Goal: Task Accomplishment & Management: Use online tool/utility

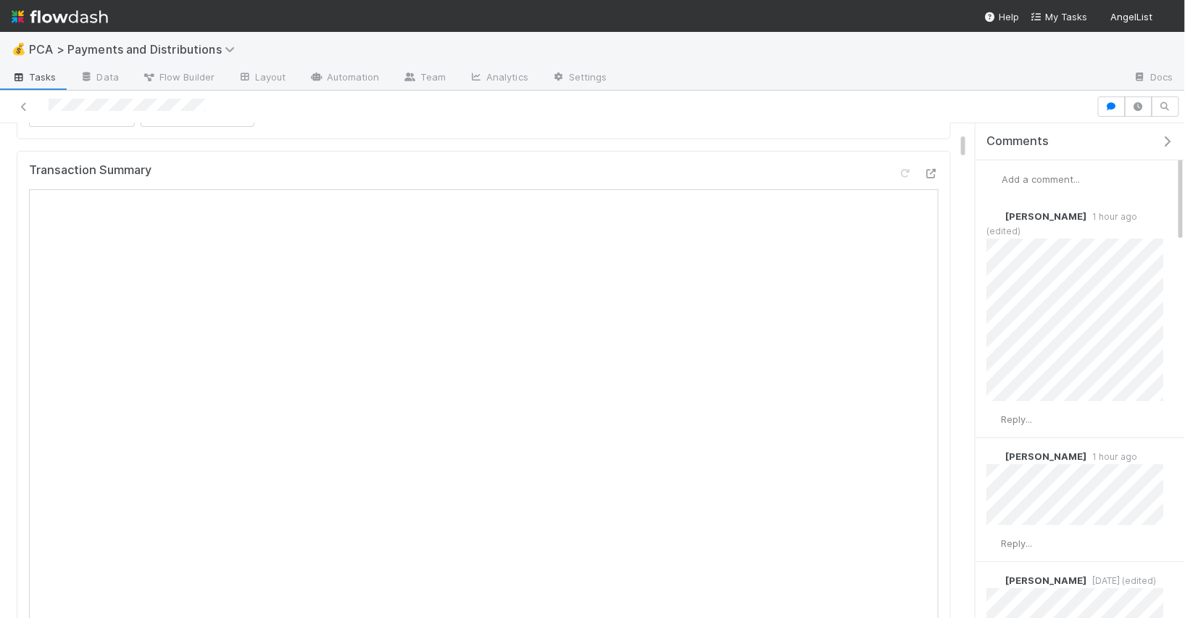
scroll to position [197, 0]
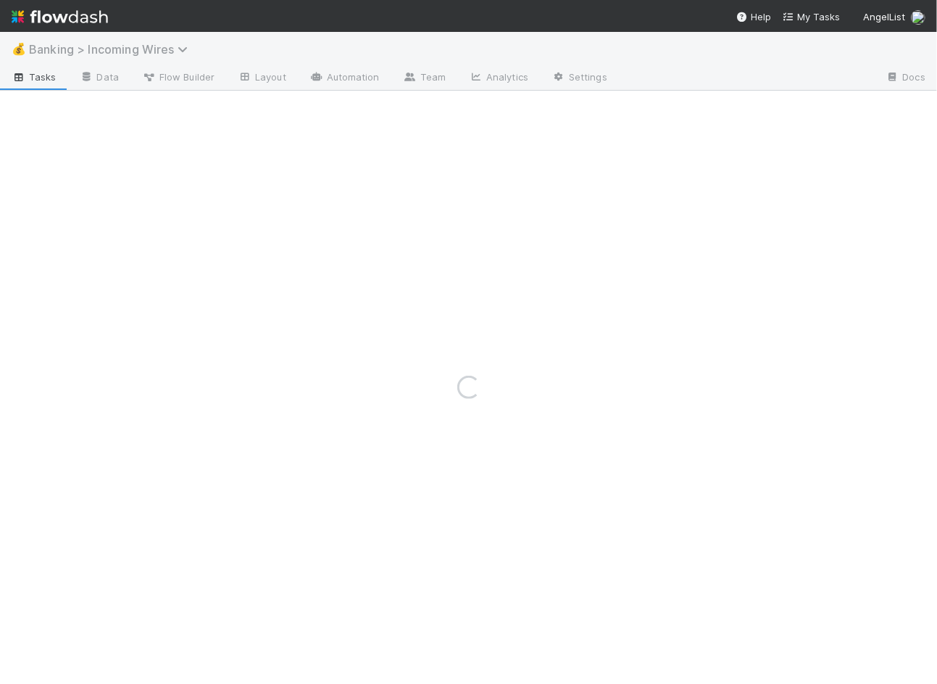
click at [91, 51] on span "Banking > Incoming Wires" at bounding box center [112, 49] width 166 height 15
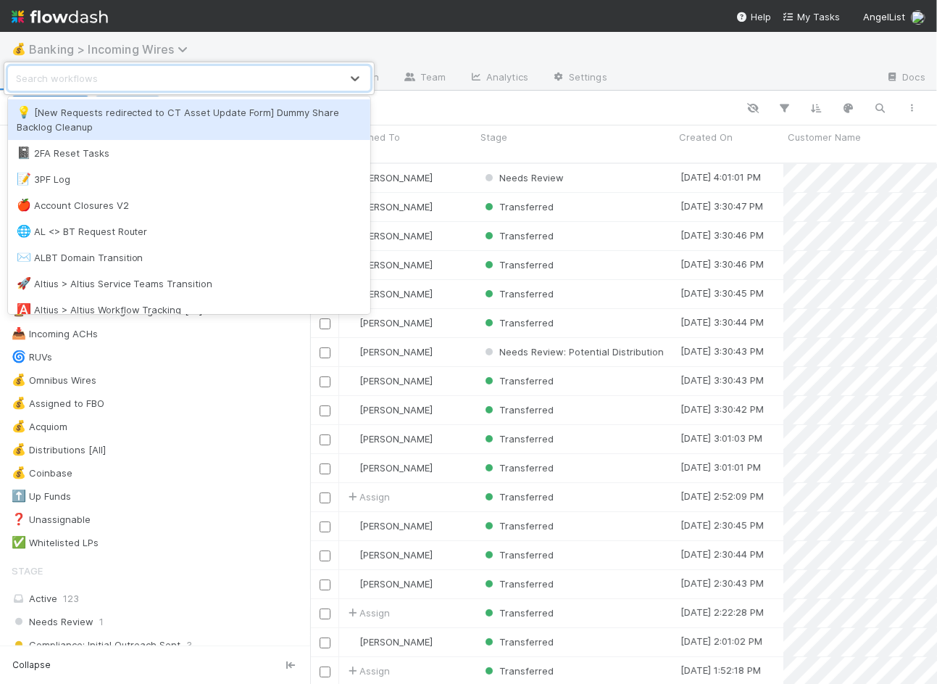
scroll to position [533, 627]
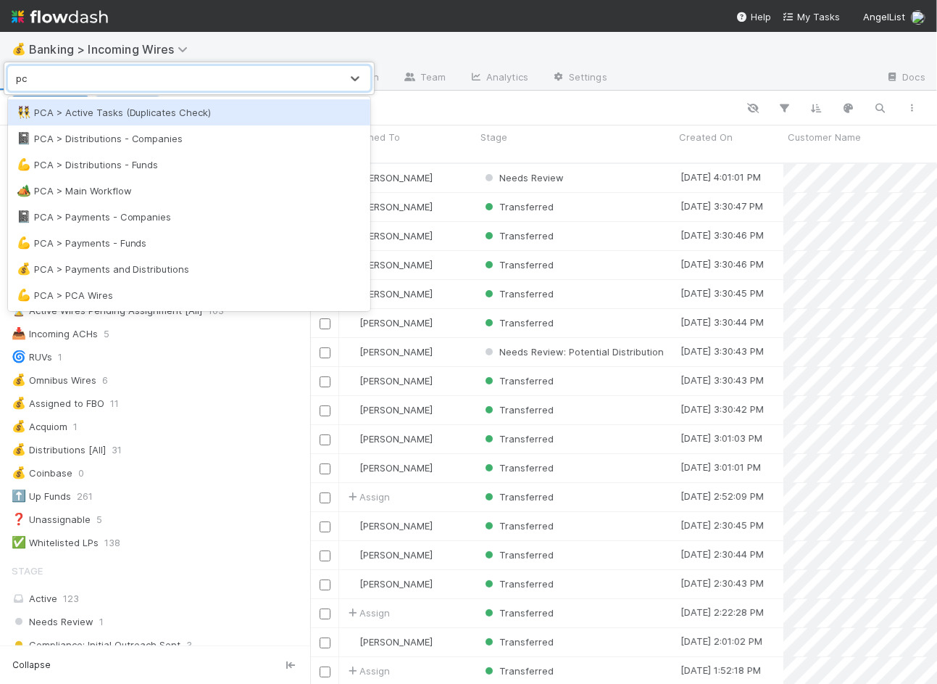
type input "p"
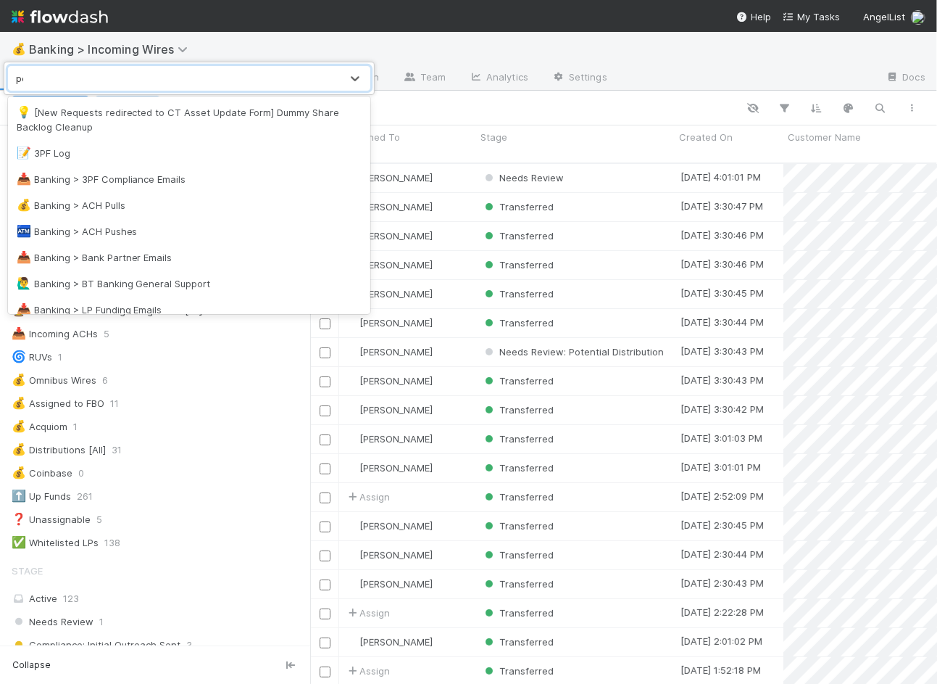
type input "pca"
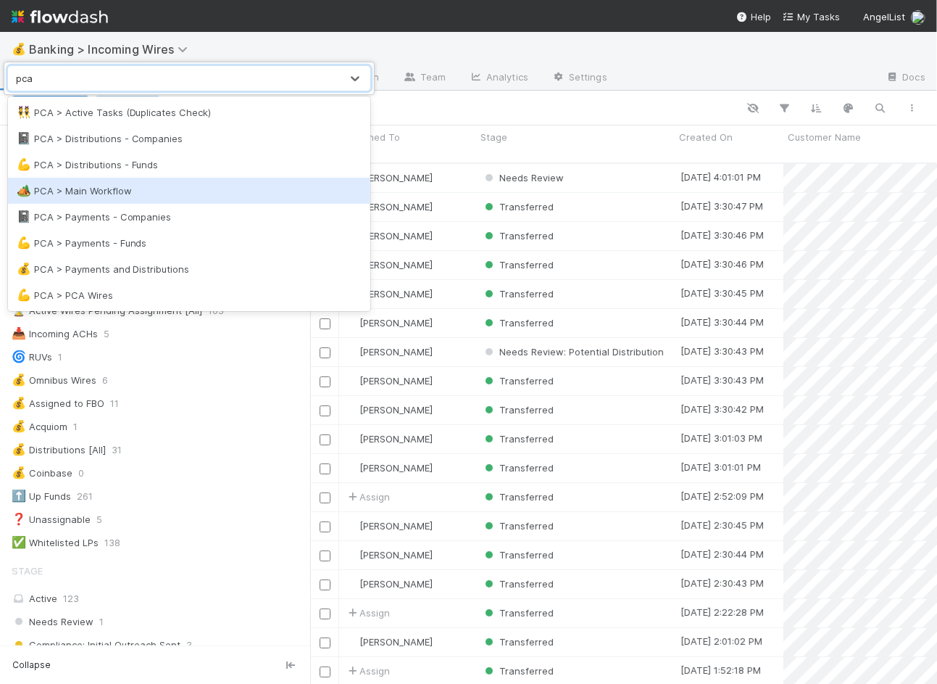
click at [146, 201] on div "🏕️ PCA > Main Workflow" at bounding box center [189, 191] width 363 height 26
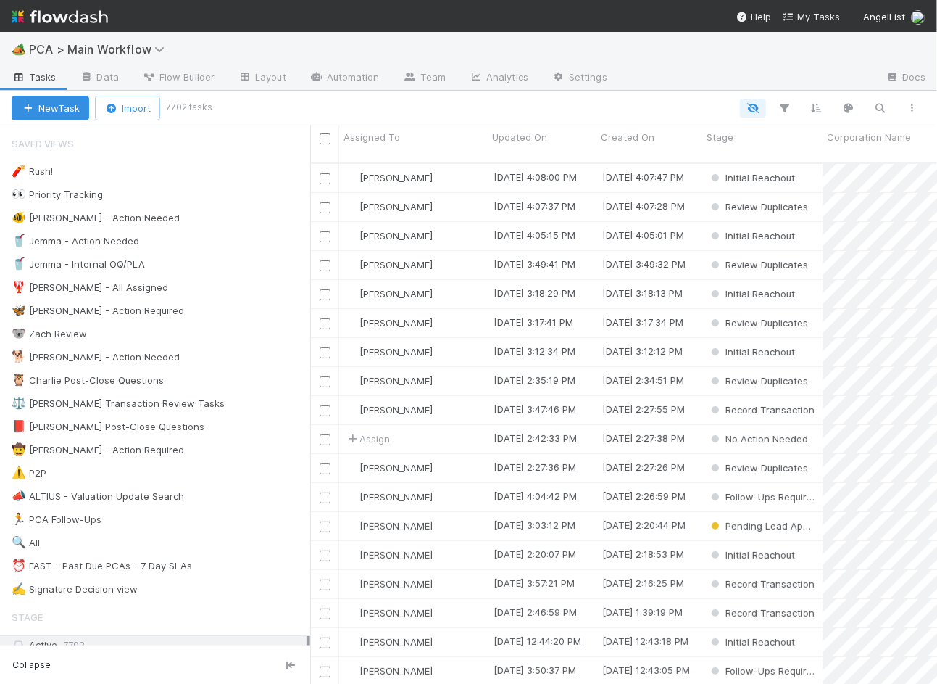
scroll to position [533, 627]
click at [878, 111] on icon "button" at bounding box center [881, 108] width 15 height 13
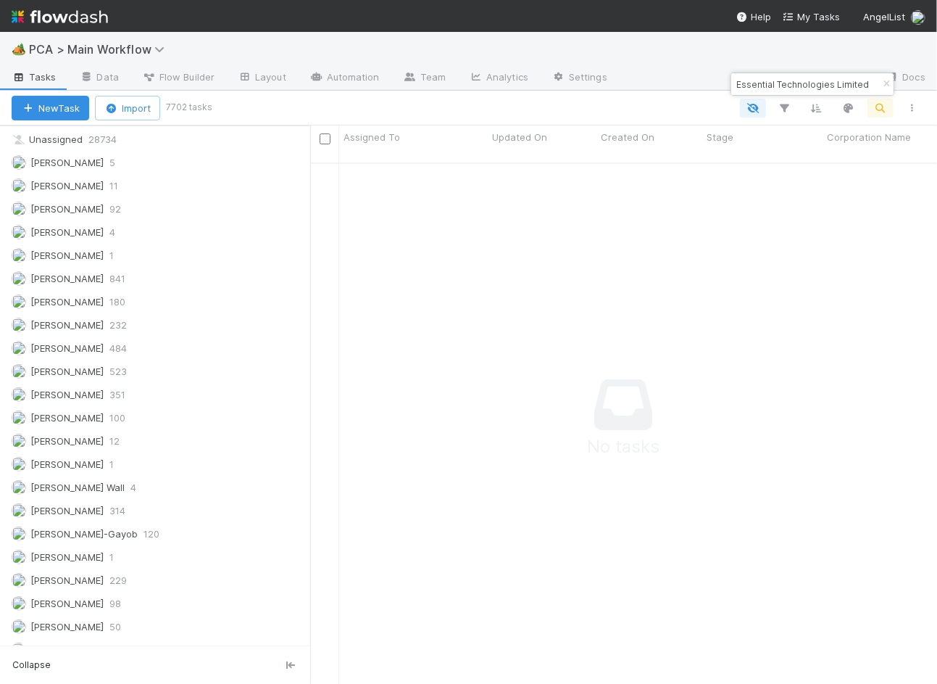
scroll to position [1296, 0]
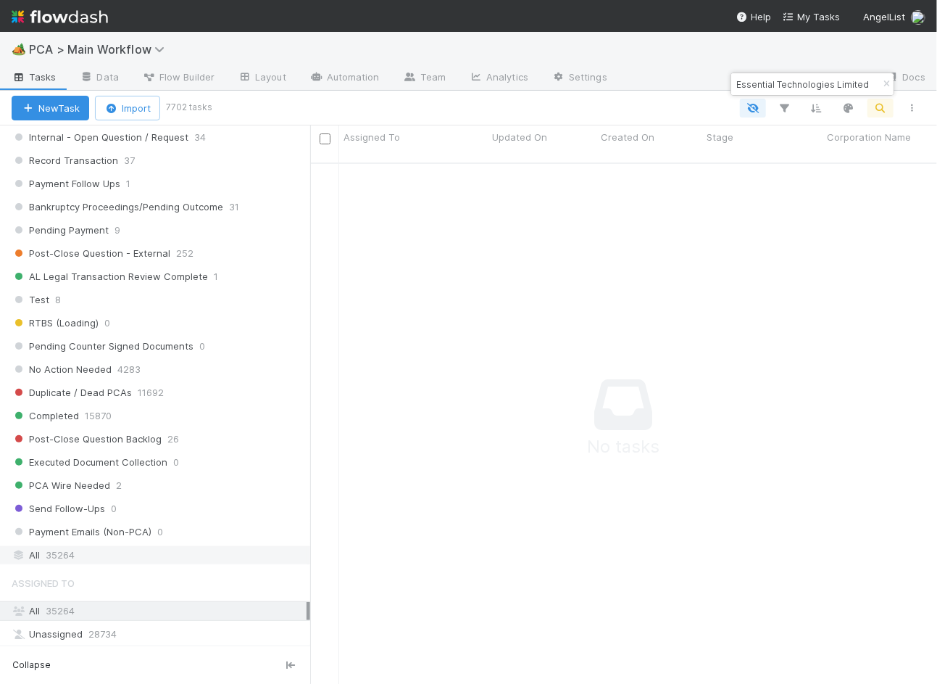
click at [172, 546] on div "All 35264" at bounding box center [159, 555] width 295 height 18
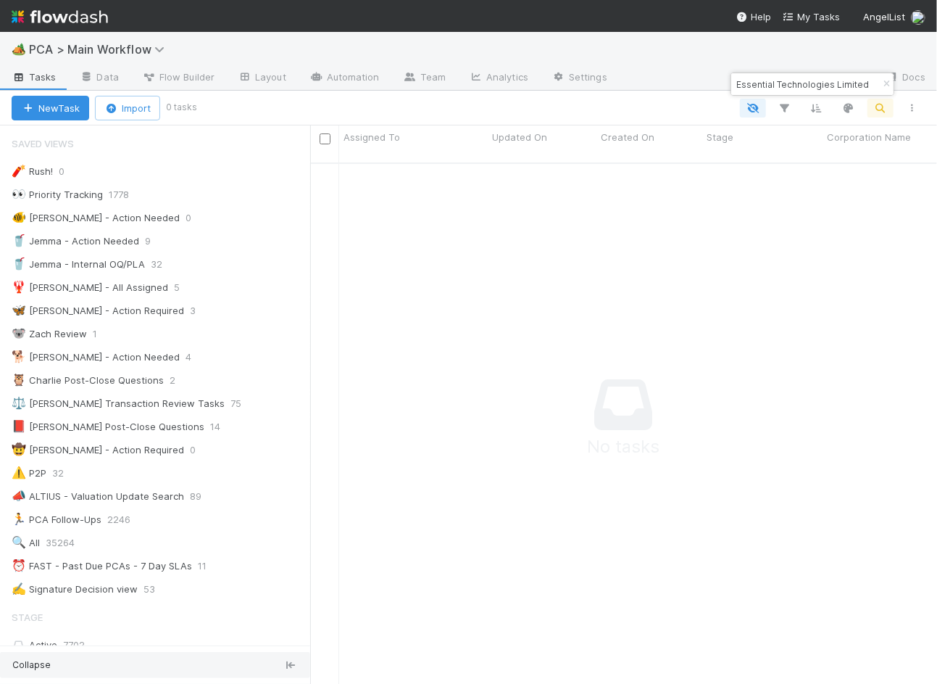
scroll to position [533, 627]
click at [803, 88] on input "Essential Technologies Limited" at bounding box center [806, 83] width 145 height 17
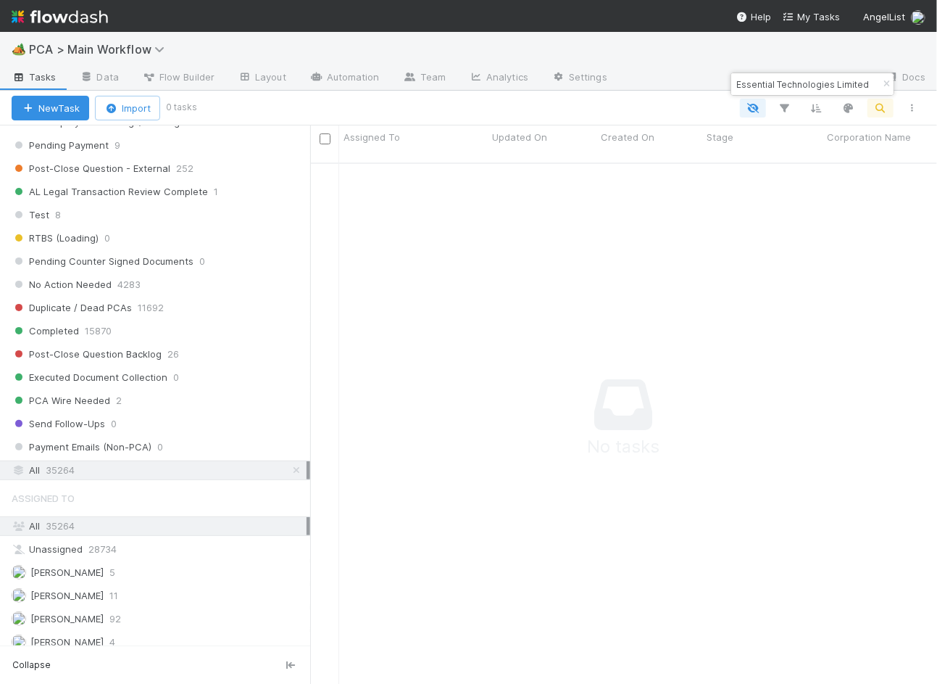
scroll to position [0, 25]
drag, startPoint x: 830, startPoint y: 83, endPoint x: 945, endPoint y: 76, distance: 115.5
click at [937, 76] on html "🏕️ PCA > Main Workflow Tasks Data Flow Builder Layout Automation Team Analytics…" at bounding box center [468, 342] width 937 height 684
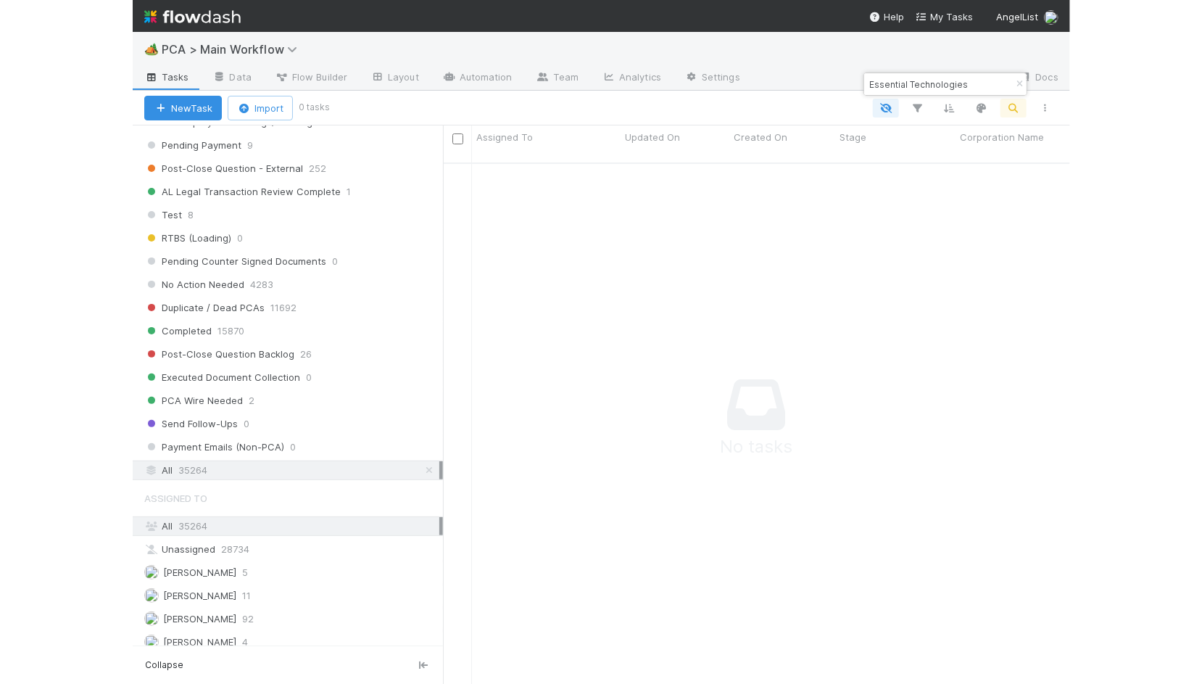
scroll to position [0, 0]
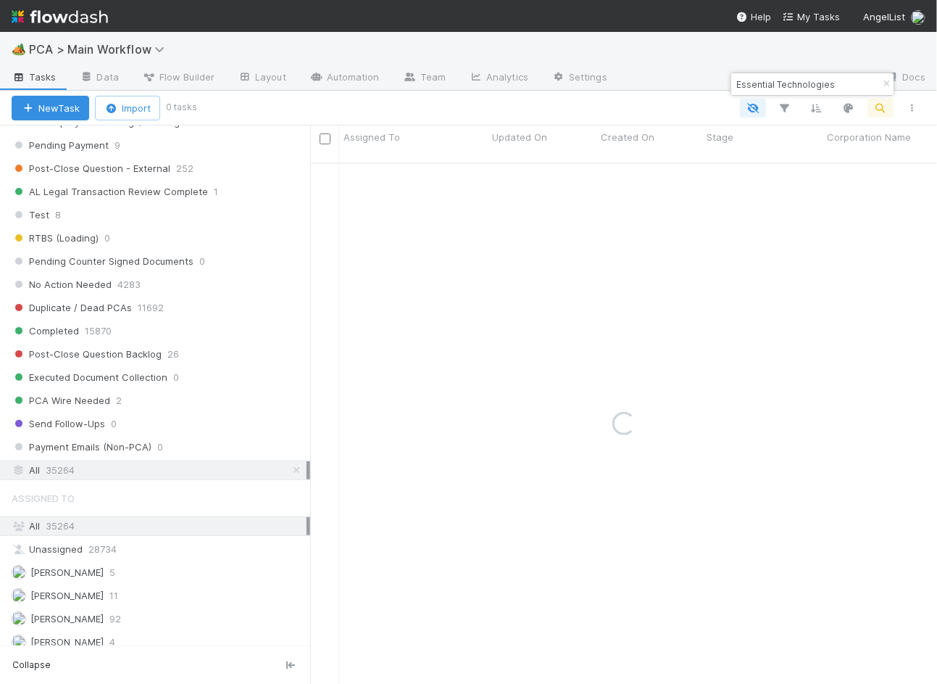
type input "Essential Technologies"
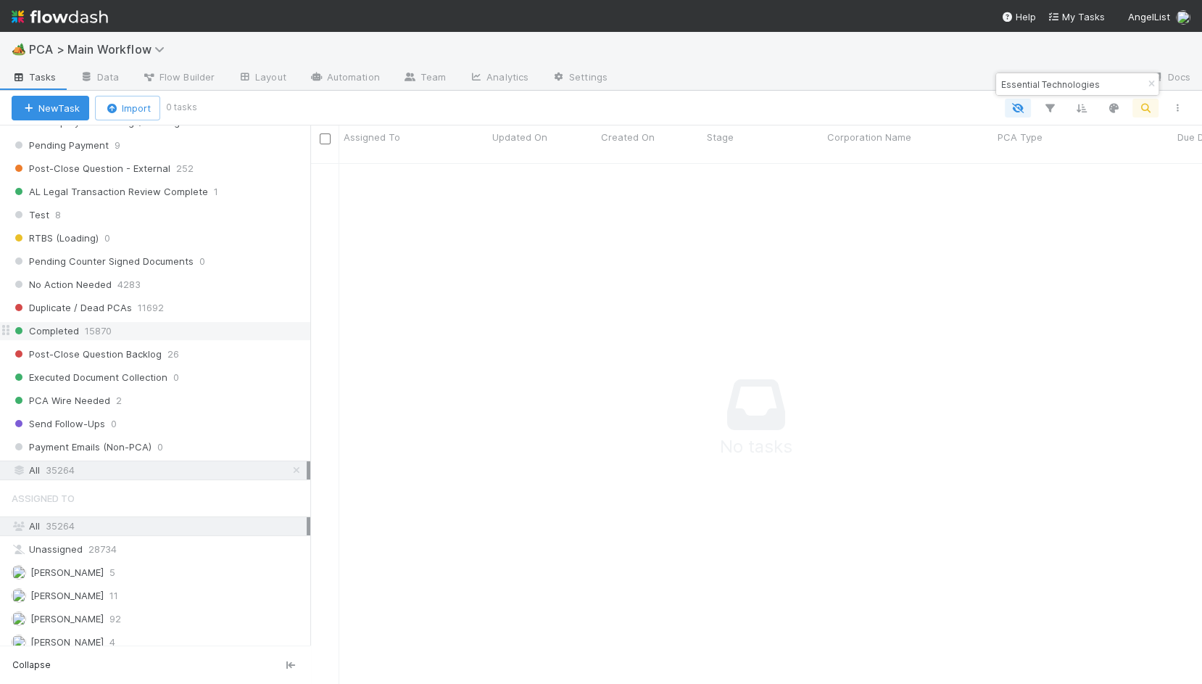
scroll to position [1, 1]
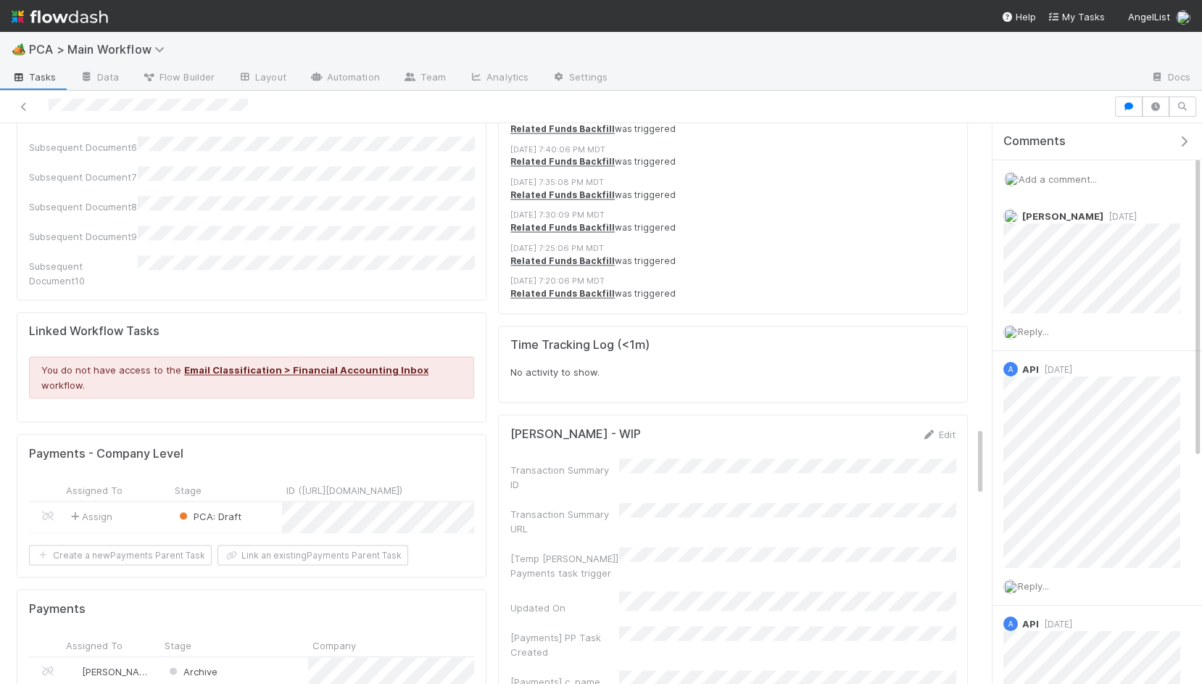
scroll to position [2376, 0]
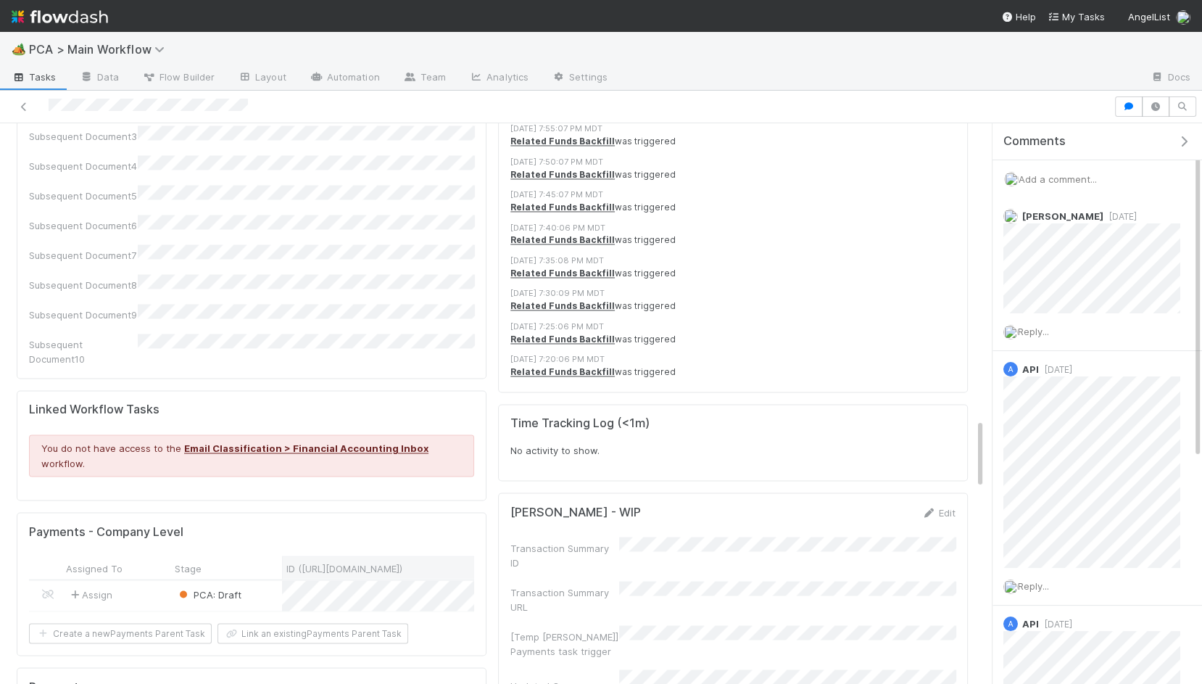
click at [408, 555] on div "ID ([URL][DOMAIN_NAME])" at bounding box center [507, 566] width 451 height 22
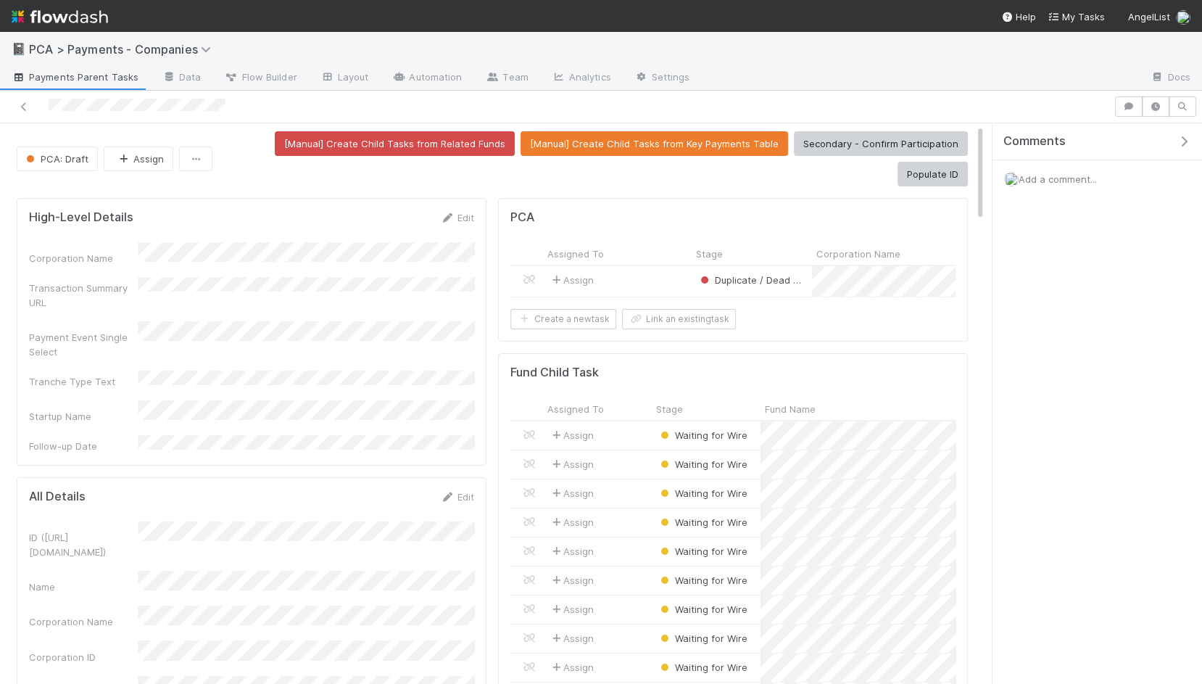
scroll to position [5, 0]
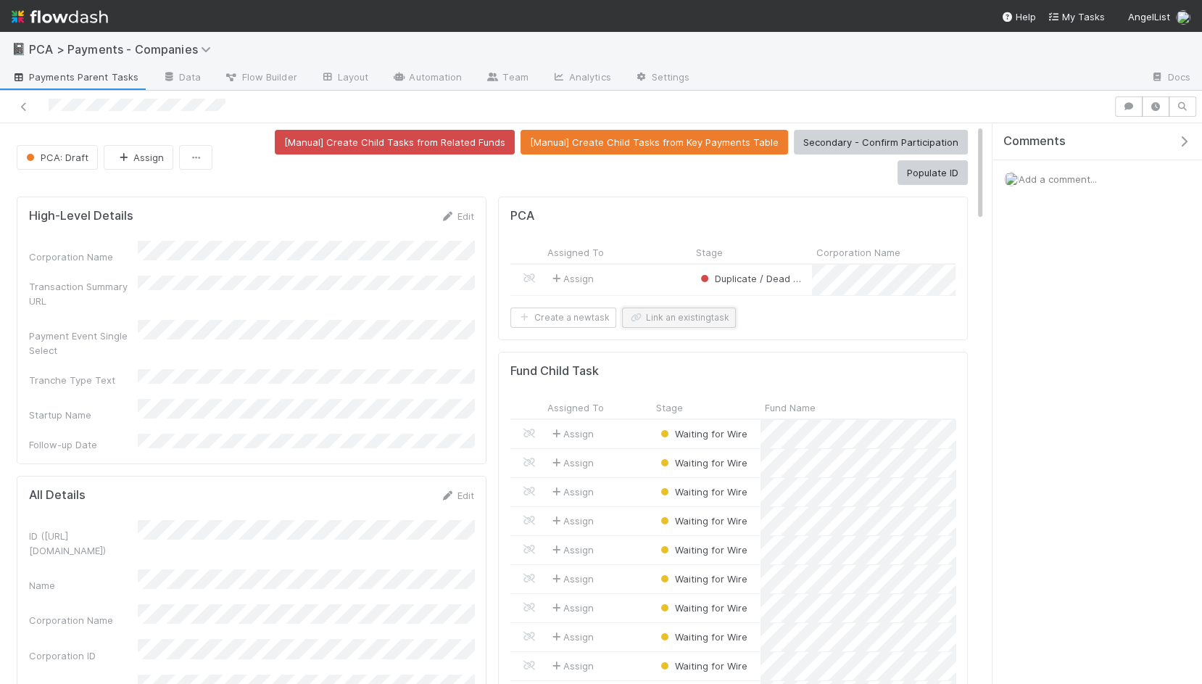
click at [650, 307] on button "Link an existing task" at bounding box center [679, 317] width 114 height 20
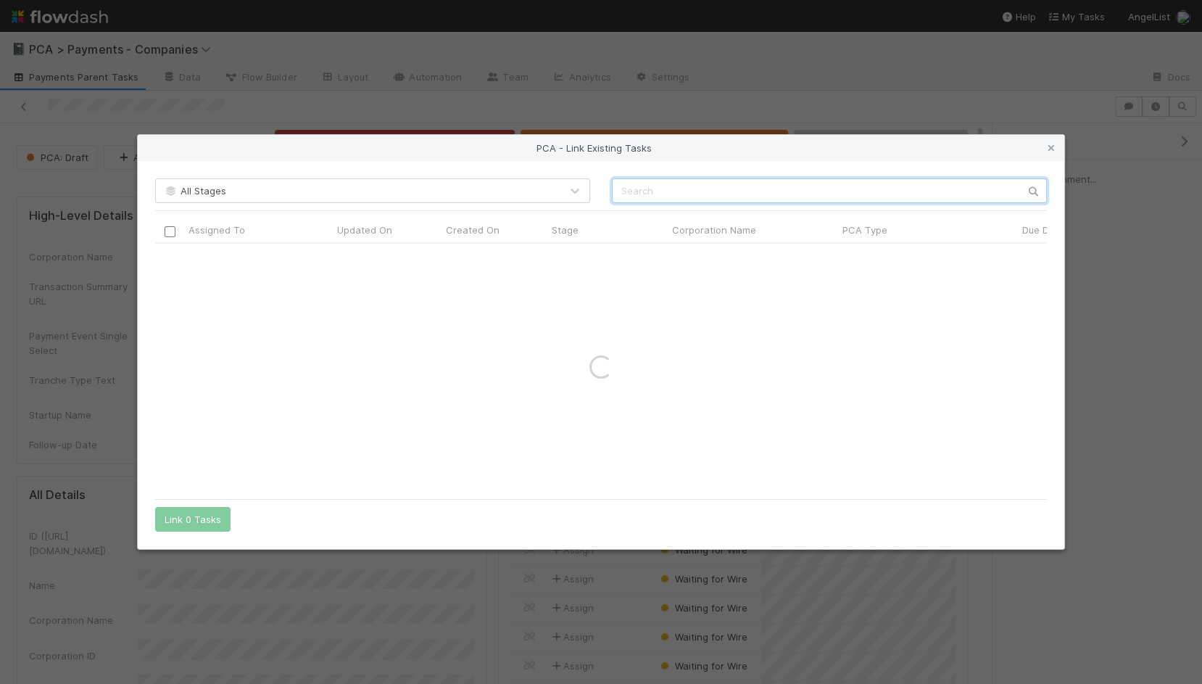
click at [705, 186] on input "text" at bounding box center [829, 190] width 435 height 25
type input "buzz techn"
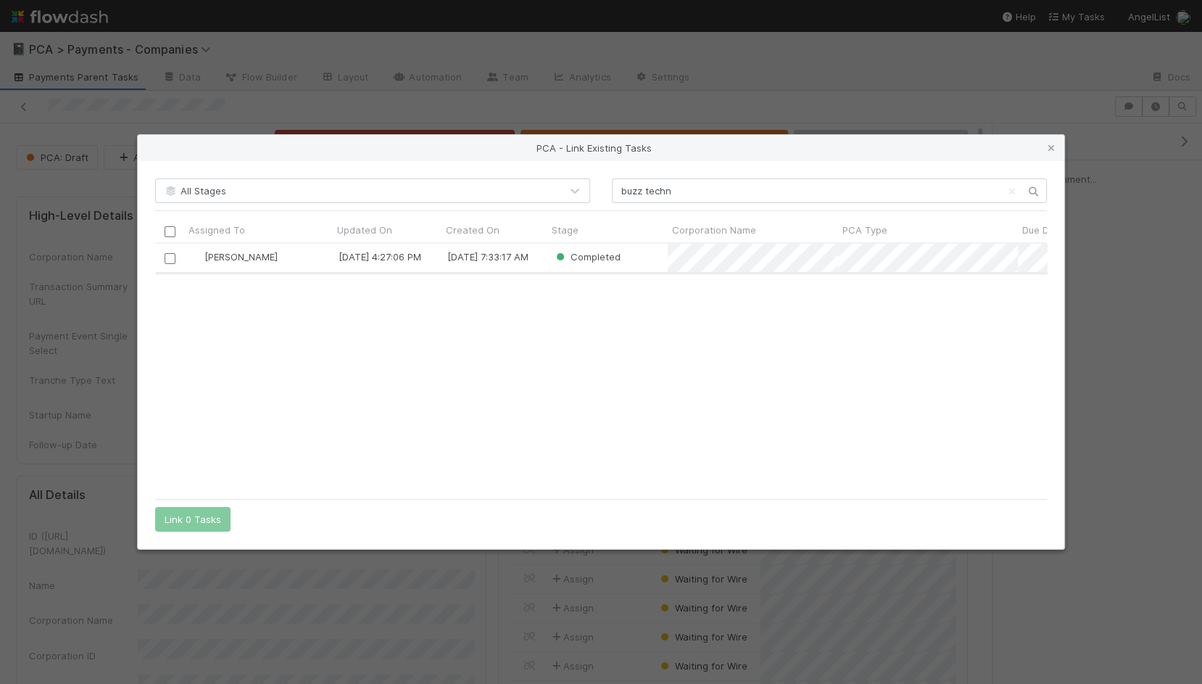
click at [174, 260] on input "checkbox" at bounding box center [170, 258] width 11 height 11
click at [201, 517] on button "Link 1 Task" at bounding box center [189, 519] width 69 height 25
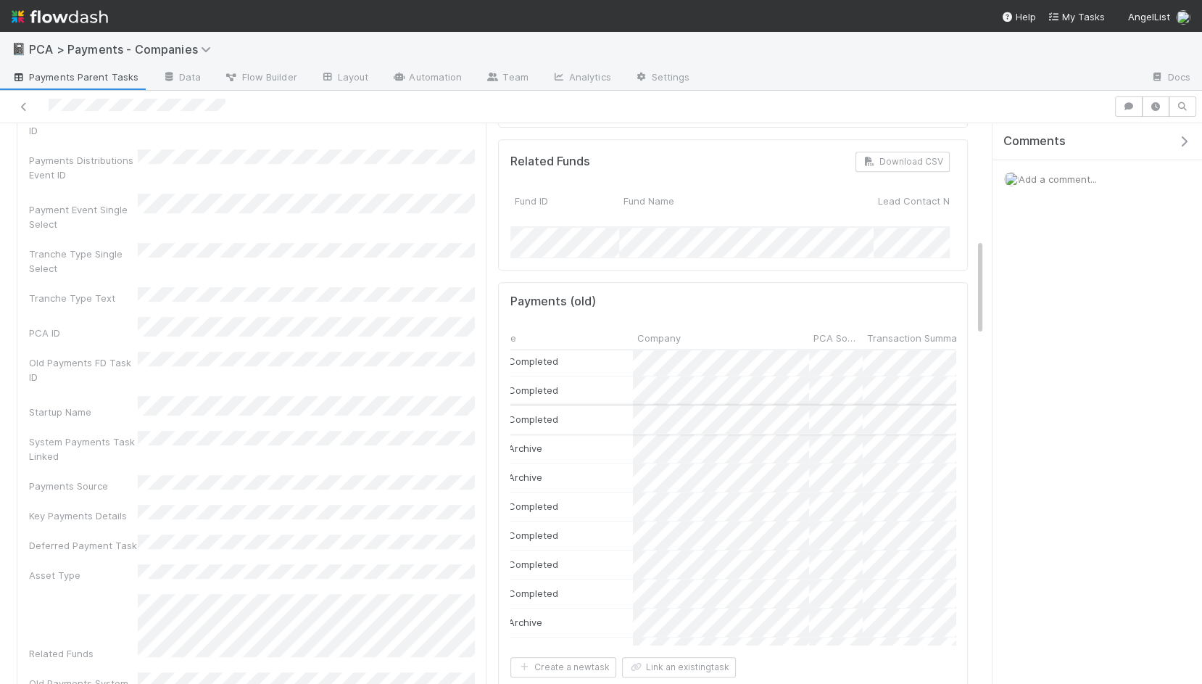
scroll to position [0, 0]
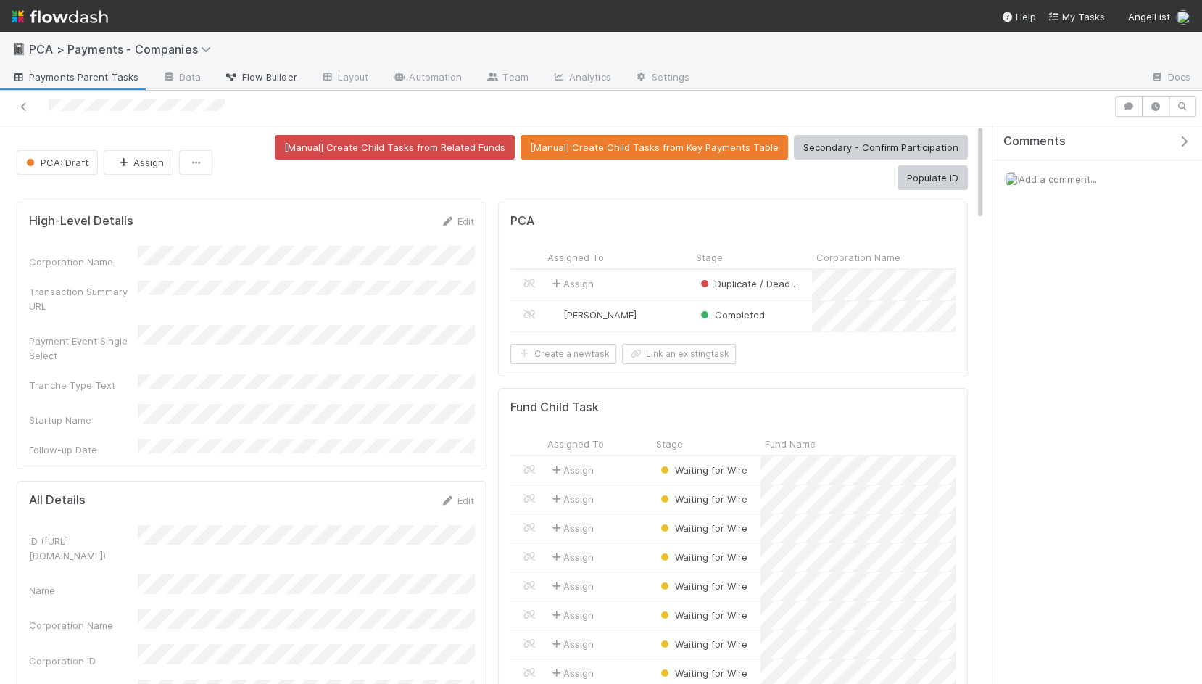
click at [252, 78] on span "Flow Builder" at bounding box center [261, 77] width 73 height 15
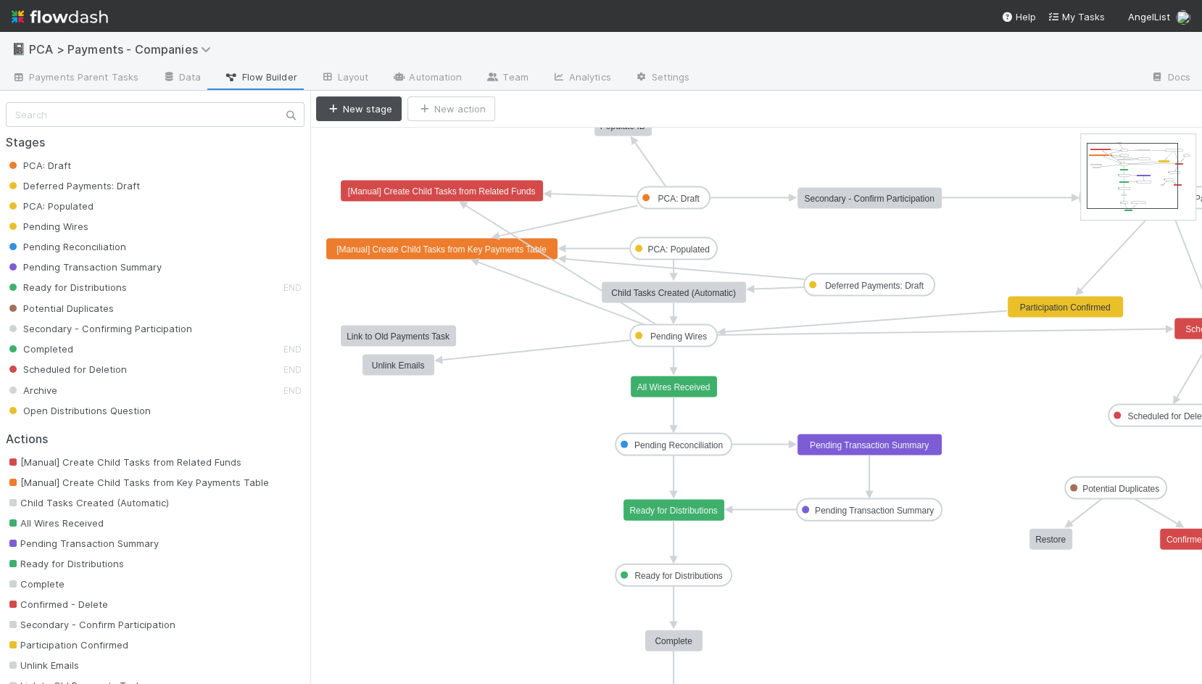
drag, startPoint x: 1117, startPoint y: 174, endPoint x: 1122, endPoint y: 183, distance: 10.1
click at [418, 367] on text "Unlink Emails" at bounding box center [398, 365] width 53 height 10
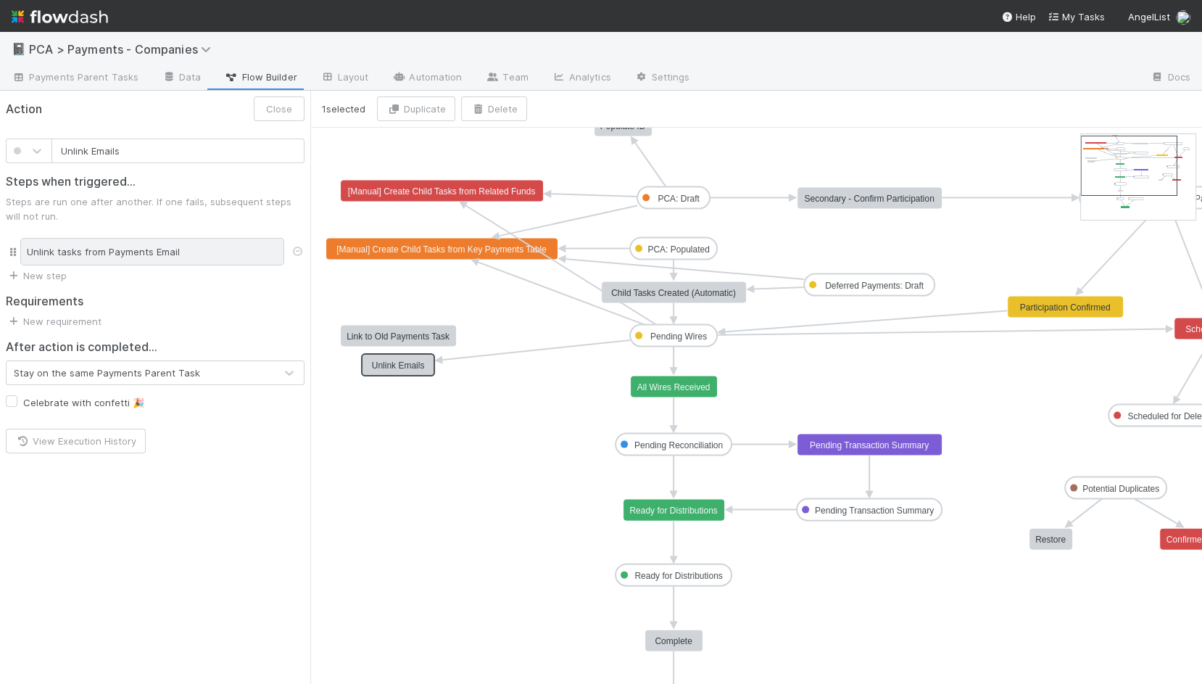
click at [141, 247] on div "Unlink tasks from Payments Email" at bounding box center [152, 252] width 264 height 28
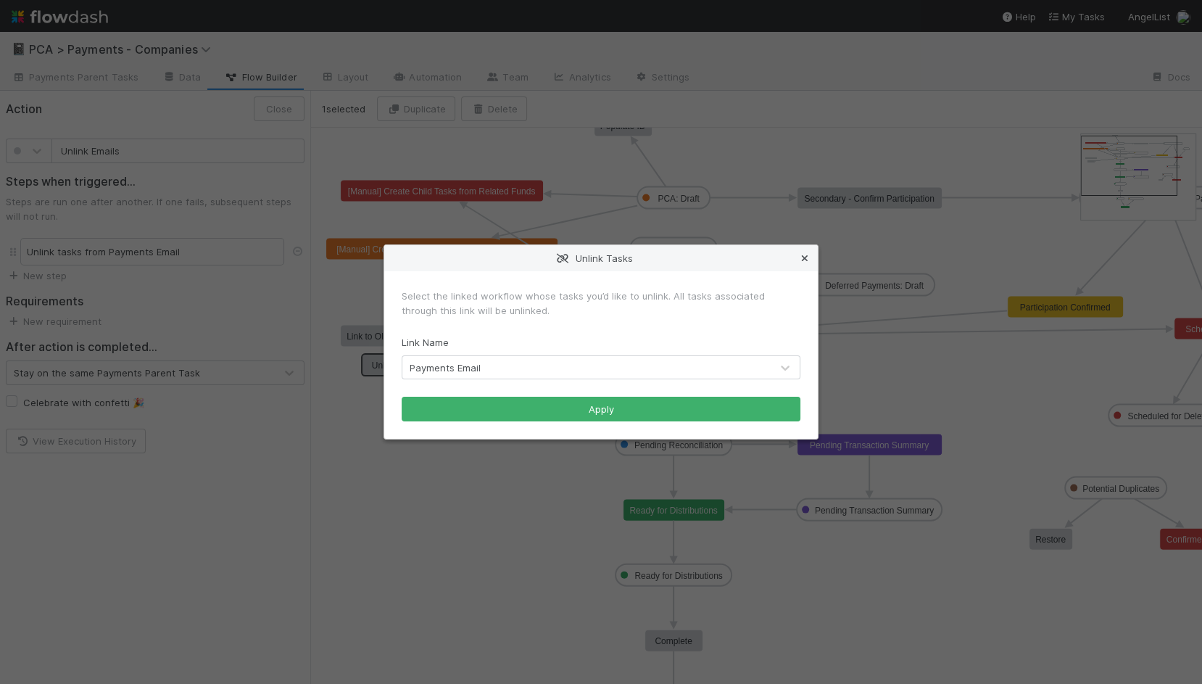
click at [806, 260] on icon at bounding box center [805, 258] width 15 height 9
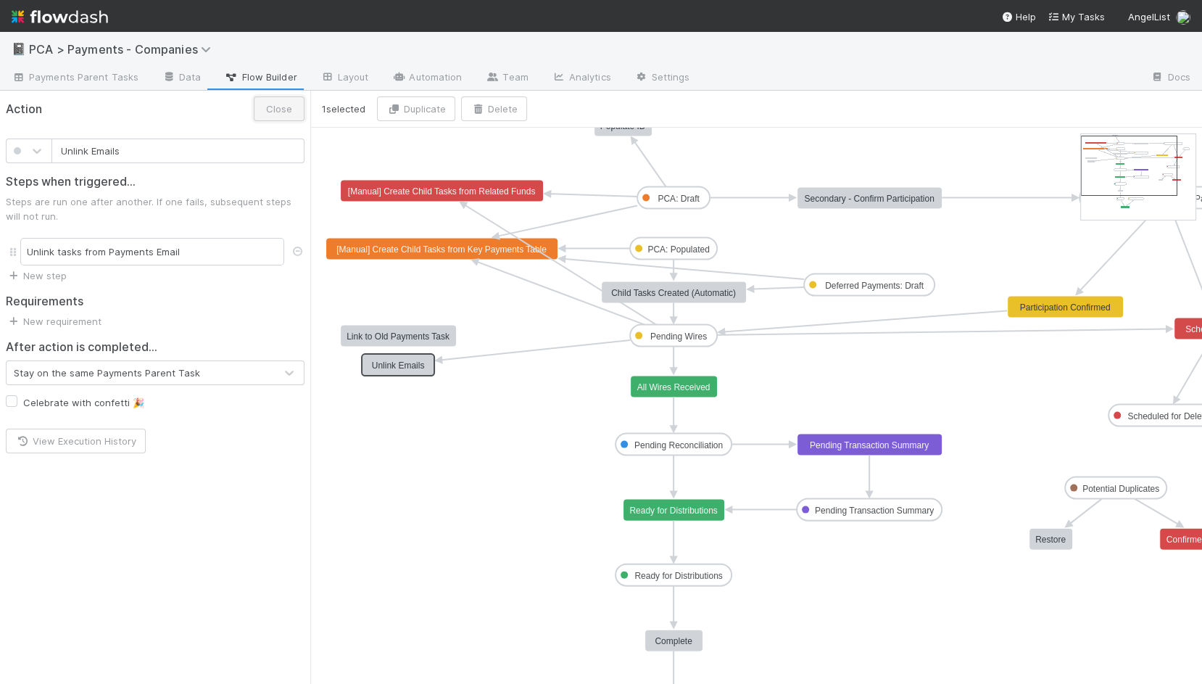
click at [301, 114] on button "Close" at bounding box center [279, 108] width 51 height 25
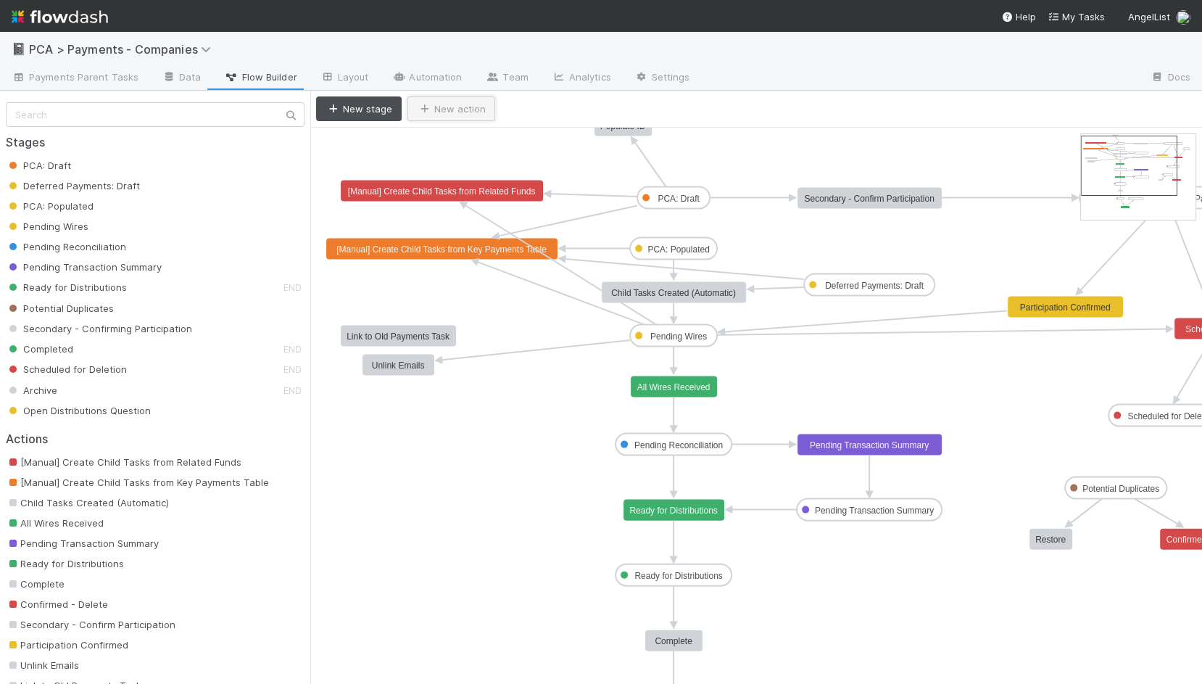
click at [436, 109] on button "New action" at bounding box center [451, 108] width 88 height 25
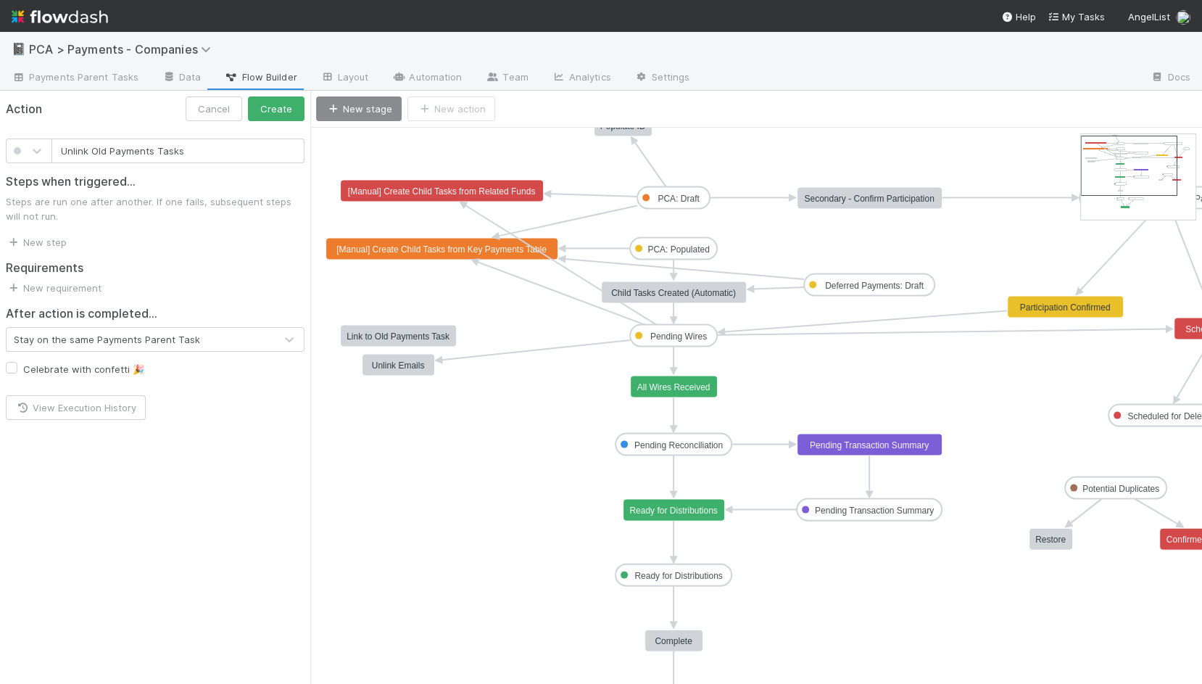
click at [109, 150] on input "Unlink Old Payments Tasks" at bounding box center [177, 150] width 253 height 25
click at [241, 128] on div "Unlink Payments Tasks" at bounding box center [155, 145] width 310 height 36
click at [236, 151] on input "Unlink Payments Tasks" at bounding box center [177, 150] width 253 height 25
type input "Unlink Payments Tasks (Old)"
click at [288, 112] on button "Create" at bounding box center [276, 108] width 57 height 25
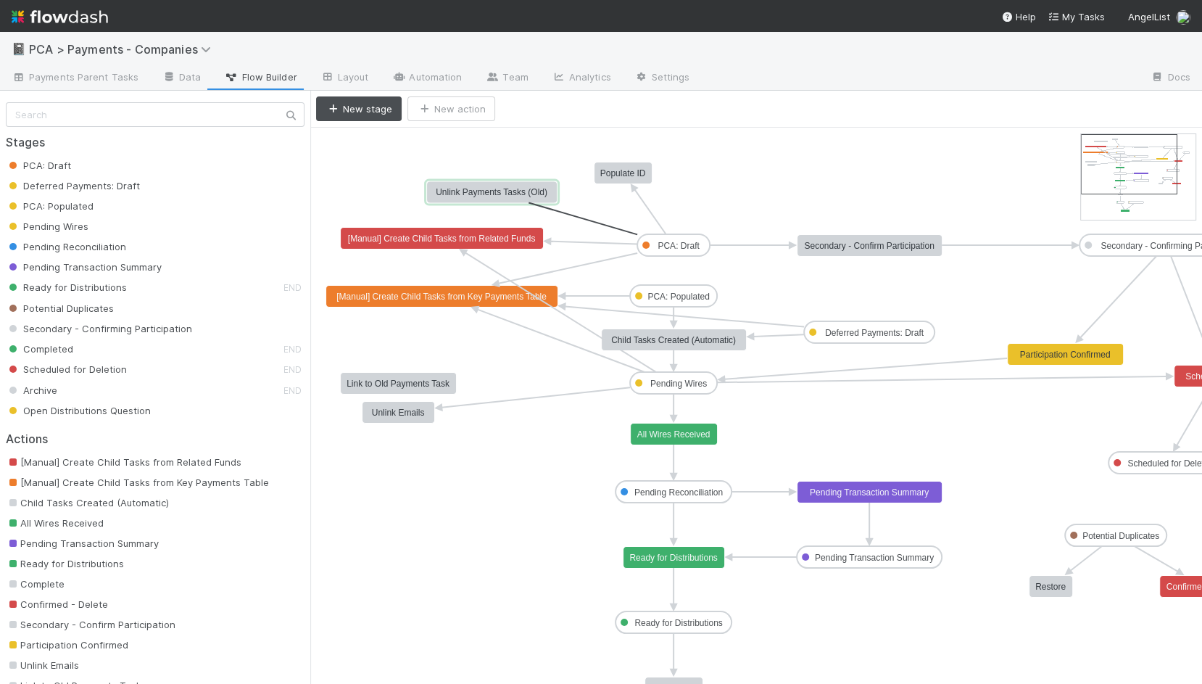
drag, startPoint x: 674, startPoint y: 254, endPoint x: 534, endPoint y: 196, distance: 151.5
click at [507, 148] on rect at bounding box center [492, 145] width 131 height 22
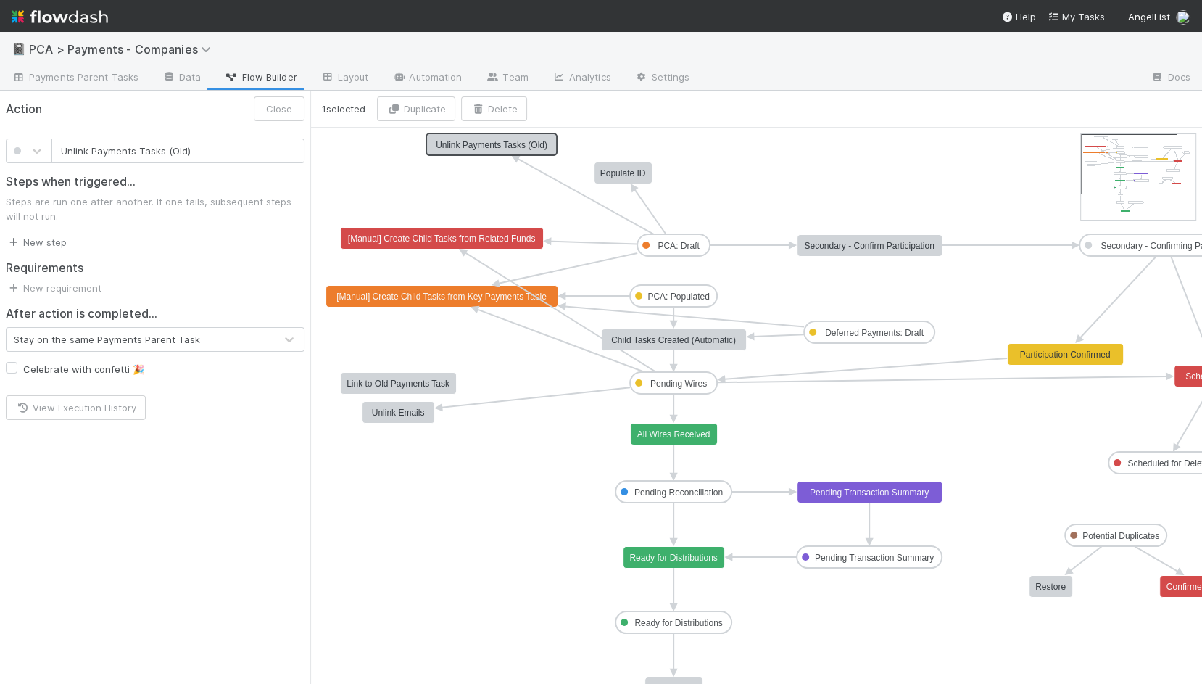
click at [58, 239] on link "New step" at bounding box center [36, 242] width 61 height 12
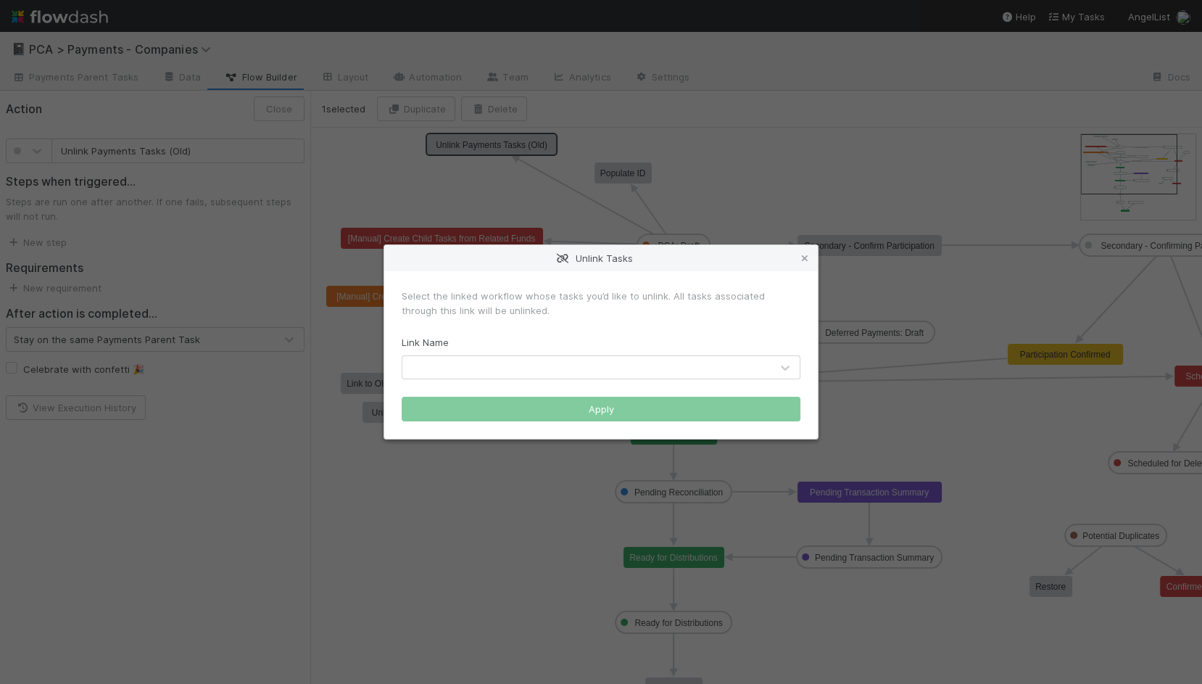
click at [431, 357] on div at bounding box center [586, 367] width 368 height 23
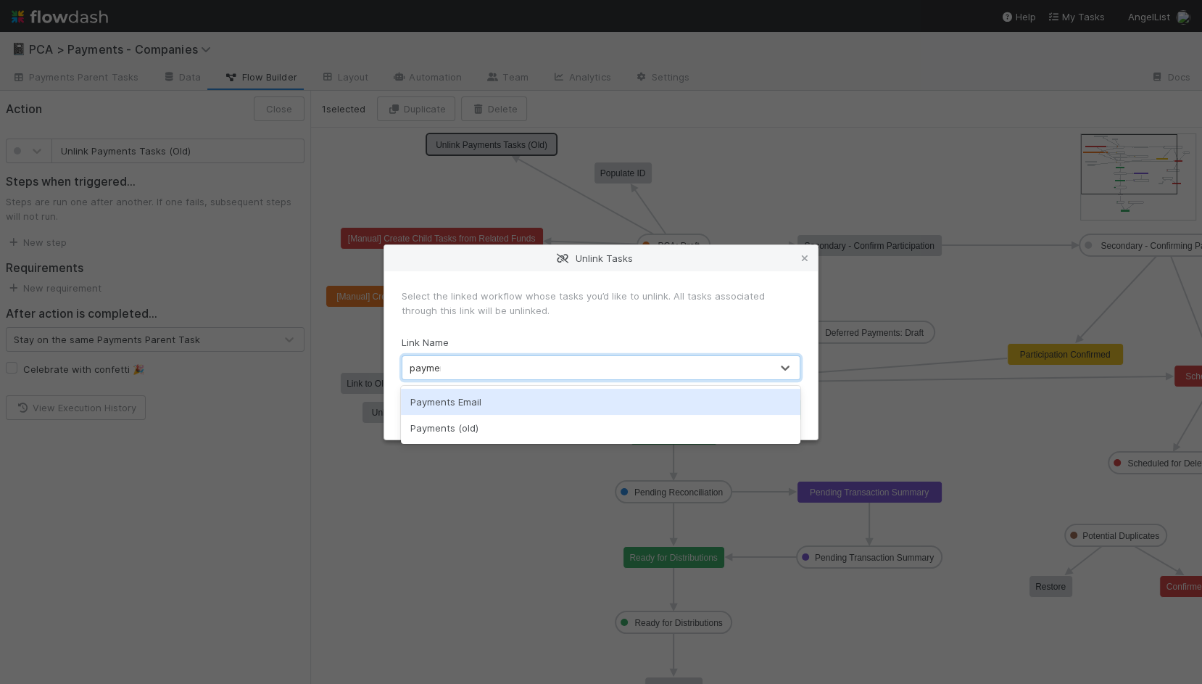
type input "payment"
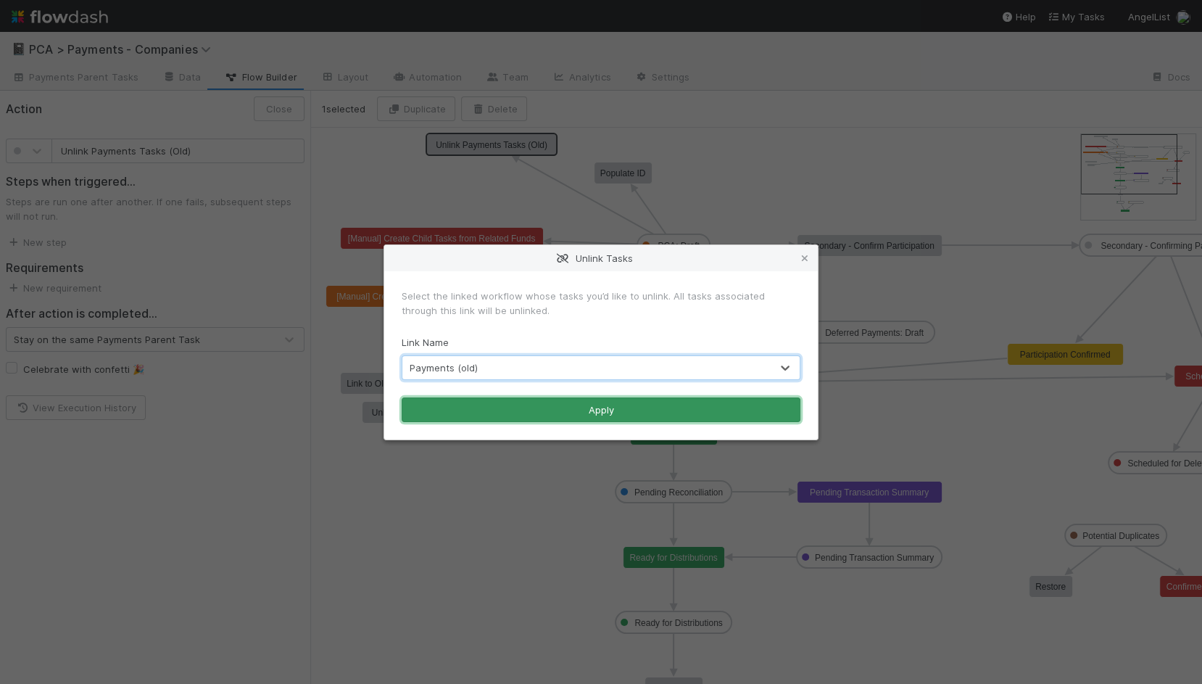
click at [535, 403] on button "Apply" at bounding box center [601, 409] width 399 height 25
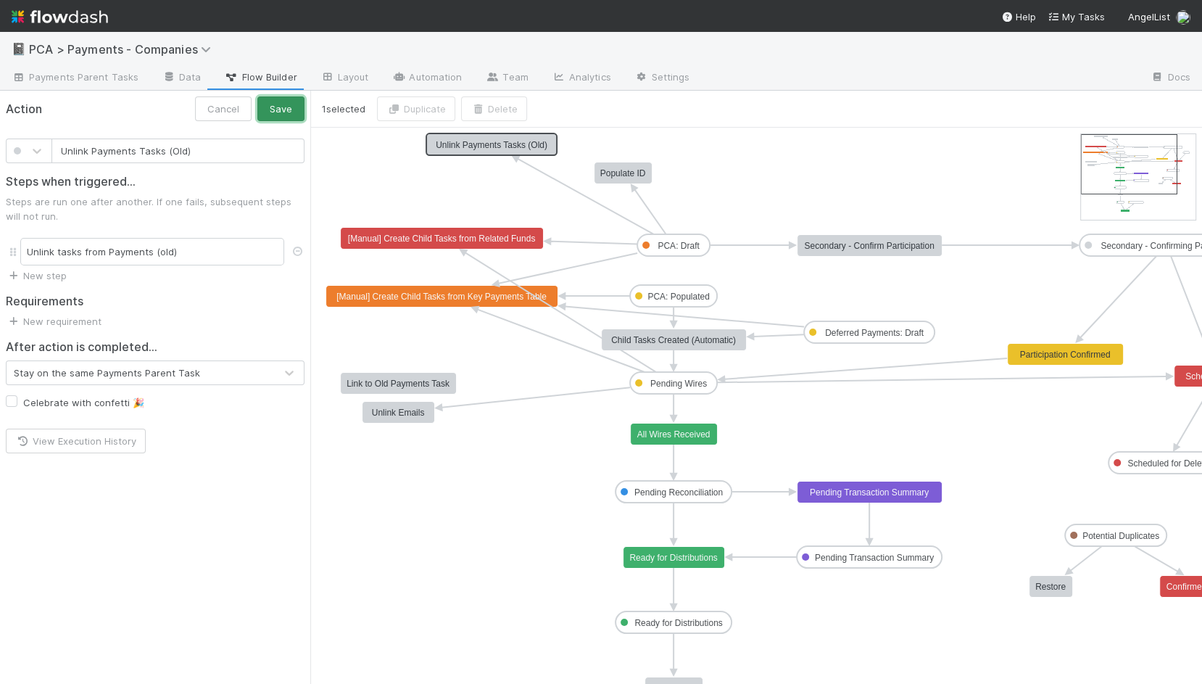
click at [285, 112] on button "Save" at bounding box center [280, 108] width 47 height 25
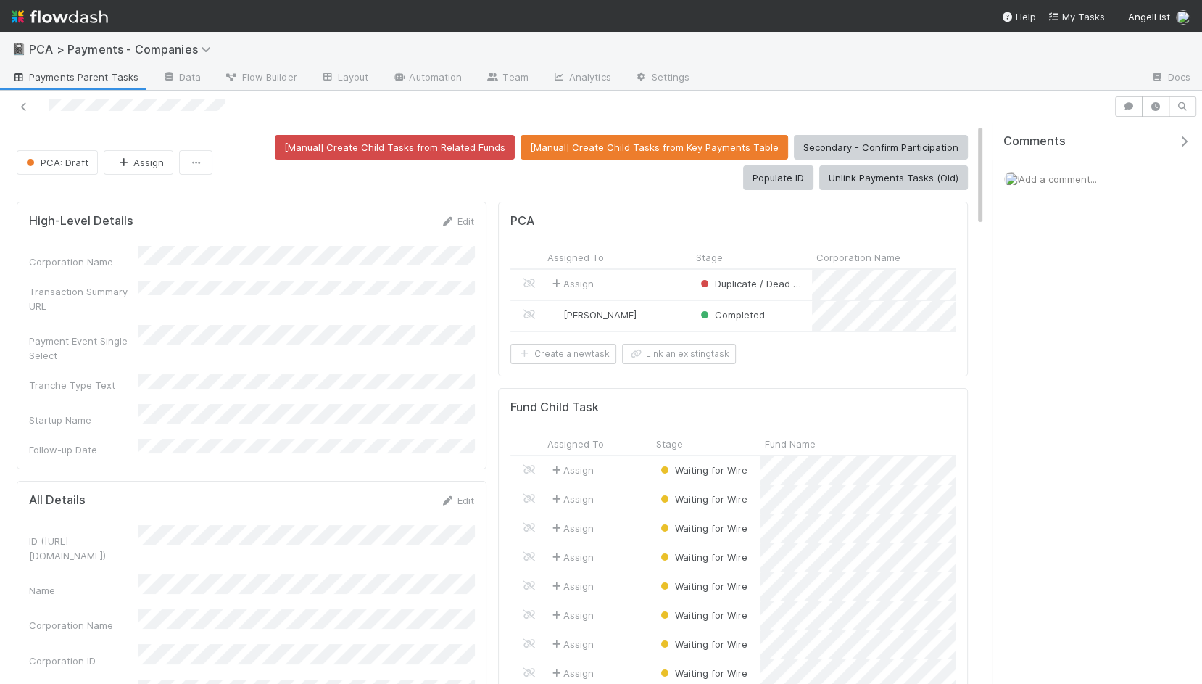
scroll to position [295, 445]
click at [918, 186] on button "Unlink Payments Tasks (Old)" at bounding box center [893, 177] width 149 height 25
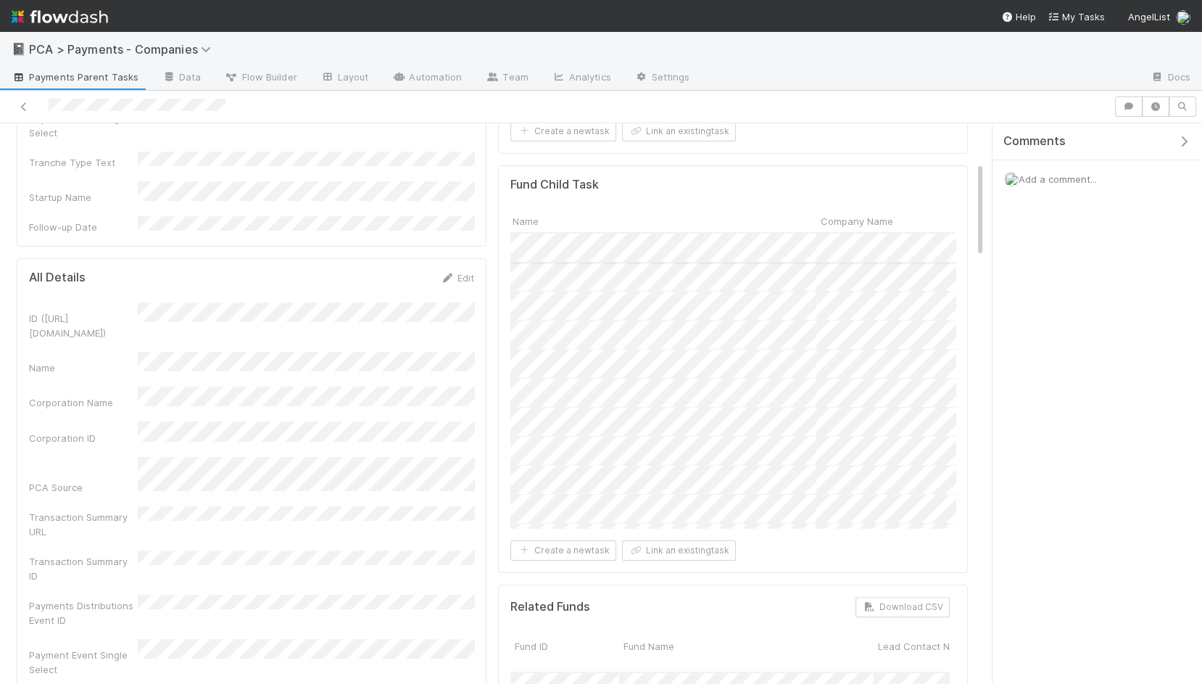
scroll to position [0, 388]
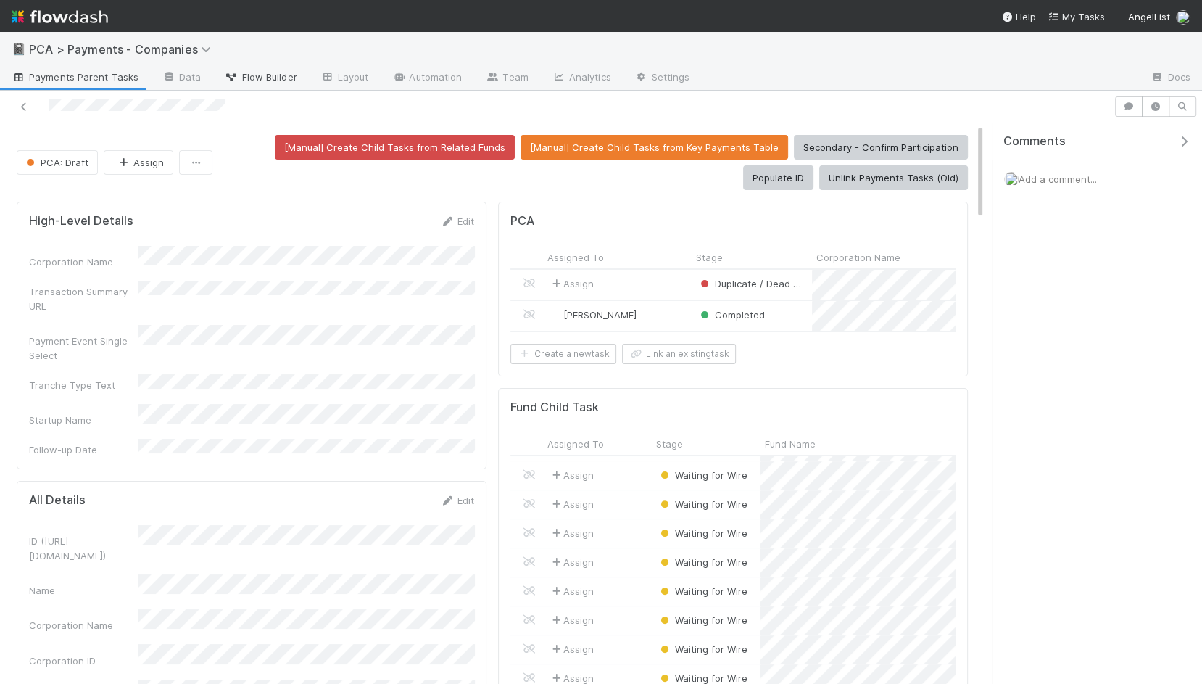
click at [257, 79] on span "Flow Builder" at bounding box center [261, 77] width 73 height 15
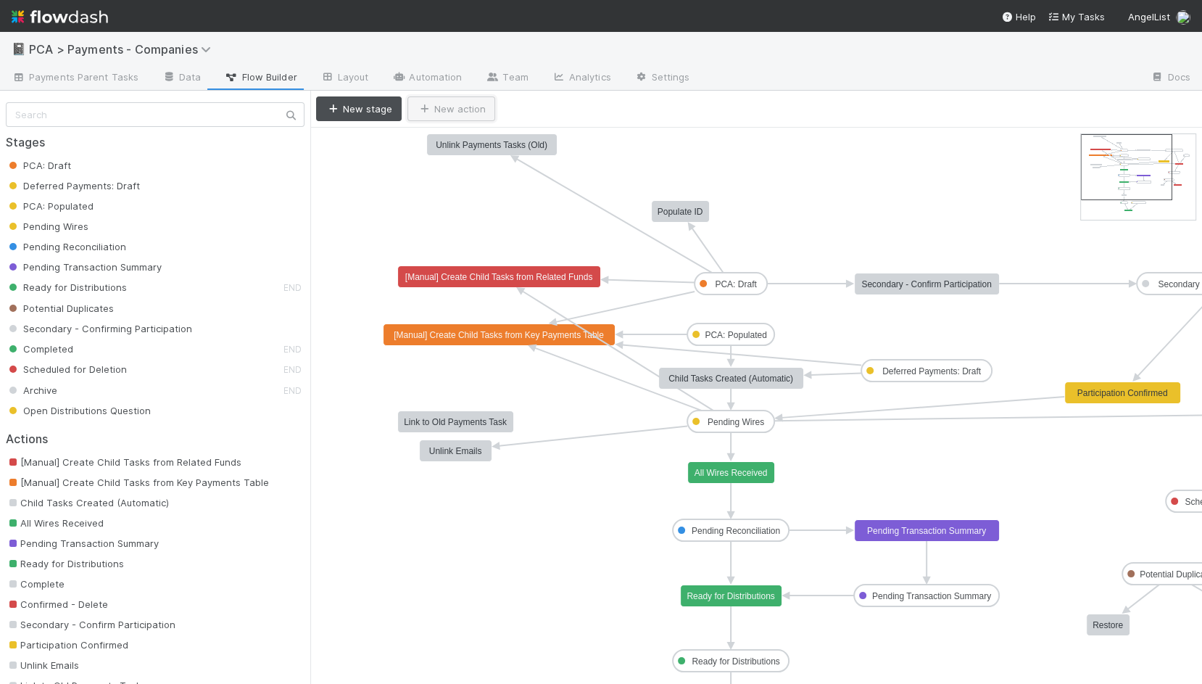
click at [461, 115] on button "New action" at bounding box center [451, 108] width 88 height 25
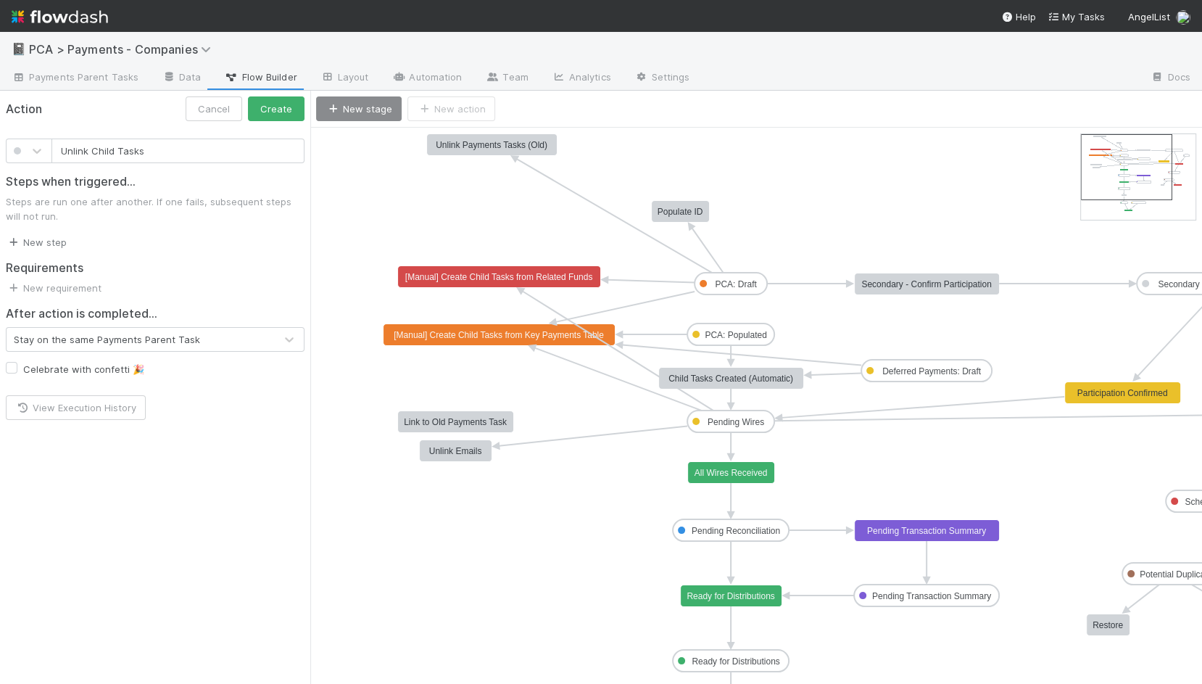
type input "Unlink Child Tasks"
click at [44, 241] on link "New step" at bounding box center [36, 242] width 61 height 12
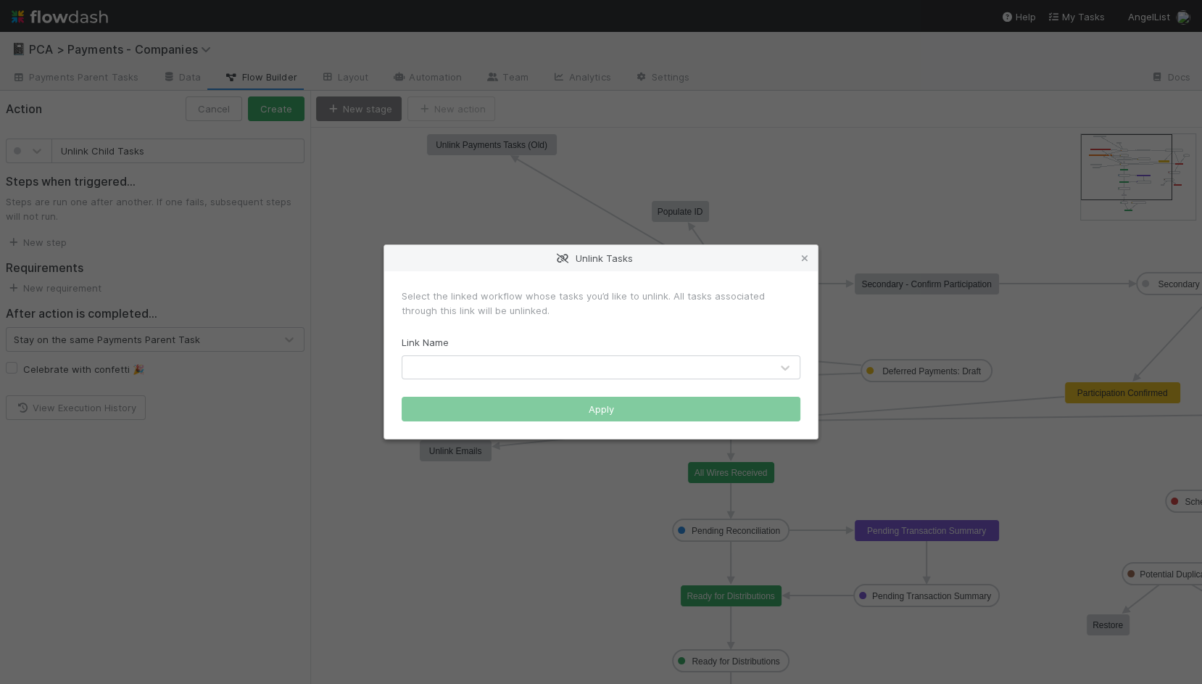
click at [601, 364] on div at bounding box center [586, 367] width 368 height 23
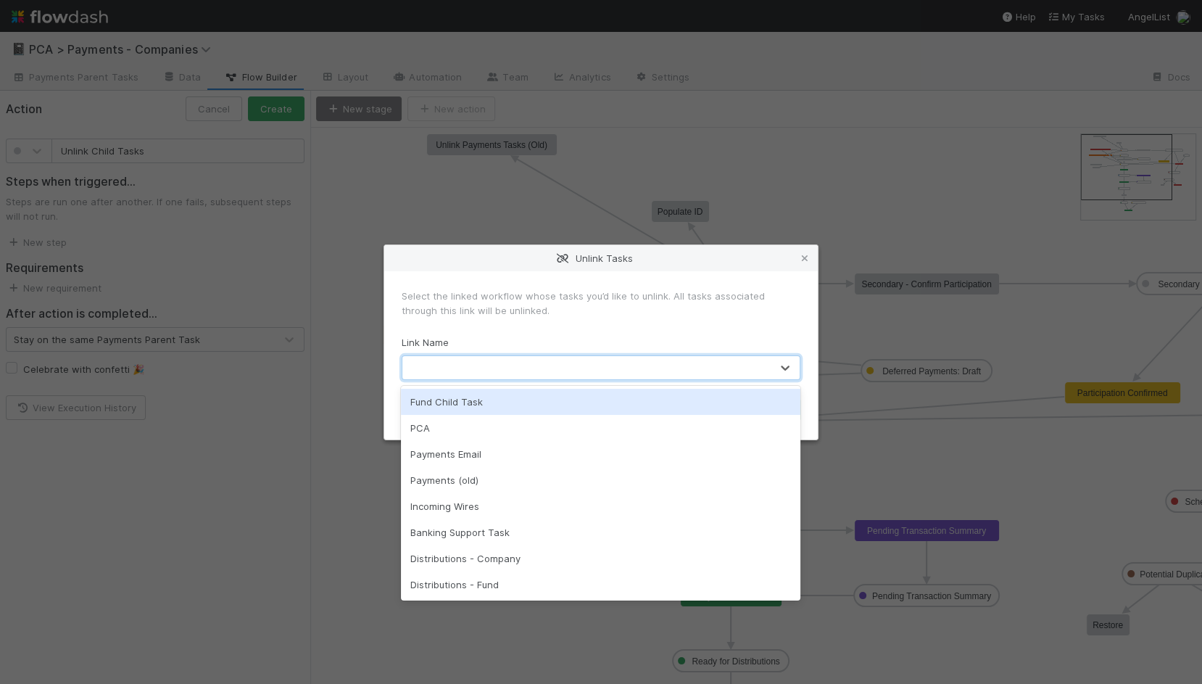
click at [576, 396] on div "Fund Child Task" at bounding box center [600, 402] width 399 height 26
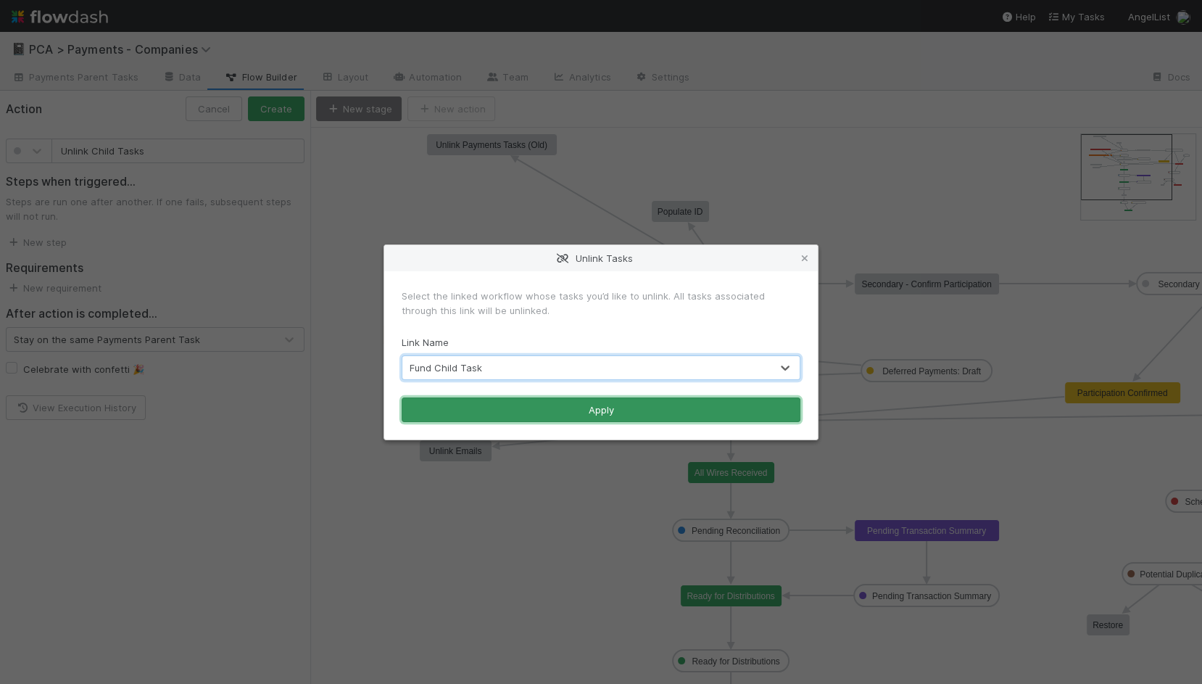
click at [595, 408] on button "Apply" at bounding box center [601, 409] width 399 height 25
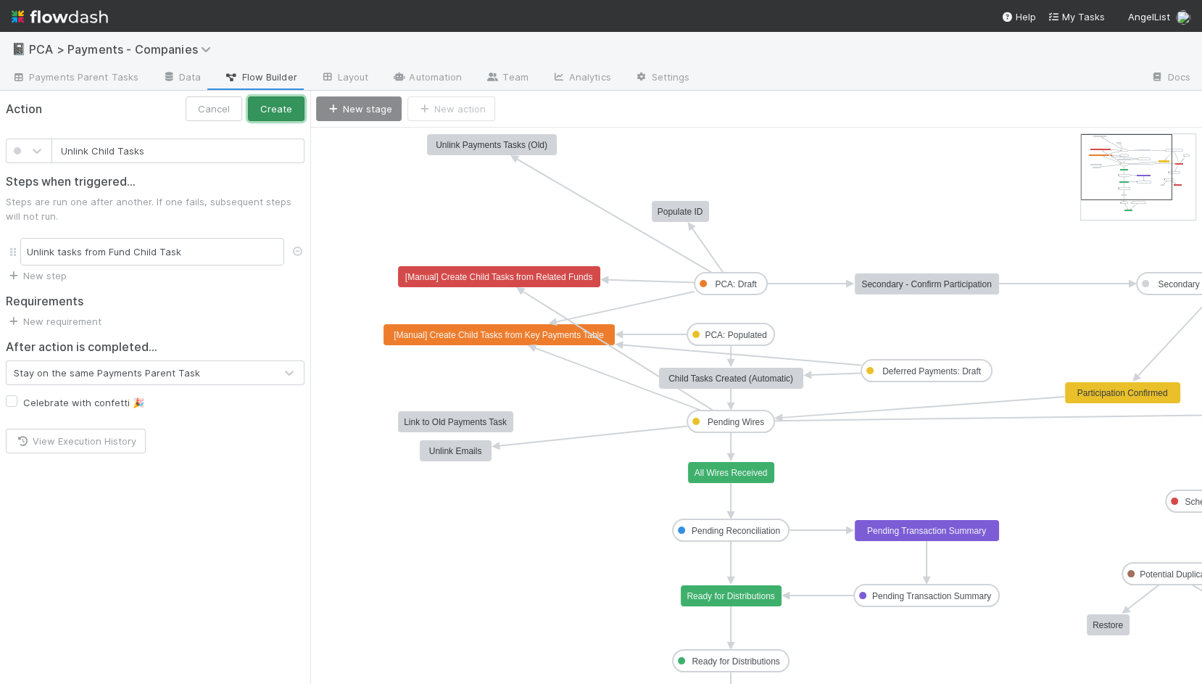
click at [267, 107] on button "Create" at bounding box center [276, 108] width 57 height 25
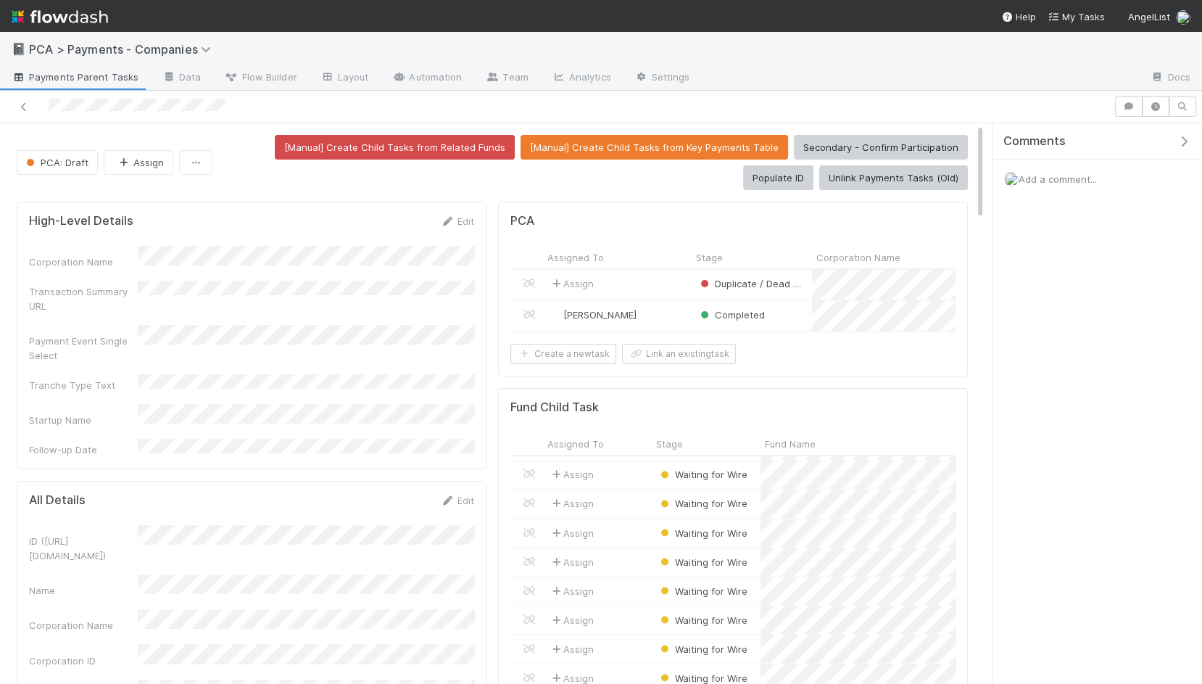
click at [275, 63] on div "📓 PCA > Payments - Companies" at bounding box center [601, 49] width 1202 height 35
click at [273, 79] on span "Flow Builder" at bounding box center [261, 77] width 73 height 15
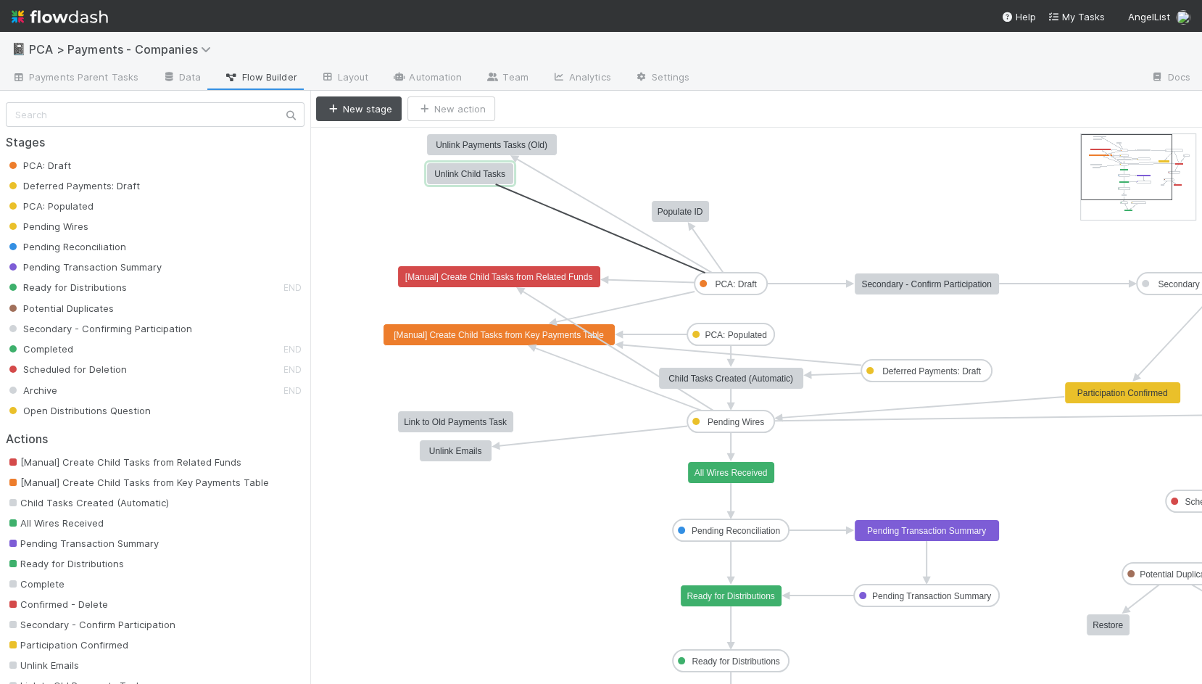
drag, startPoint x: 730, startPoint y: 294, endPoint x: 476, endPoint y: 175, distance: 280.2
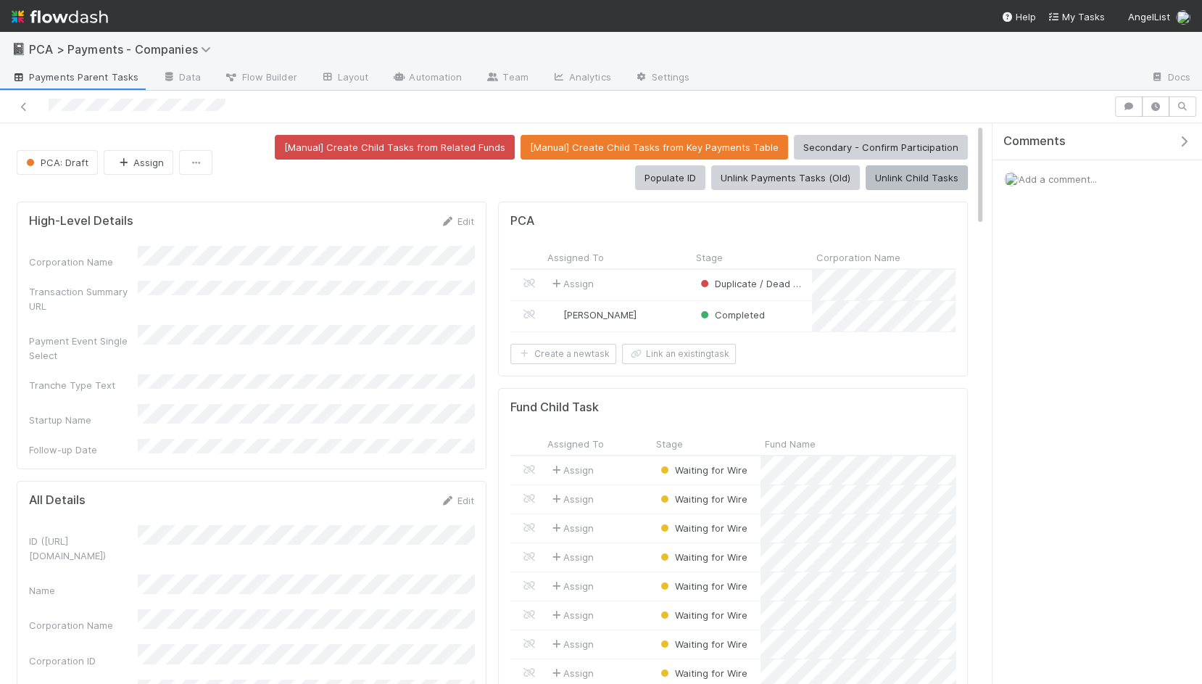
scroll to position [295, 445]
click at [929, 179] on button "Unlink Child Tasks" at bounding box center [917, 177] width 102 height 25
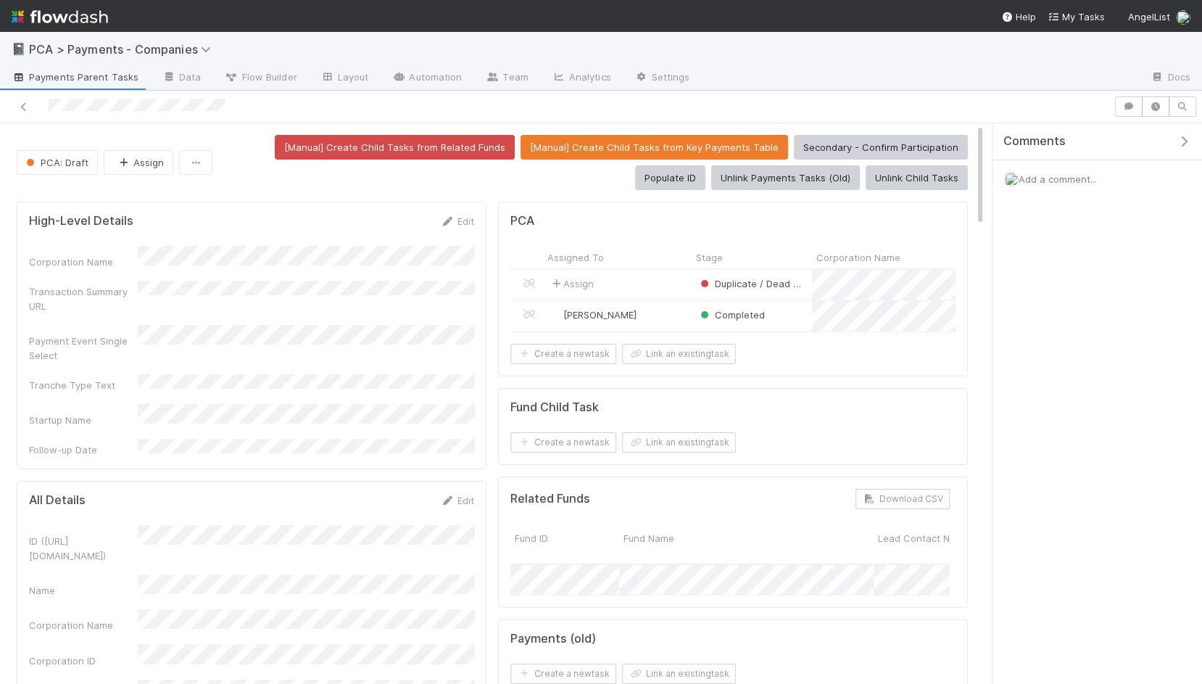
click at [694, 423] on form "Fund Child Task Create a new task Link an existing task" at bounding box center [732, 426] width 445 height 52
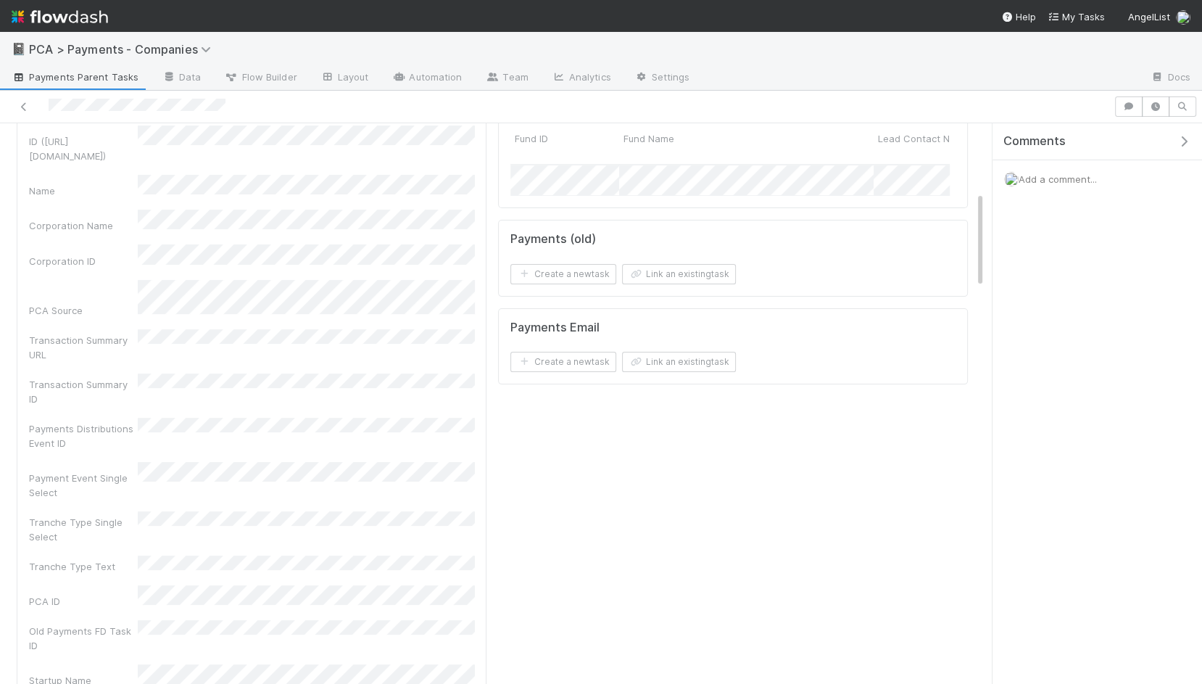
scroll to position [199, 0]
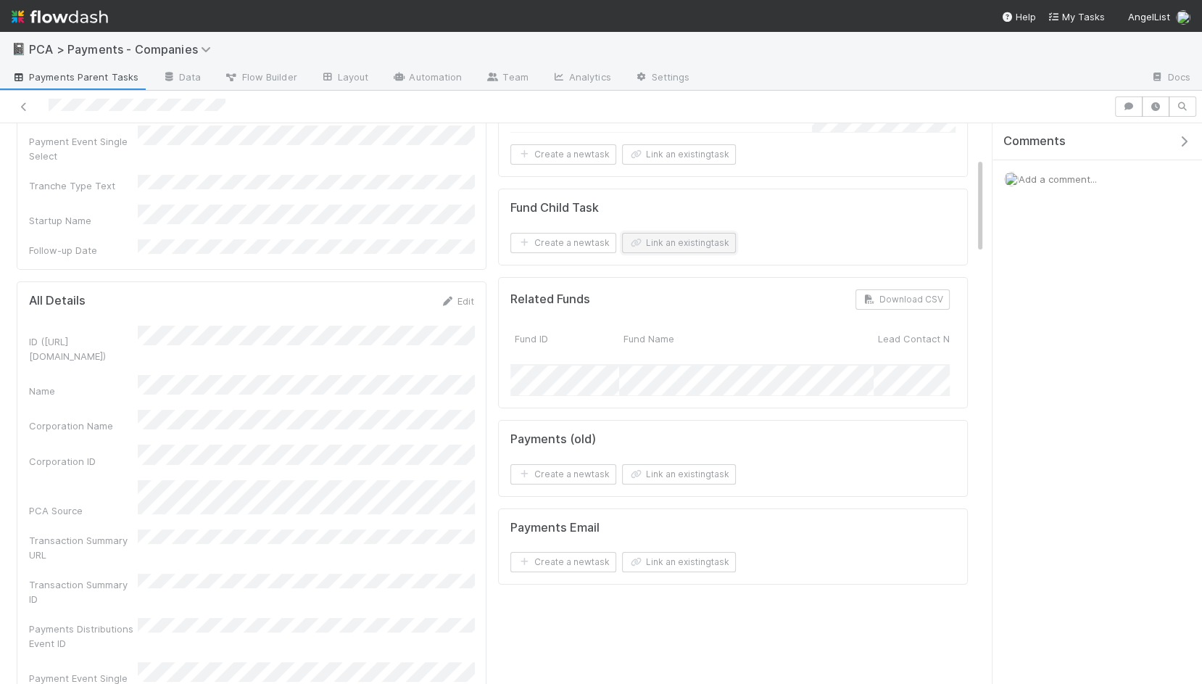
click at [682, 233] on button "Link an existing task" at bounding box center [679, 243] width 114 height 20
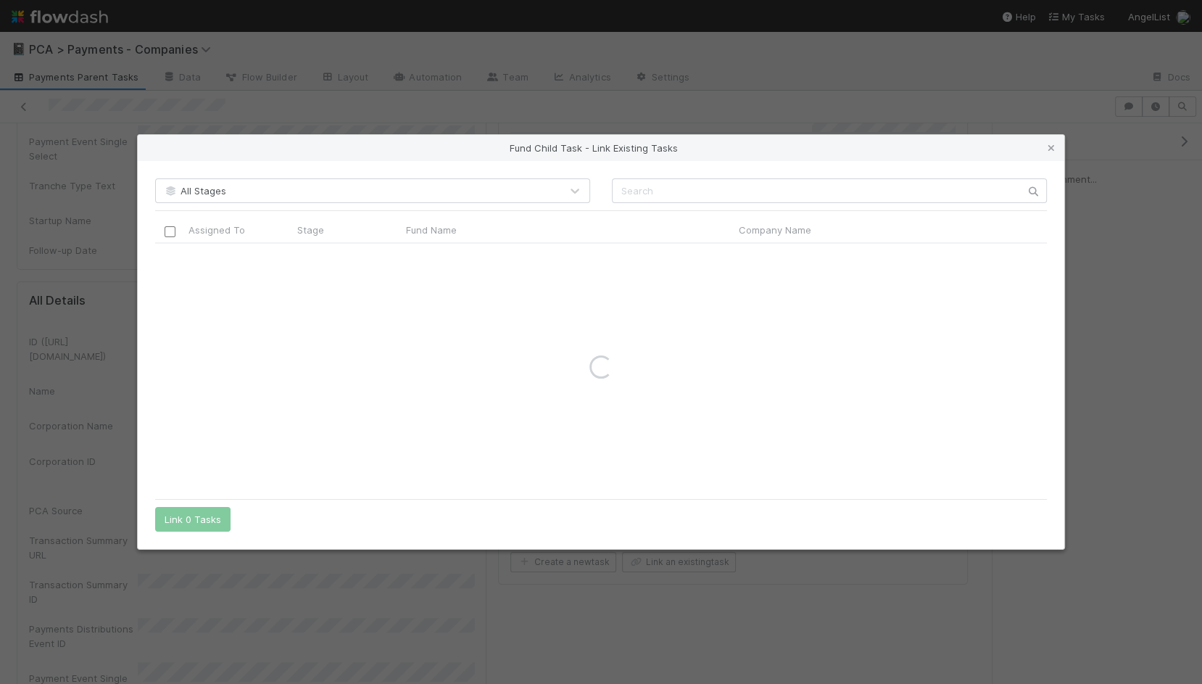
click at [829, 176] on div "All Stages Assigned To Stage Fund Name Company Name Corporation CT ID CT Fund I…" at bounding box center [601, 355] width 927 height 388
click at [824, 200] on input "text" at bounding box center [829, 190] width 435 height 25
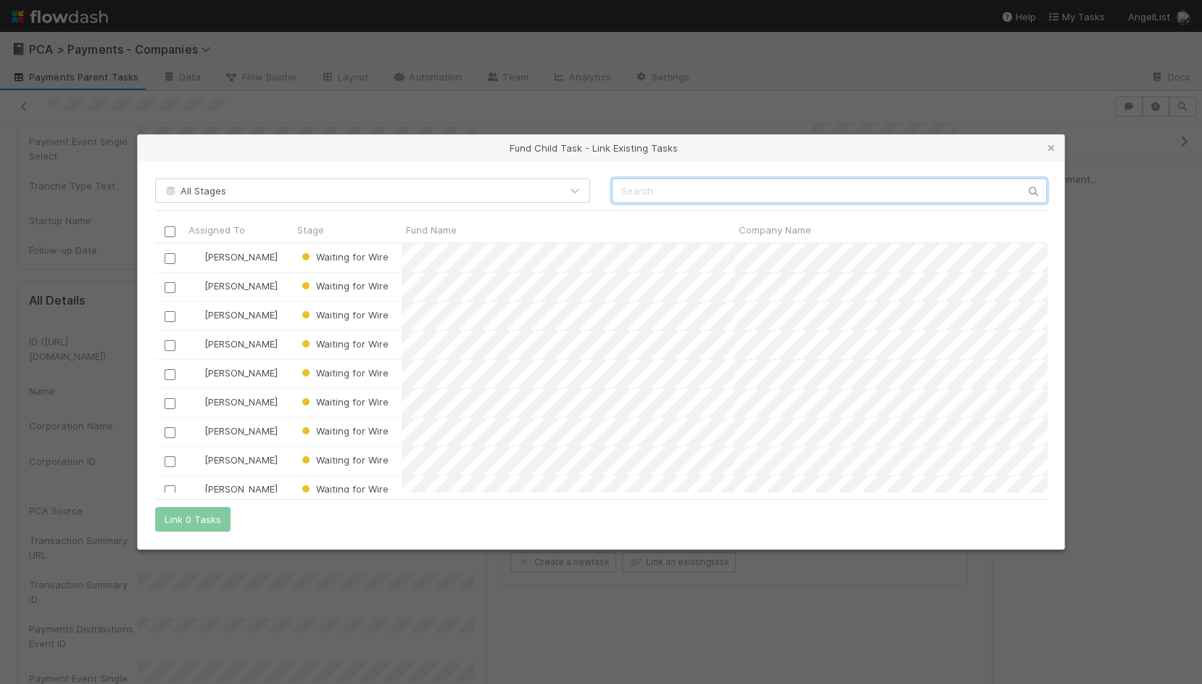
scroll to position [248, 892]
paste input "BU-0708 Fund I, a series of Roll Up Vehicles, LP"
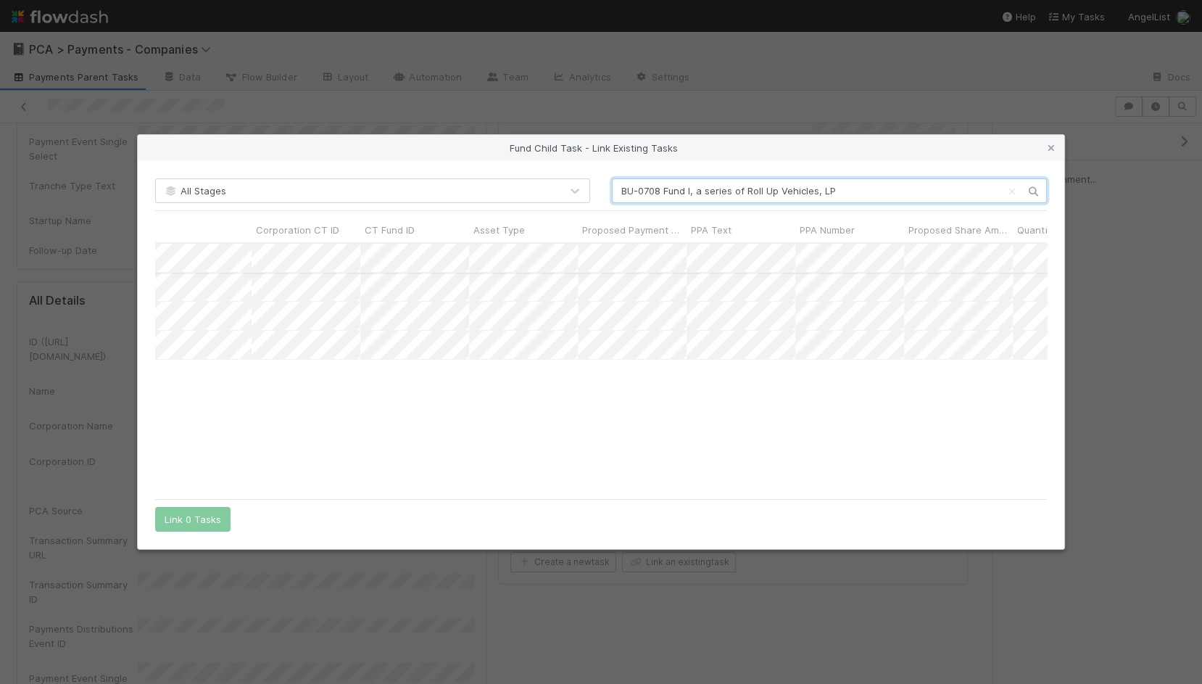
scroll to position [0, 728]
type input "BU-0708 Fund I, a series of Roll Up Vehicles, LP"
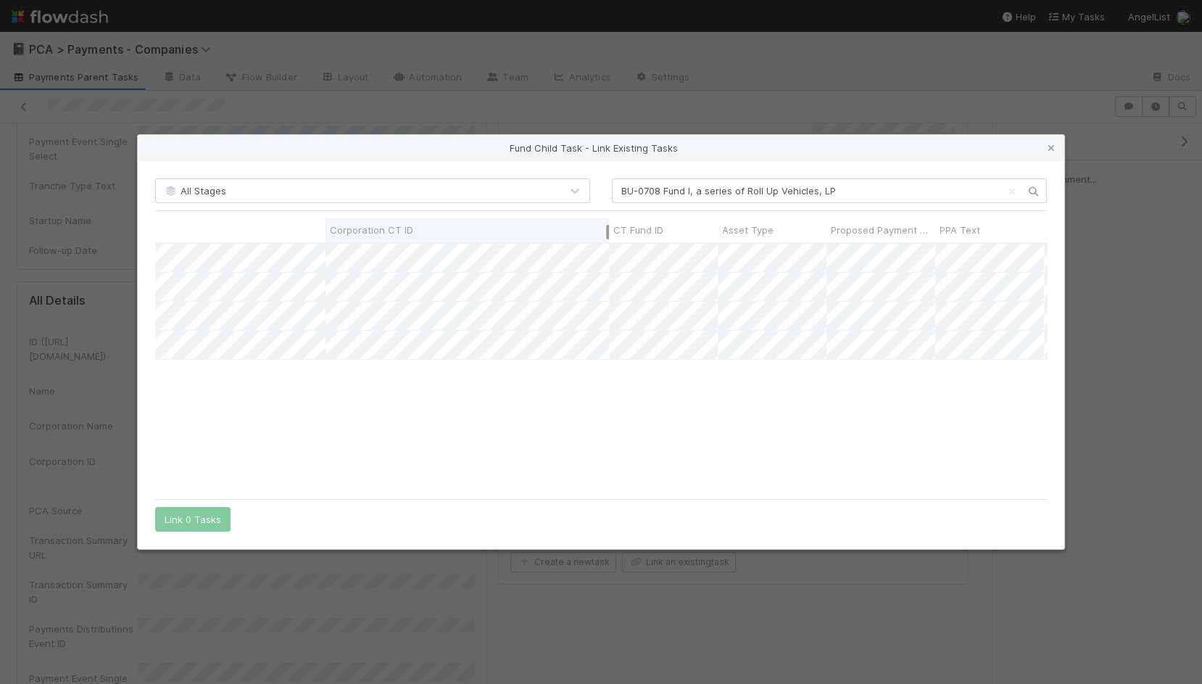
drag, startPoint x: 431, startPoint y: 233, endPoint x: 605, endPoint y: 236, distance: 174.8
click at [606, 236] on div at bounding box center [607, 232] width 3 height 15
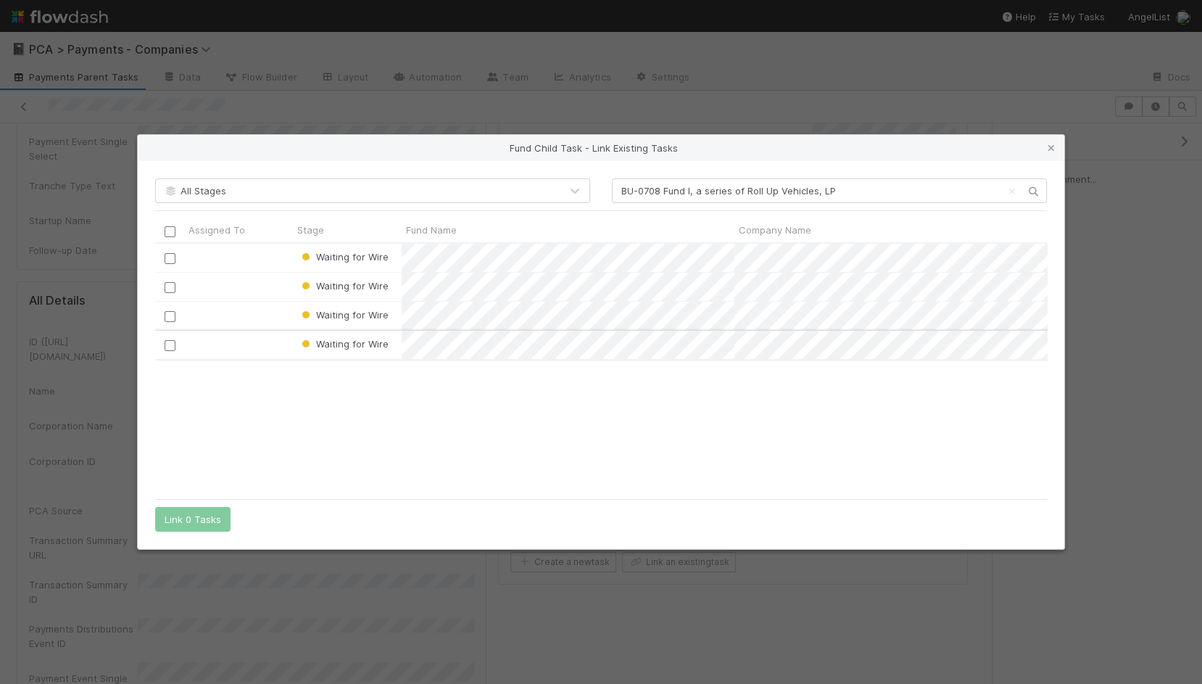
click at [167, 345] on input "checkbox" at bounding box center [170, 345] width 11 height 11
click at [190, 523] on button "Link 1 Task" at bounding box center [189, 519] width 69 height 25
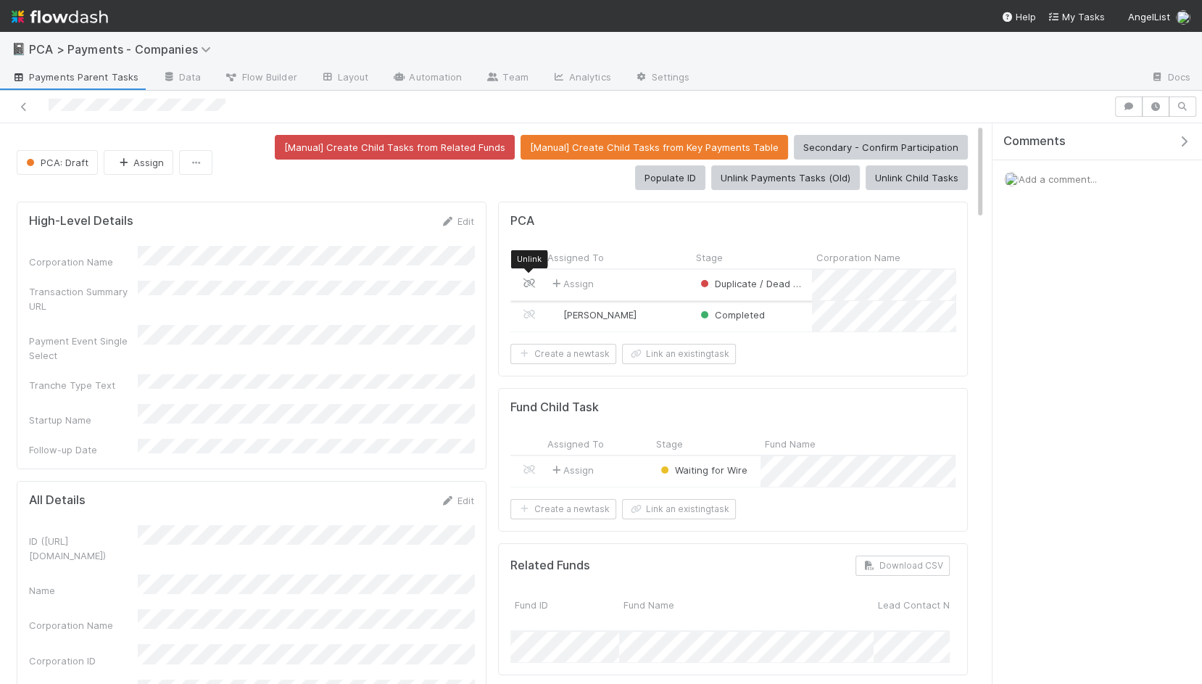
click at [527, 279] on icon at bounding box center [529, 282] width 15 height 9
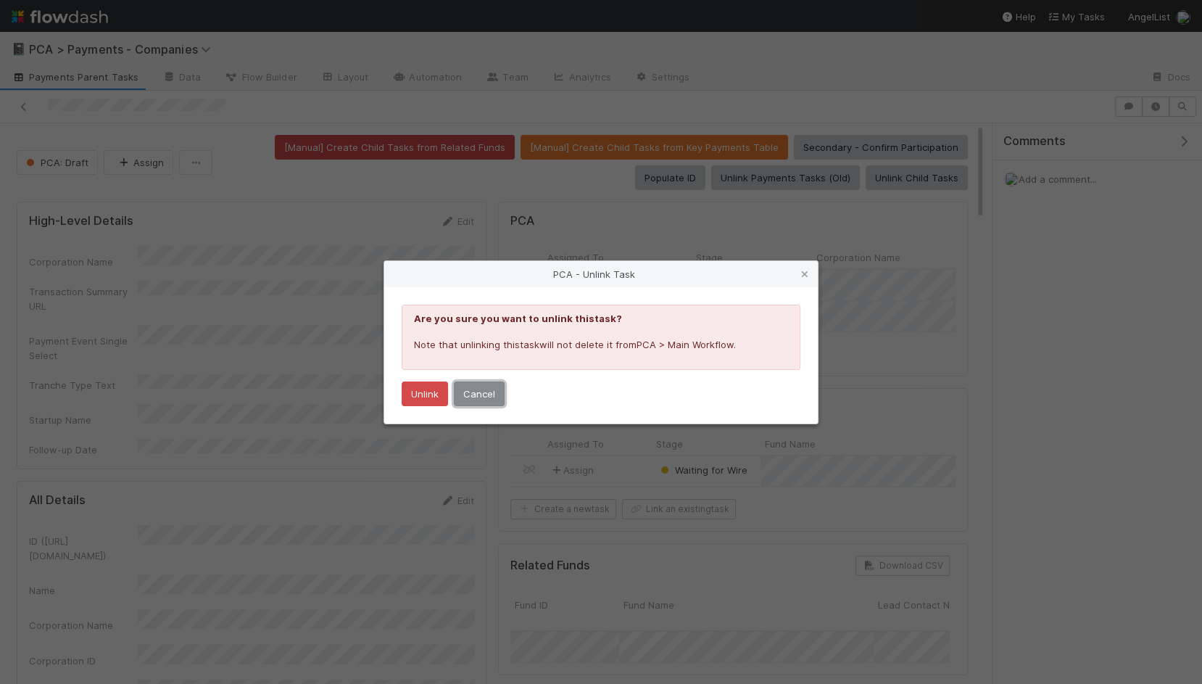
click at [500, 402] on button "Cancel" at bounding box center [479, 393] width 51 height 25
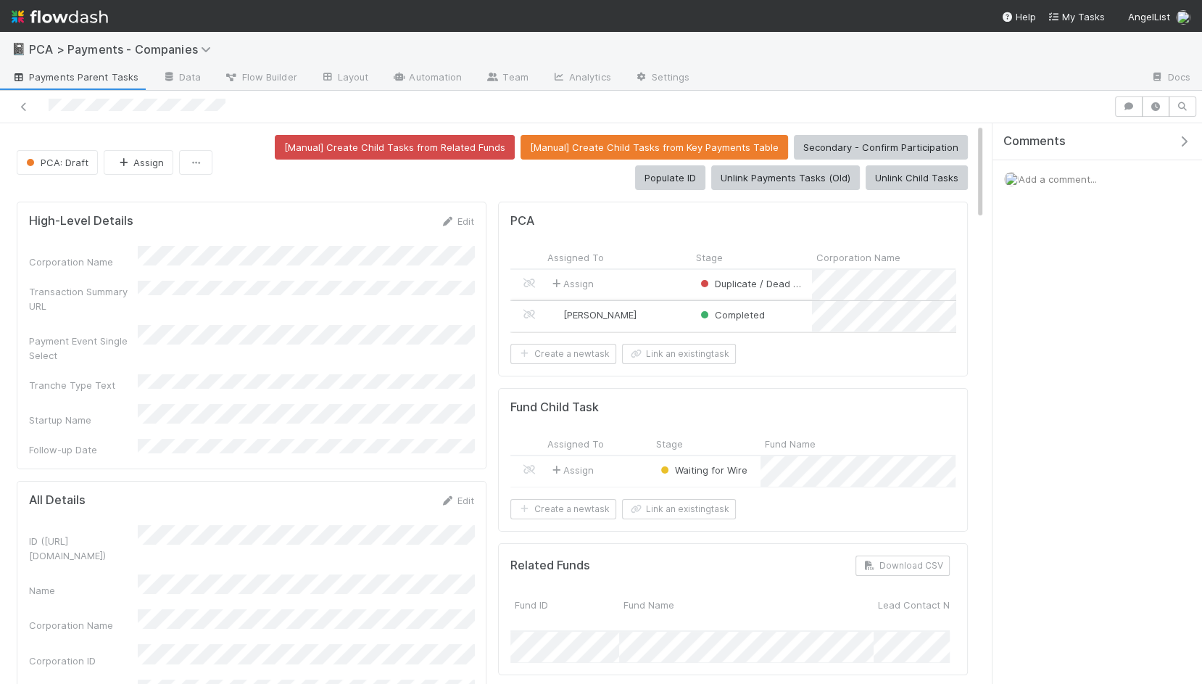
click at [672, 308] on div "Jacob Weiss" at bounding box center [617, 316] width 149 height 30
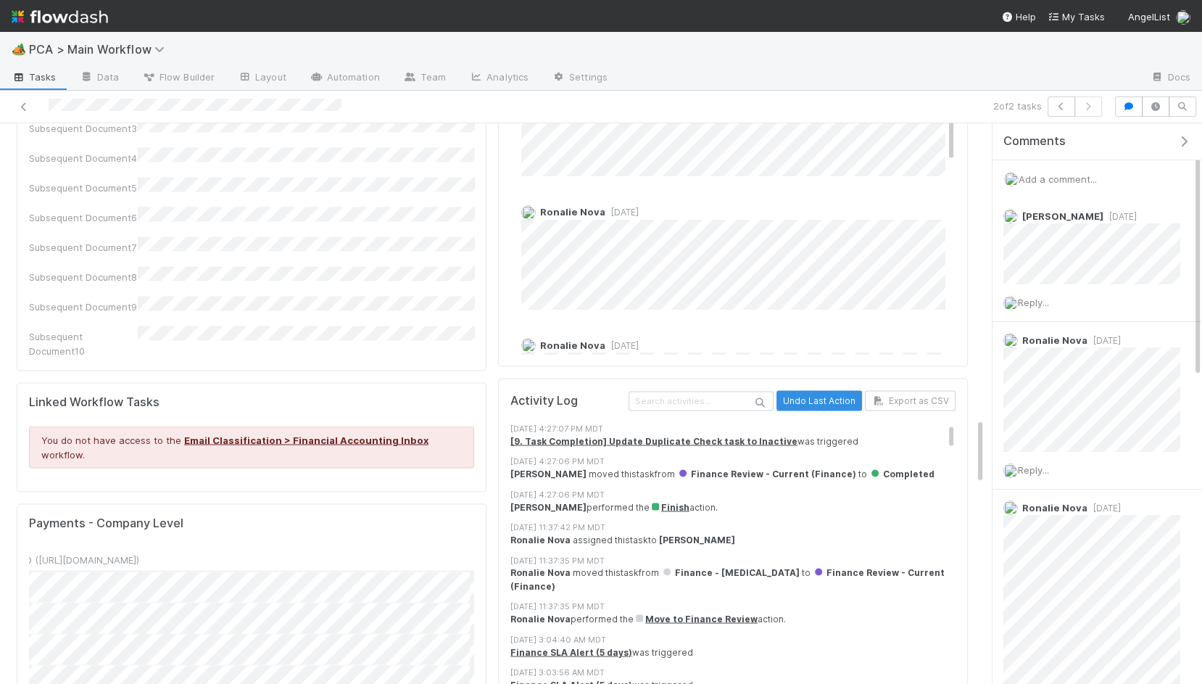
scroll to position [0, 378]
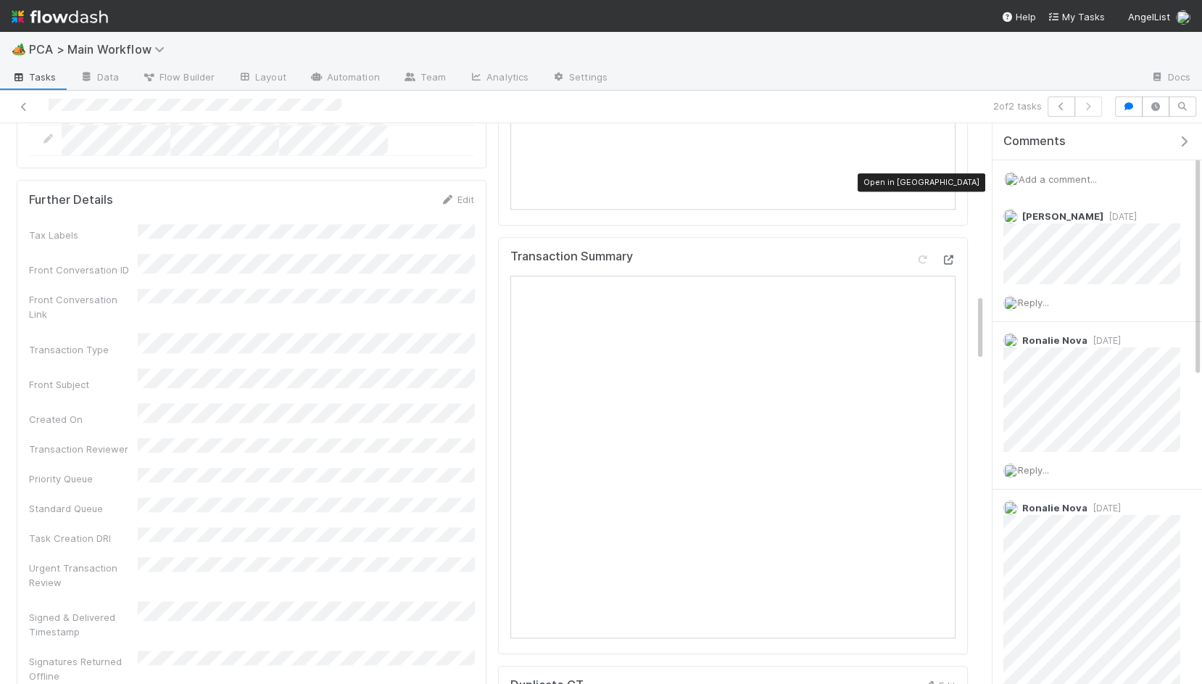
click at [955, 255] on icon at bounding box center [948, 259] width 15 height 9
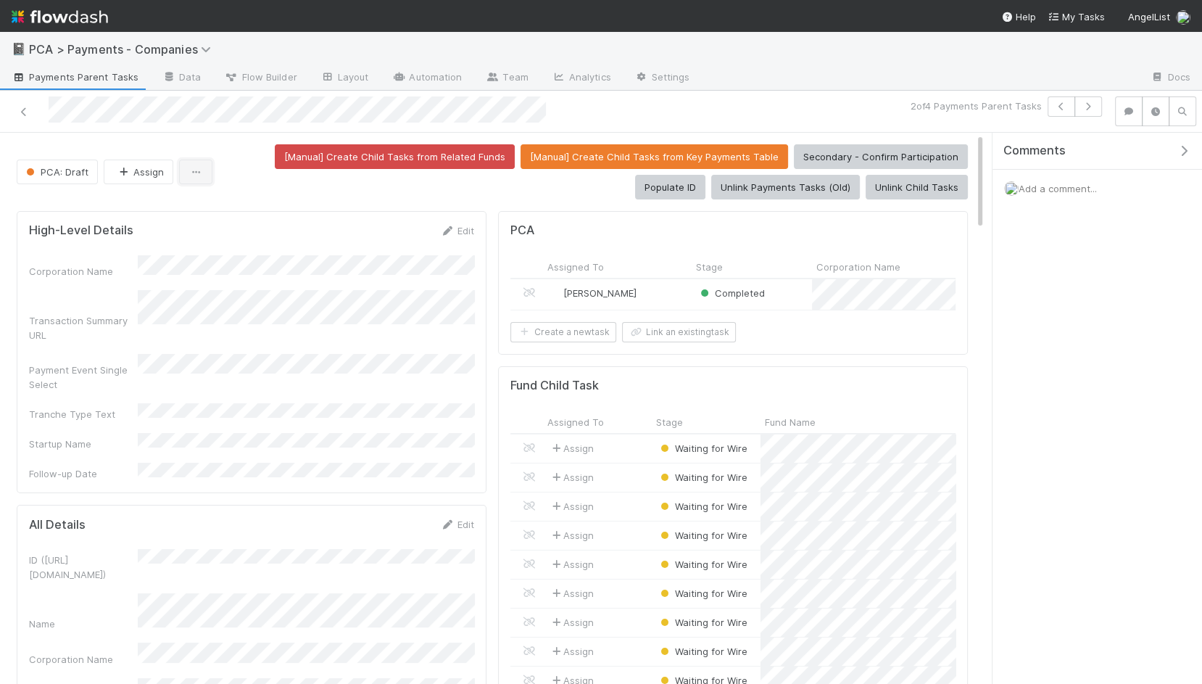
click at [190, 172] on icon "button" at bounding box center [196, 171] width 15 height 9
click at [974, 104] on icon "button" at bounding box center [1088, 106] width 15 height 9
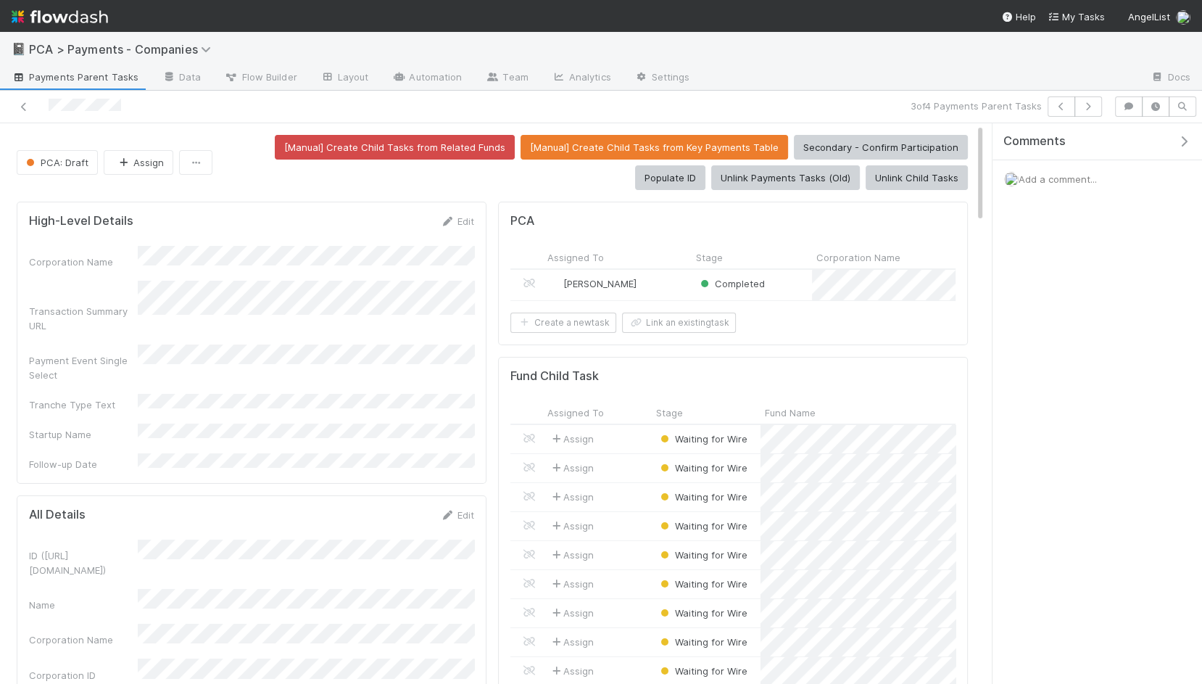
click at [207, 180] on div "PCA: Draft Assign [Manual] Create Child Tasks from Related Funds [Manual] Creat…" at bounding box center [492, 162] width 951 height 55
click at [194, 162] on icon "button" at bounding box center [196, 162] width 15 height 9
click at [974, 106] on icon "button" at bounding box center [1088, 106] width 15 height 9
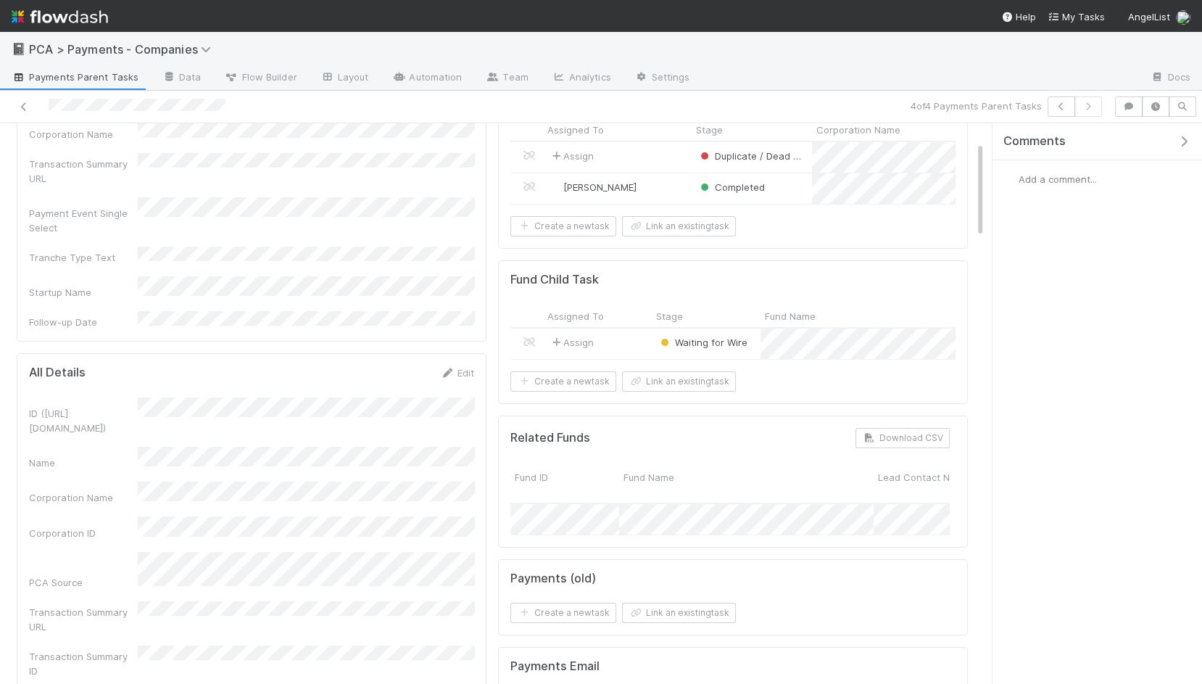
scroll to position [147, 0]
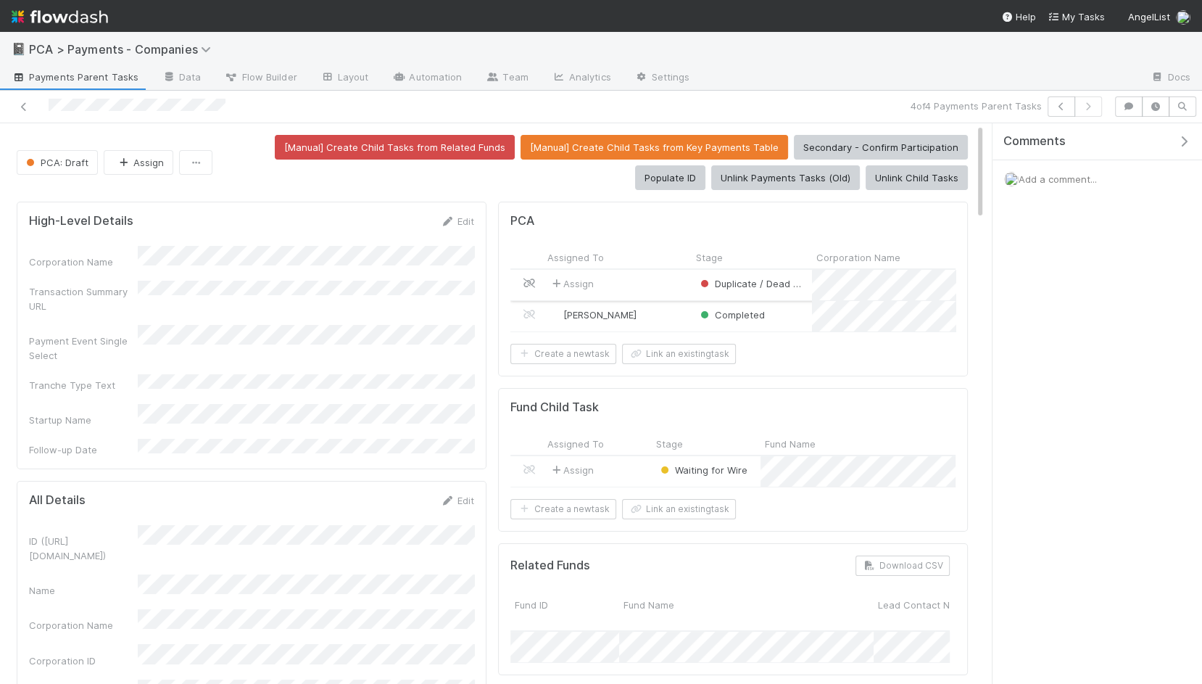
click at [534, 281] on icon at bounding box center [529, 282] width 15 height 9
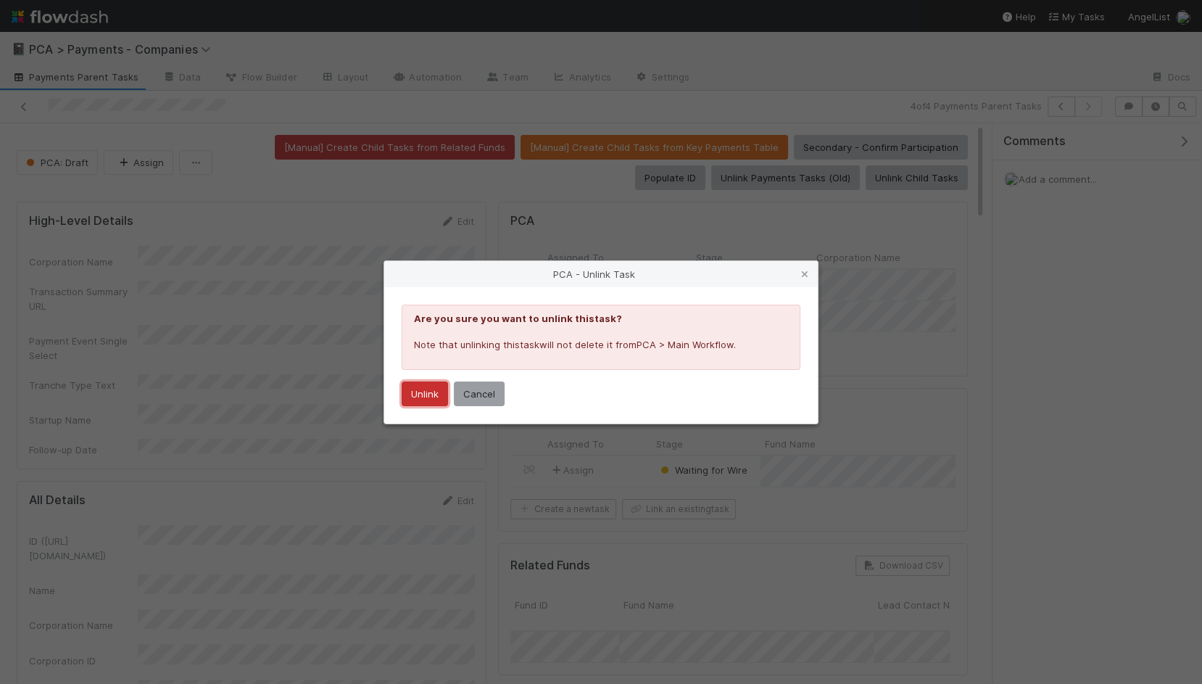
click at [425, 392] on button "Unlink" at bounding box center [425, 393] width 46 height 25
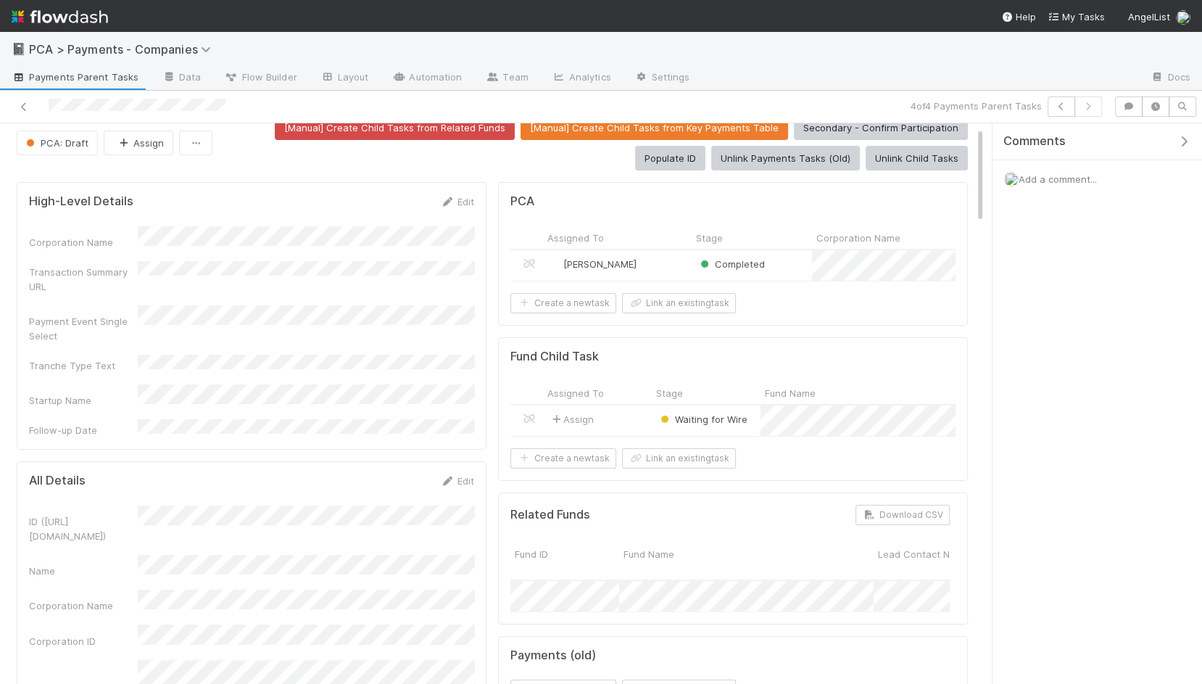
scroll to position [23, 0]
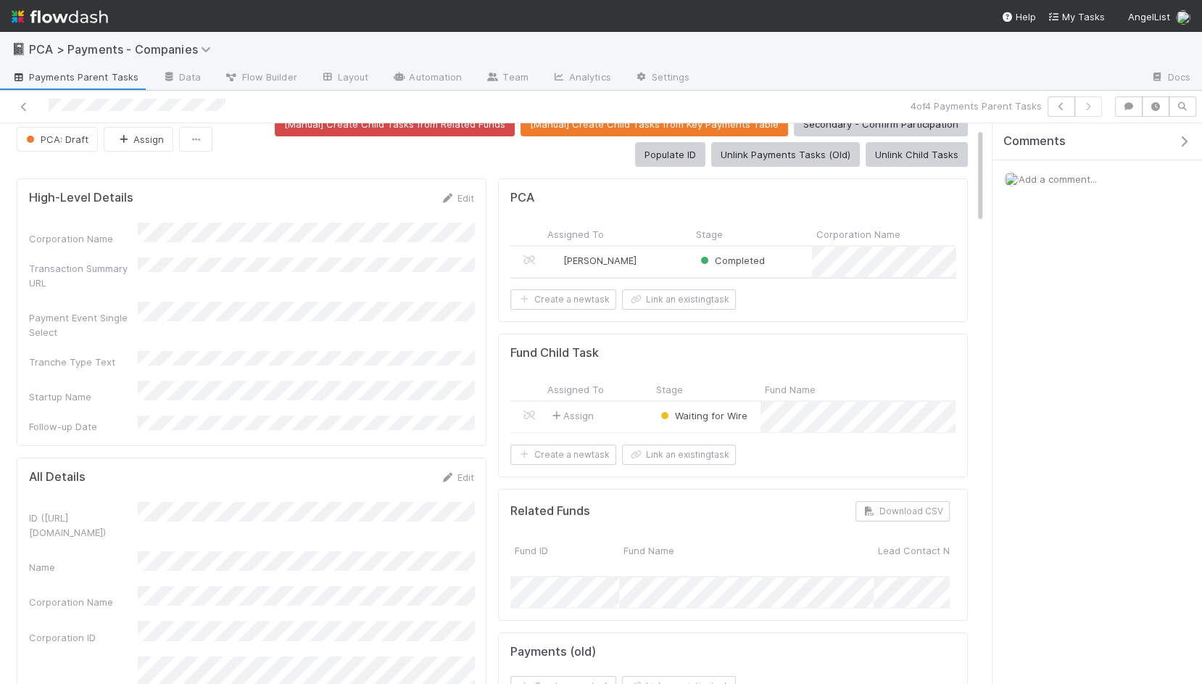
click at [653, 249] on div "Jacob Weiss" at bounding box center [617, 262] width 149 height 30
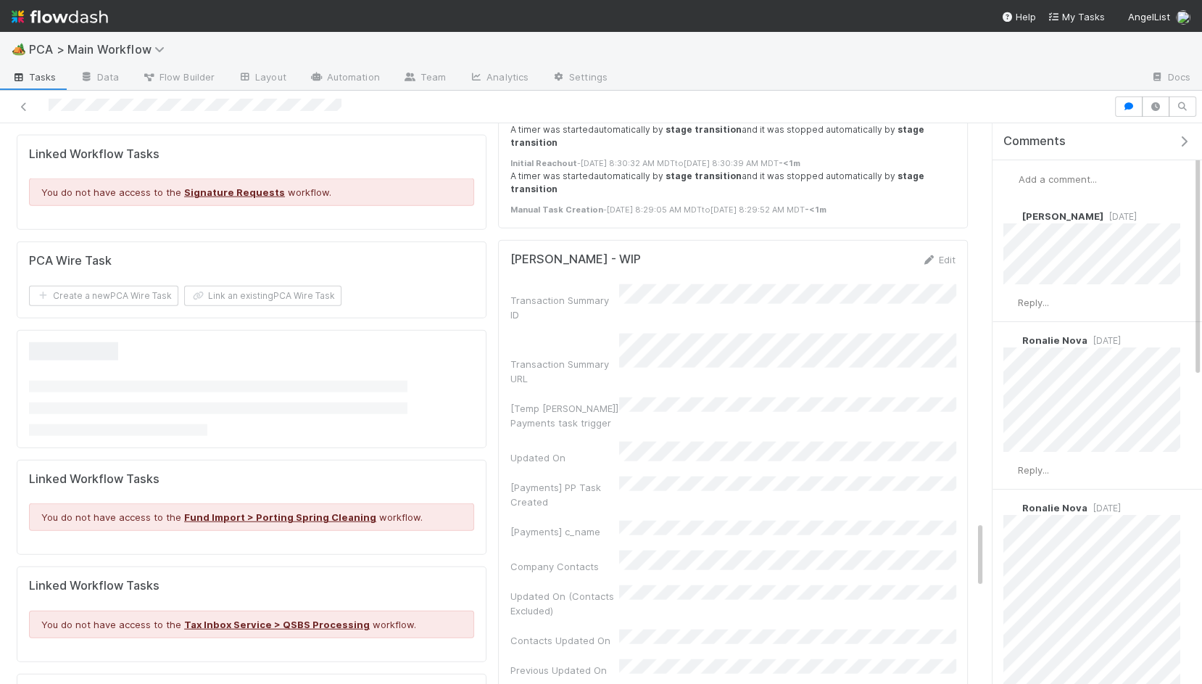
scroll to position [3163, 0]
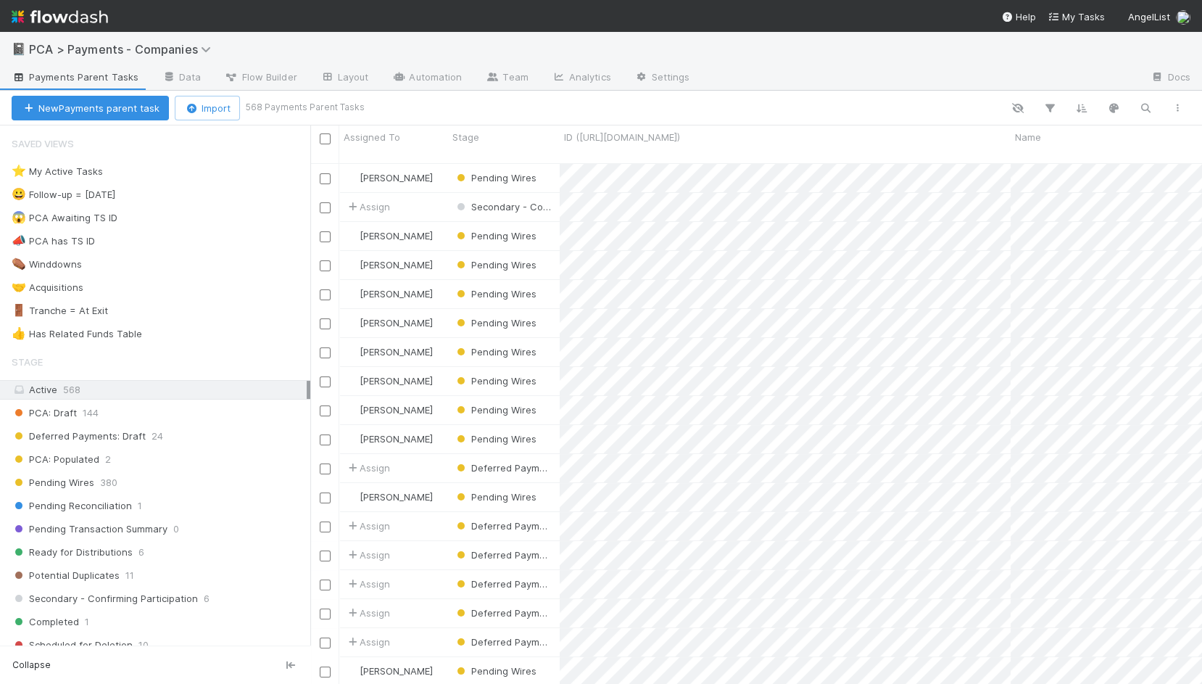
scroll to position [533, 891]
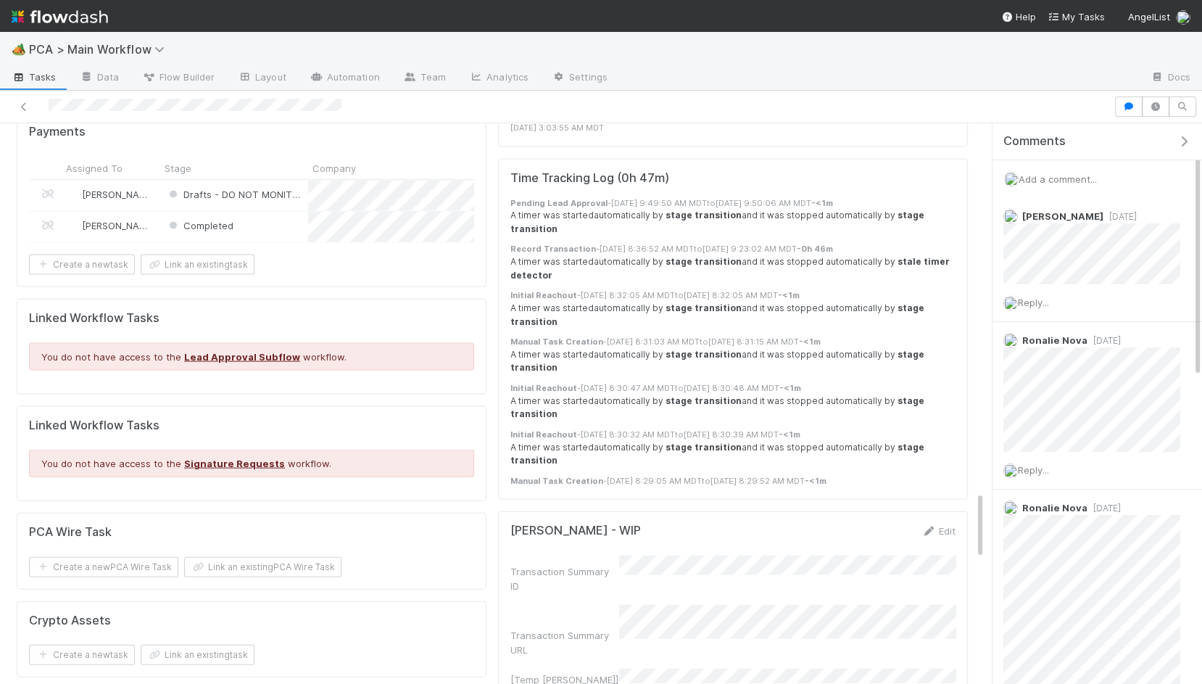
scroll to position [3062, 0]
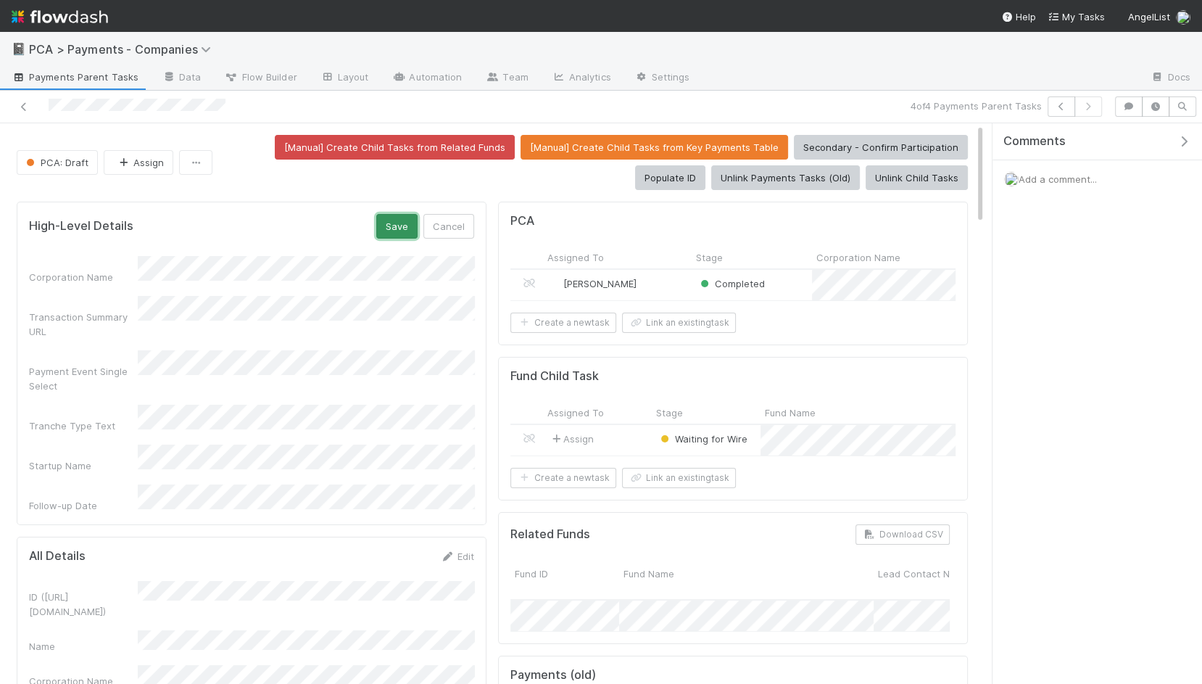
click at [406, 223] on button "Save" at bounding box center [396, 226] width 41 height 25
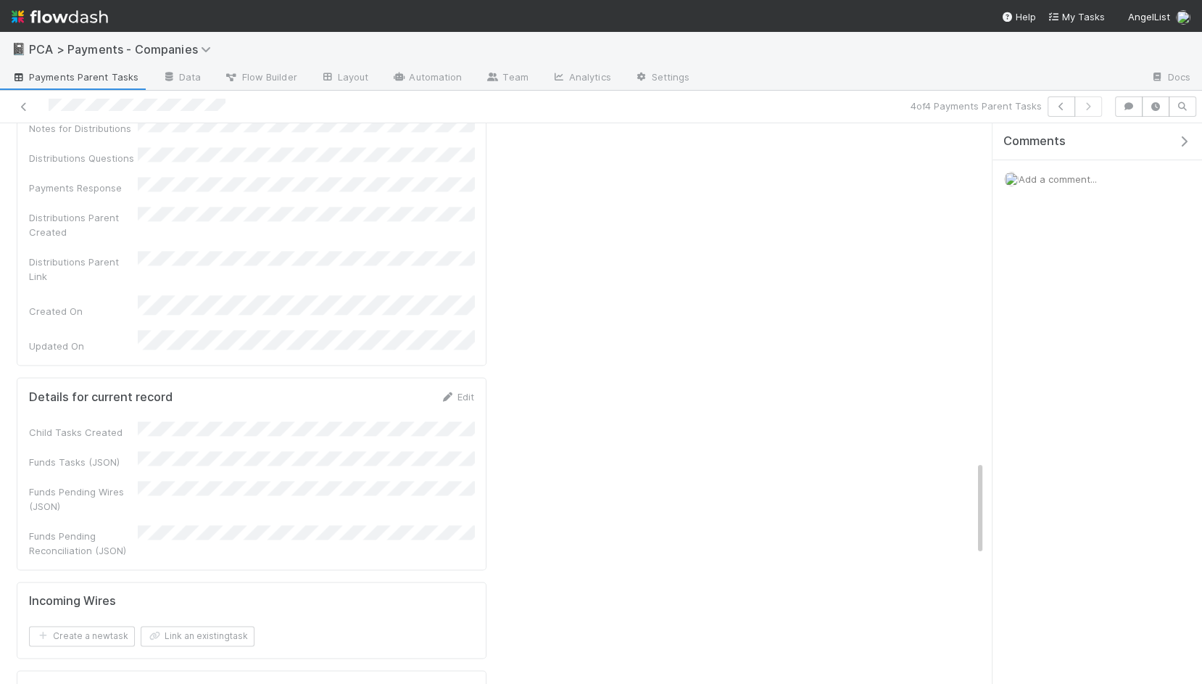
scroll to position [1974, 0]
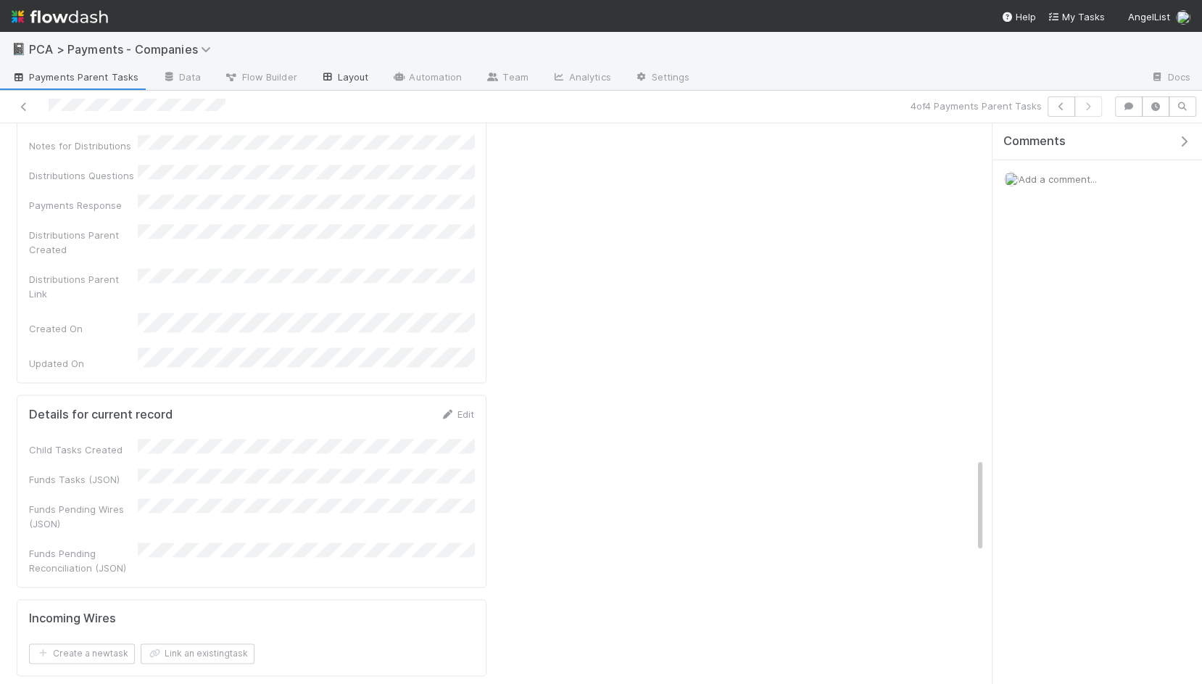
click at [337, 82] on link "Layout" at bounding box center [345, 78] width 72 height 23
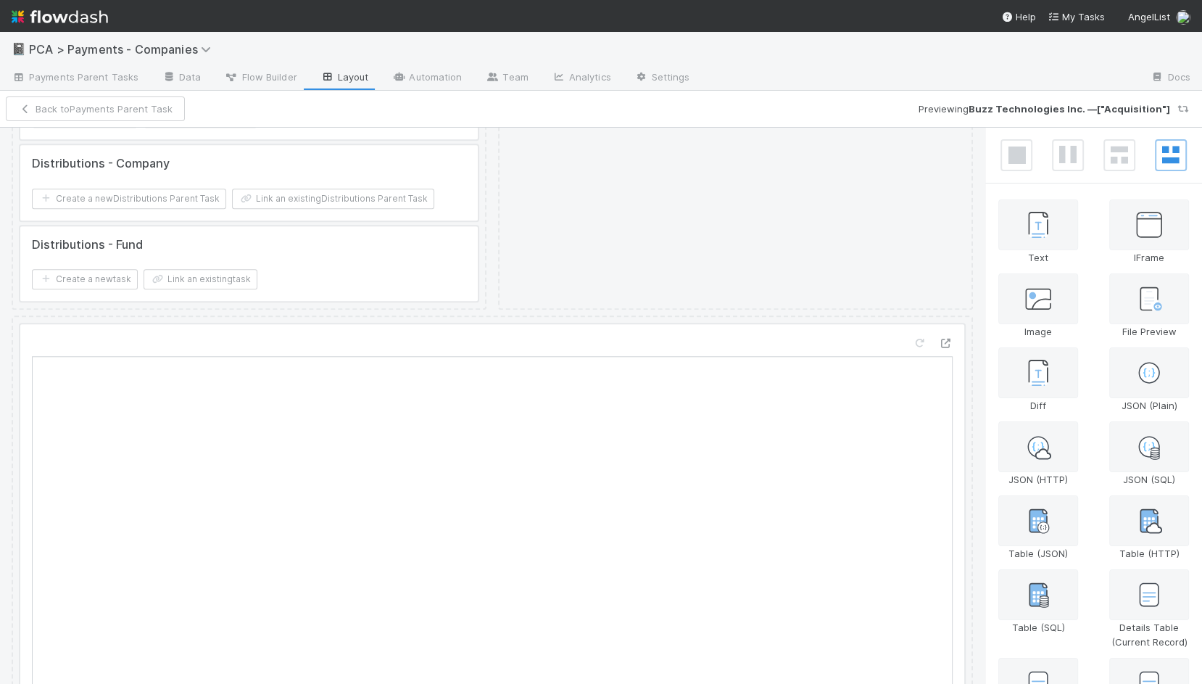
scroll to position [1350, 0]
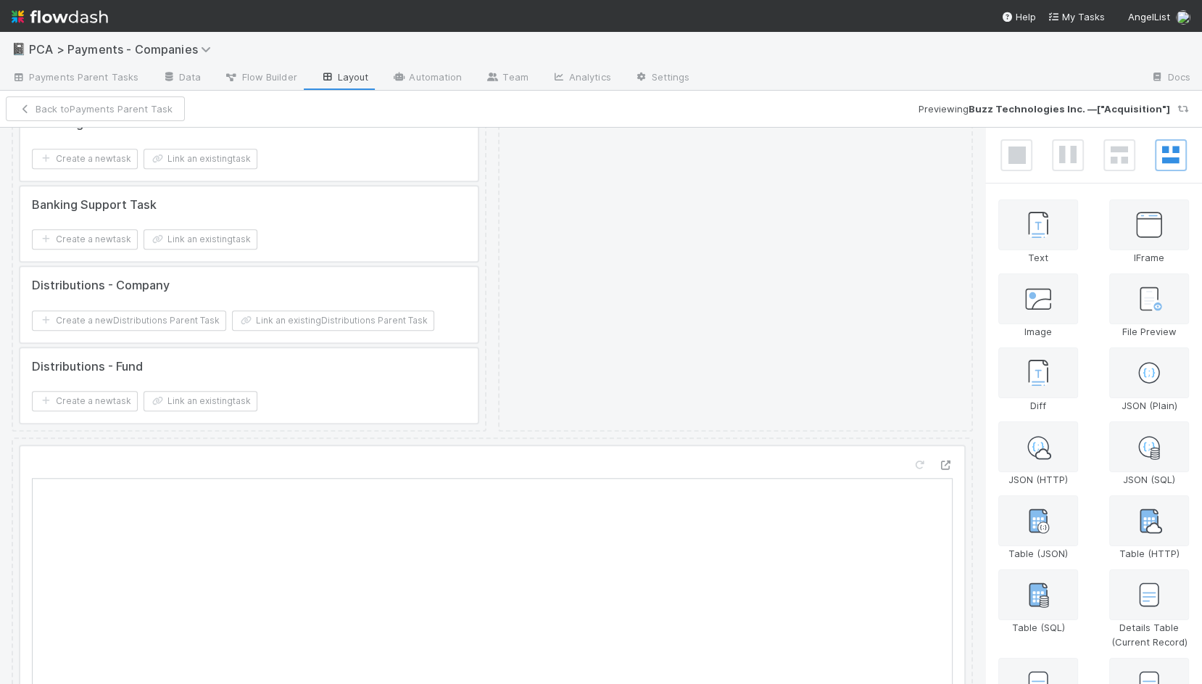
click at [357, 349] on div at bounding box center [248, 385] width 457 height 75
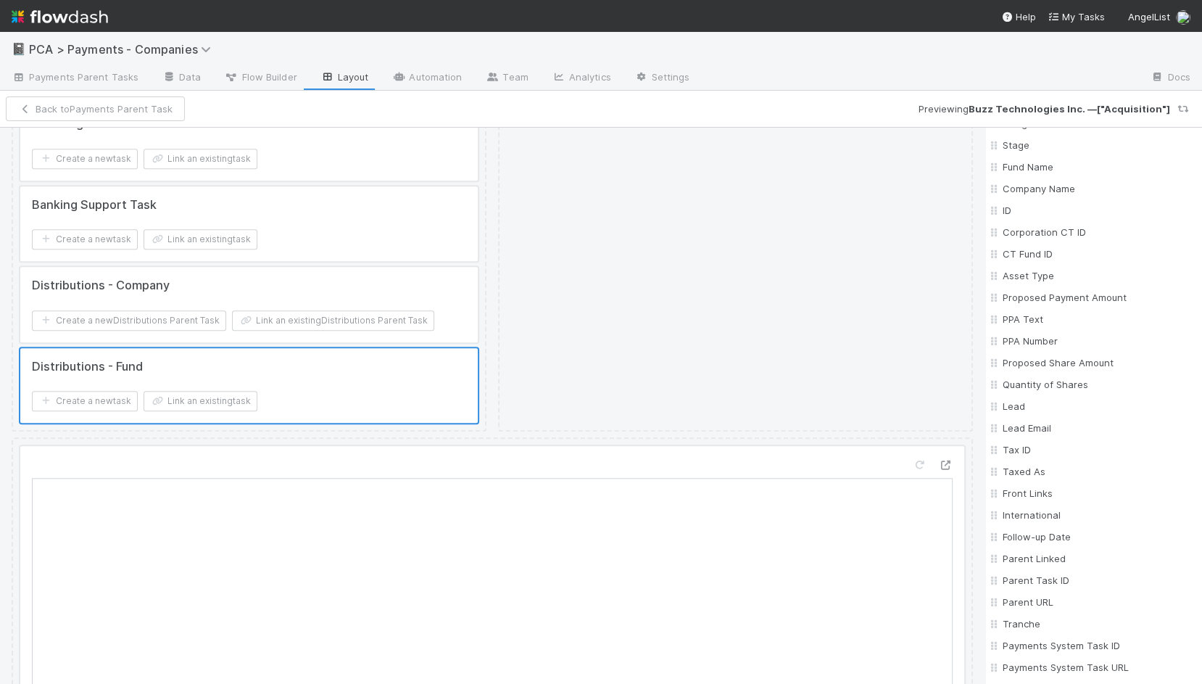
scroll to position [0, 0]
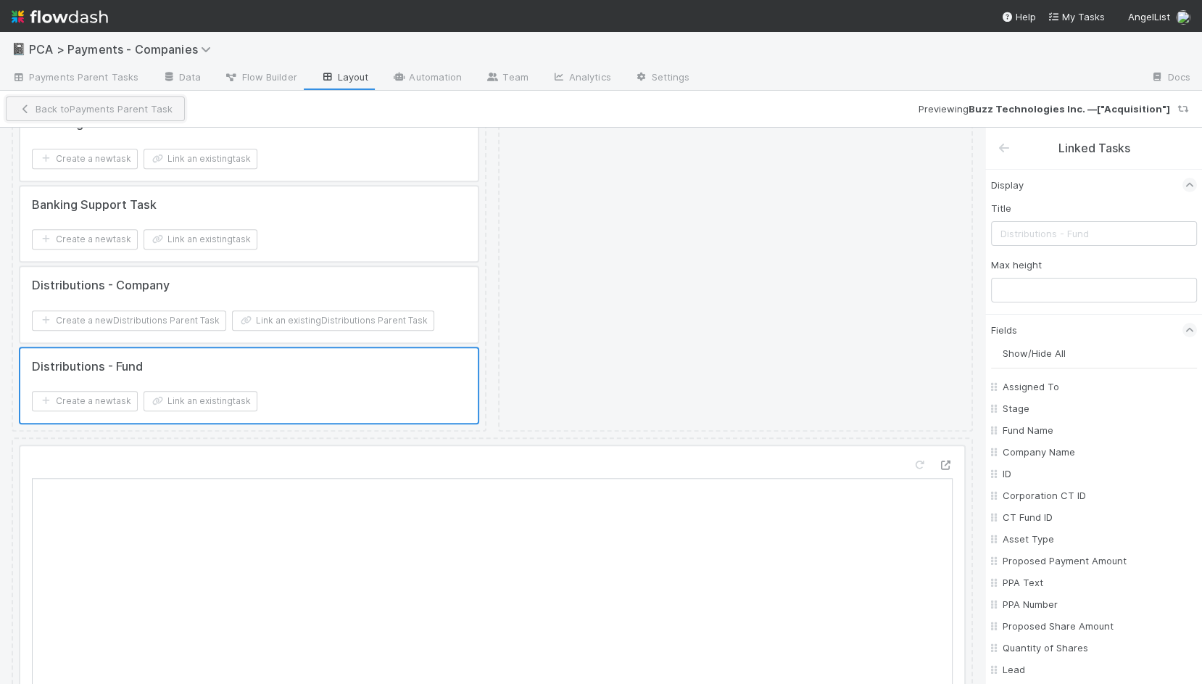
click at [42, 102] on button "Back to Payments Parent Task" at bounding box center [95, 108] width 179 height 25
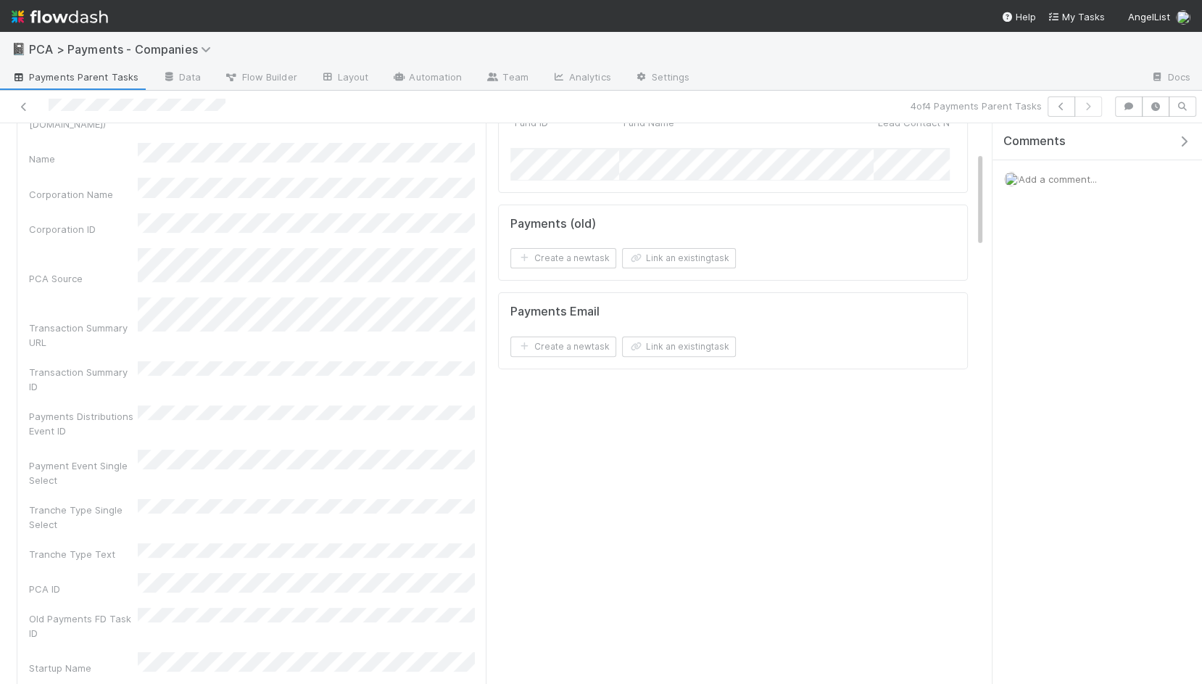
scroll to position [689, 0]
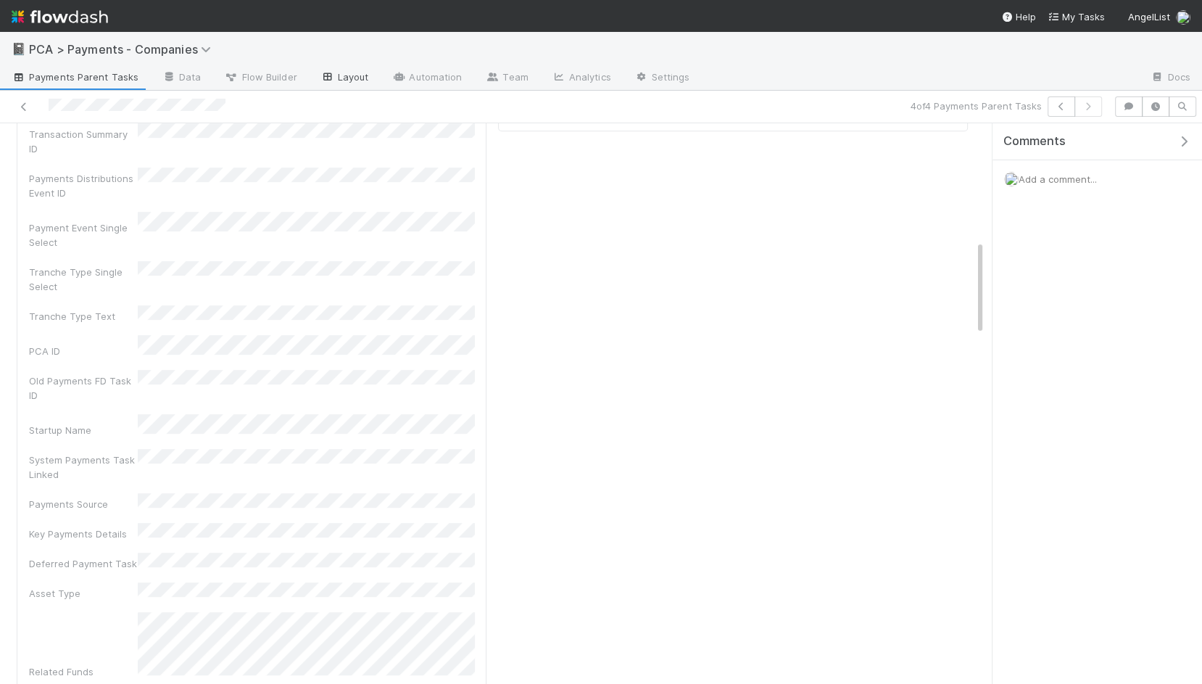
click at [346, 75] on link "Layout" at bounding box center [345, 78] width 72 height 23
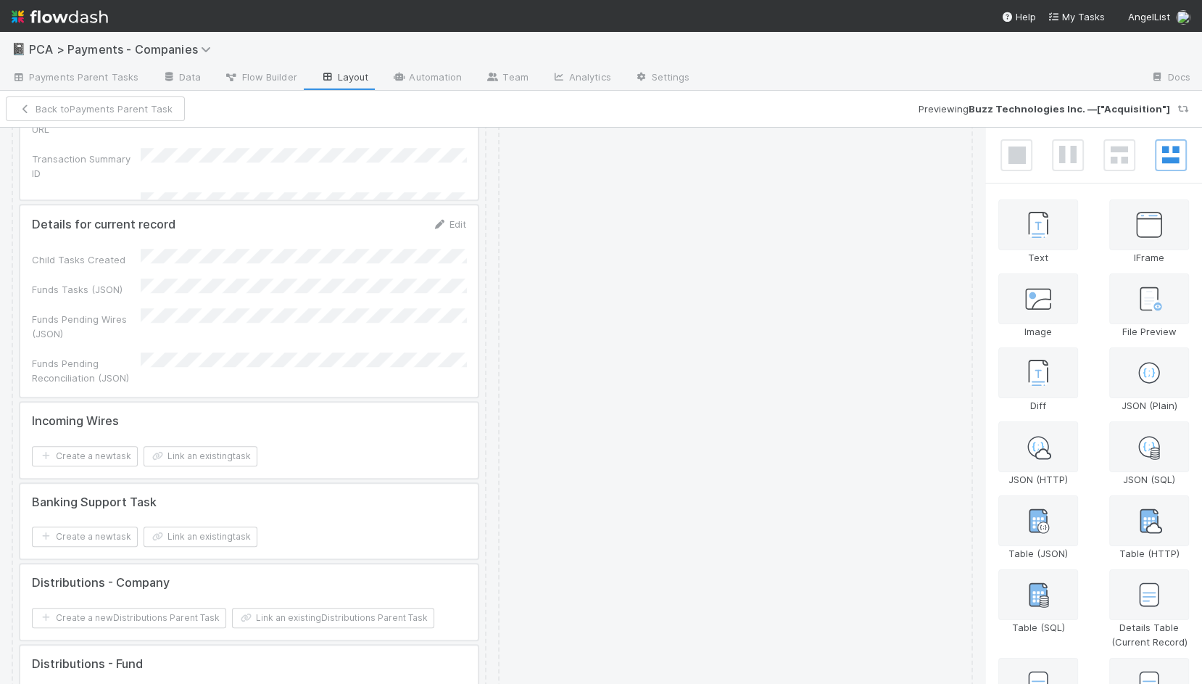
scroll to position [1399, 0]
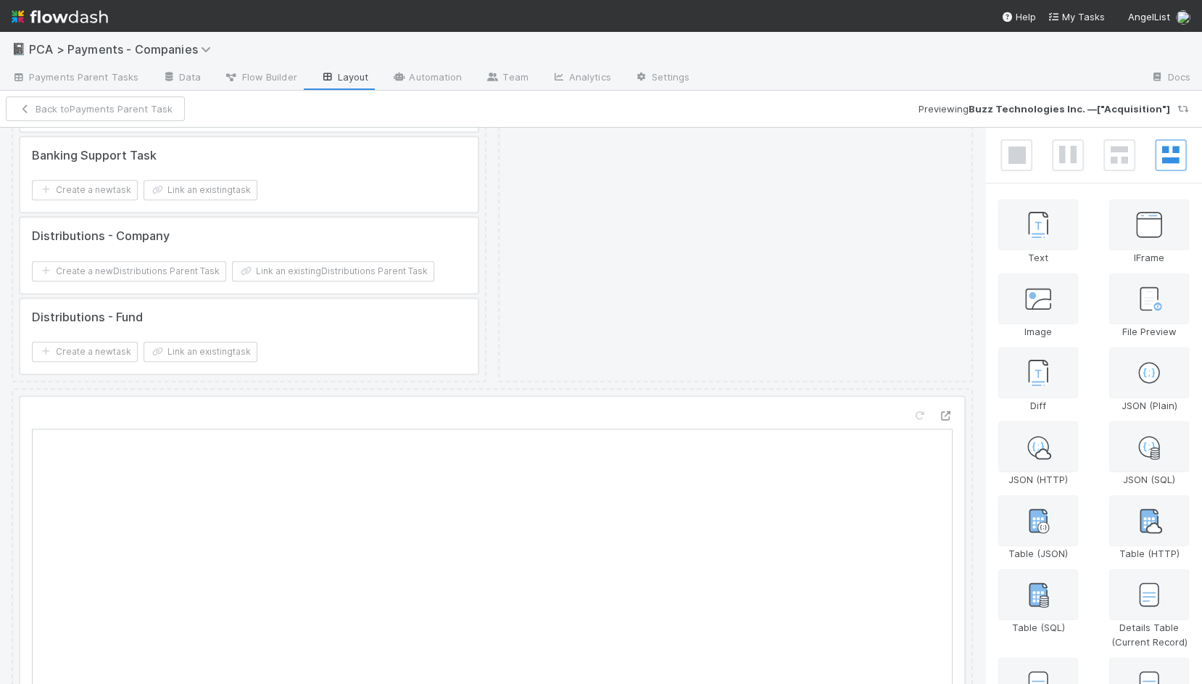
click at [584, 397] on div at bounding box center [492, 578] width 944 height 363
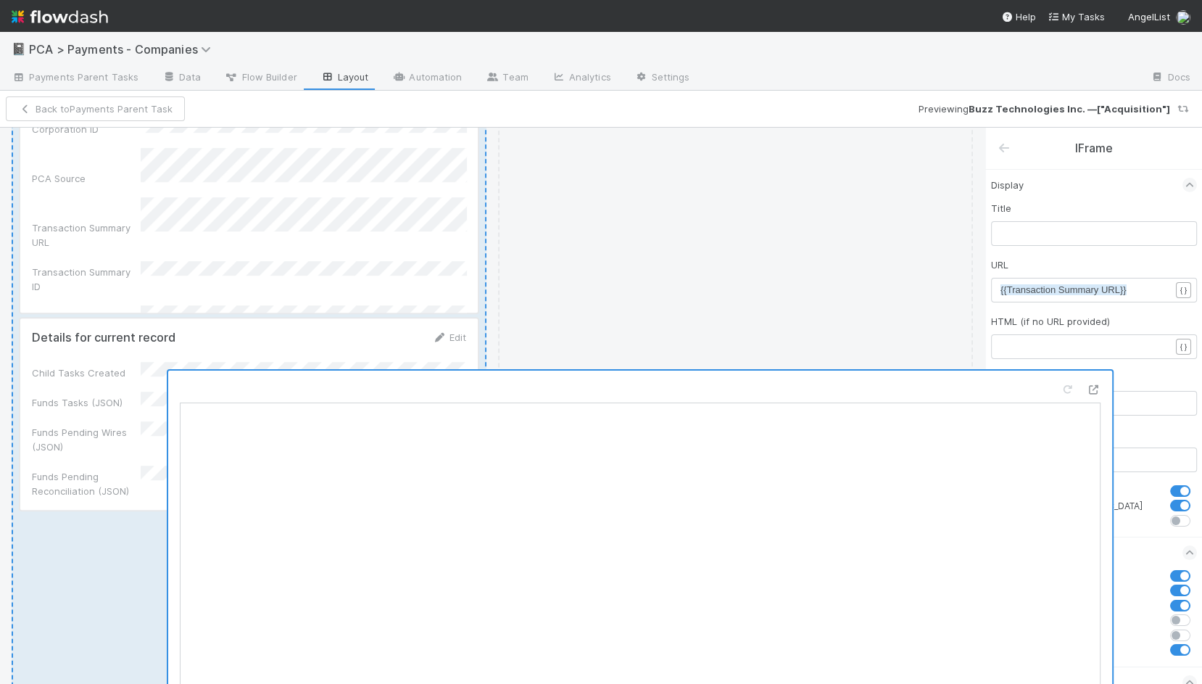
scroll to position [944, 0]
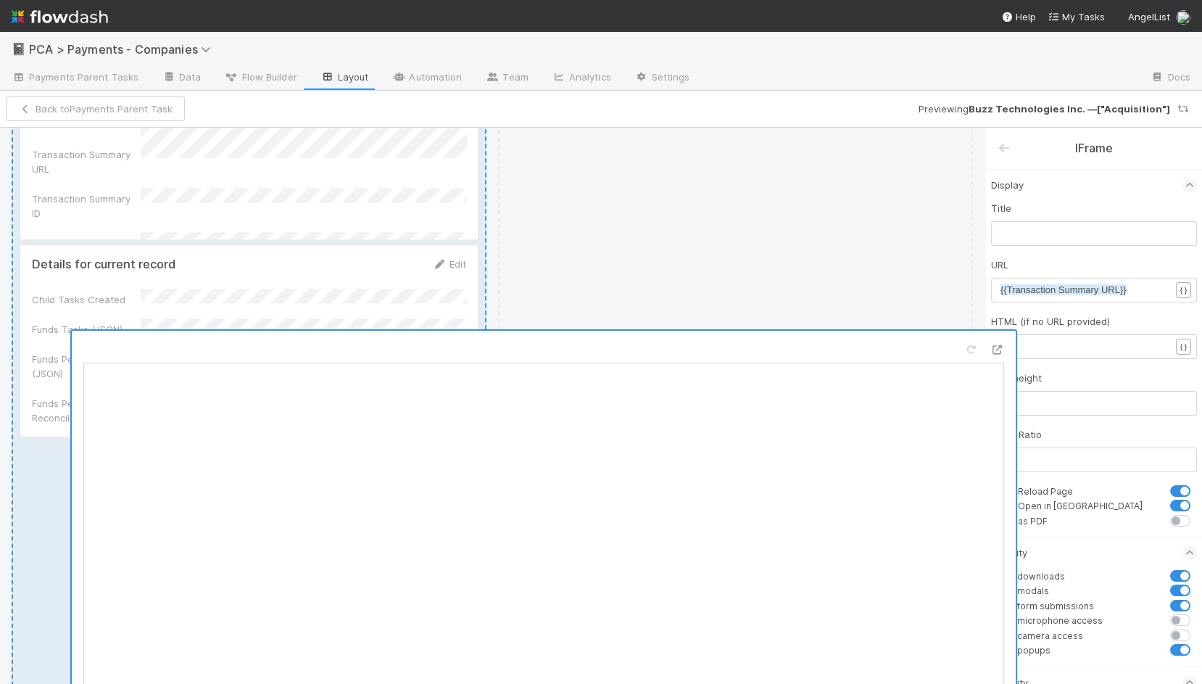
drag, startPoint x: 666, startPoint y: 363, endPoint x: 906, endPoint y: 188, distance: 296.3
click at [906, 188] on div "High-Level Details Edit Corporation Name Transaction Summary URL Payment Event …" at bounding box center [492, 499] width 961 height 2746
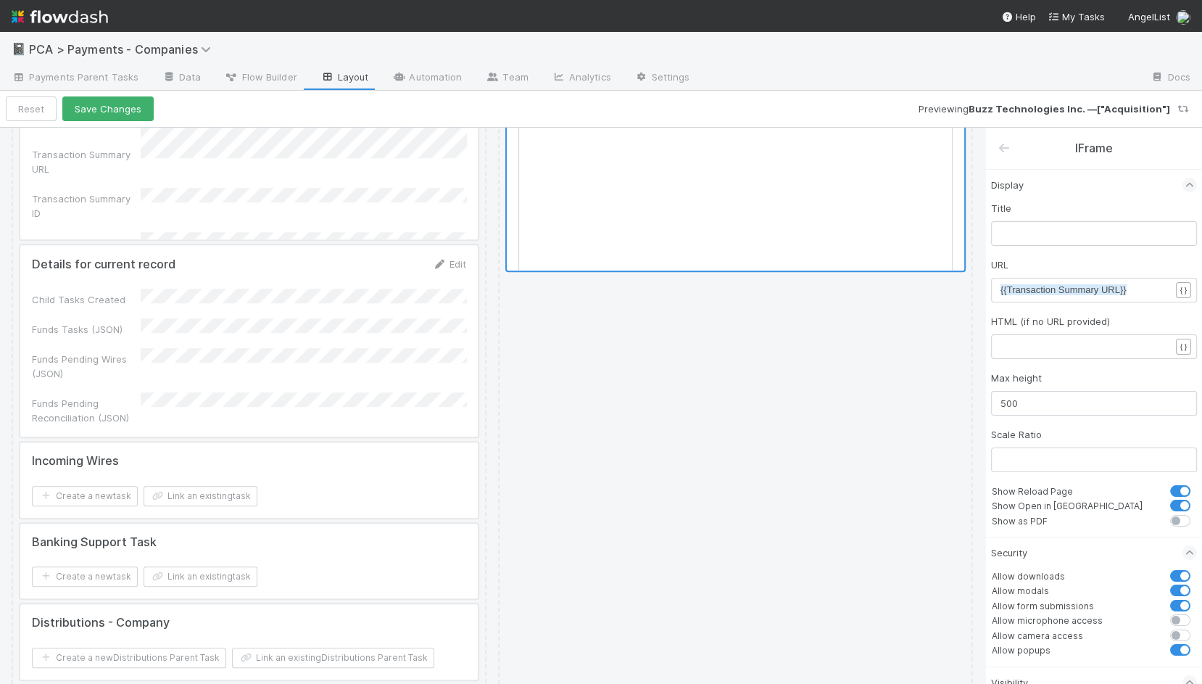
scroll to position [532, 0]
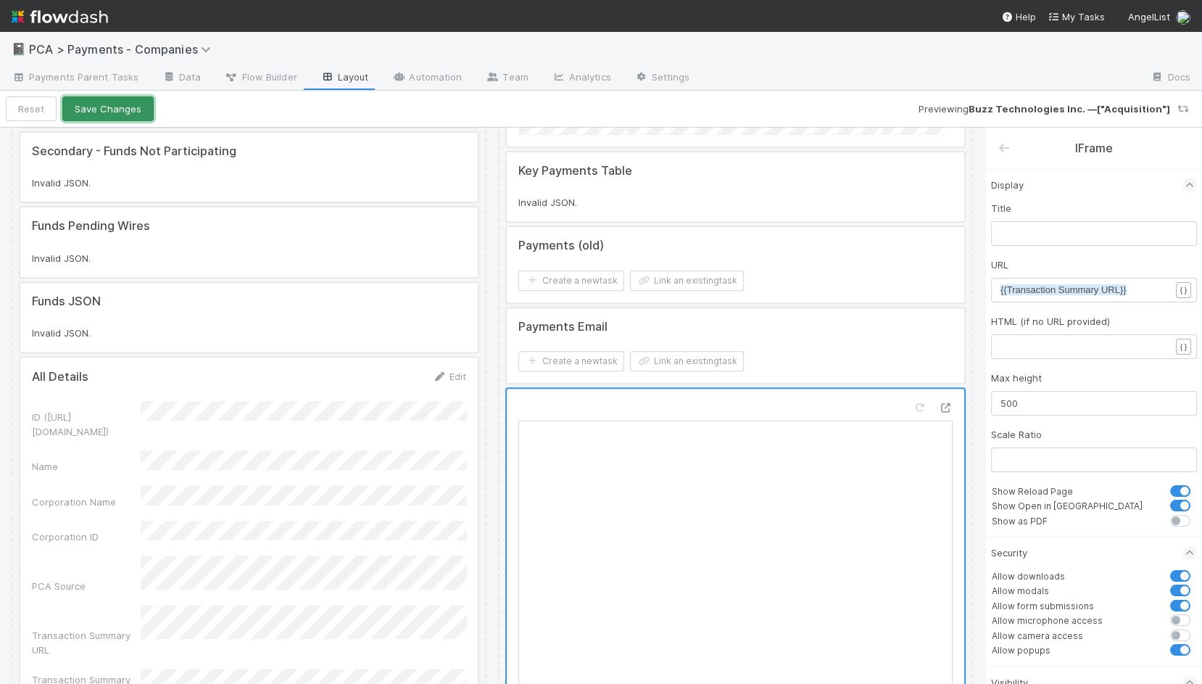
click at [123, 118] on button "Save Changes" at bounding box center [107, 108] width 91 height 25
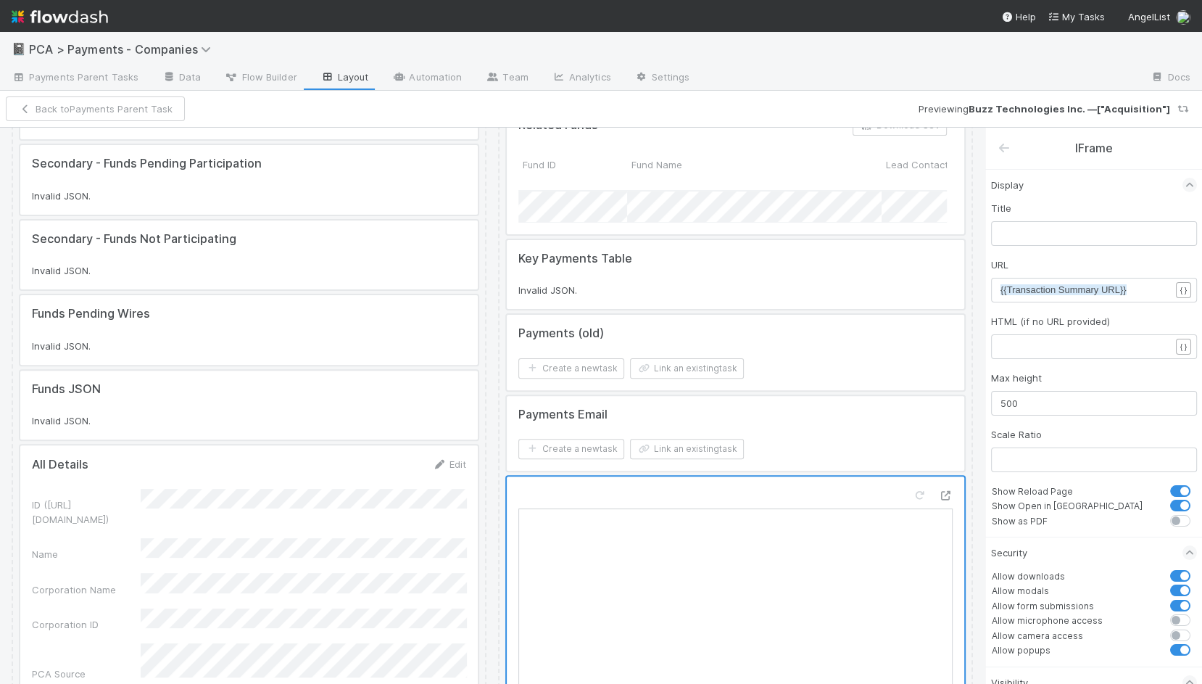
scroll to position [348, 0]
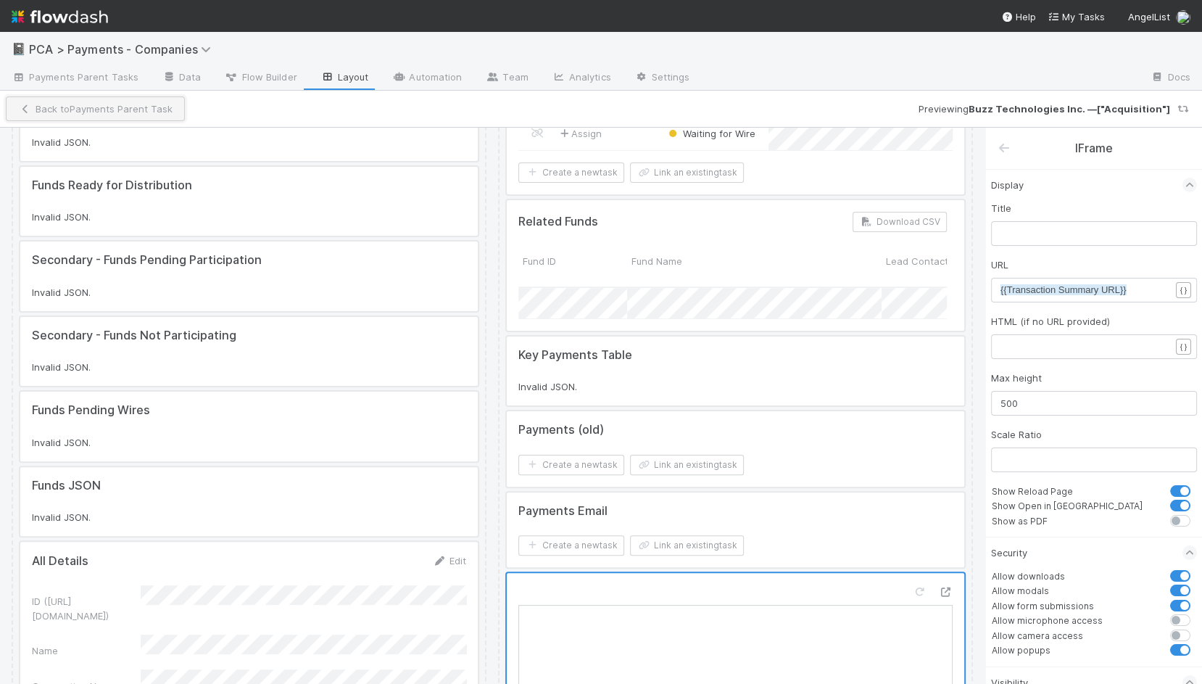
click at [146, 112] on button "Back to Payments Parent Task" at bounding box center [95, 108] width 179 height 25
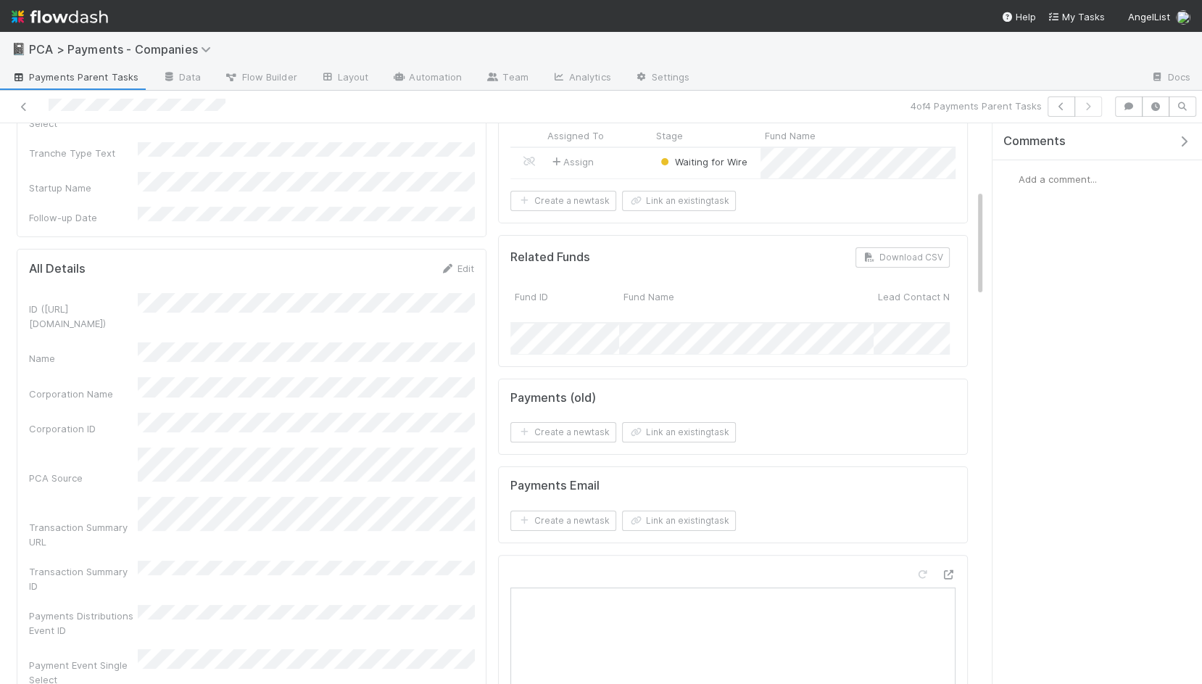
scroll to position [439, 0]
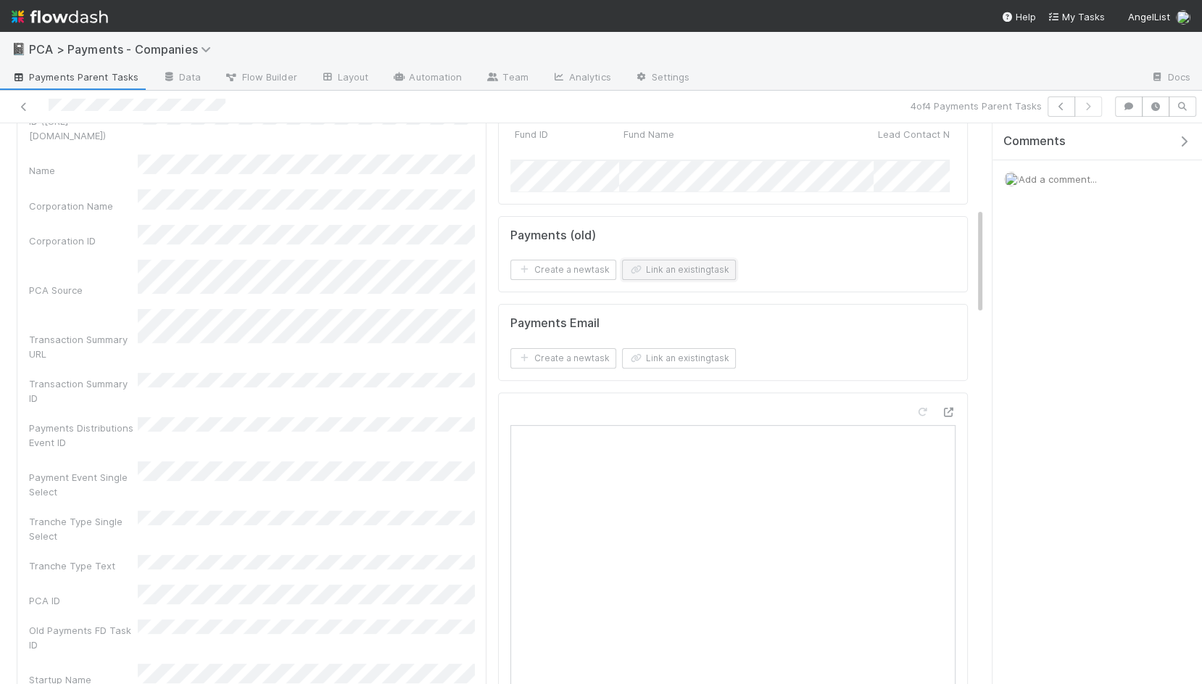
click at [682, 264] on button "Link an existing task" at bounding box center [679, 270] width 114 height 20
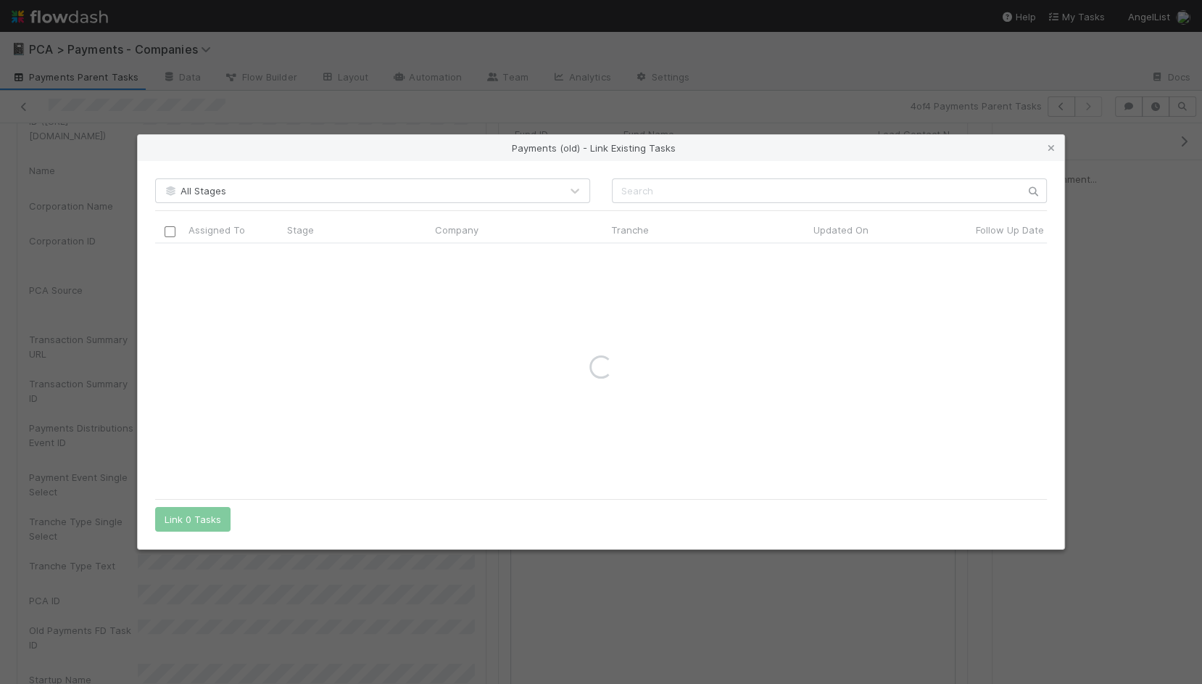
click at [794, 175] on div "All Stages Assigned To Stage Company Tranche Updated On Follow Up Date PCA Sour…" at bounding box center [601, 355] width 927 height 388
click at [790, 189] on input "text" at bounding box center [829, 190] width 435 height 25
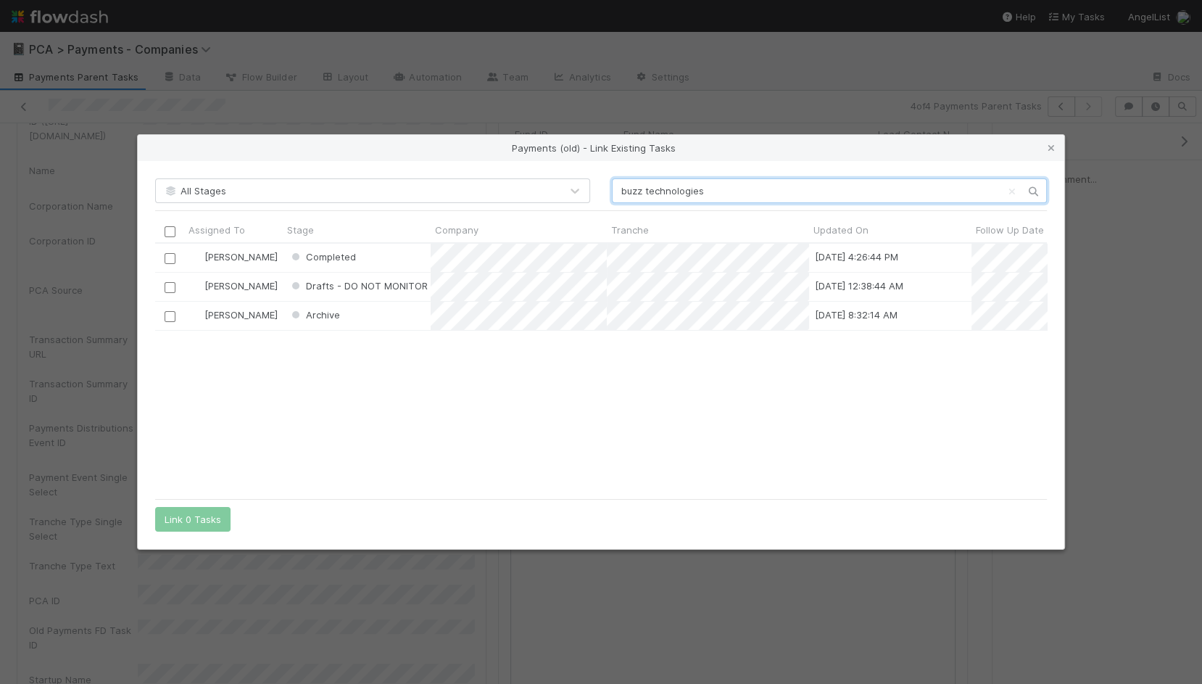
scroll to position [248, 892]
type input "buzz technologies"
click at [167, 255] on input "checkbox" at bounding box center [170, 258] width 11 height 11
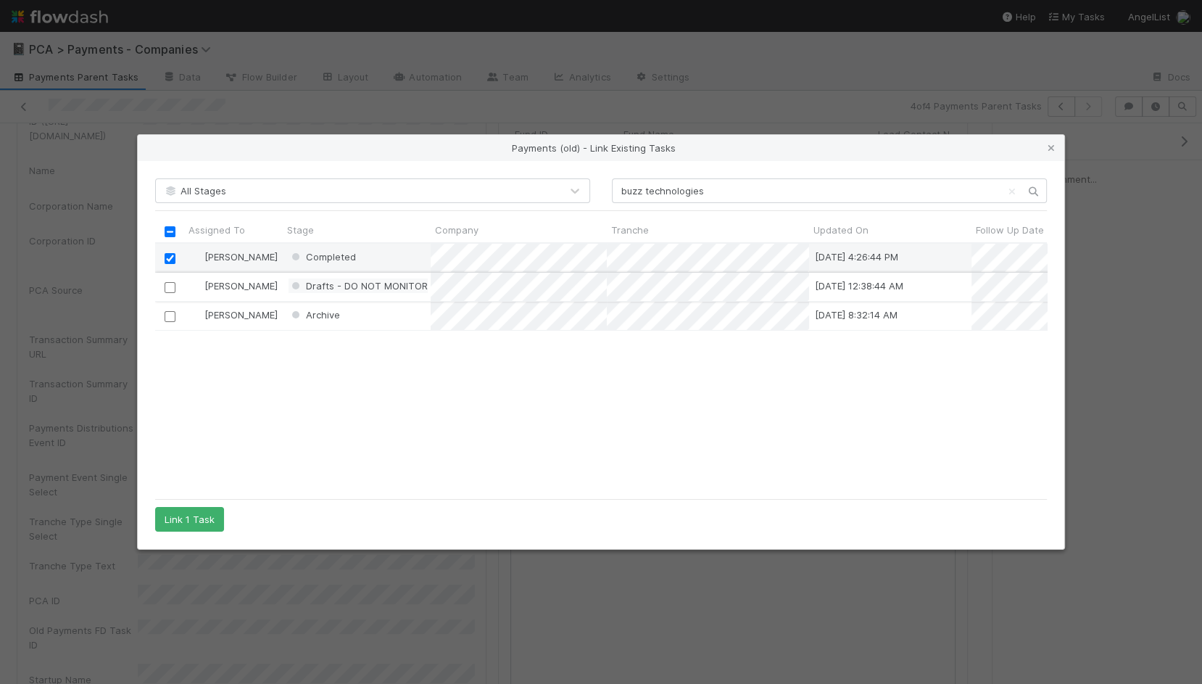
click at [355, 287] on span "Drafts - DO NOT MONITOR" at bounding box center [358, 286] width 139 height 12
click at [355, 396] on div "Berkley Cade Completed 7/31/25, 4:26:44 PM 7/1/25, 10:43:52 PM Thomas Ambrosia …" at bounding box center [601, 368] width 892 height 248
click at [209, 519] on button "Link 1 Task" at bounding box center [189, 519] width 69 height 25
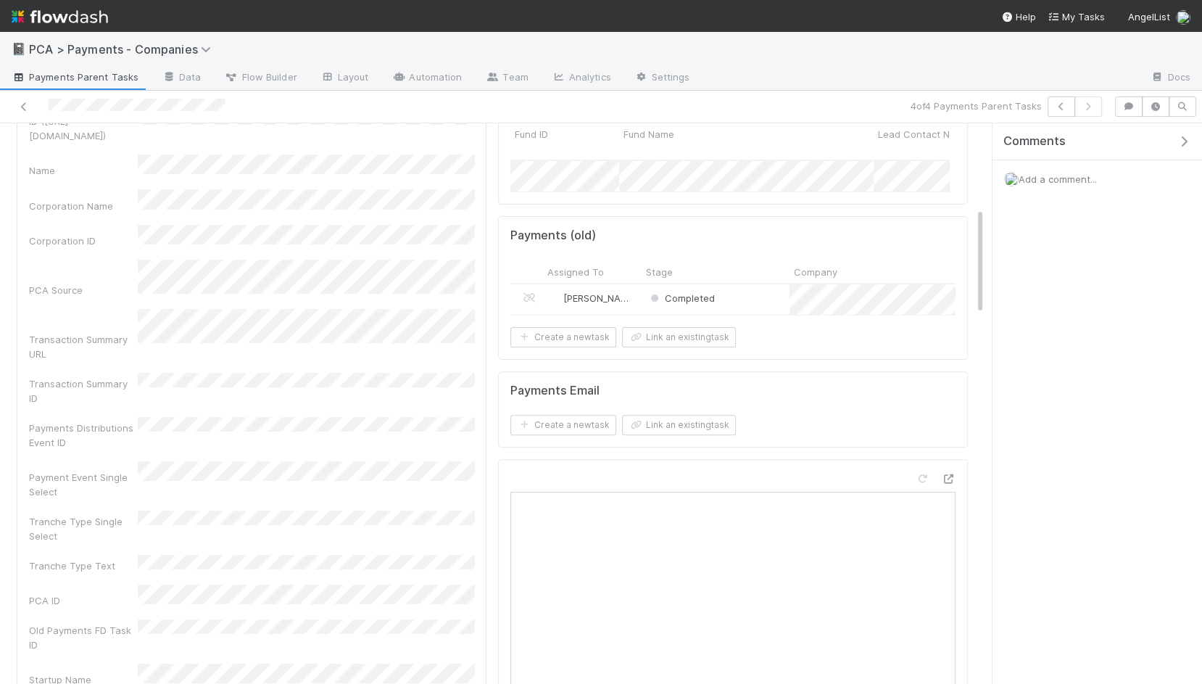
click at [764, 273] on div "Assigned To Stage Company PCA Source Transaction Summary URL Follow Up Date Pay…" at bounding box center [732, 272] width 445 height 24
click at [753, 288] on div "Completed" at bounding box center [716, 299] width 148 height 30
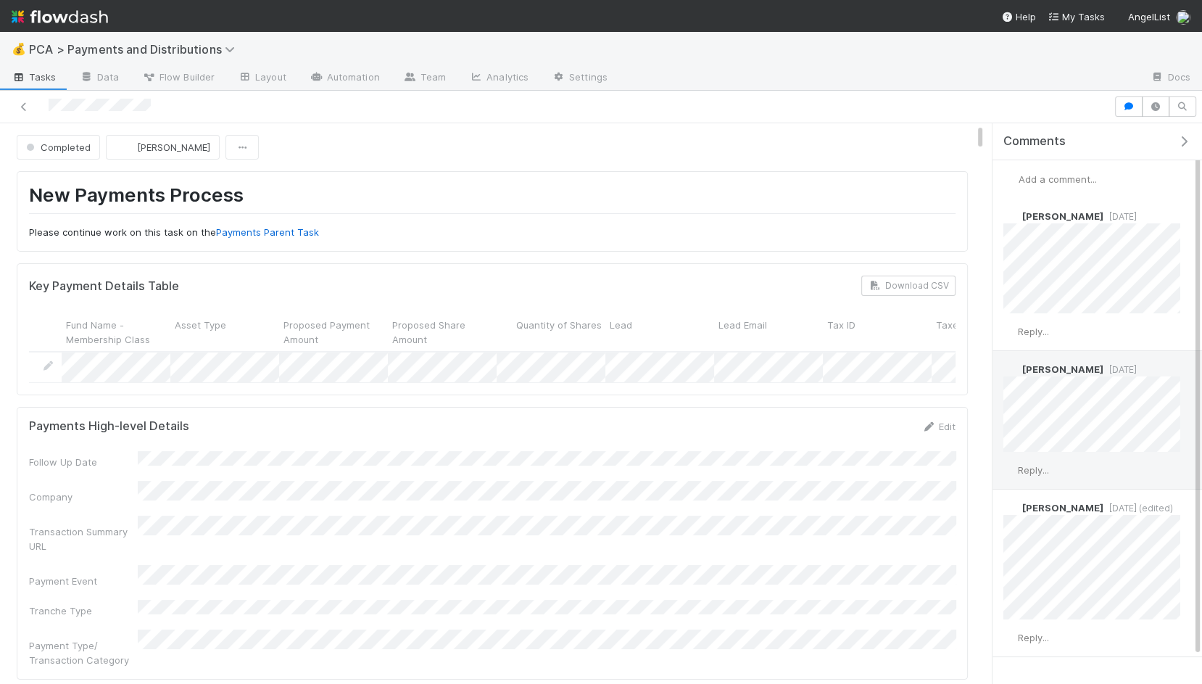
scroll to position [54, 0]
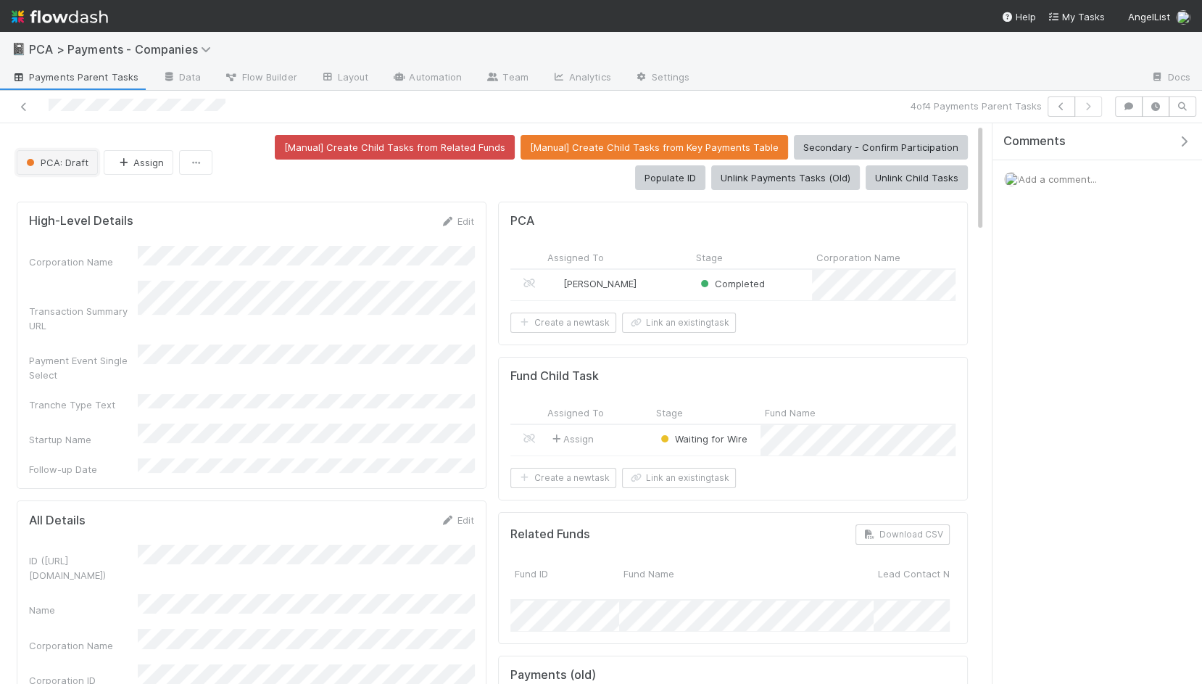
click at [64, 167] on button "PCA: Draft" at bounding box center [57, 162] width 81 height 25
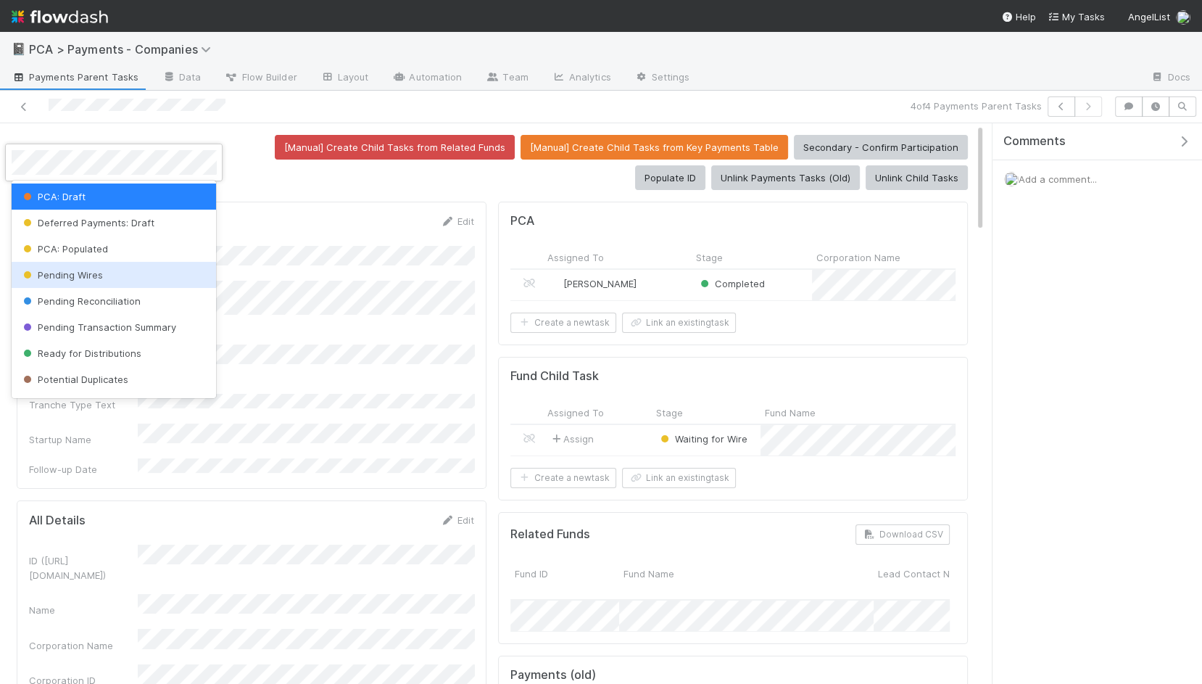
click at [184, 273] on div "Pending Wires" at bounding box center [114, 275] width 205 height 26
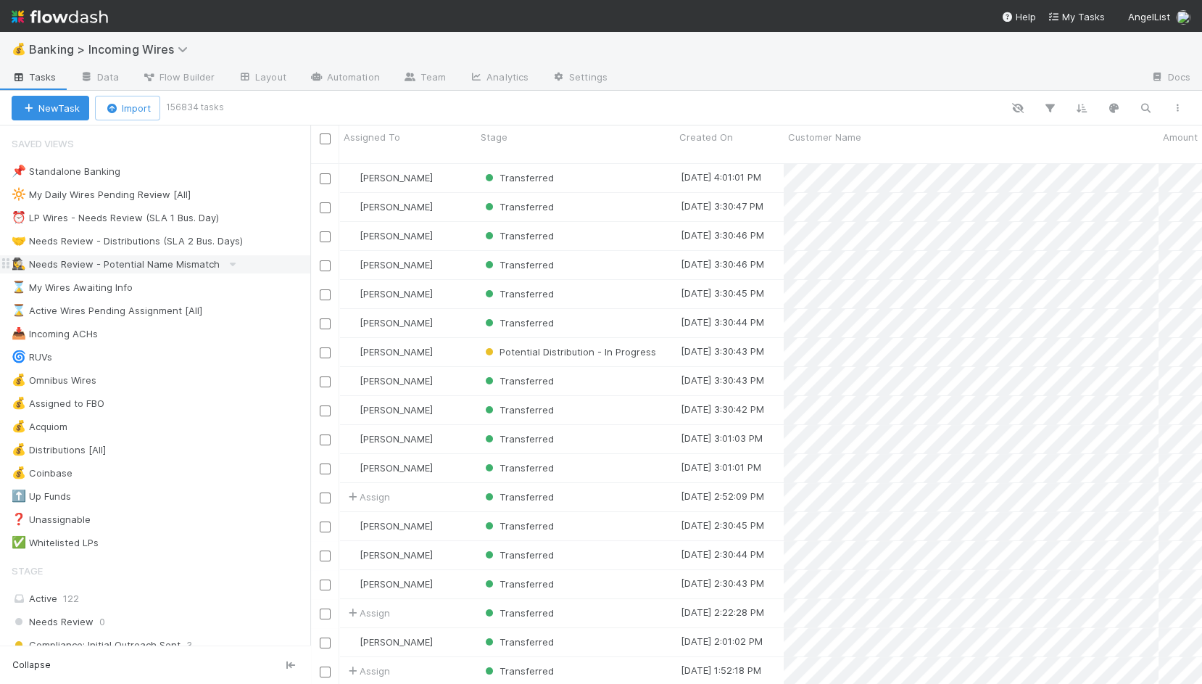
scroll to position [533, 891]
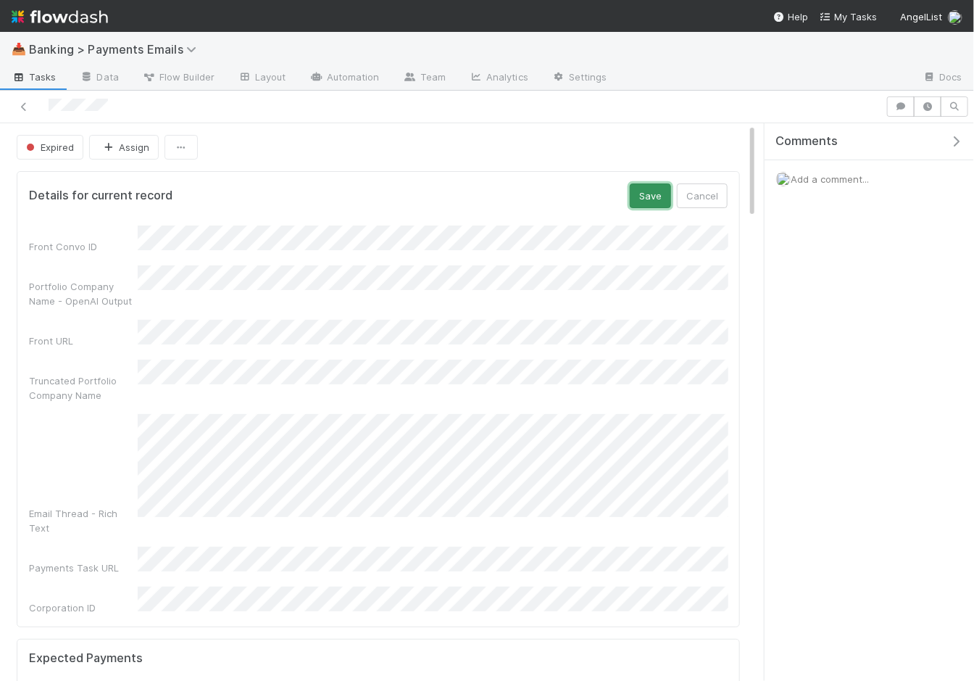
click at [656, 189] on button "Save" at bounding box center [650, 195] width 41 height 25
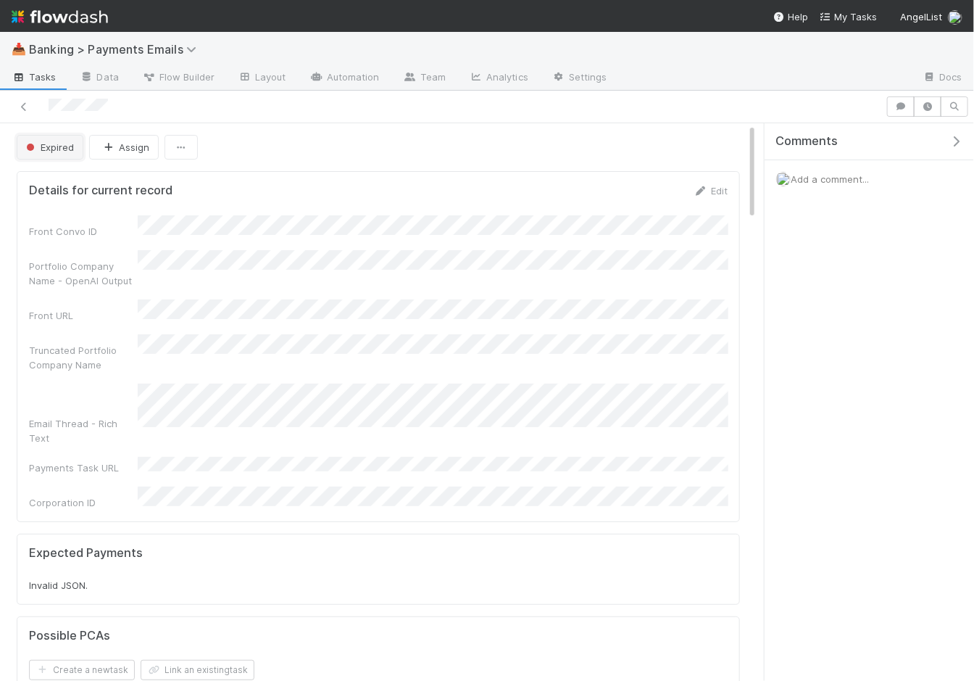
click at [51, 138] on button "Expired" at bounding box center [50, 147] width 67 height 25
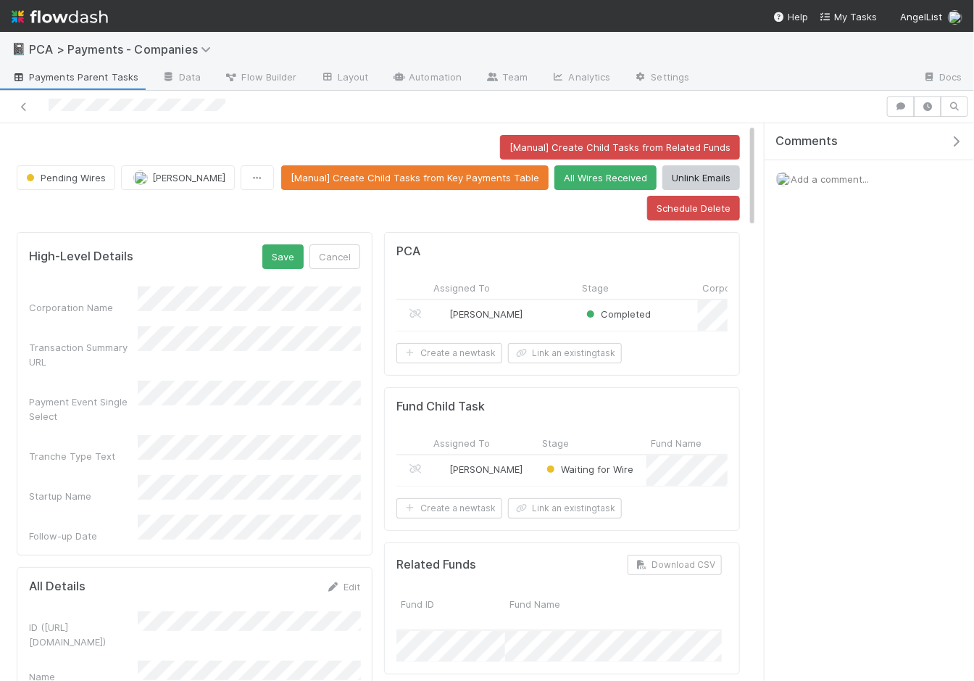
click at [248, 510] on div "High-Level Details Save Cancel Corporation Name Transaction Summary URL Payment…" at bounding box center [195, 393] width 356 height 323
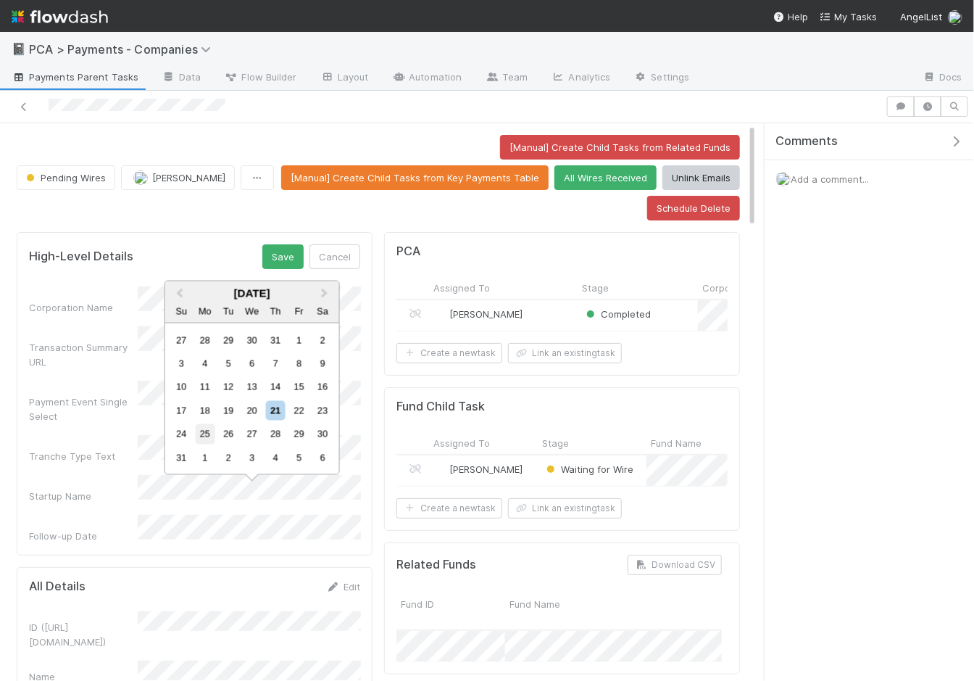
click at [209, 438] on div "25" at bounding box center [205, 434] width 20 height 20
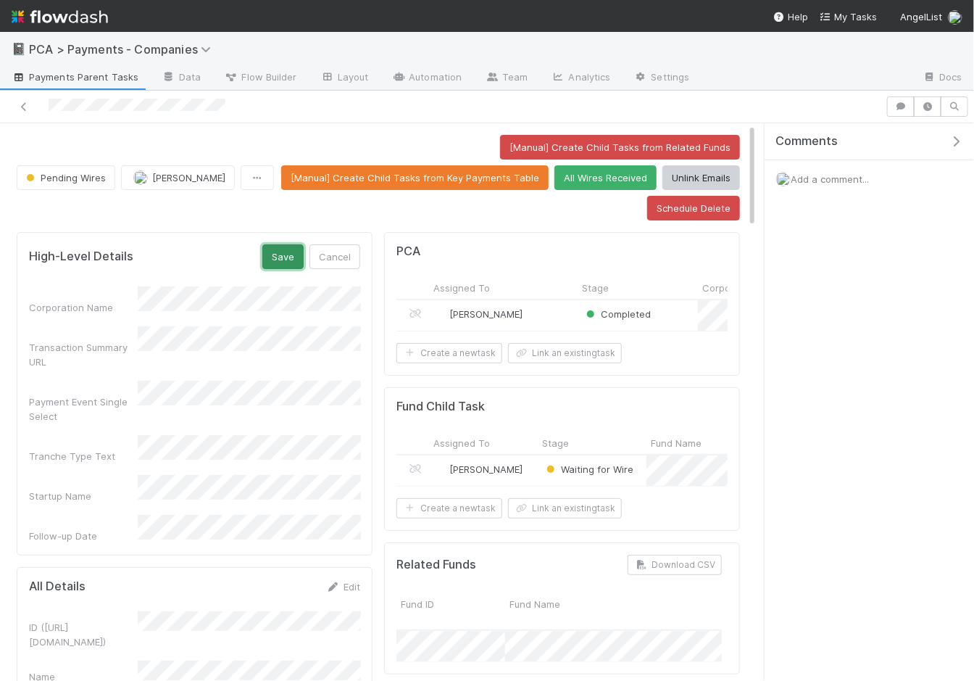
click at [295, 261] on button "Save" at bounding box center [282, 256] width 41 height 25
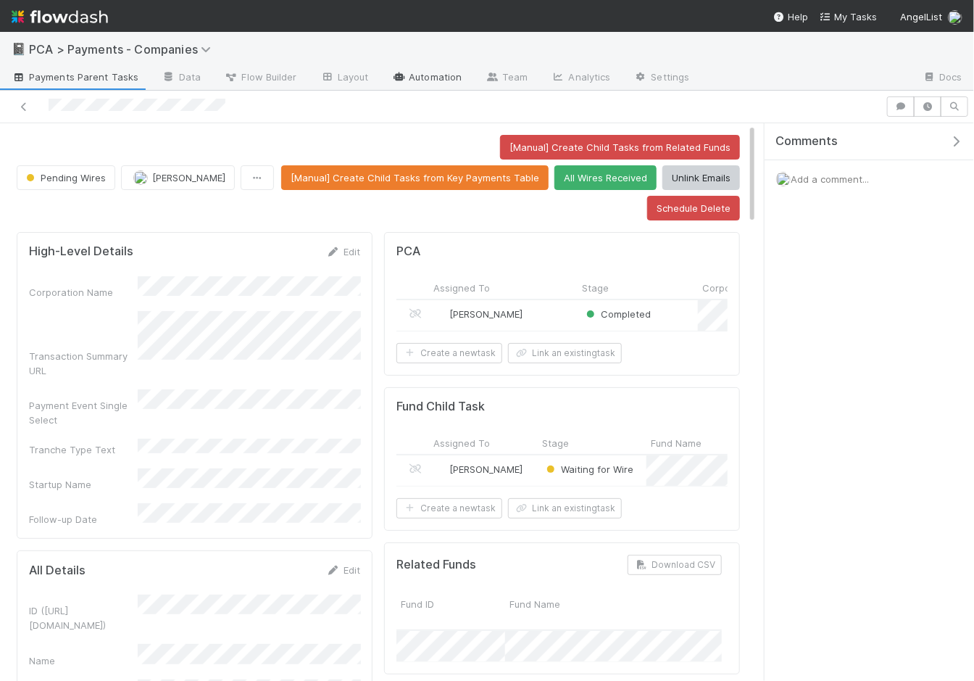
click at [434, 81] on link "Automation" at bounding box center [427, 78] width 94 height 23
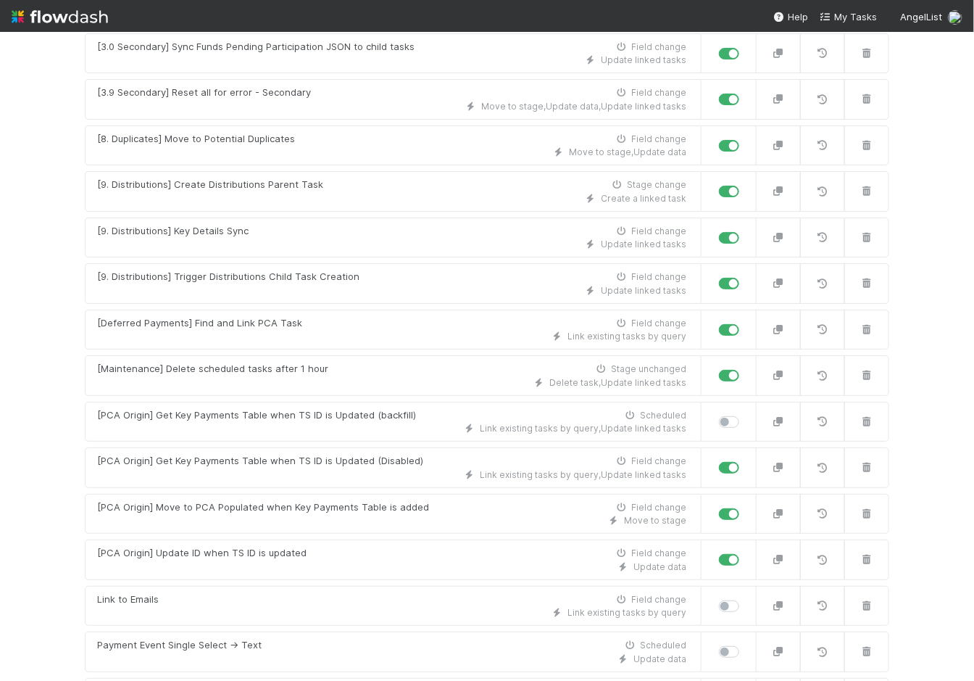
scroll to position [1175, 0]
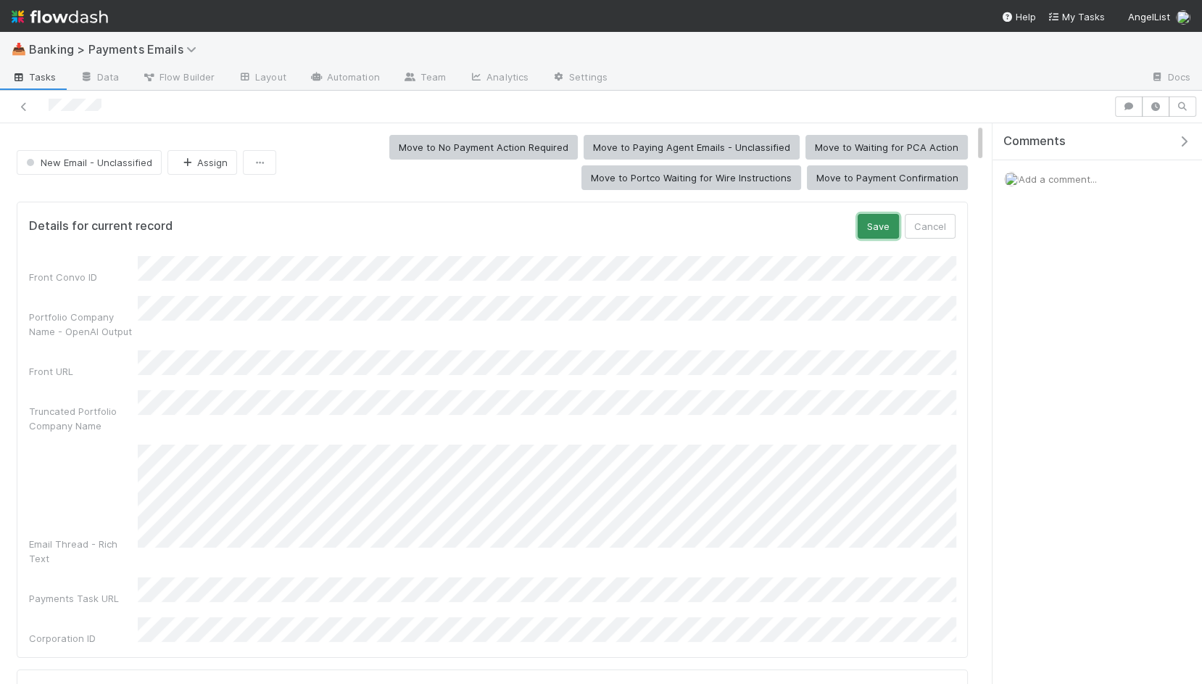
click at [882, 229] on button "Save" at bounding box center [878, 226] width 41 height 25
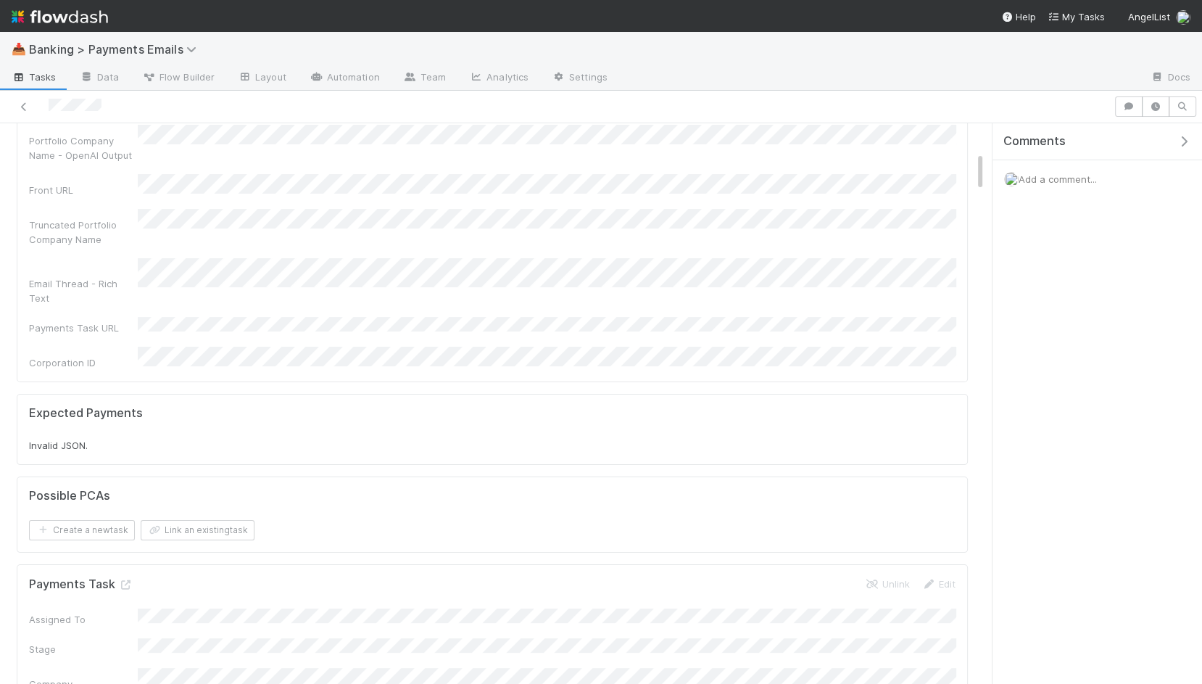
scroll to position [69, 0]
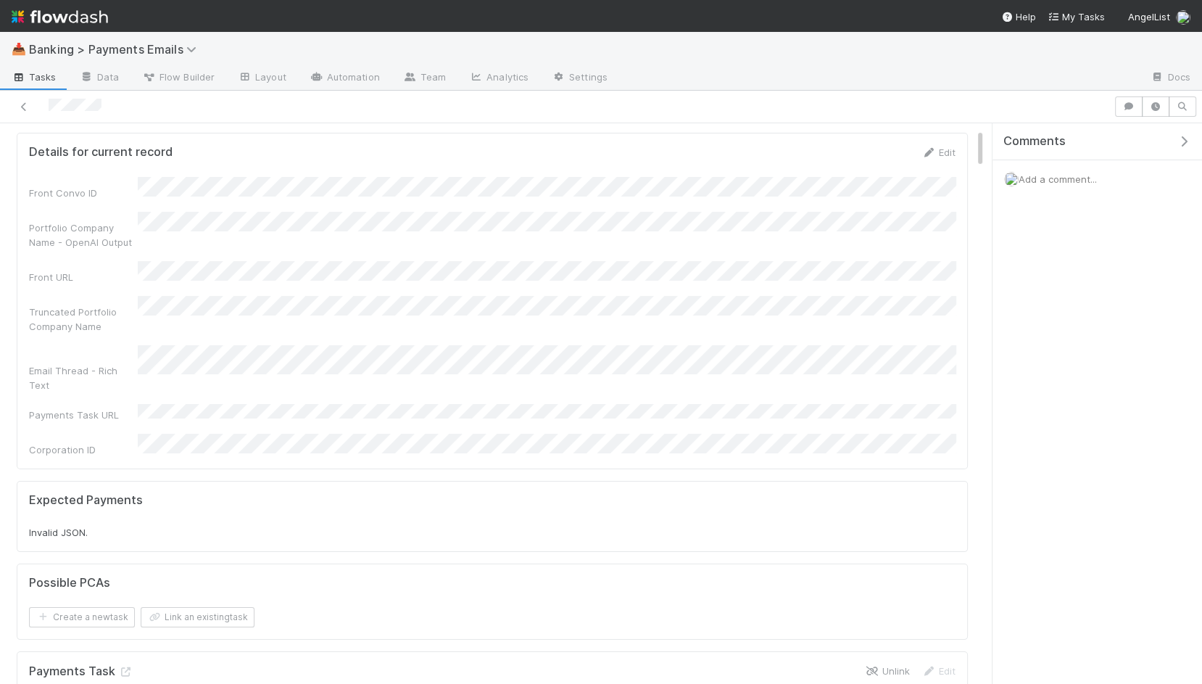
click at [866, 666] on icon at bounding box center [872, 670] width 15 height 9
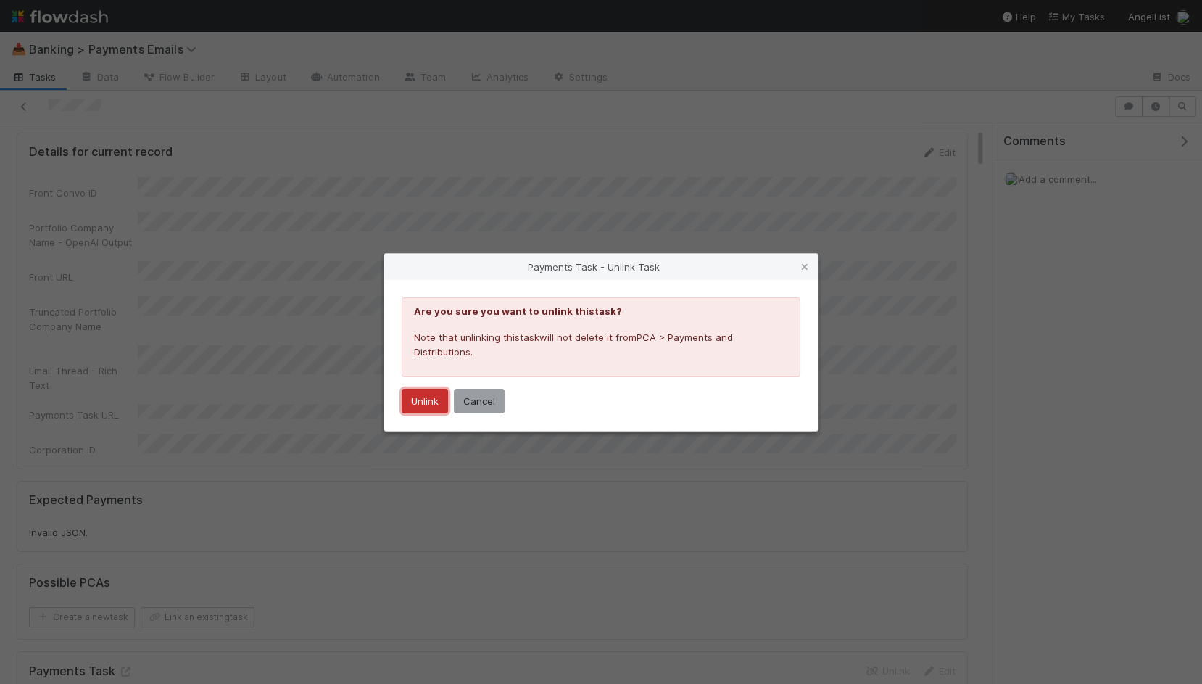
click at [442, 397] on button "Unlink" at bounding box center [425, 401] width 46 height 25
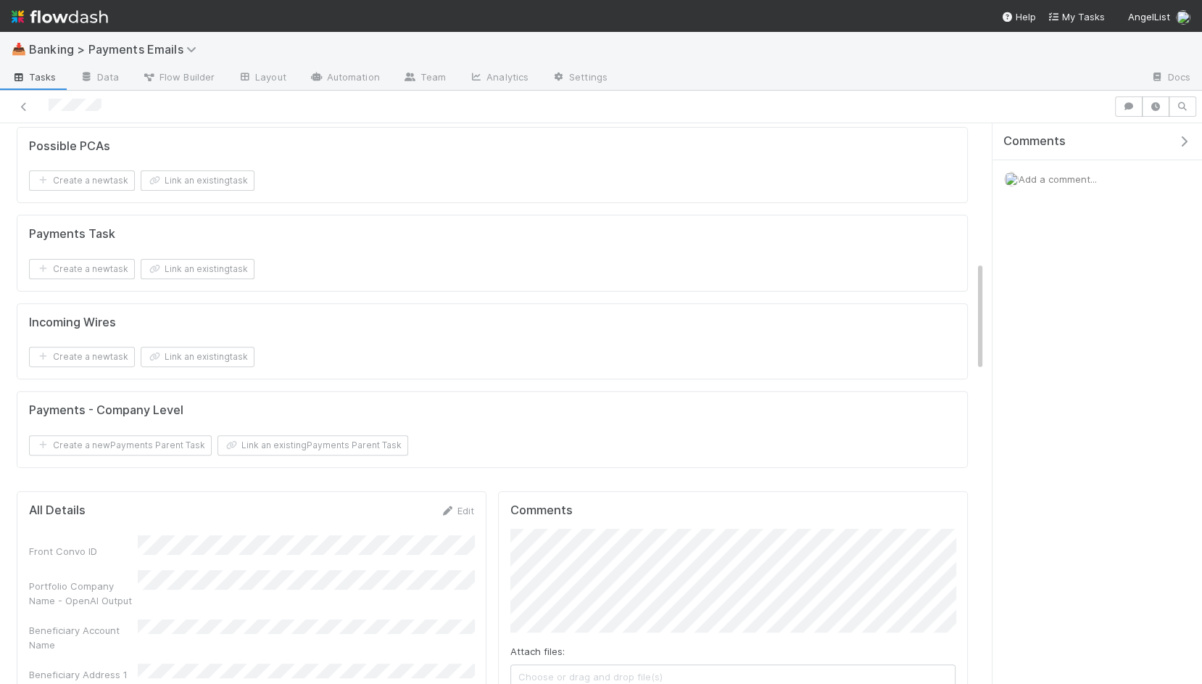
scroll to position [402, 0]
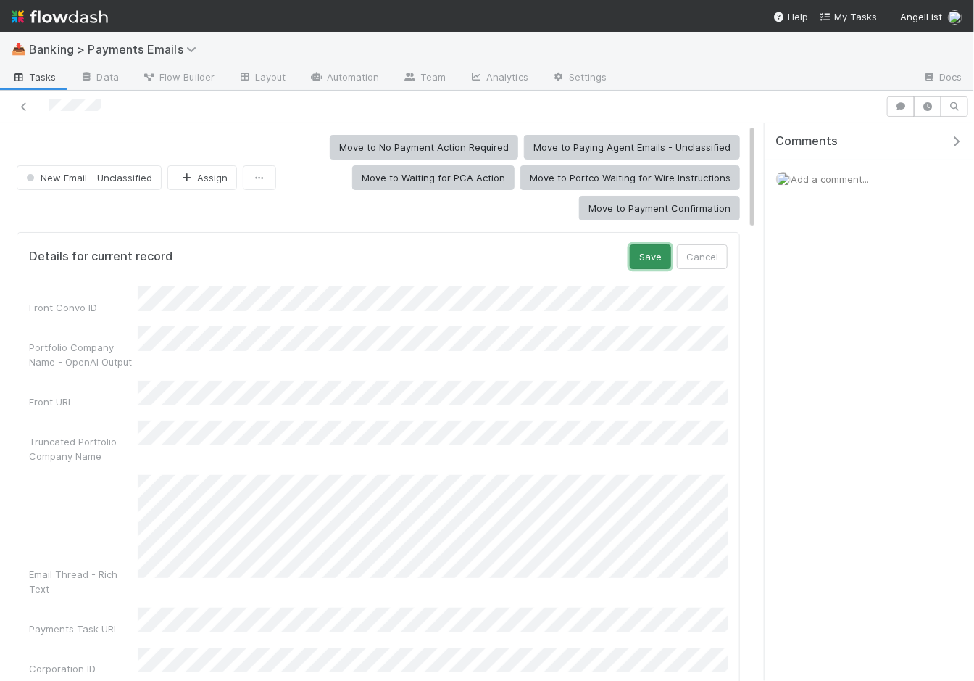
click at [666, 259] on button "Save" at bounding box center [650, 256] width 41 height 25
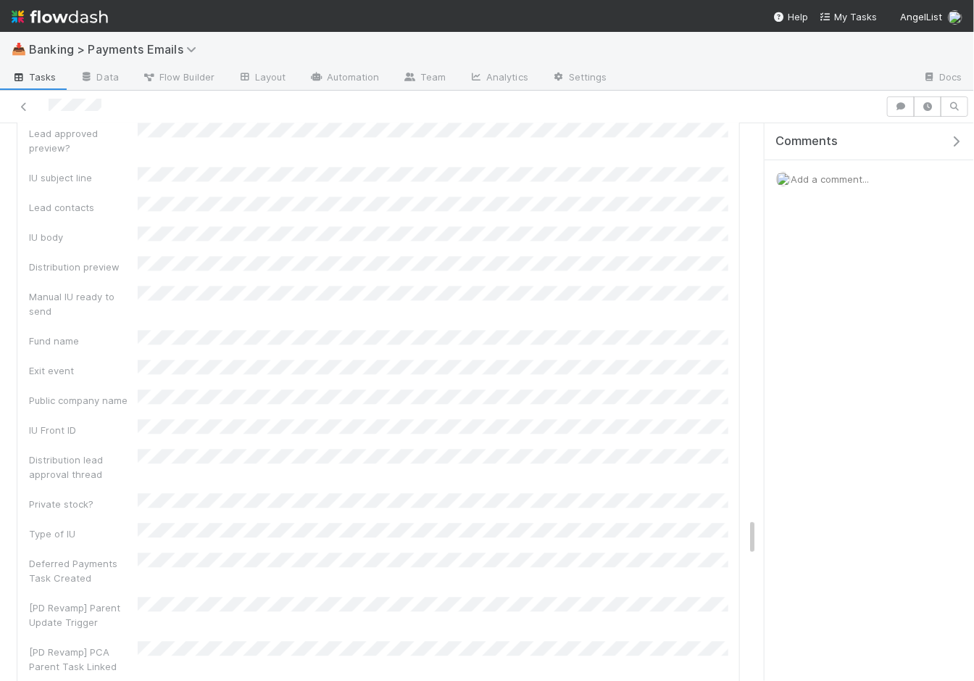
scroll to position [5572, 0]
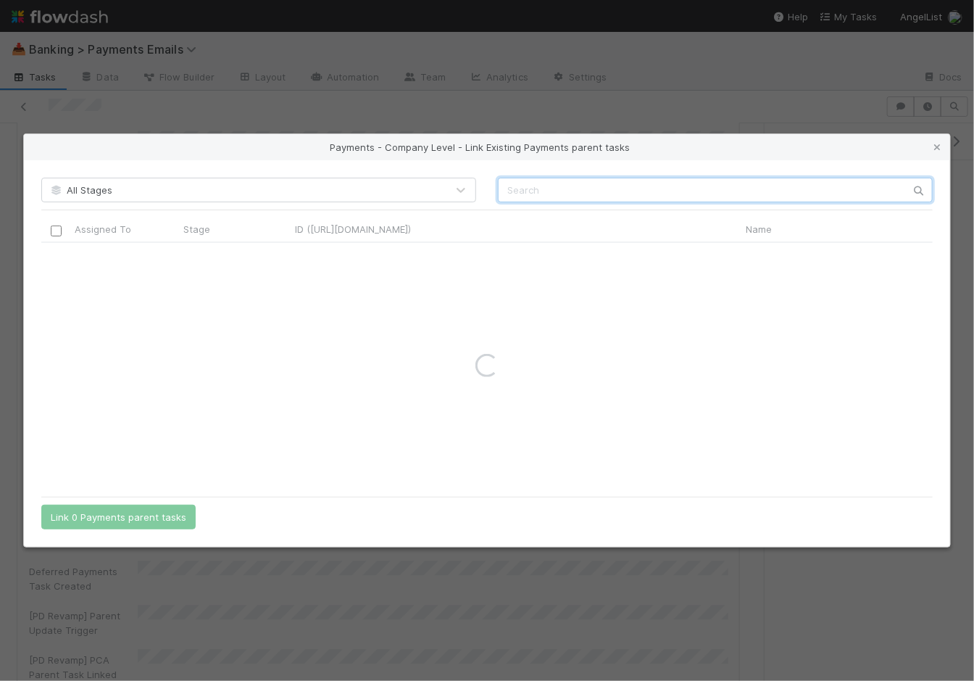
click at [596, 191] on input "text" at bounding box center [715, 190] width 435 height 25
type input "mosaic"
click at [498, 150] on div "Payments - Company Level - Link Existing Payments parent tasks" at bounding box center [487, 147] width 927 height 26
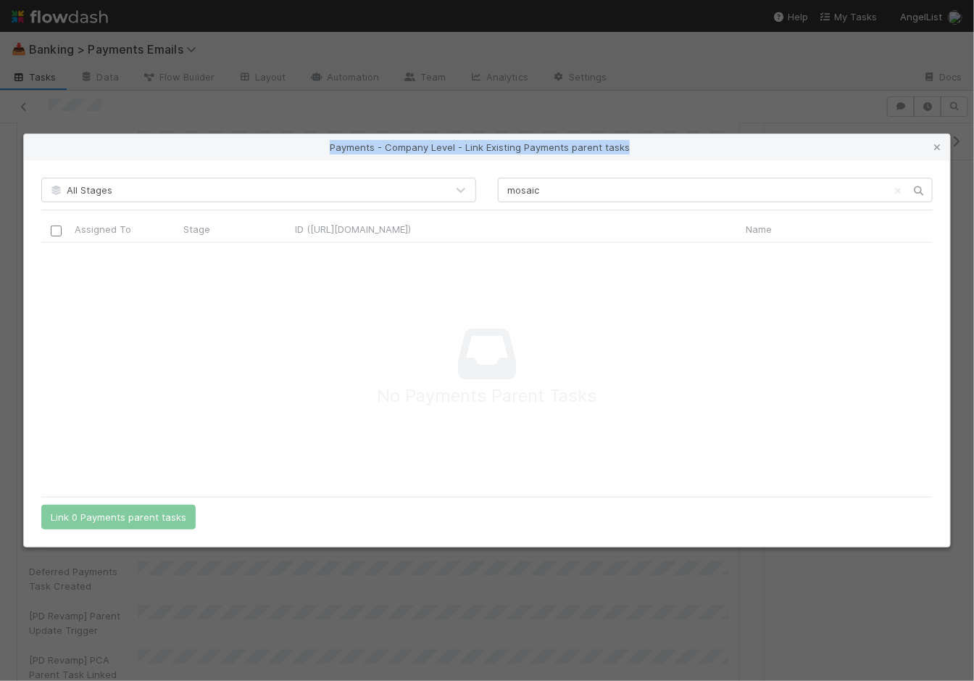
click at [498, 150] on div "Payments - Company Level - Link Existing Payments parent tasks" at bounding box center [487, 147] width 927 height 26
click at [482, 149] on div "Payments - Company Level - Link Existing Payments parent tasks" at bounding box center [487, 147] width 927 height 26
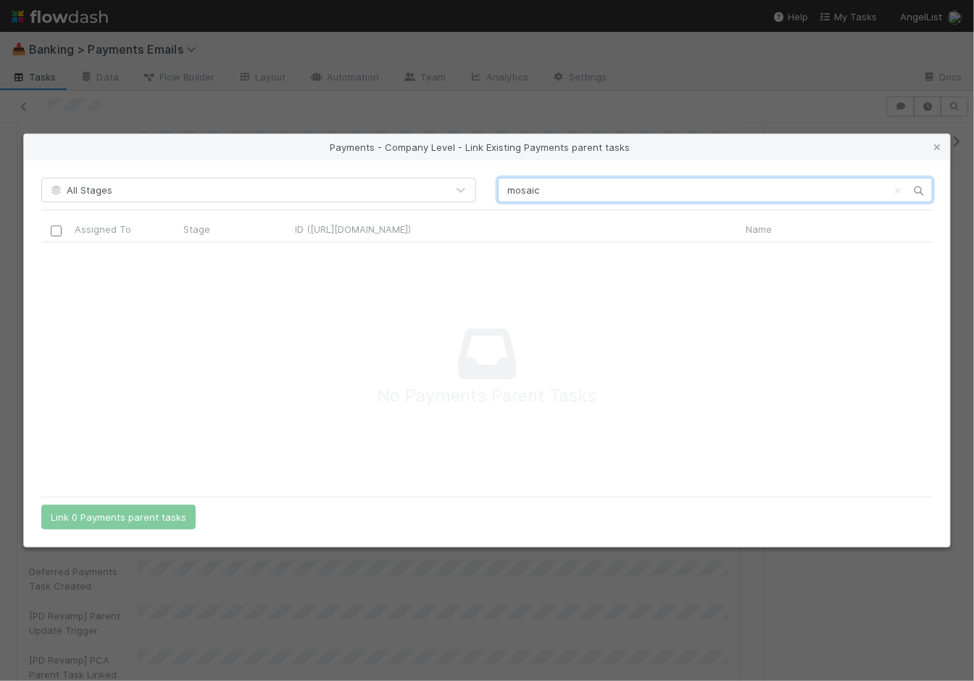
click at [556, 189] on input "mosaic" at bounding box center [715, 190] width 435 height 25
click at [931, 152] on icon at bounding box center [937, 147] width 15 height 9
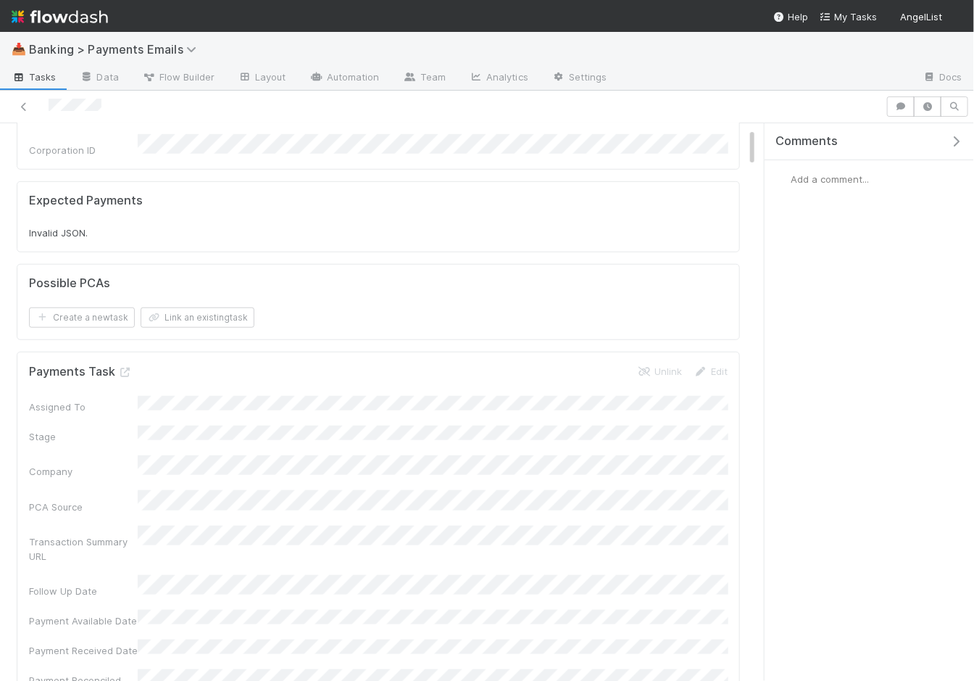
scroll to position [459, 0]
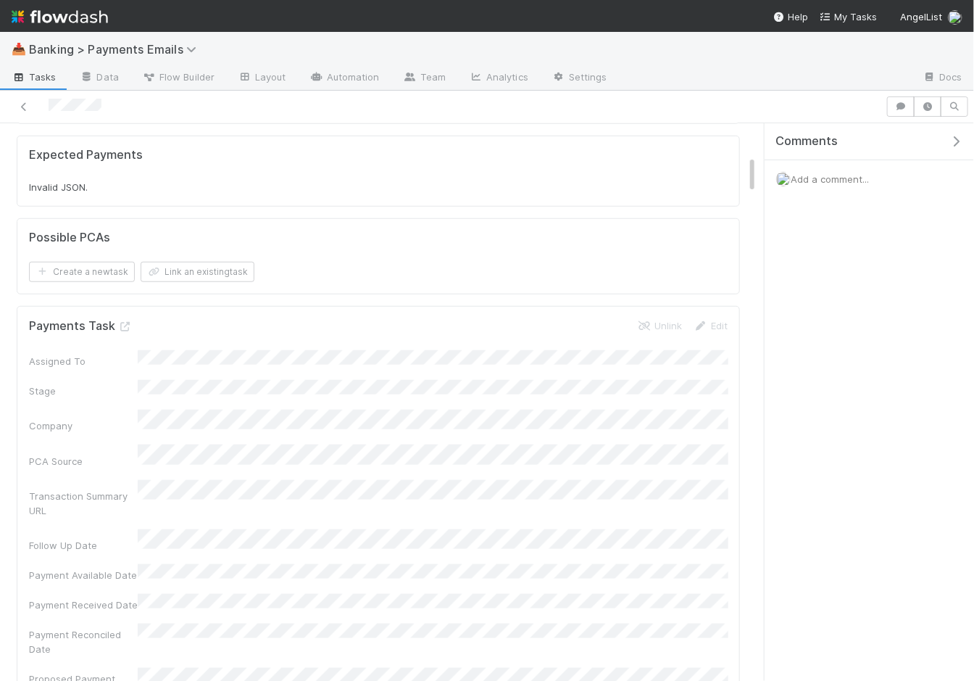
click at [113, 319] on h5 "Payments Task" at bounding box center [81, 326] width 104 height 15
click at [127, 322] on icon at bounding box center [125, 326] width 15 height 9
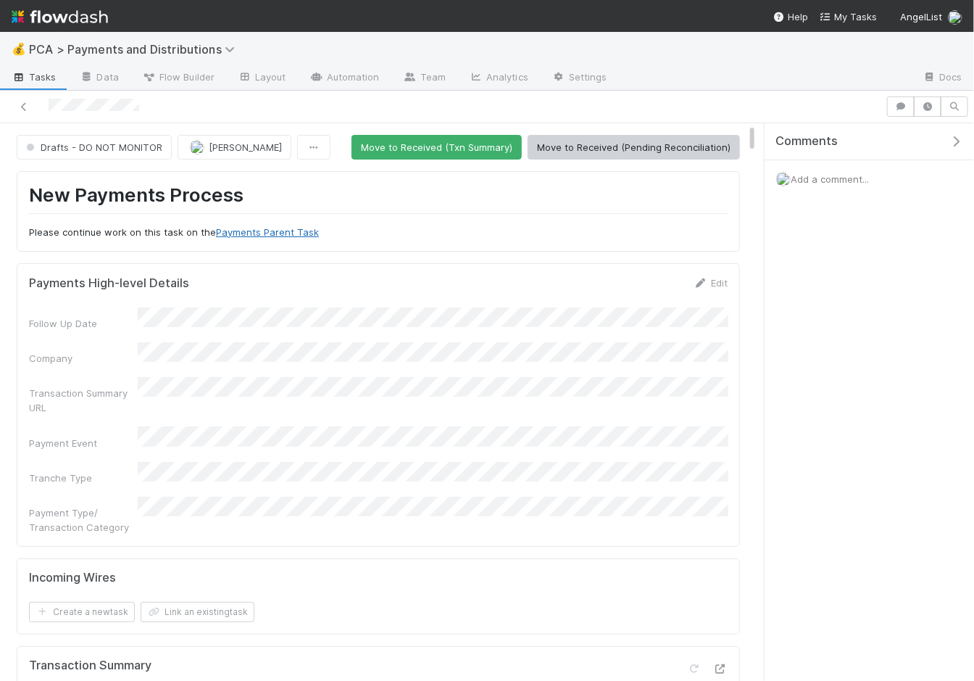
click at [282, 232] on link "Payments Parent Task" at bounding box center [267, 232] width 103 height 12
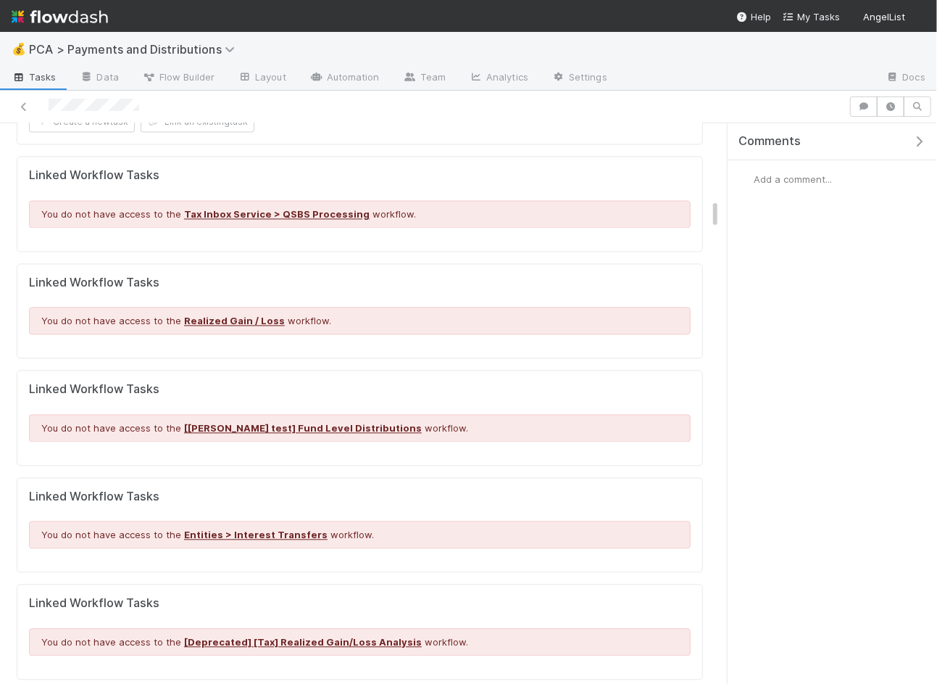
scroll to position [1592, 0]
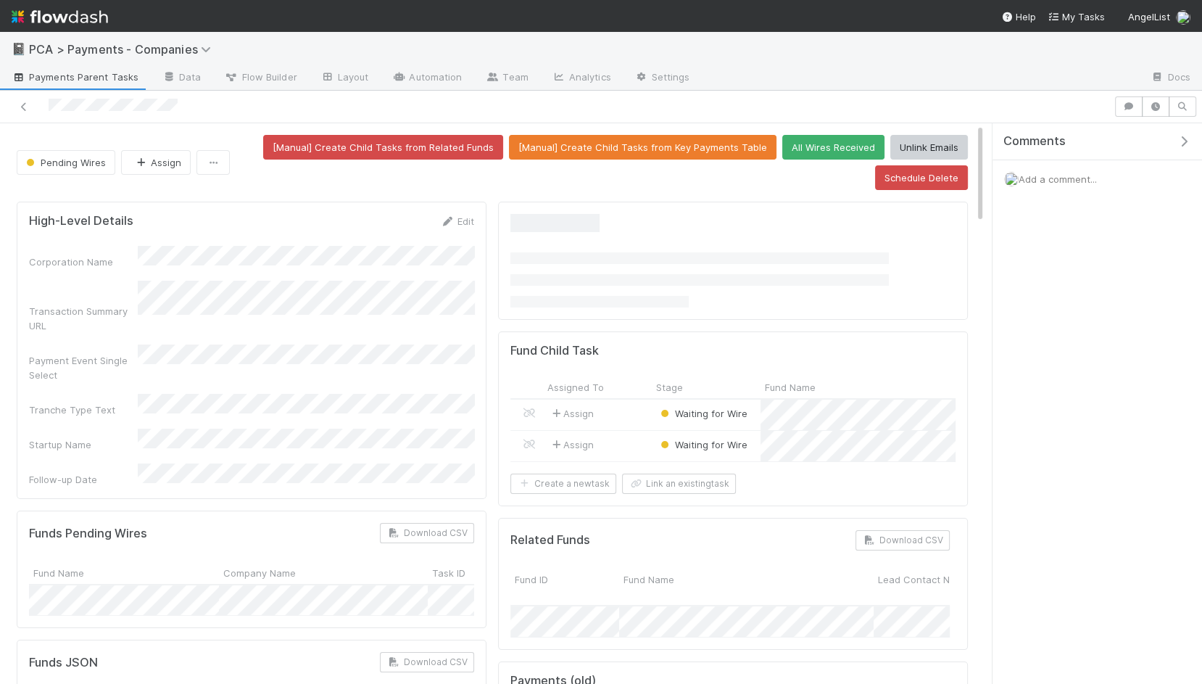
click at [10, 106] on div at bounding box center [557, 106] width 1102 height 20
click at [35, 106] on div at bounding box center [557, 106] width 1102 height 20
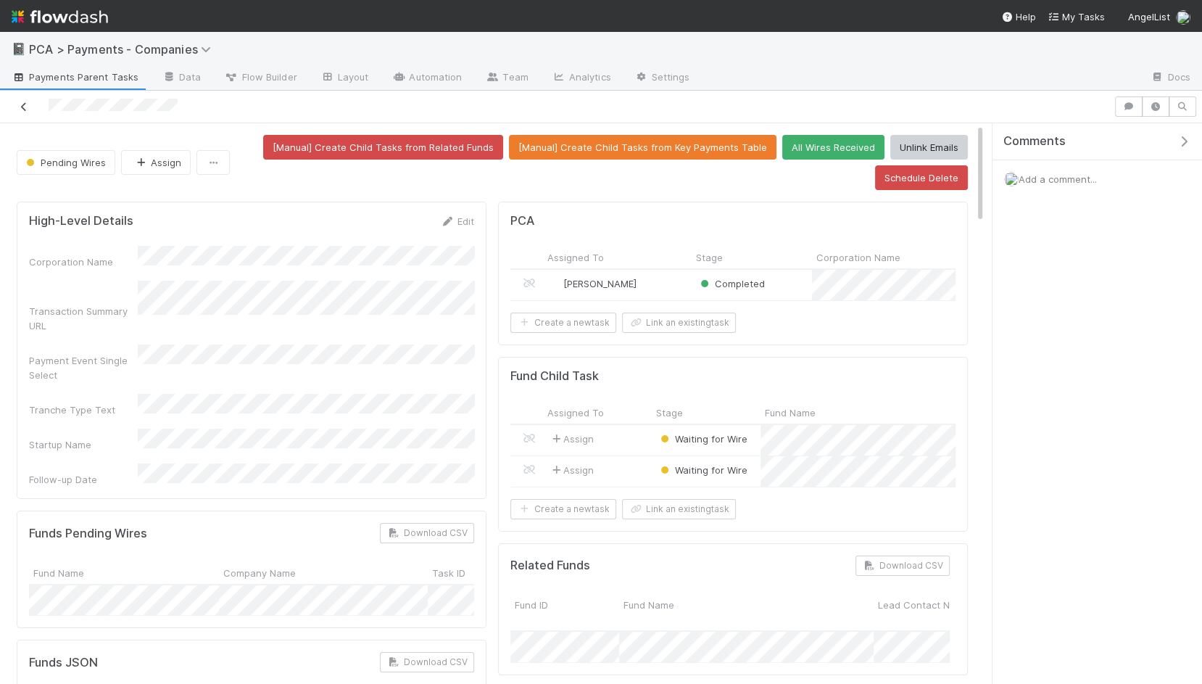
click at [22, 107] on icon at bounding box center [24, 106] width 15 height 9
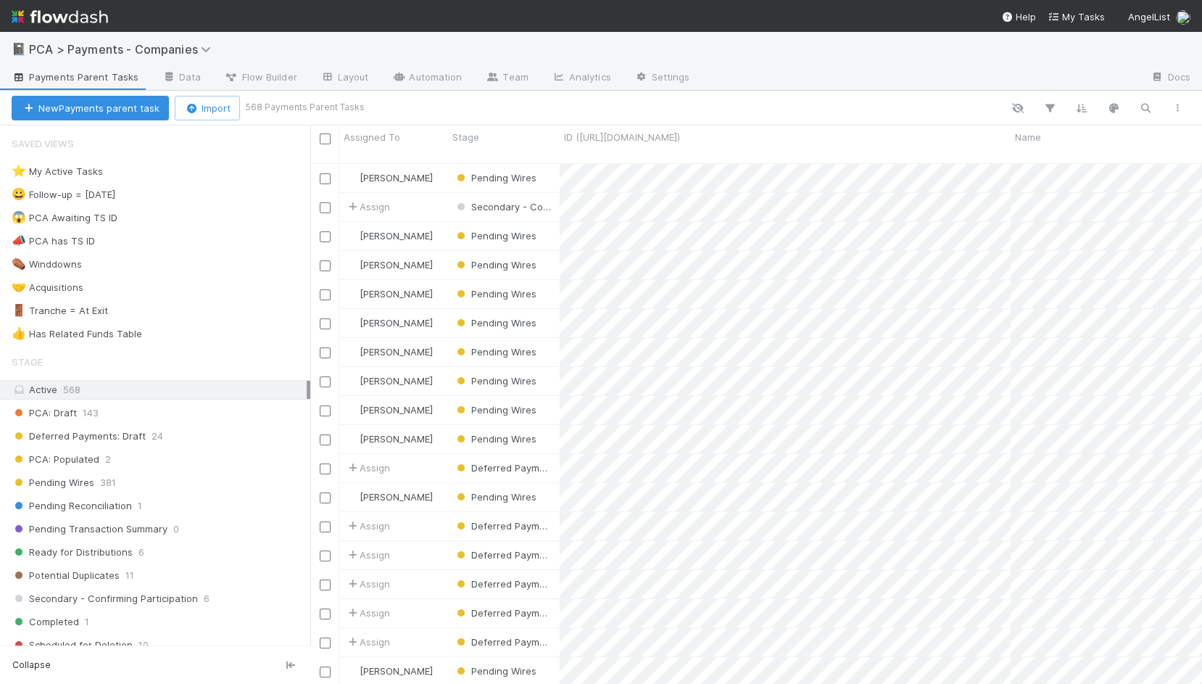
scroll to position [533, 891]
click at [1141, 105] on icon "button" at bounding box center [1145, 108] width 15 height 13
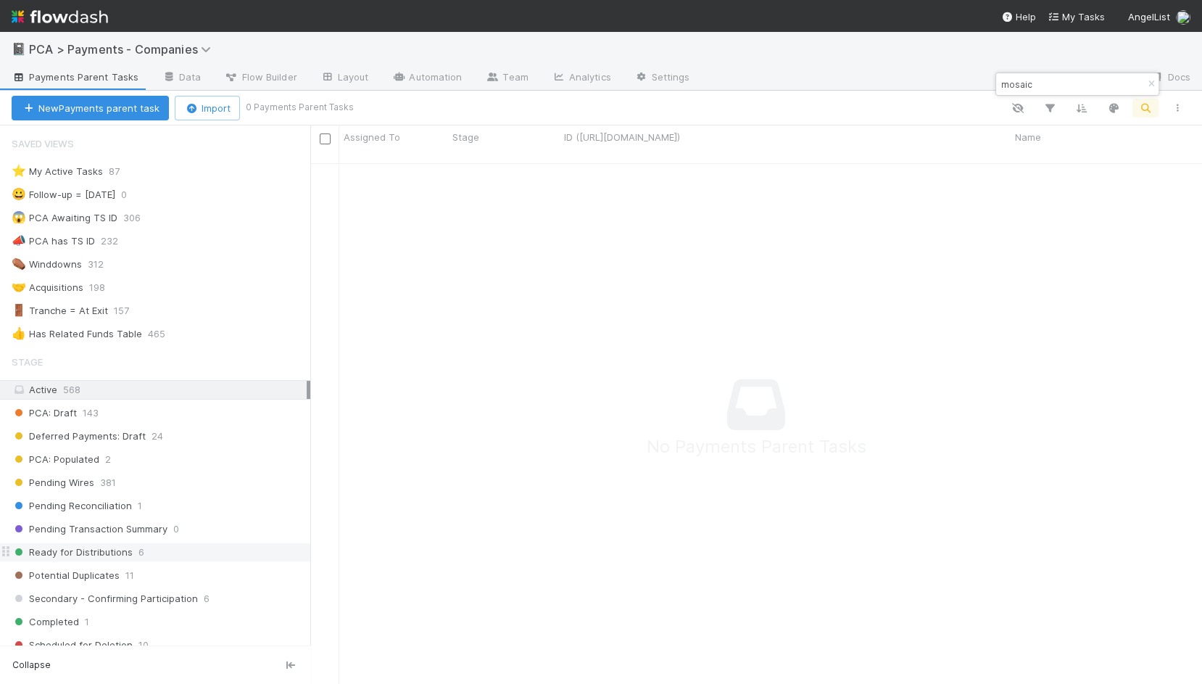
scroll to position [190, 0]
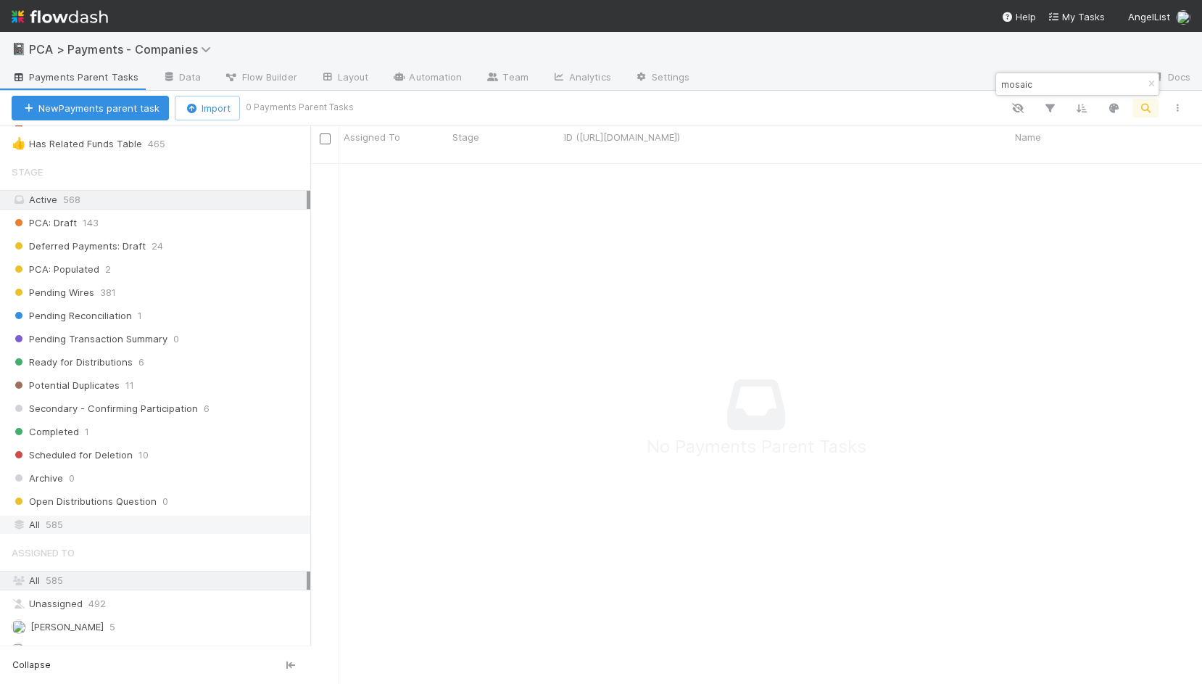
click at [191, 515] on div "All 585" at bounding box center [159, 524] width 295 height 18
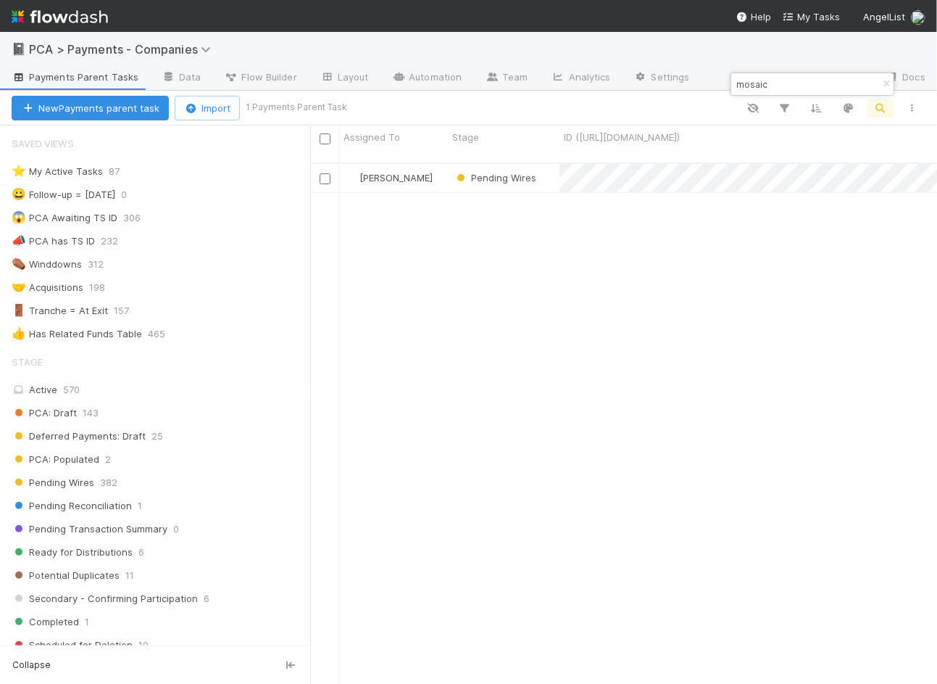
scroll to position [533, 627]
click at [795, 81] on input "mosaic" at bounding box center [806, 83] width 145 height 17
type input "busbot"
click at [551, 164] on div "Pending Wires" at bounding box center [504, 178] width 112 height 28
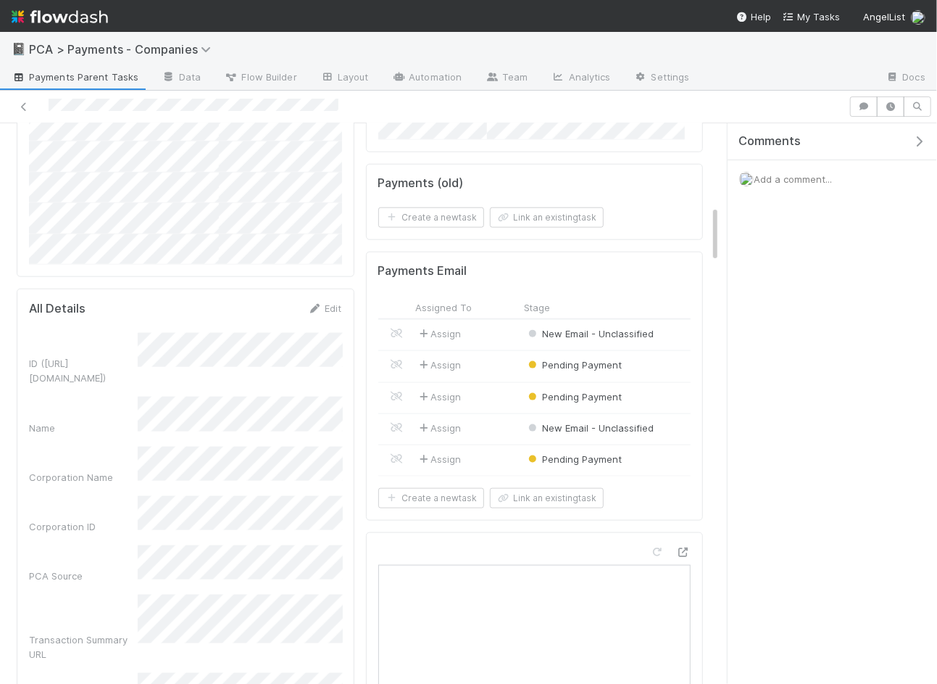
scroll to position [805, 0]
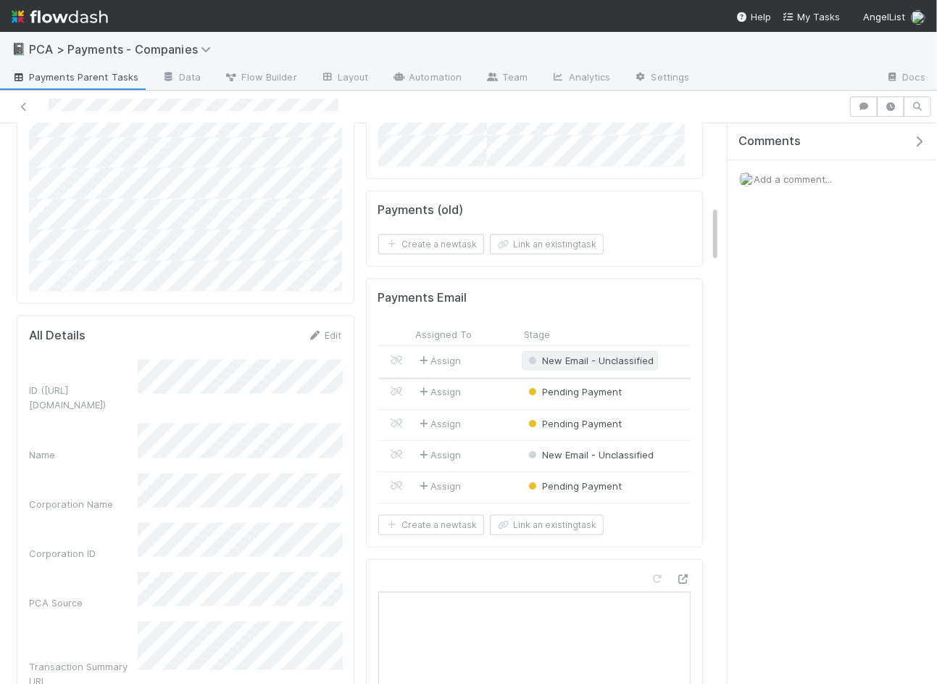
click at [600, 355] on span "New Email - Unclassified" at bounding box center [590, 361] width 129 height 12
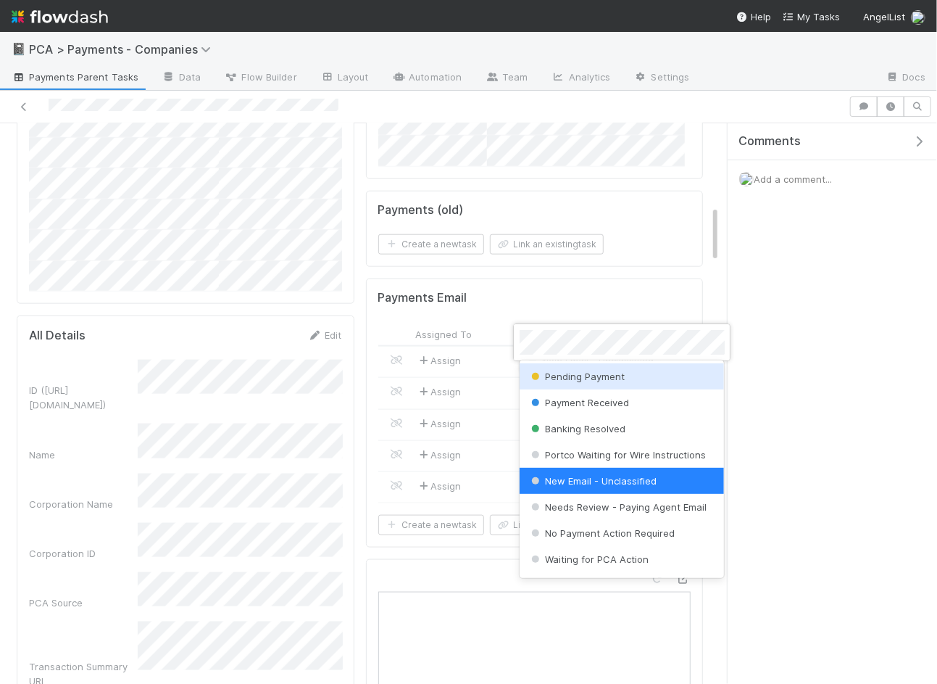
click at [571, 367] on div "Pending Payment" at bounding box center [622, 376] width 205 height 26
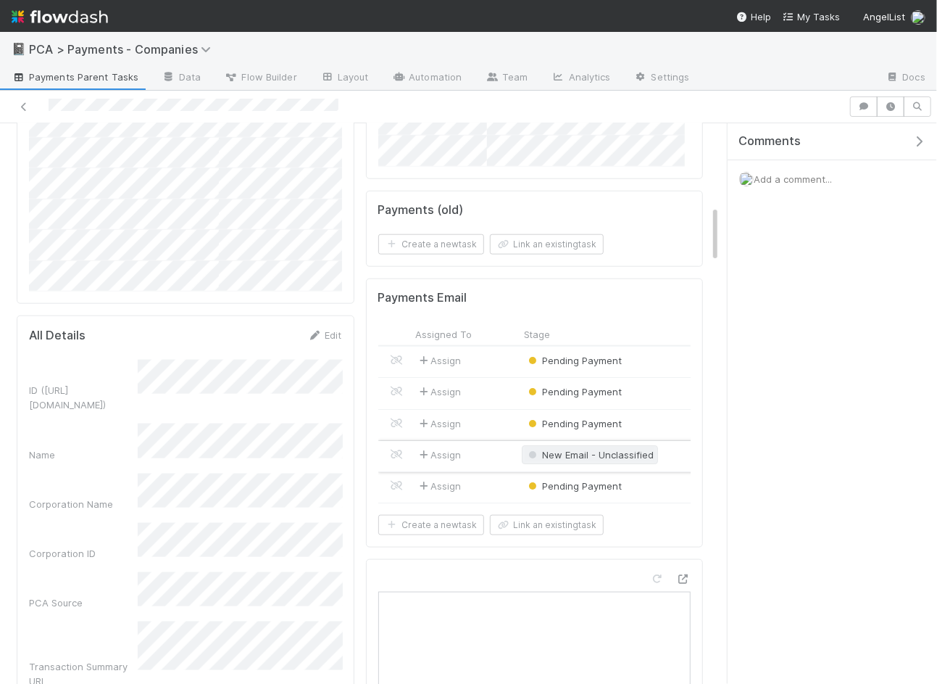
click at [566, 447] on div "New Email - Unclassified" at bounding box center [590, 454] width 129 height 15
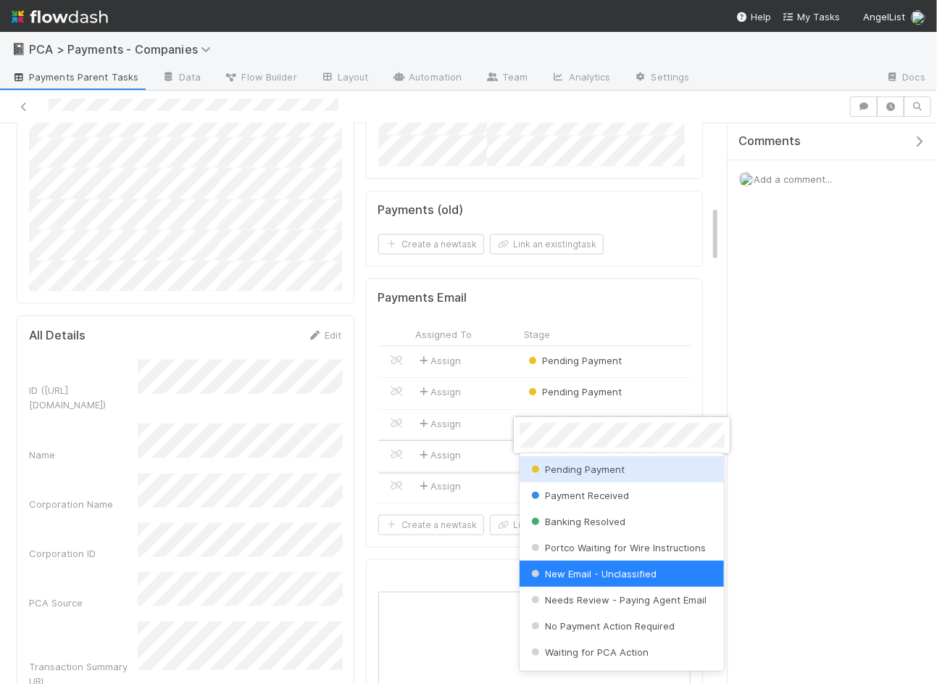
click at [569, 479] on div "Pending Payment" at bounding box center [622, 469] width 205 height 26
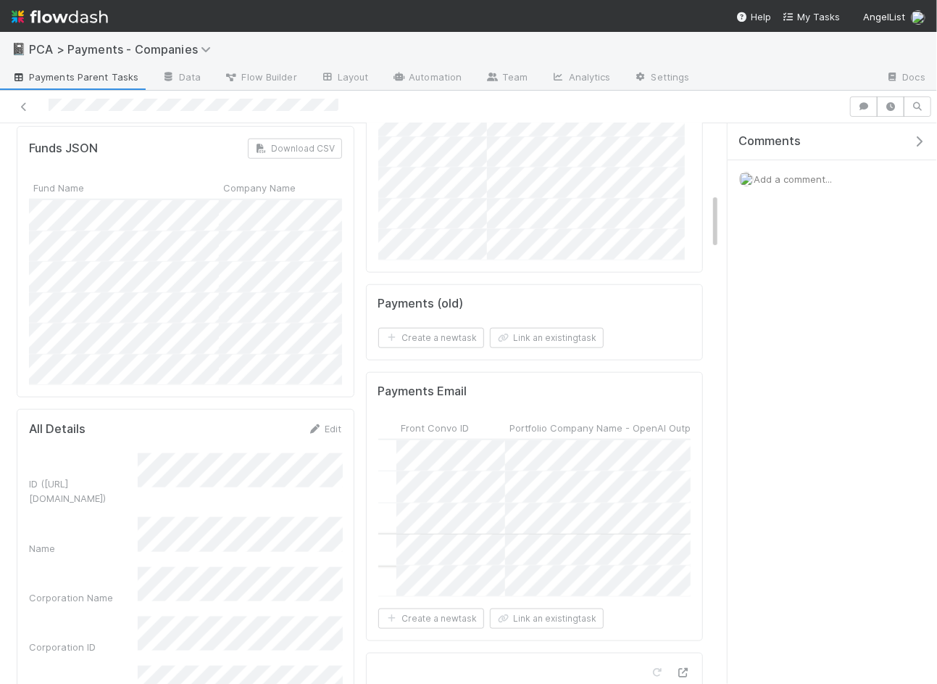
scroll to position [650, 0]
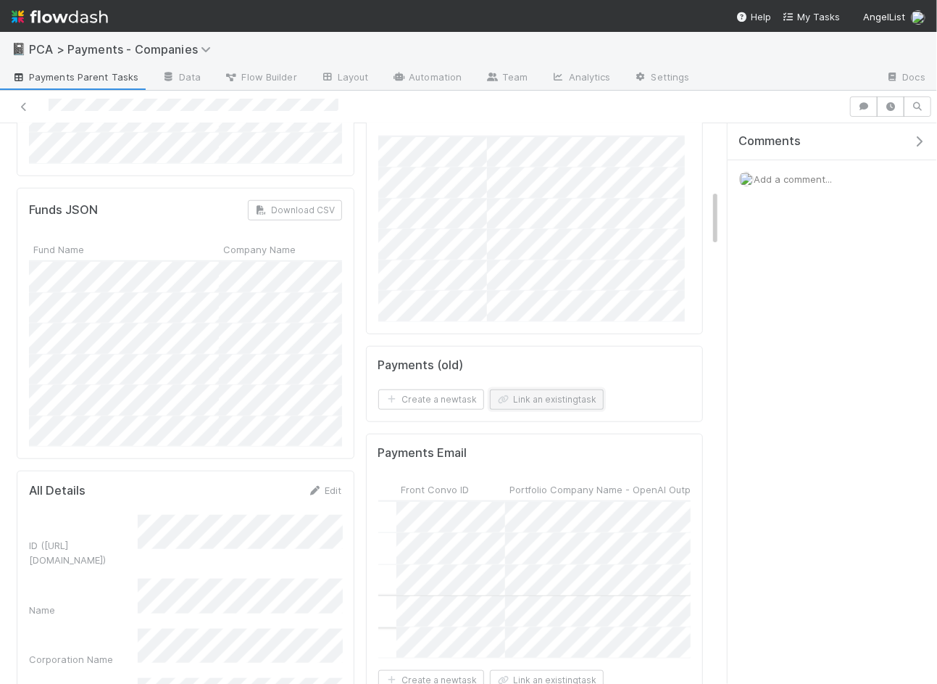
click at [521, 389] on button "Link an existing task" at bounding box center [547, 399] width 114 height 20
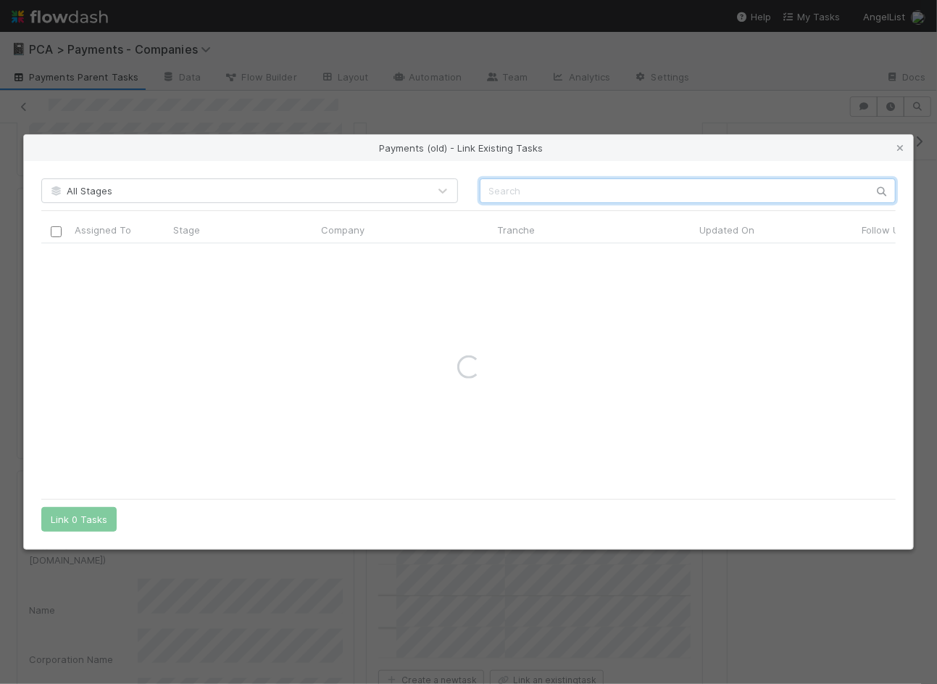
click at [593, 192] on input "text" at bounding box center [688, 190] width 417 height 25
type input "busbot"
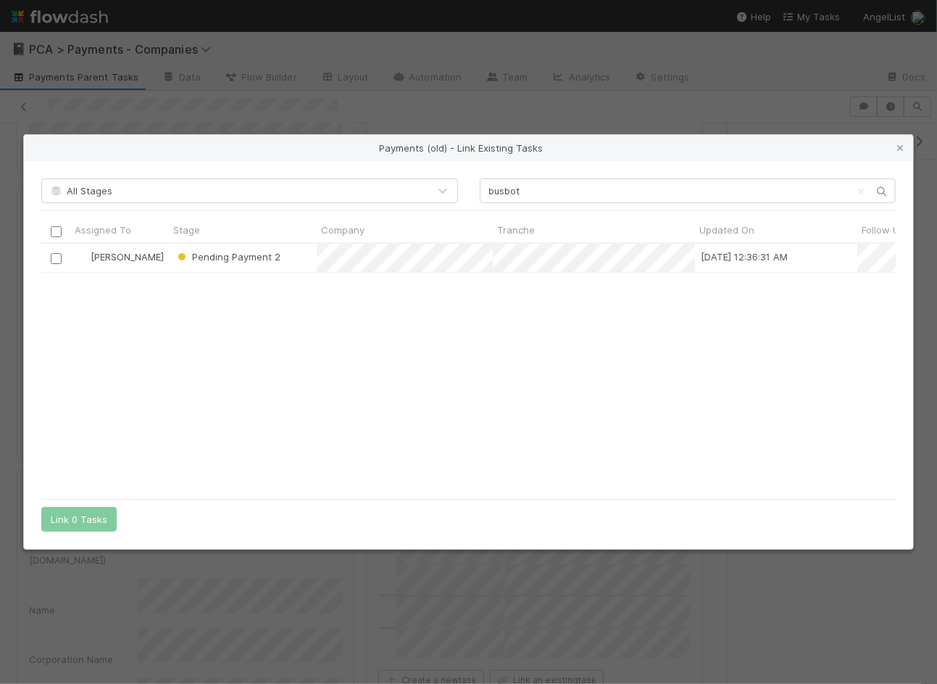
click at [55, 258] on input "checkbox" at bounding box center [56, 258] width 11 height 11
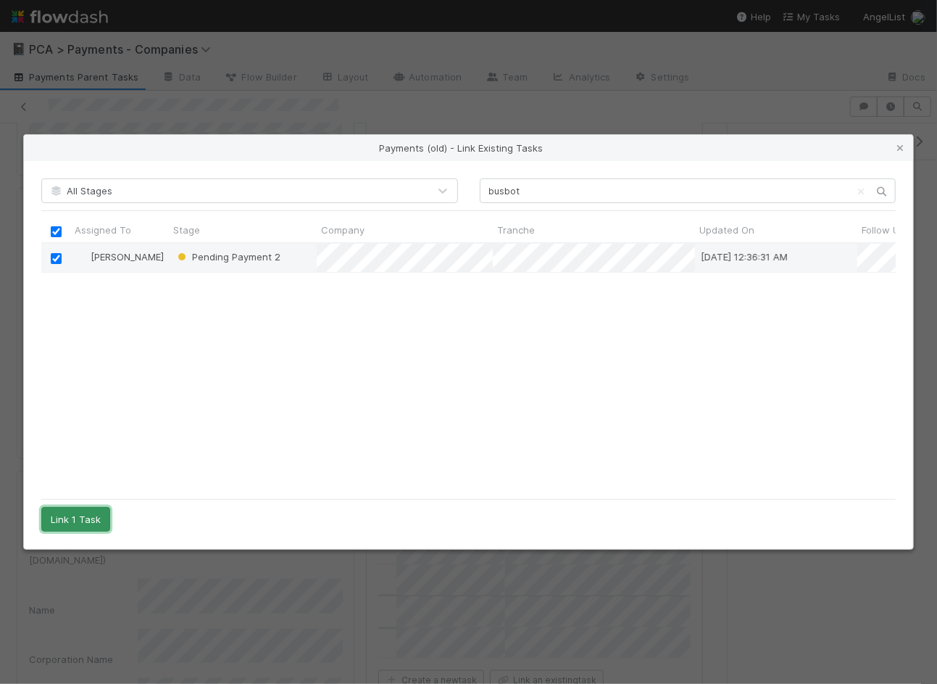
click at [81, 521] on button "Link 1 Task" at bounding box center [75, 519] width 69 height 25
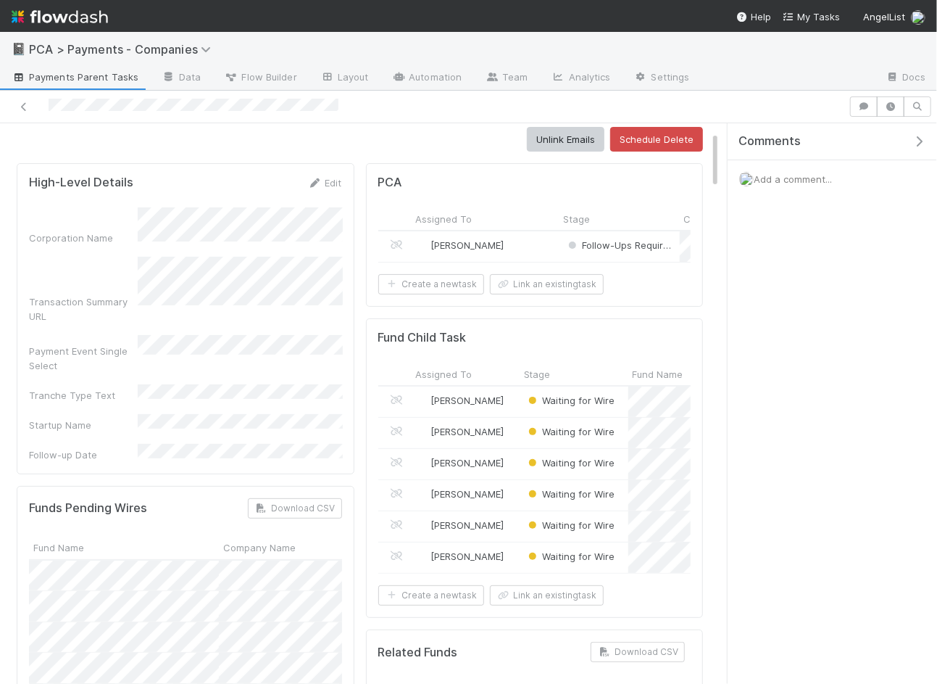
scroll to position [78, 0]
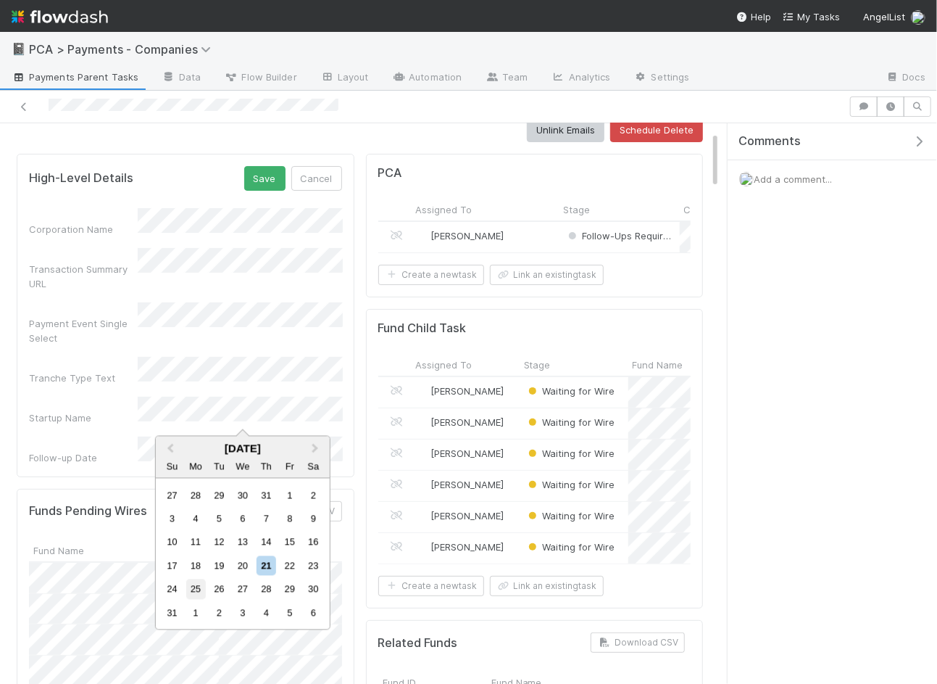
click at [199, 587] on div "25" at bounding box center [196, 589] width 20 height 20
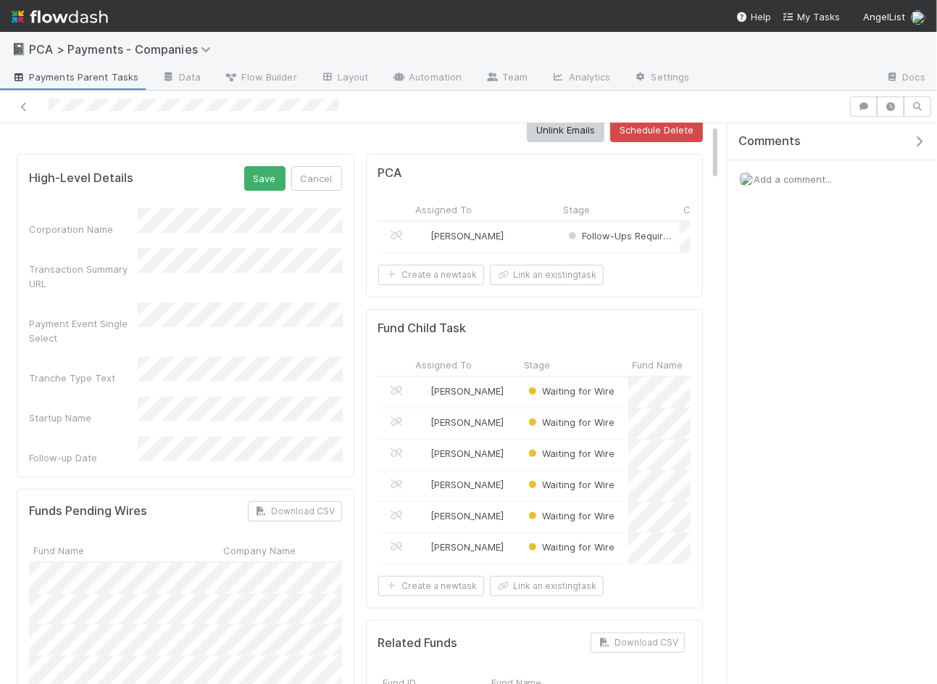
scroll to position [0, 0]
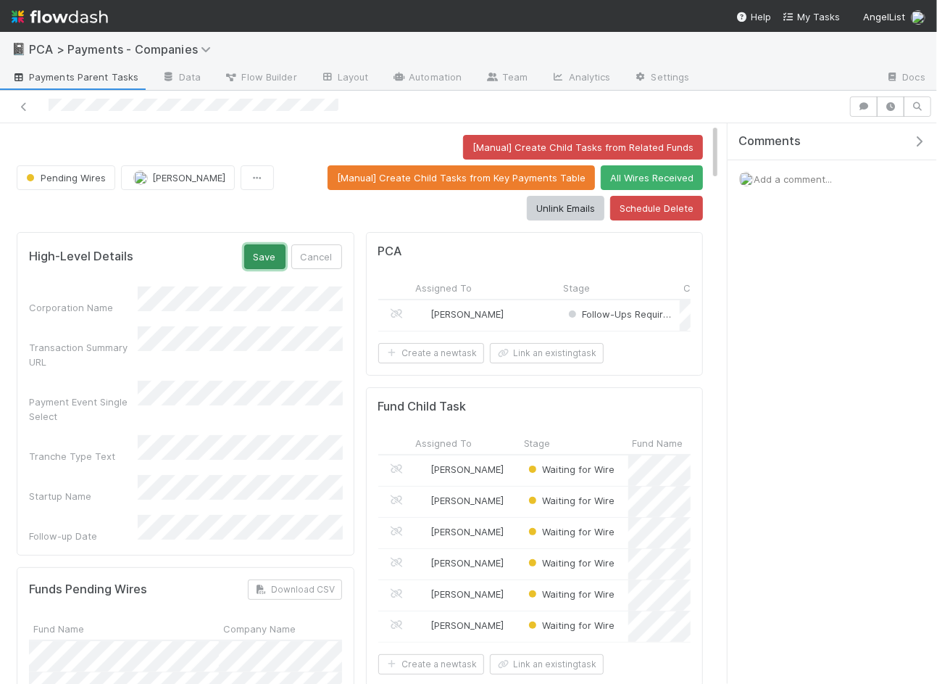
click at [268, 245] on button "Save" at bounding box center [264, 256] width 41 height 25
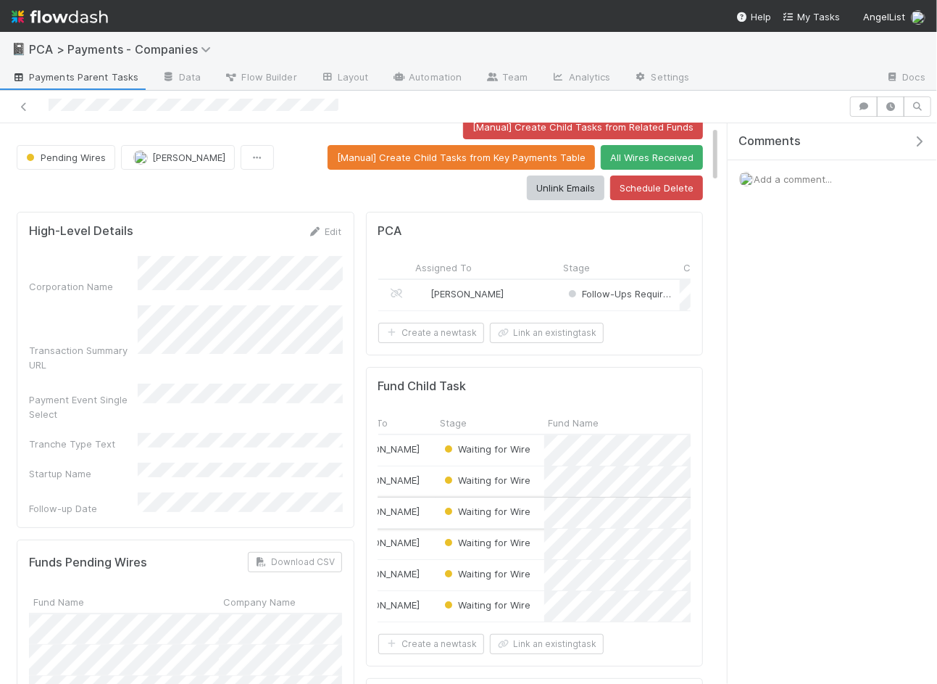
scroll to position [0, 96]
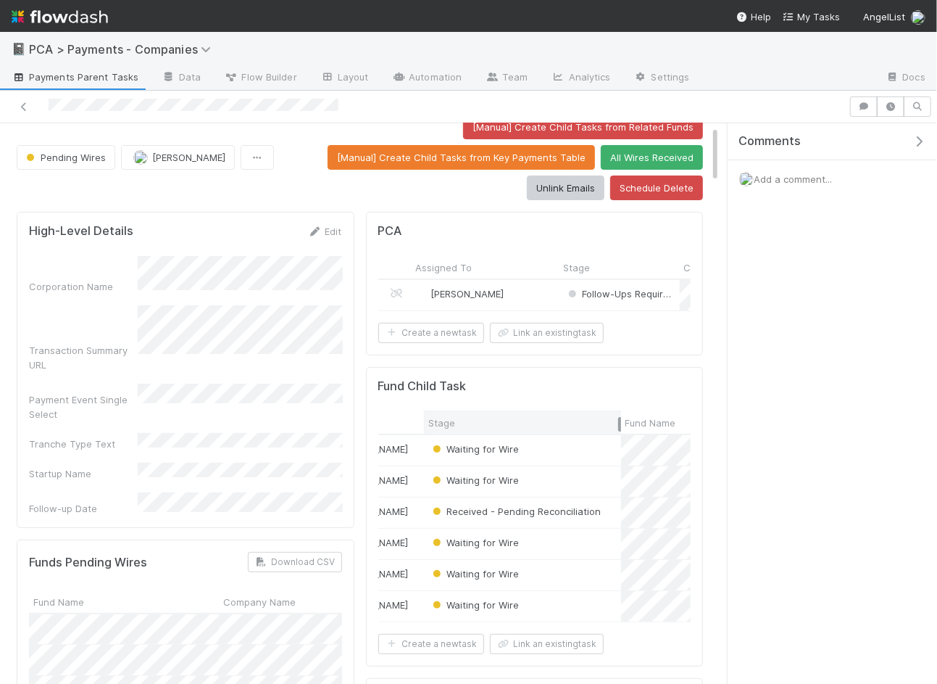
drag, startPoint x: 530, startPoint y: 415, endPoint x: 618, endPoint y: 418, distance: 88.5
click at [618, 418] on div at bounding box center [619, 424] width 3 height 15
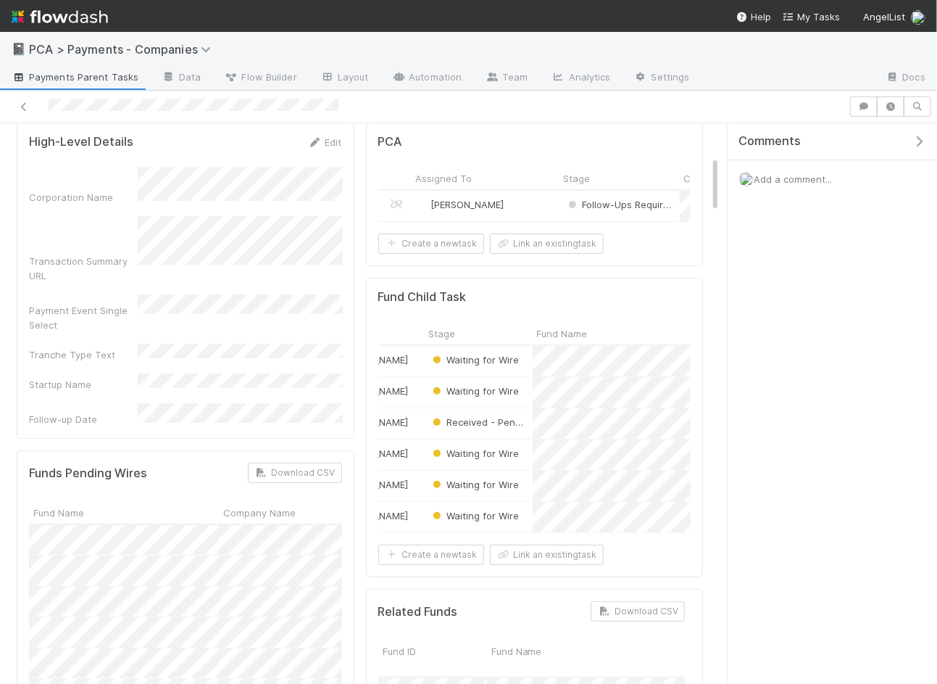
scroll to position [0, 0]
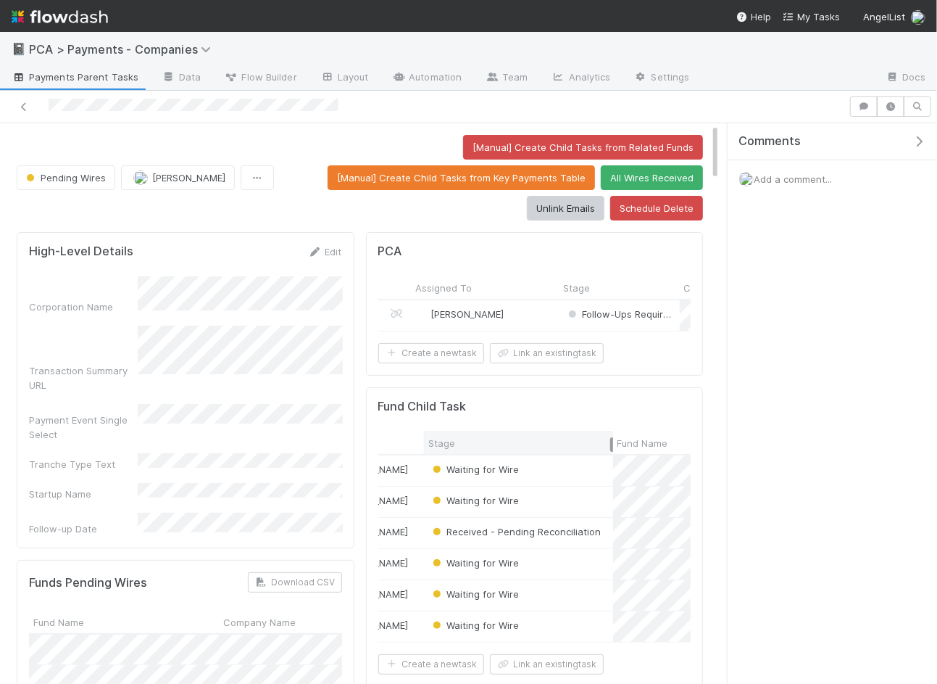
drag, startPoint x: 530, startPoint y: 439, endPoint x: 610, endPoint y: 442, distance: 79.8
click at [610, 442] on div at bounding box center [611, 444] width 3 height 15
drag, startPoint x: 610, startPoint y: 442, endPoint x: 547, endPoint y: 444, distance: 62.4
click at [547, 444] on div at bounding box center [548, 444] width 3 height 15
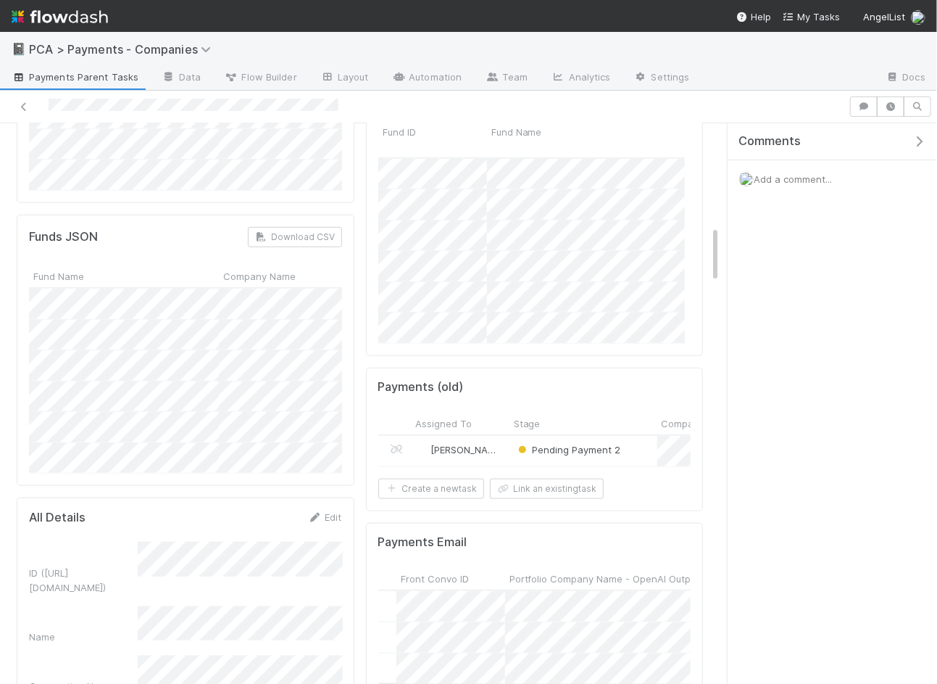
scroll to position [540, 0]
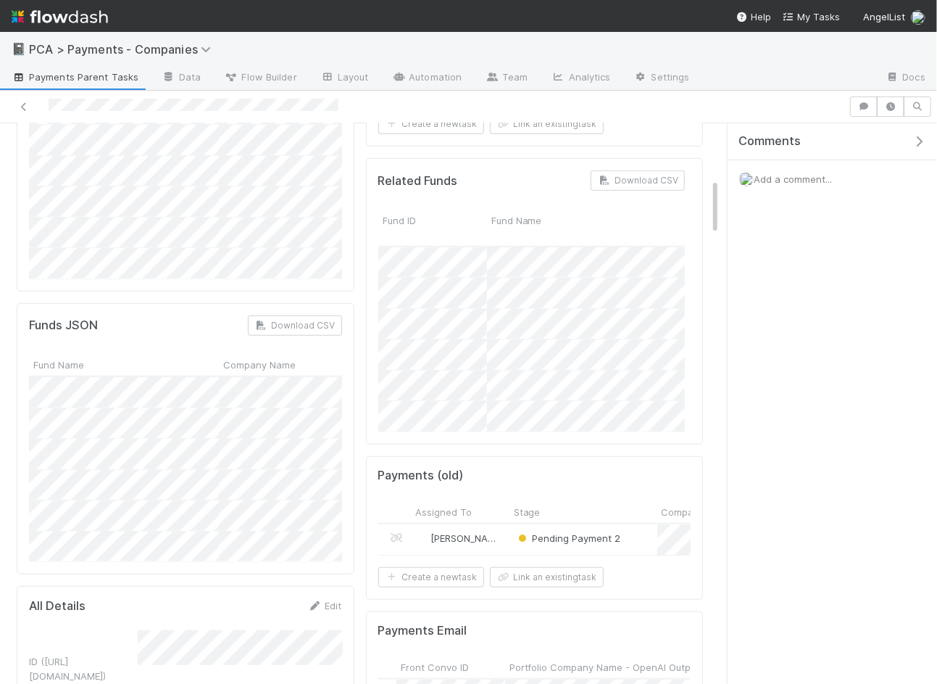
click at [502, 524] on div "[PERSON_NAME]" at bounding box center [460, 539] width 99 height 30
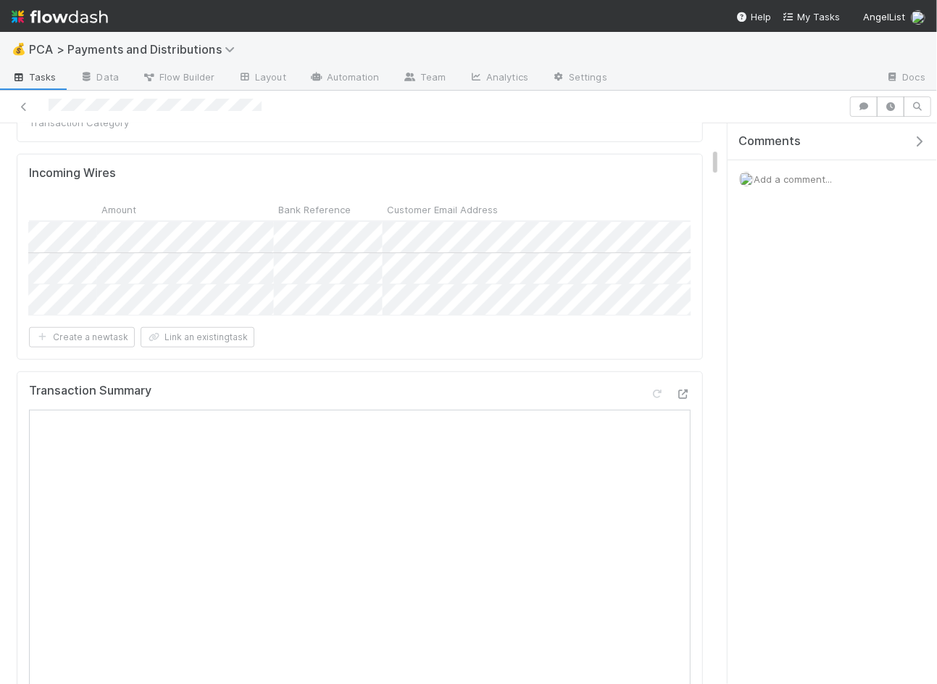
scroll to position [0, 874]
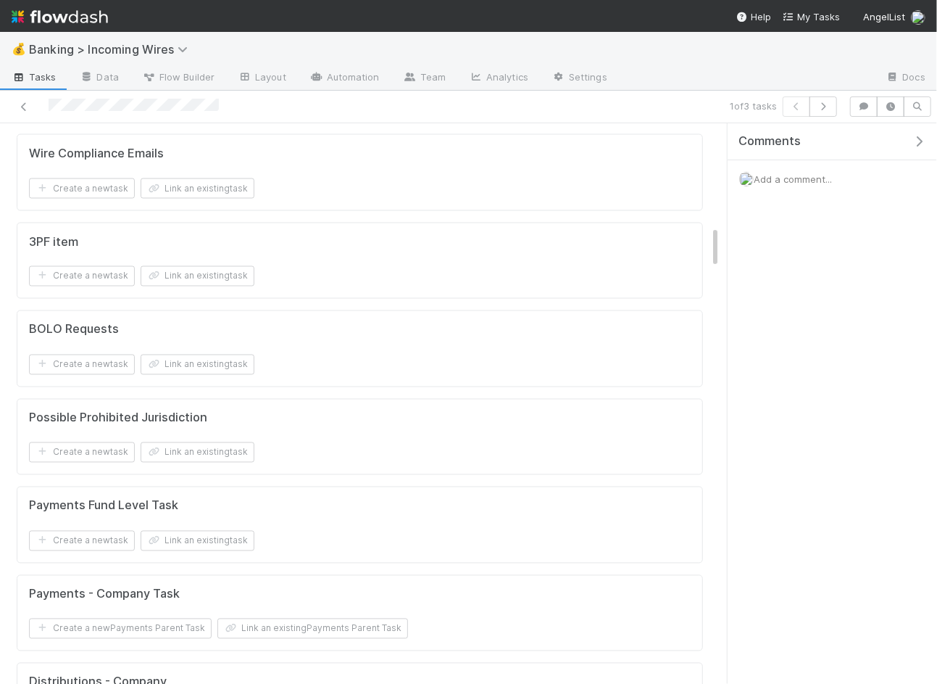
scroll to position [1409, 0]
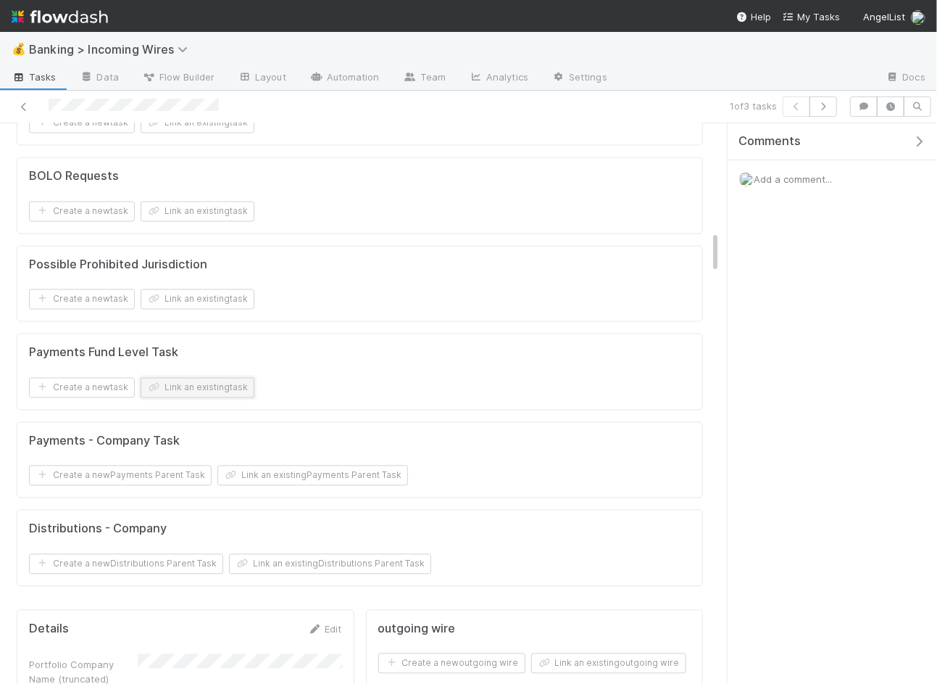
click at [204, 378] on button "Link an existing task" at bounding box center [198, 388] width 114 height 20
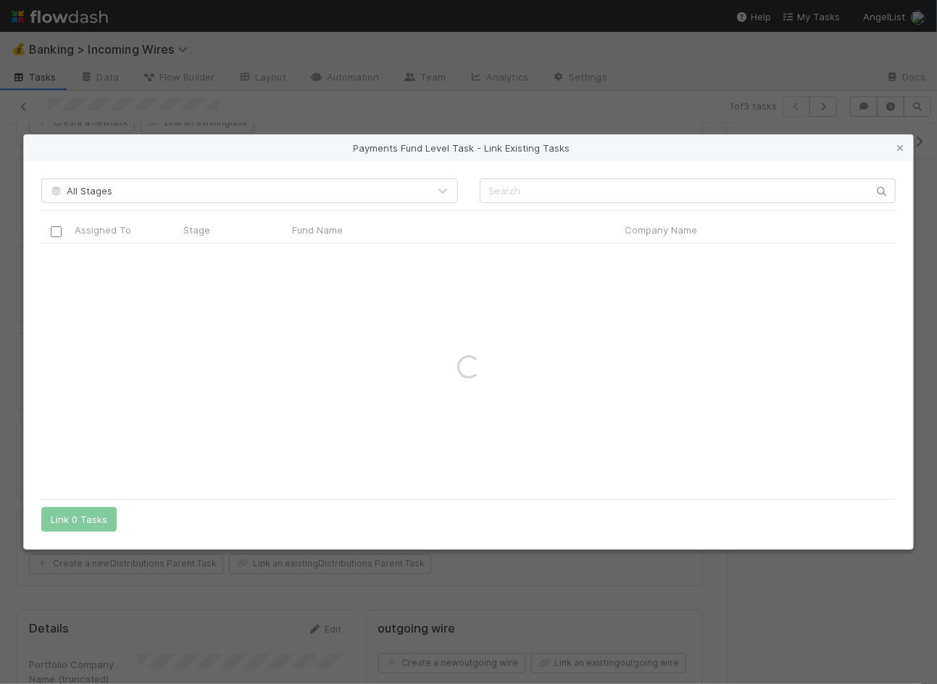
click at [575, 170] on div "All Stages Assigned To Stage Fund Name Company Name Corporation CT ID CT Fund I…" at bounding box center [469, 355] width 890 height 388
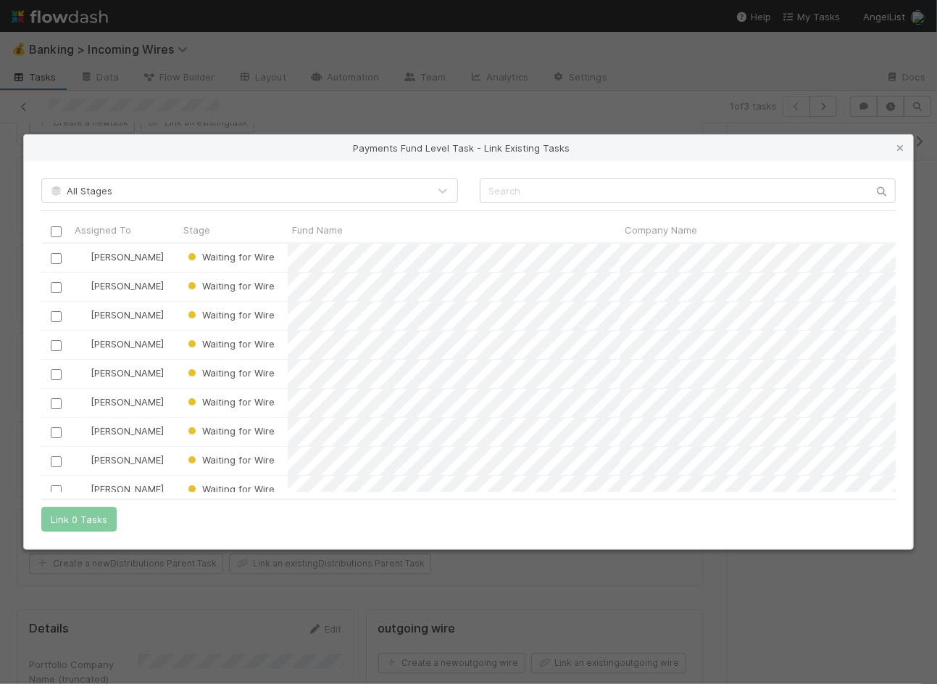
scroll to position [248, 856]
click at [542, 185] on input "text" at bounding box center [688, 190] width 417 height 25
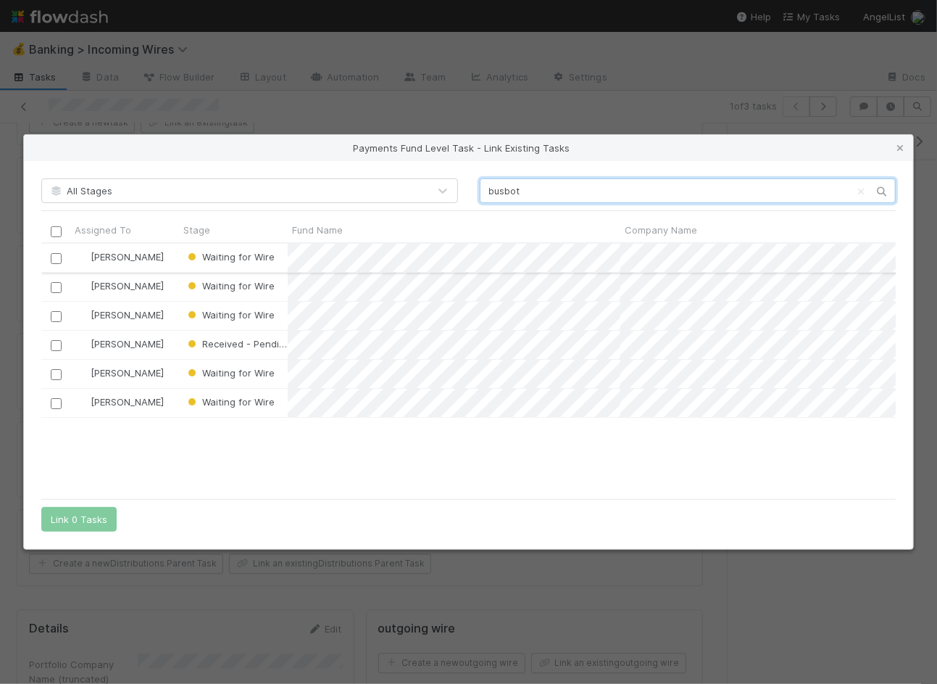
type input "busbot"
click at [56, 254] on input "checkbox" at bounding box center [56, 258] width 11 height 11
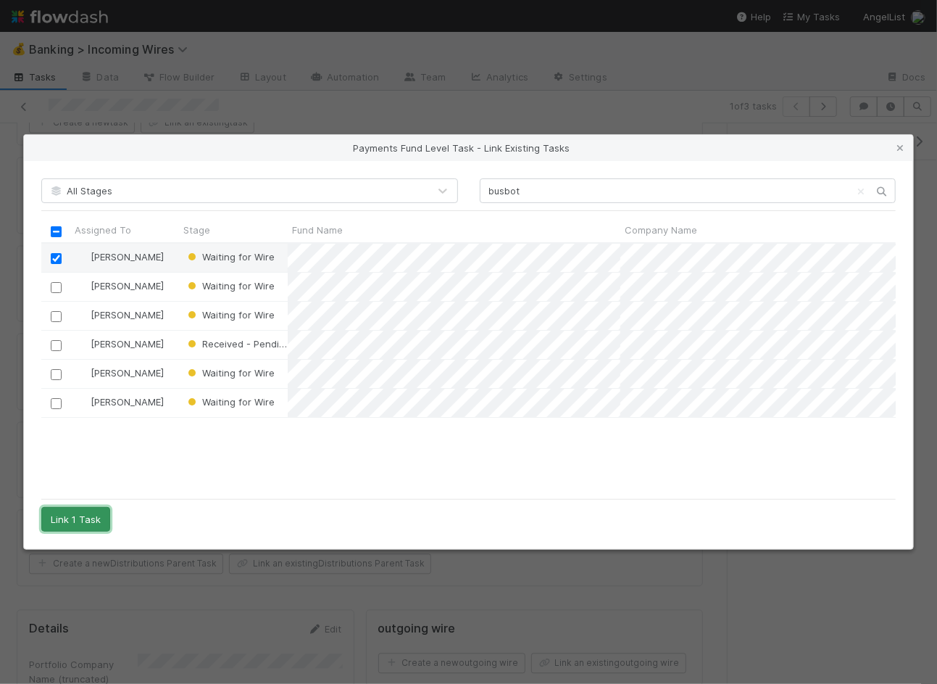
click at [80, 515] on button "Link 1 Task" at bounding box center [75, 519] width 69 height 25
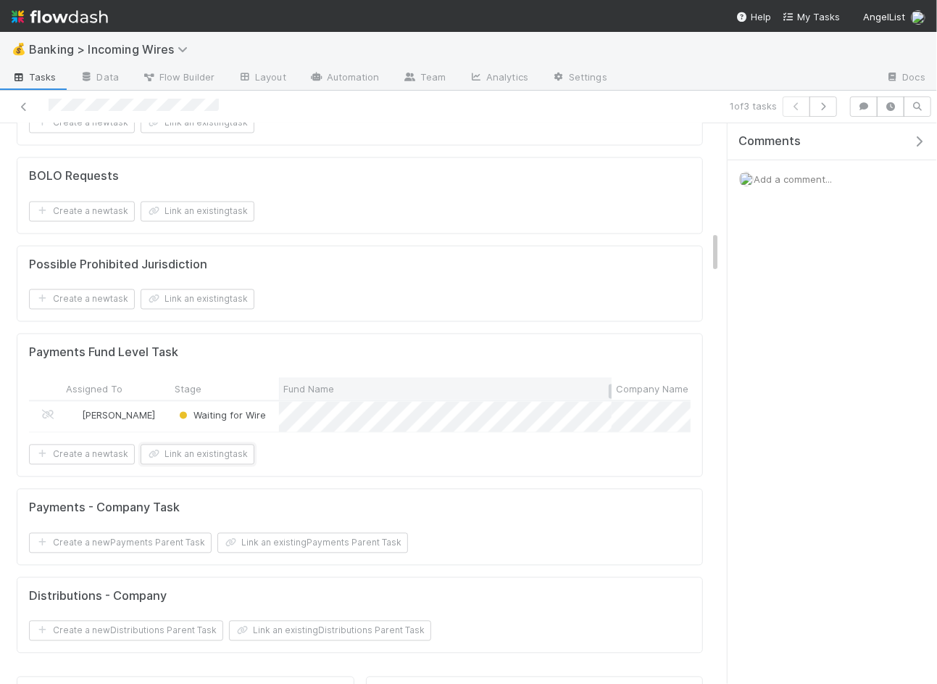
scroll to position [0, 0]
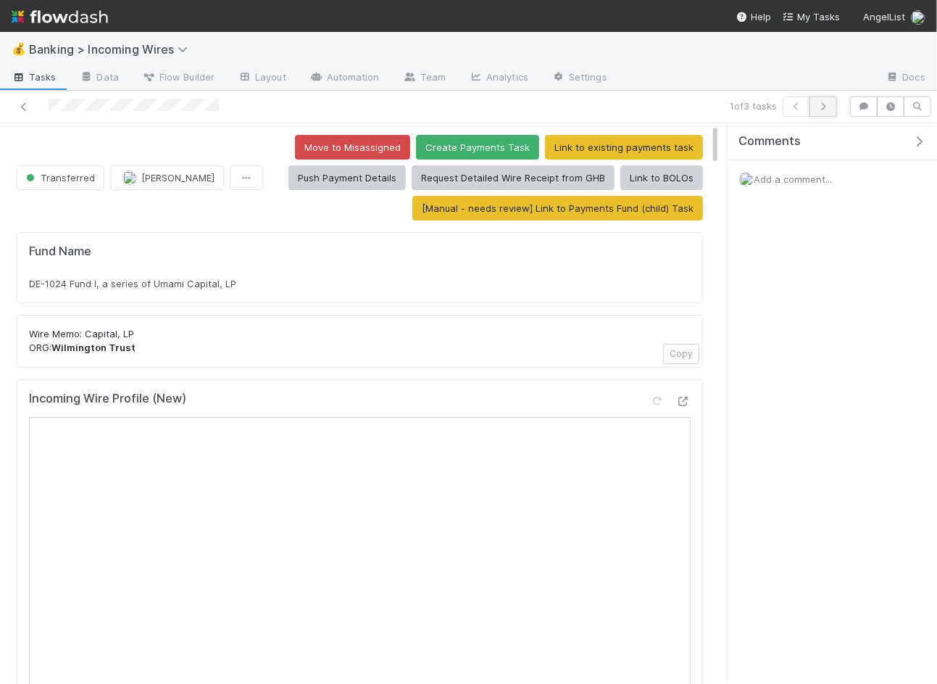
click at [825, 101] on button "button" at bounding box center [824, 106] width 28 height 20
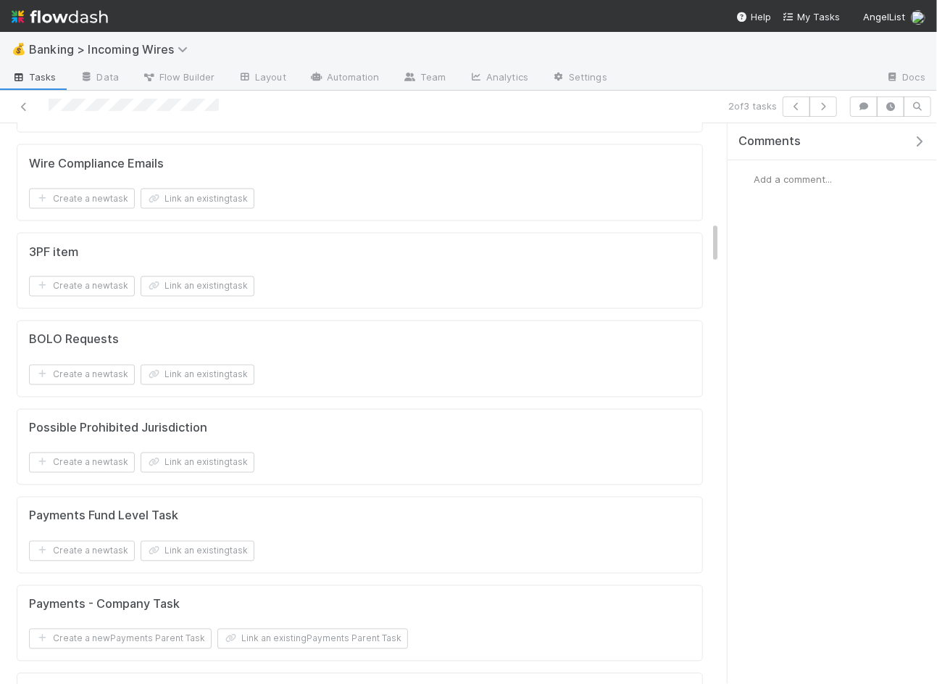
scroll to position [1332, 0]
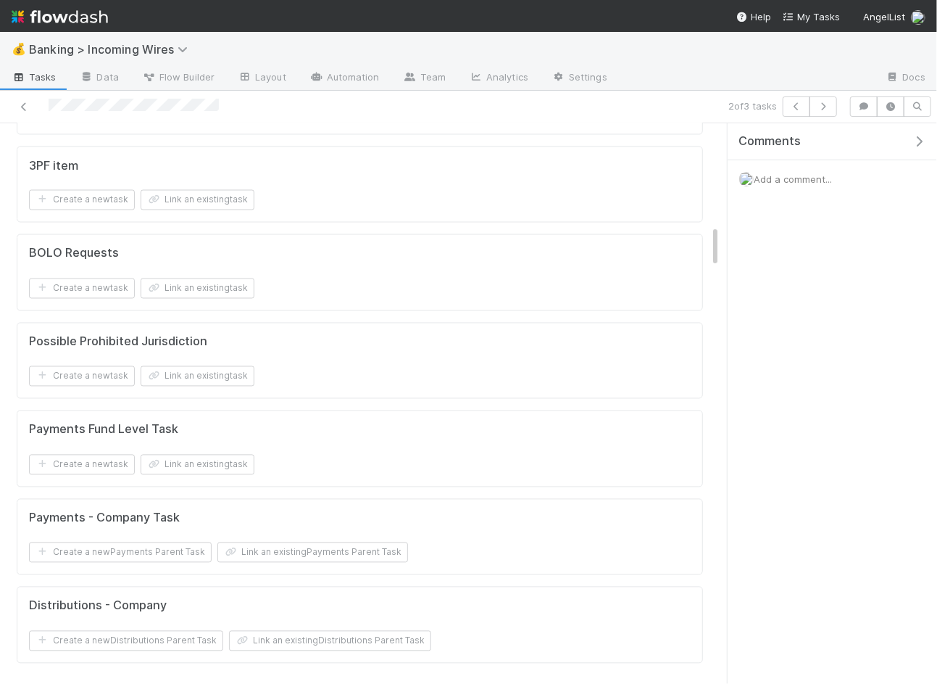
click at [281, 550] on div "Payments - Company Task Create a new Payments Parent Task Link an existing Paym…" at bounding box center [360, 537] width 687 height 77
click at [294, 542] on button "Link an existing Payments Parent Task" at bounding box center [313, 552] width 191 height 20
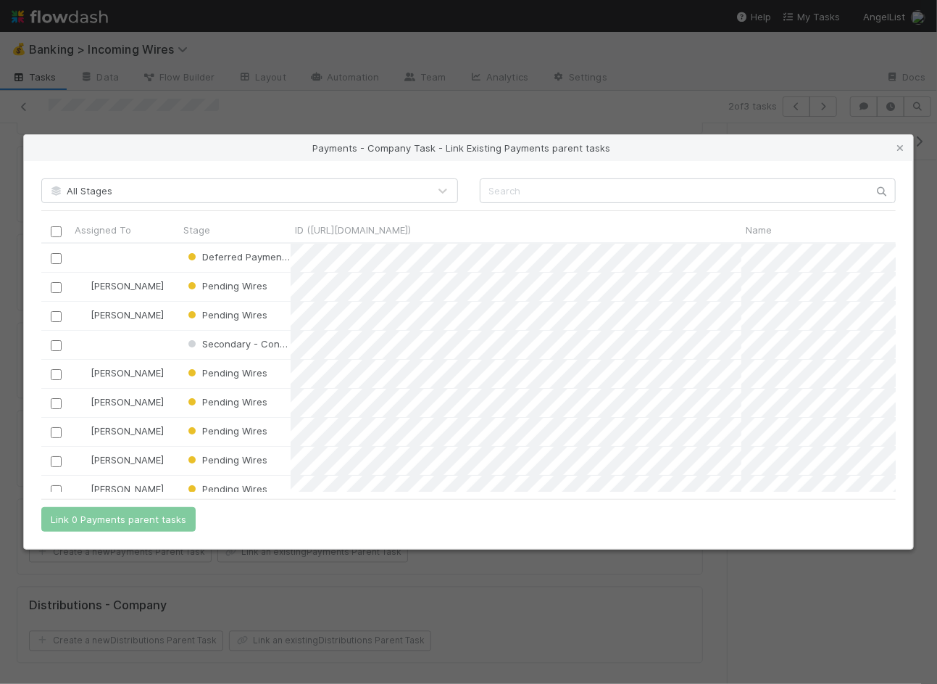
scroll to position [248, 856]
click at [899, 147] on icon at bounding box center [900, 148] width 15 height 9
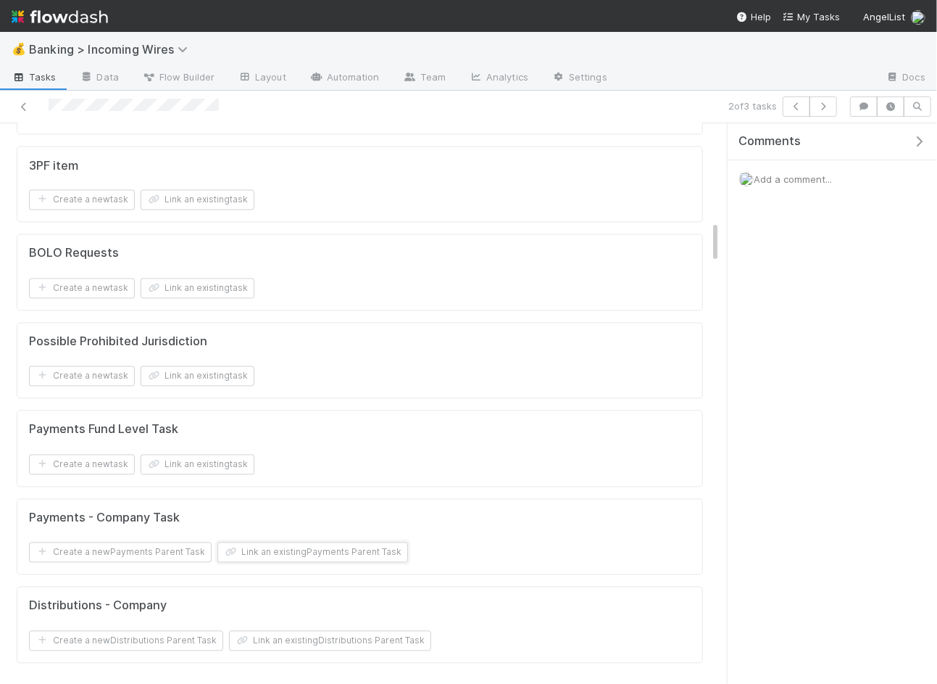
scroll to position [1248, 0]
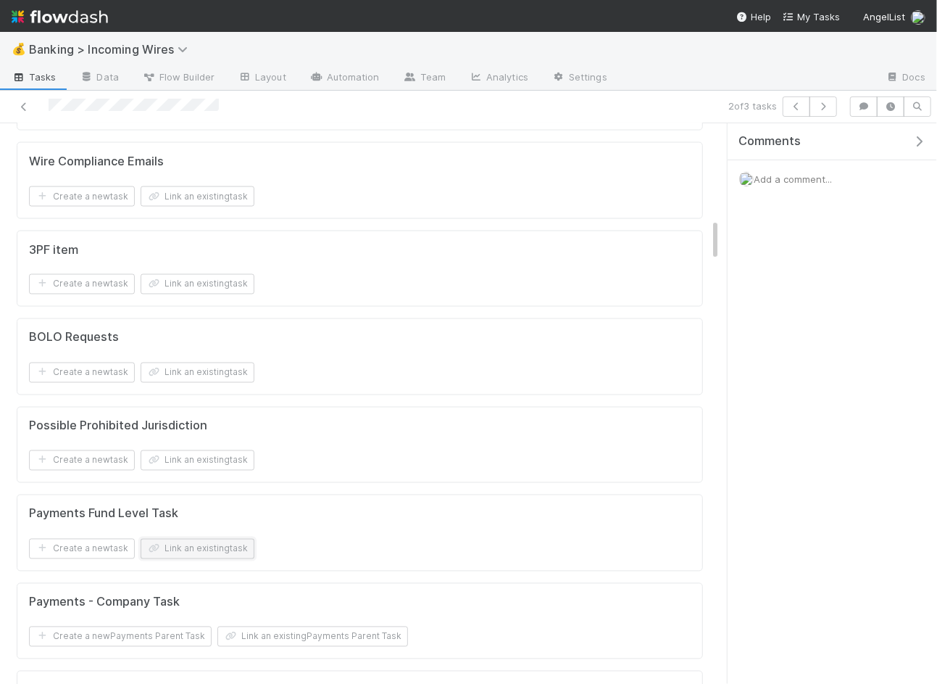
click at [201, 539] on button "Link an existing task" at bounding box center [198, 549] width 114 height 20
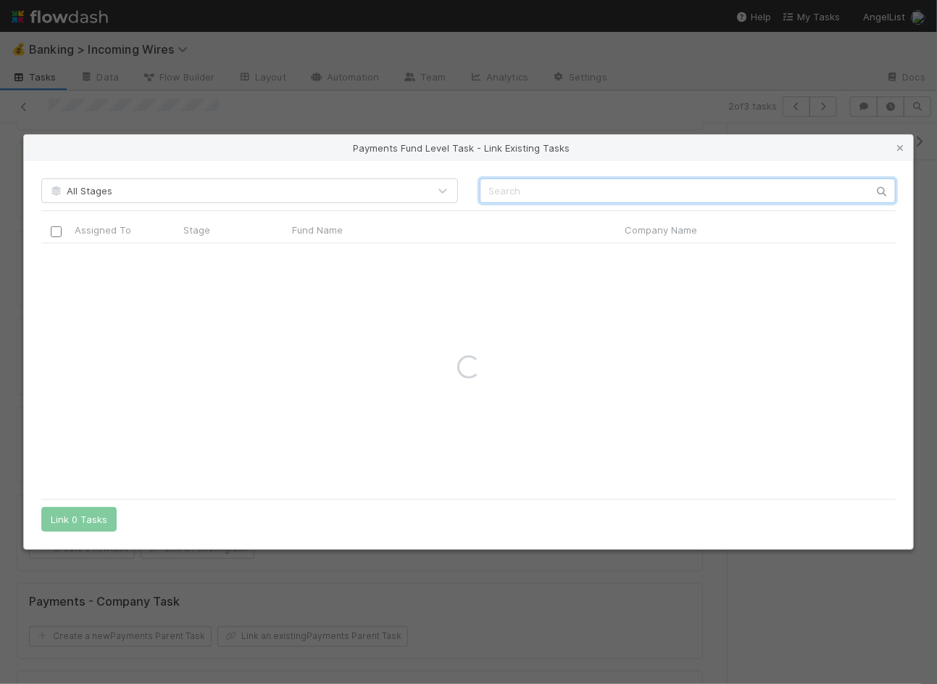
click at [654, 189] on input "text" at bounding box center [688, 190] width 417 height 25
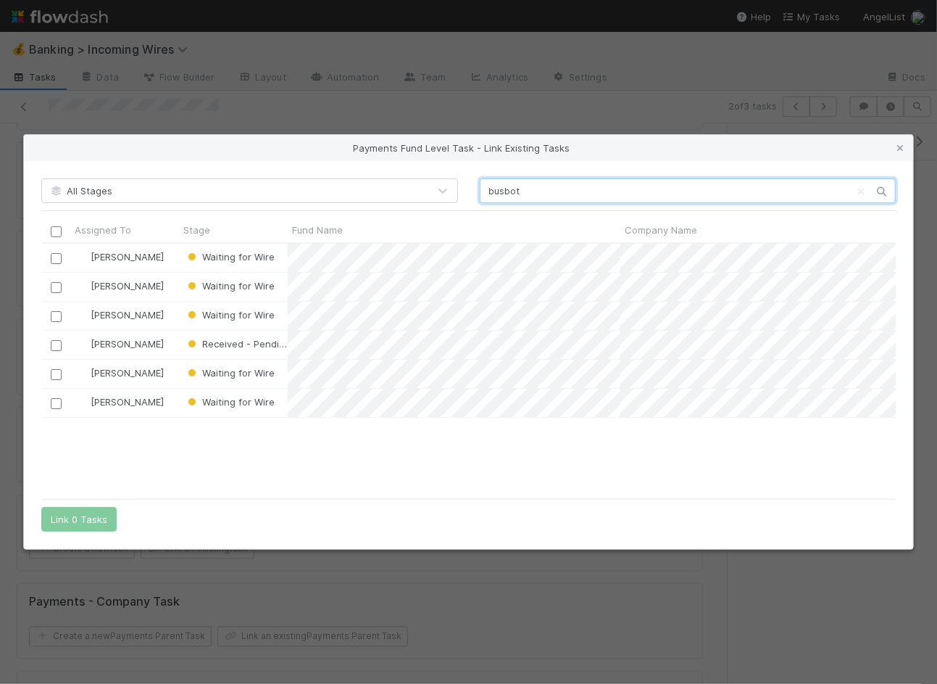
scroll to position [248, 856]
type input "busbot"
click at [55, 405] on input "checkbox" at bounding box center [56, 403] width 11 height 11
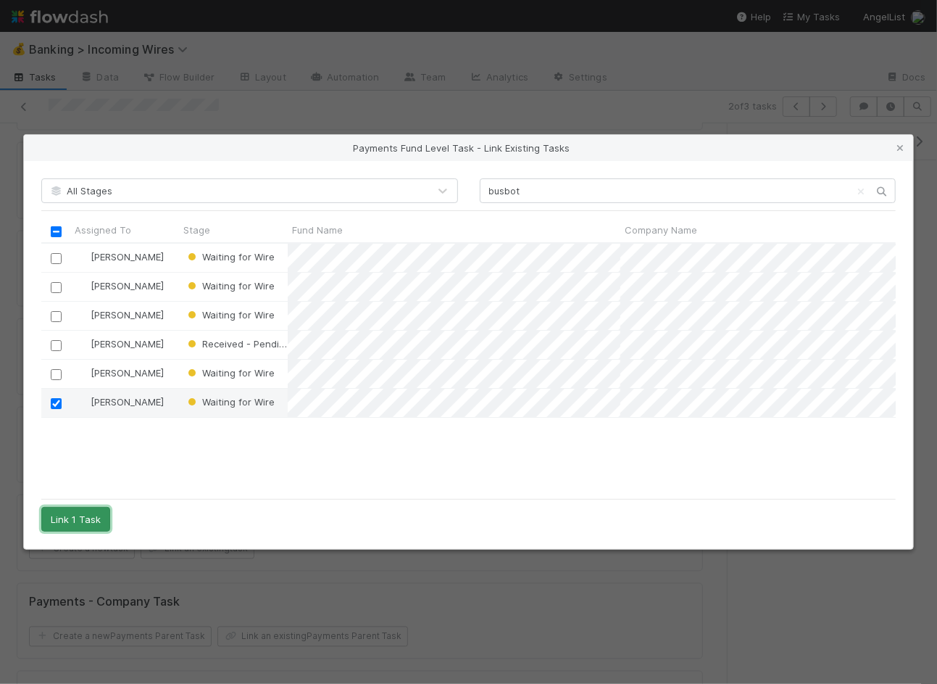
click at [80, 522] on button "Link 1 Task" at bounding box center [75, 519] width 69 height 25
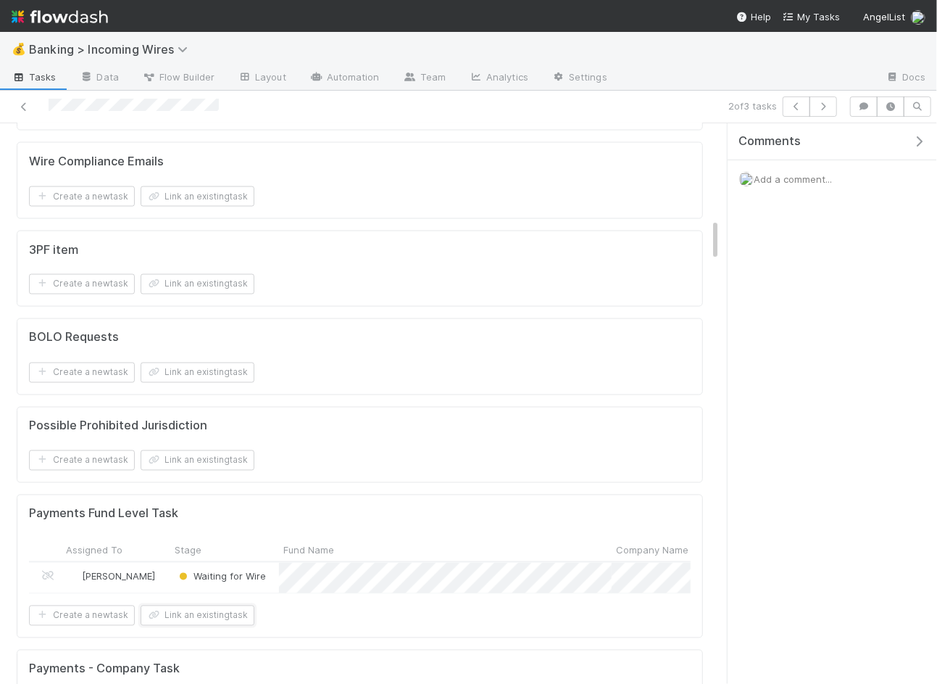
scroll to position [1248, 0]
click at [253, 570] on span "Waiting for Wire" at bounding box center [221, 576] width 90 height 12
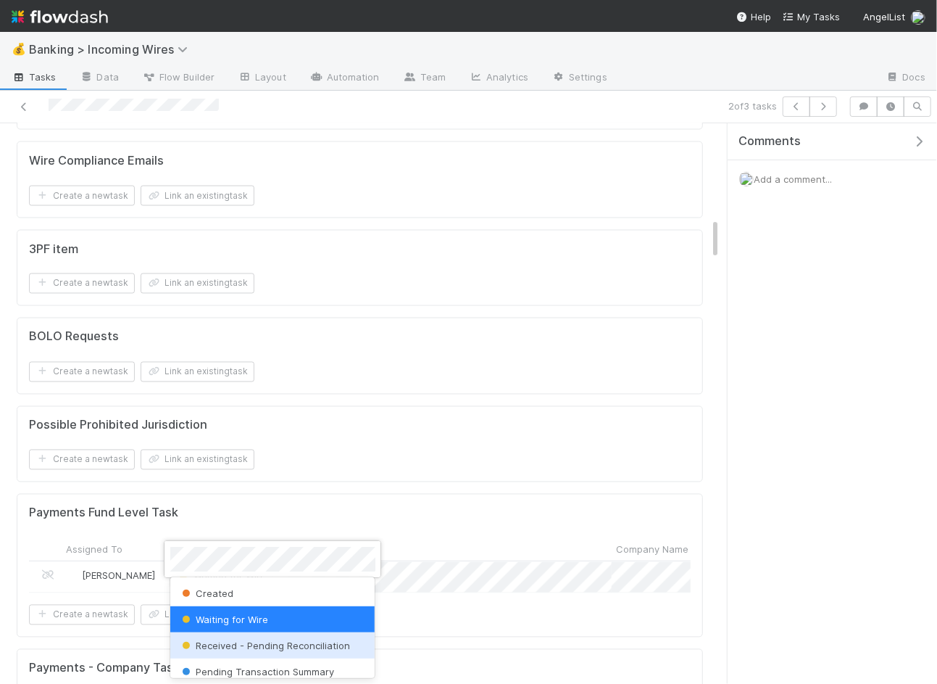
click at [260, 639] on span "Received - Pending Reconciliation" at bounding box center [265, 645] width 172 height 12
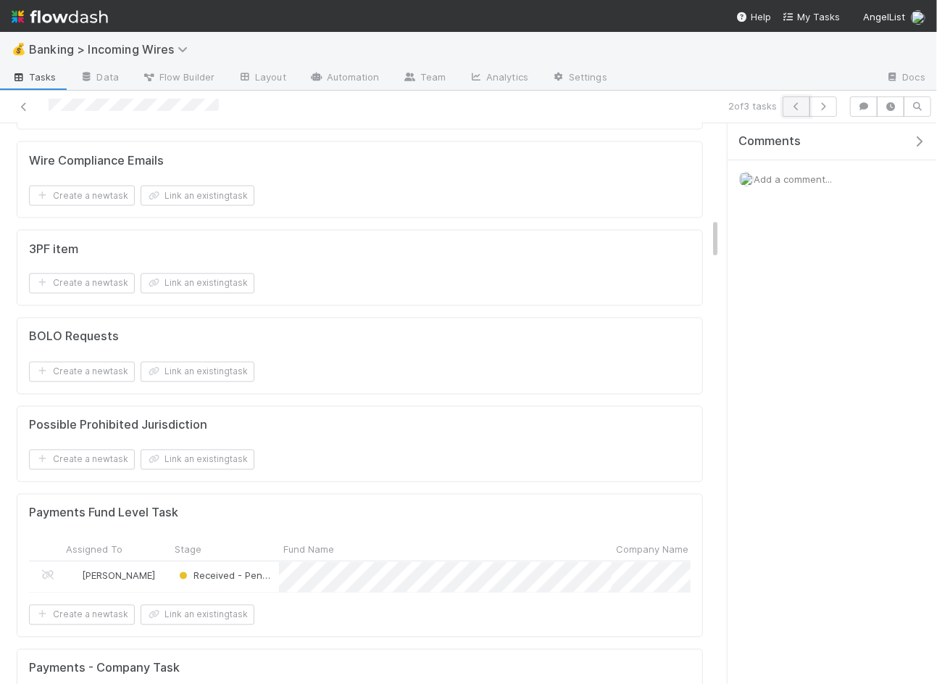
click at [790, 112] on button "button" at bounding box center [797, 106] width 28 height 20
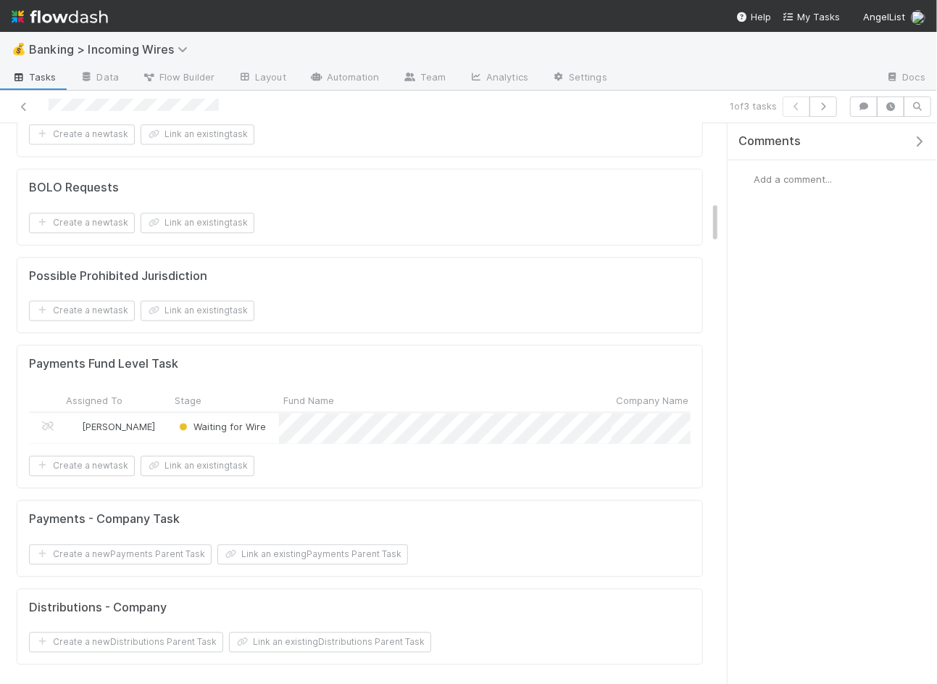
scroll to position [1543, 0]
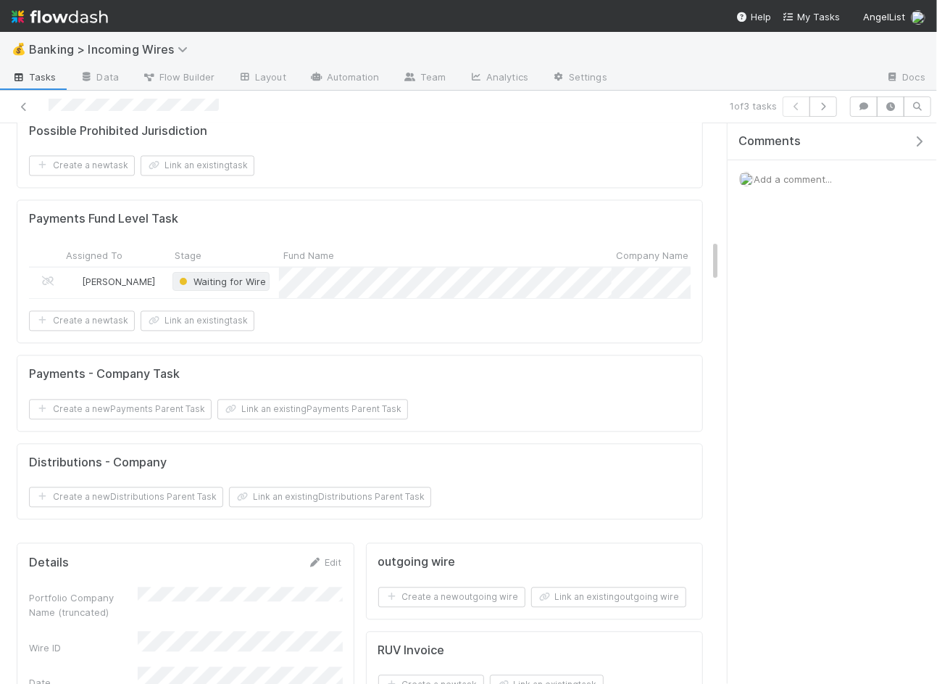
click at [226, 276] on span "Waiting for Wire" at bounding box center [221, 282] width 90 height 12
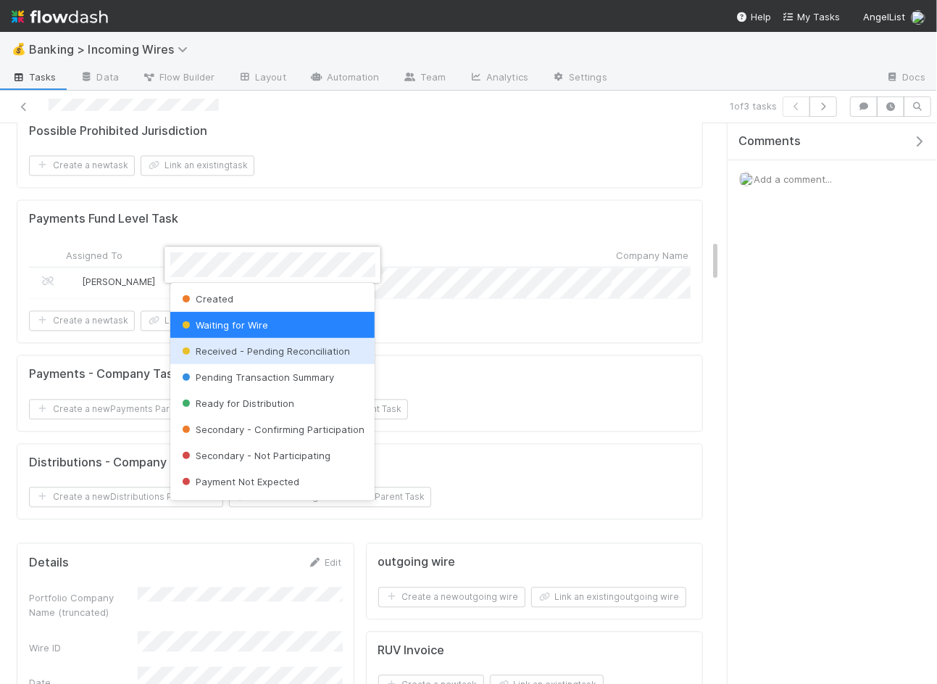
click at [233, 350] on span "Received - Pending Reconciliation" at bounding box center [265, 351] width 172 height 12
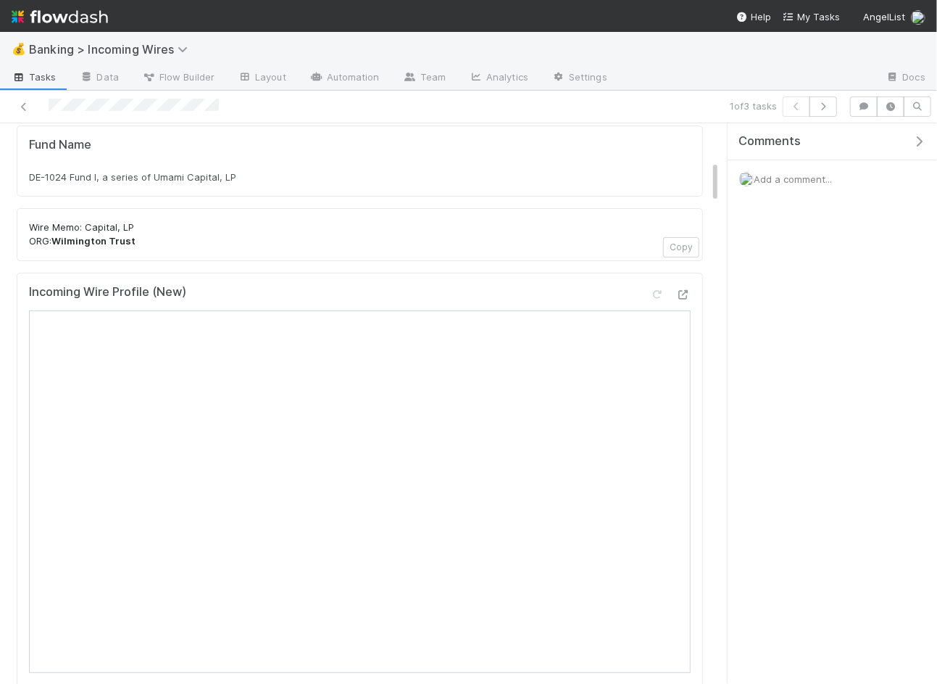
scroll to position [0, 0]
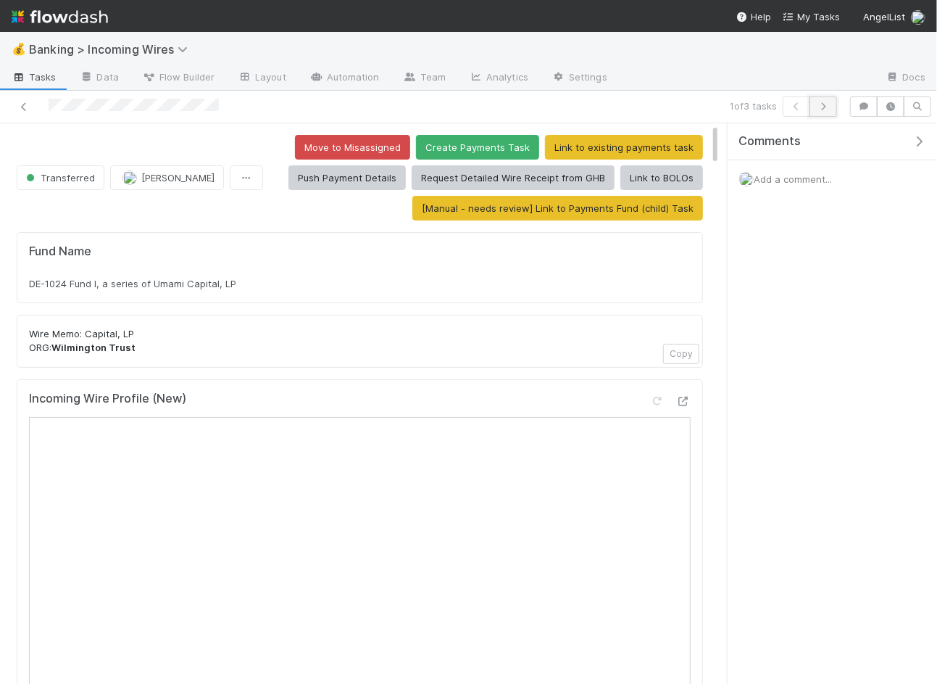
click at [834, 101] on button "button" at bounding box center [824, 106] width 28 height 20
click at [827, 104] on icon "button" at bounding box center [823, 106] width 15 height 9
click at [799, 107] on icon "button" at bounding box center [797, 106] width 15 height 9
click at [831, 106] on icon "button" at bounding box center [823, 106] width 15 height 9
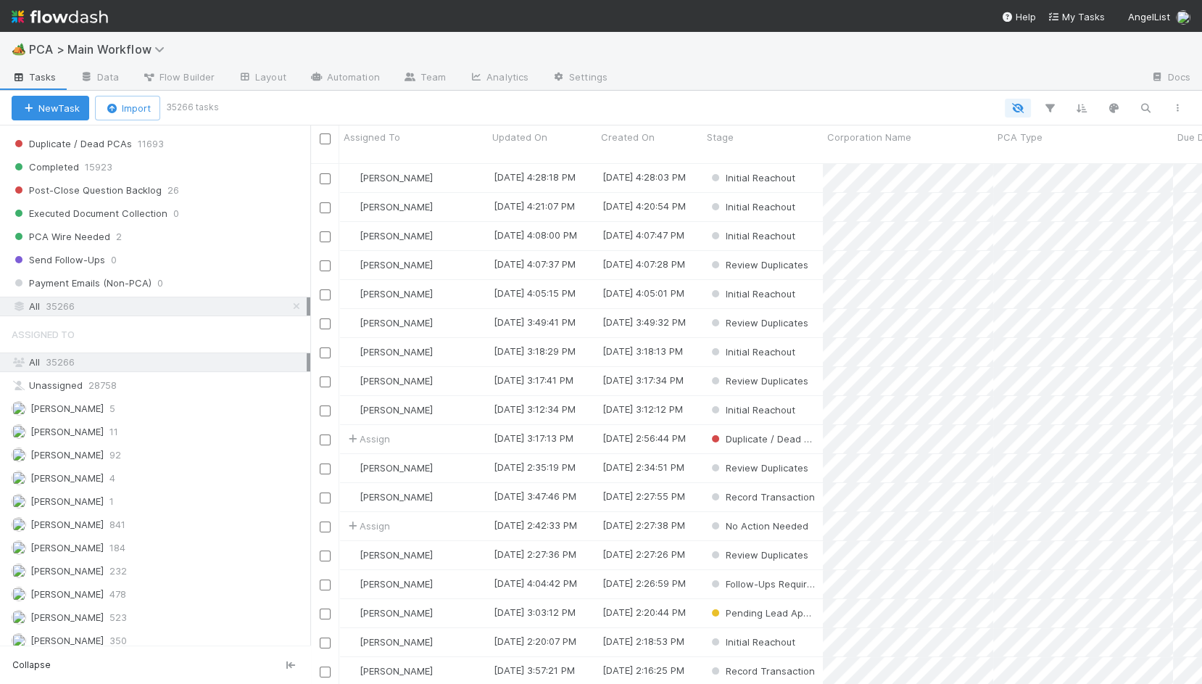
scroll to position [1517, 0]
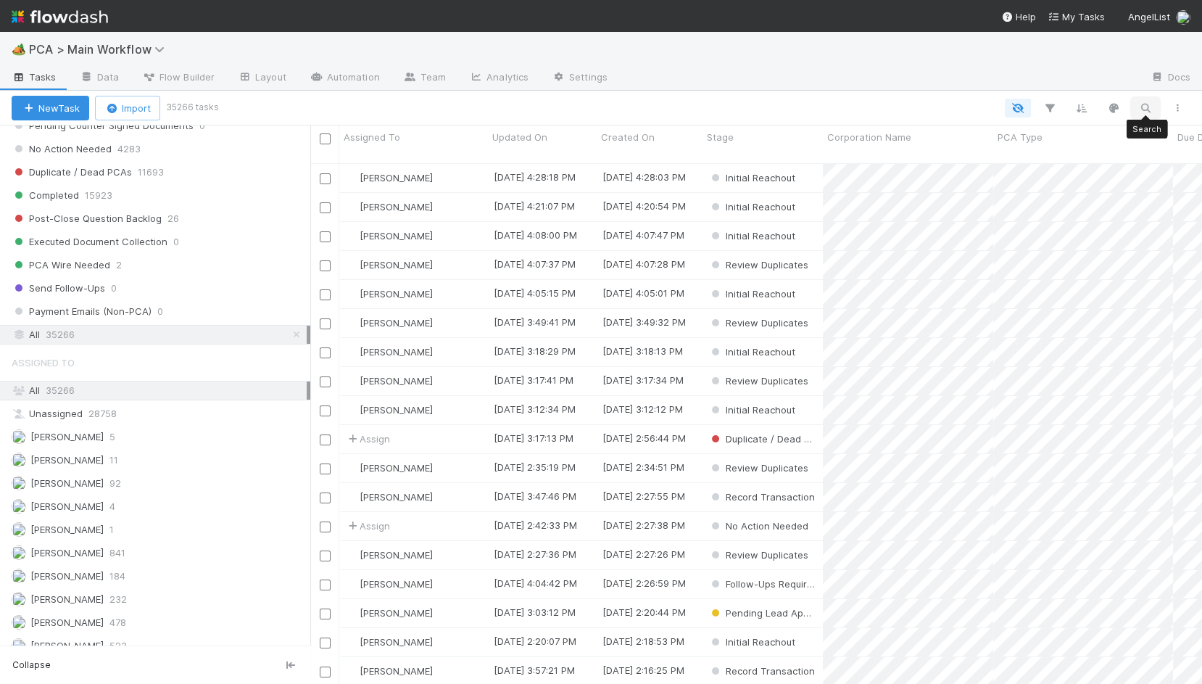
click at [1148, 106] on icon "button" at bounding box center [1145, 108] width 15 height 13
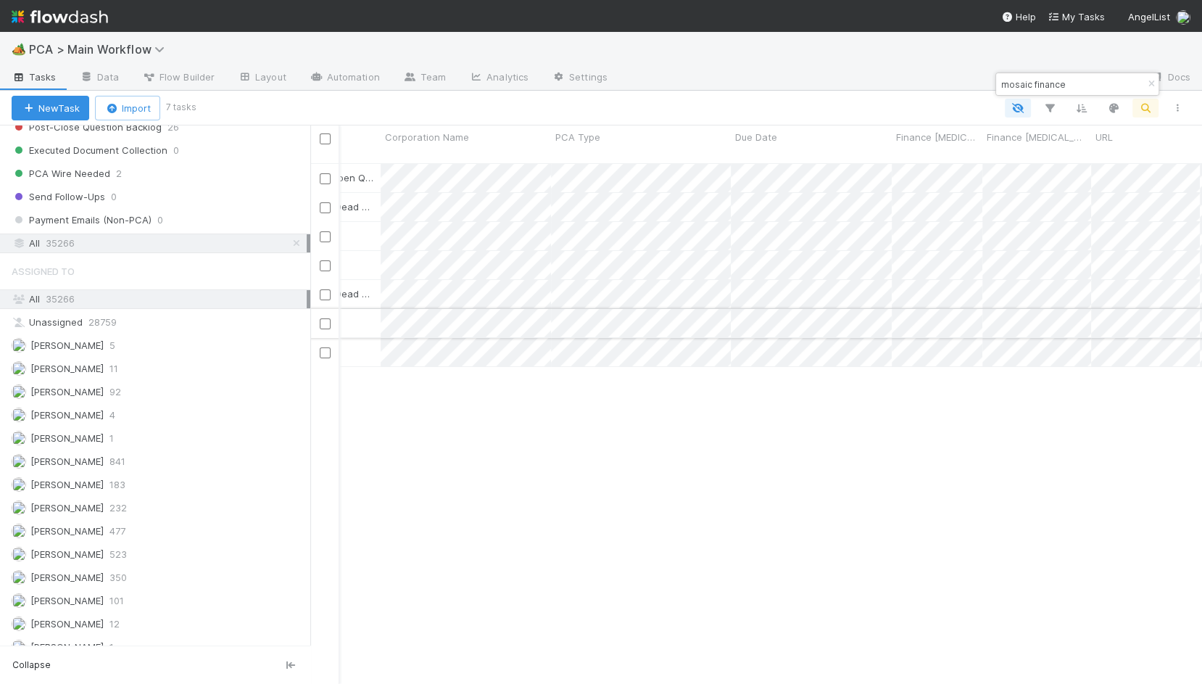
scroll to position [0, 0]
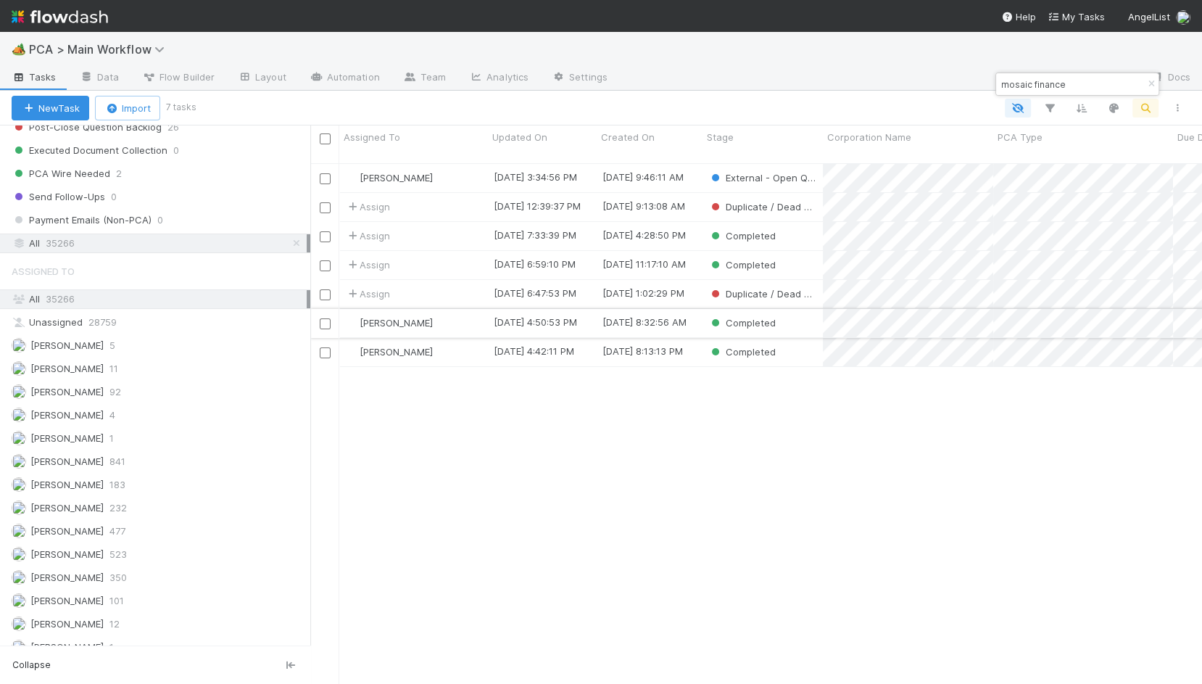
type input "mosaic finance"
click at [805, 315] on div "Completed" at bounding box center [763, 323] width 120 height 28
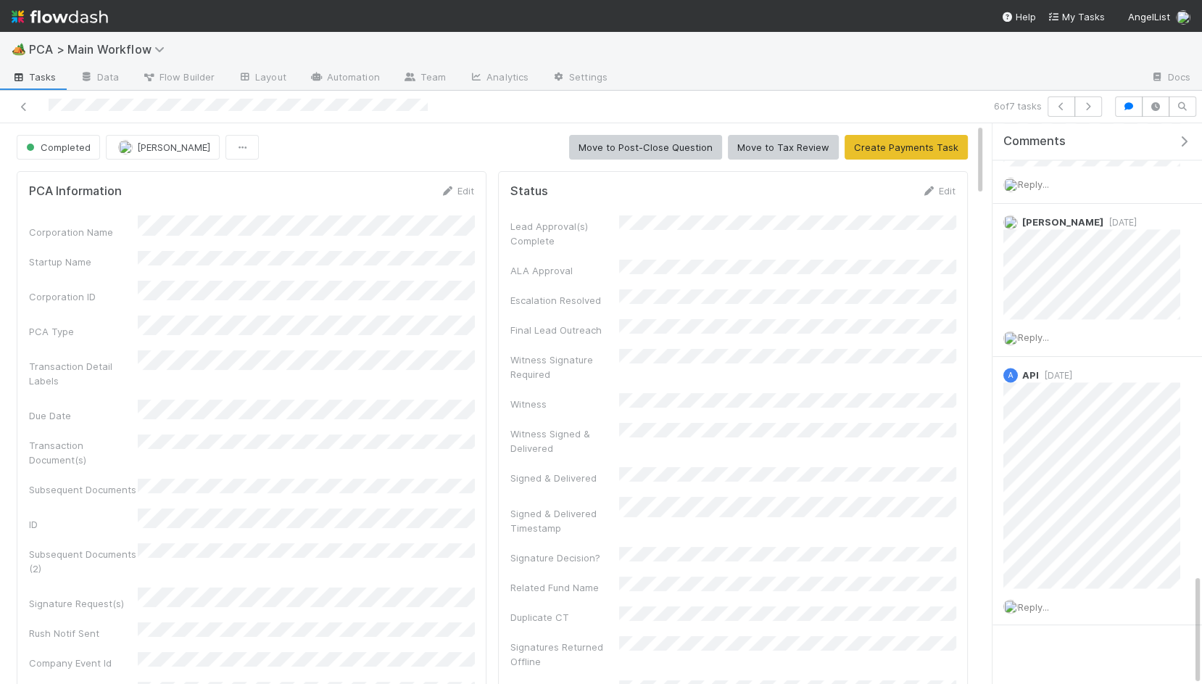
click at [336, 60] on div "🏕️ PCA > Main Workflow" at bounding box center [601, 49] width 1202 height 35
click at [345, 80] on link "Automation" at bounding box center [345, 78] width 94 height 23
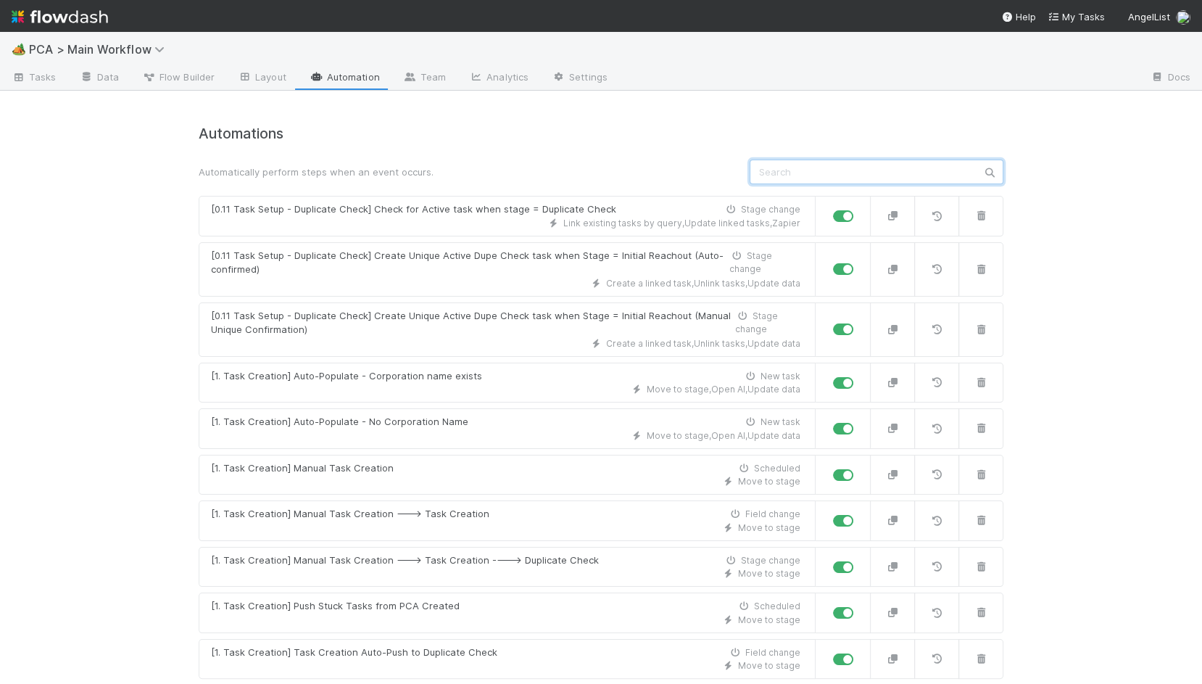
click at [865, 172] on input "text" at bounding box center [877, 172] width 254 height 25
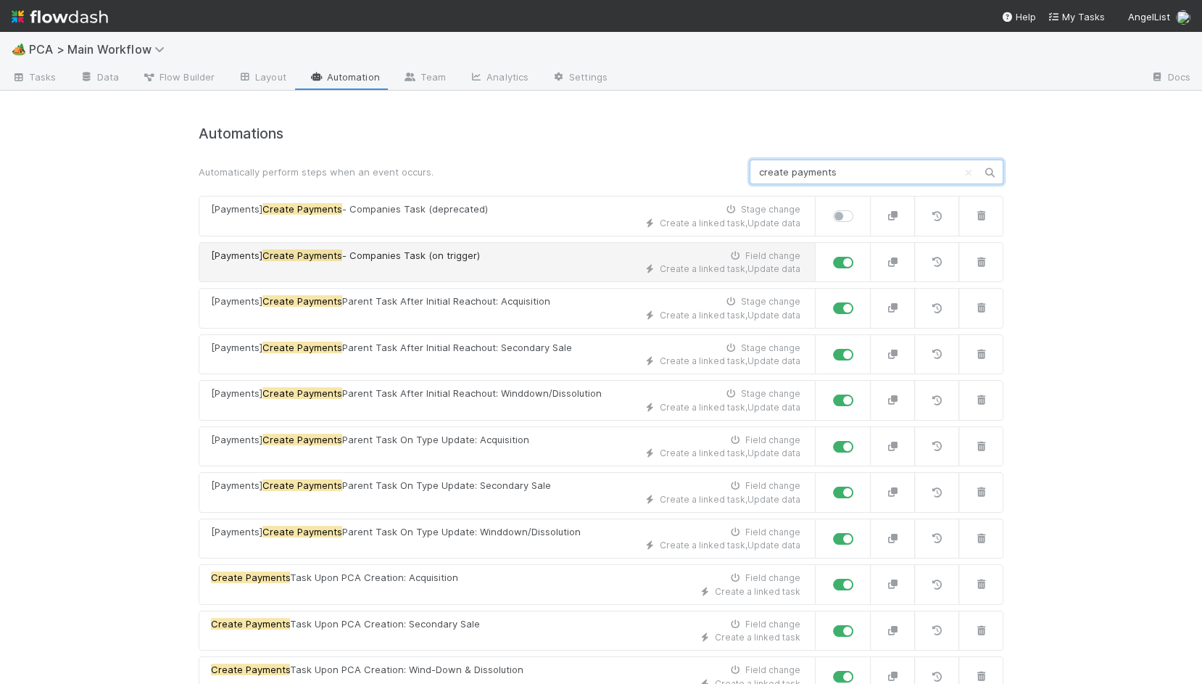
type input "create payments"
click at [544, 254] on div "[Payments] Create Payments - Companies Task (on trigger) Field change" at bounding box center [505, 256] width 589 height 15
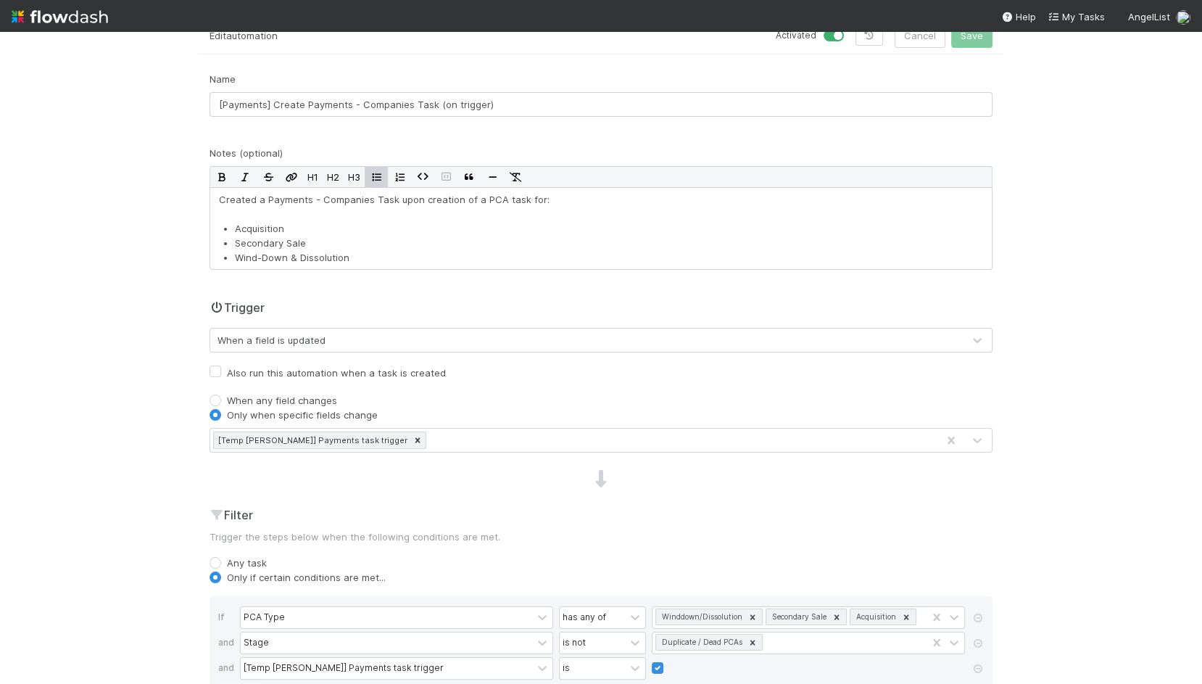
scroll to position [83, 0]
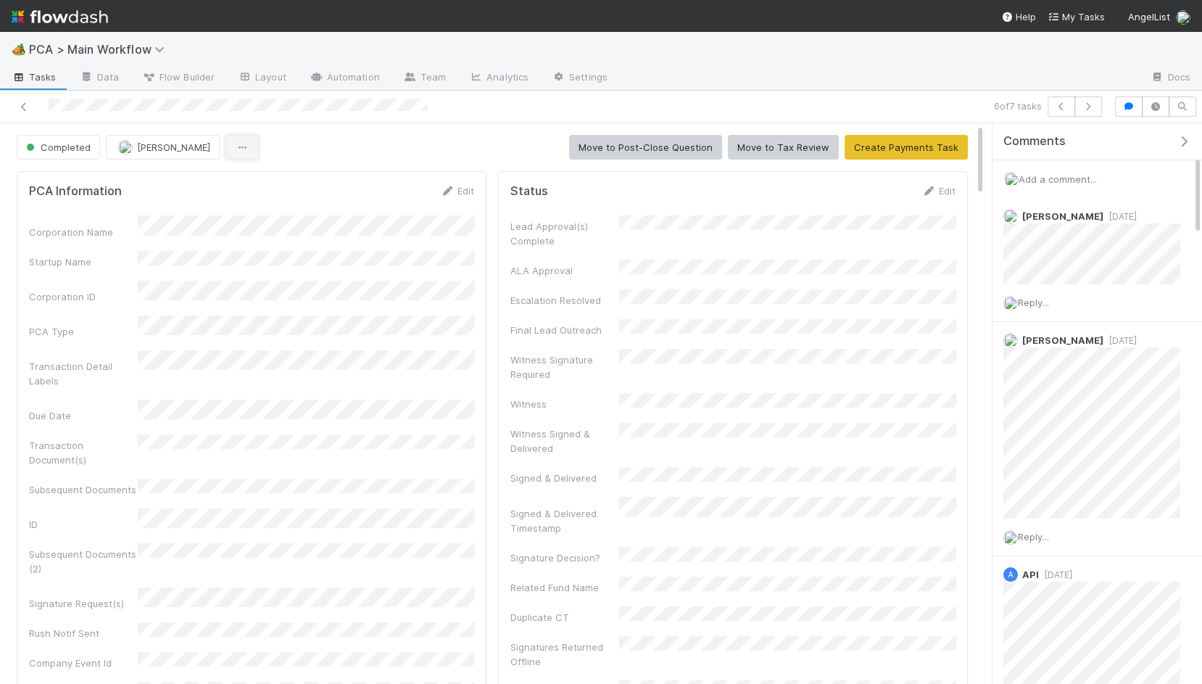
click at [235, 147] on icon "button" at bounding box center [242, 147] width 15 height 9
click at [309, 136] on div "Duplicate Delete" at bounding box center [601, 342] width 1202 height 684
click at [465, 186] on link "Edit" at bounding box center [457, 191] width 34 height 12
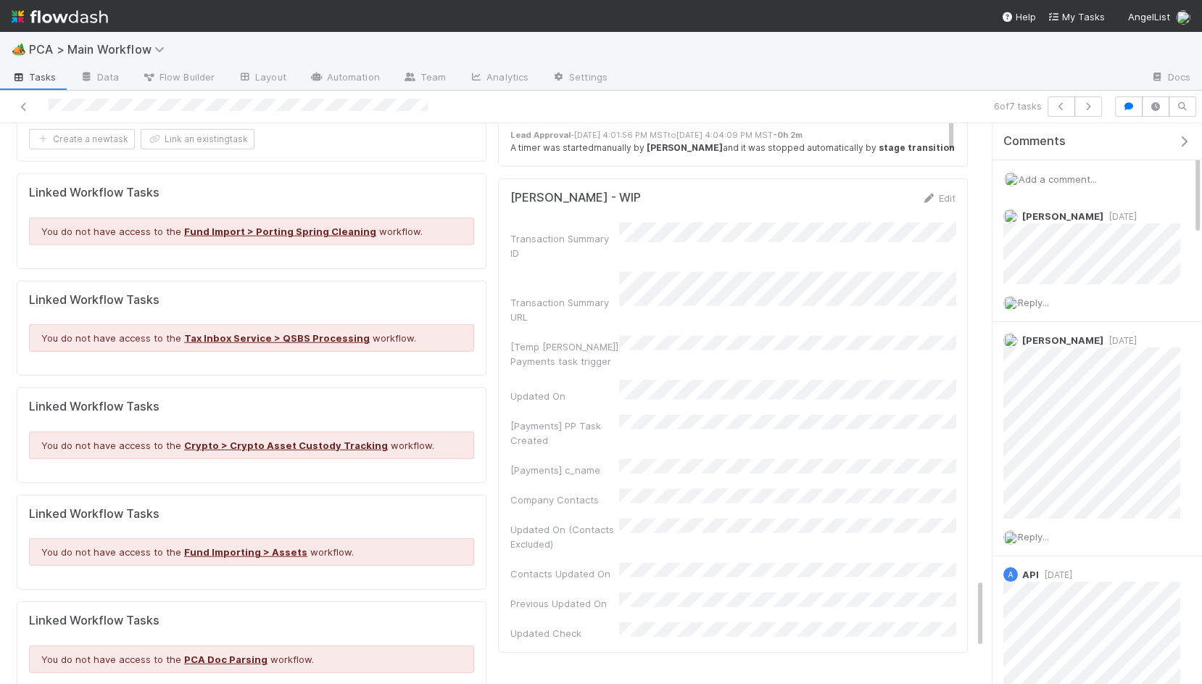
scroll to position [3388, 0]
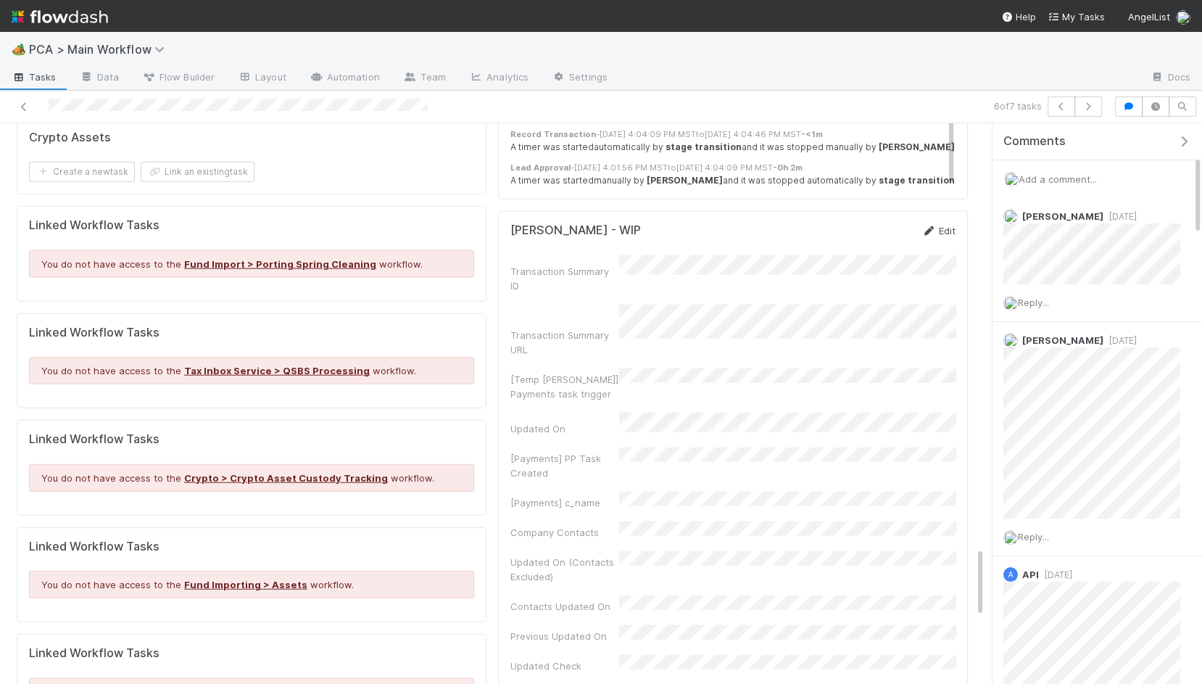
click at [939, 225] on link "Edit" at bounding box center [938, 231] width 34 height 12
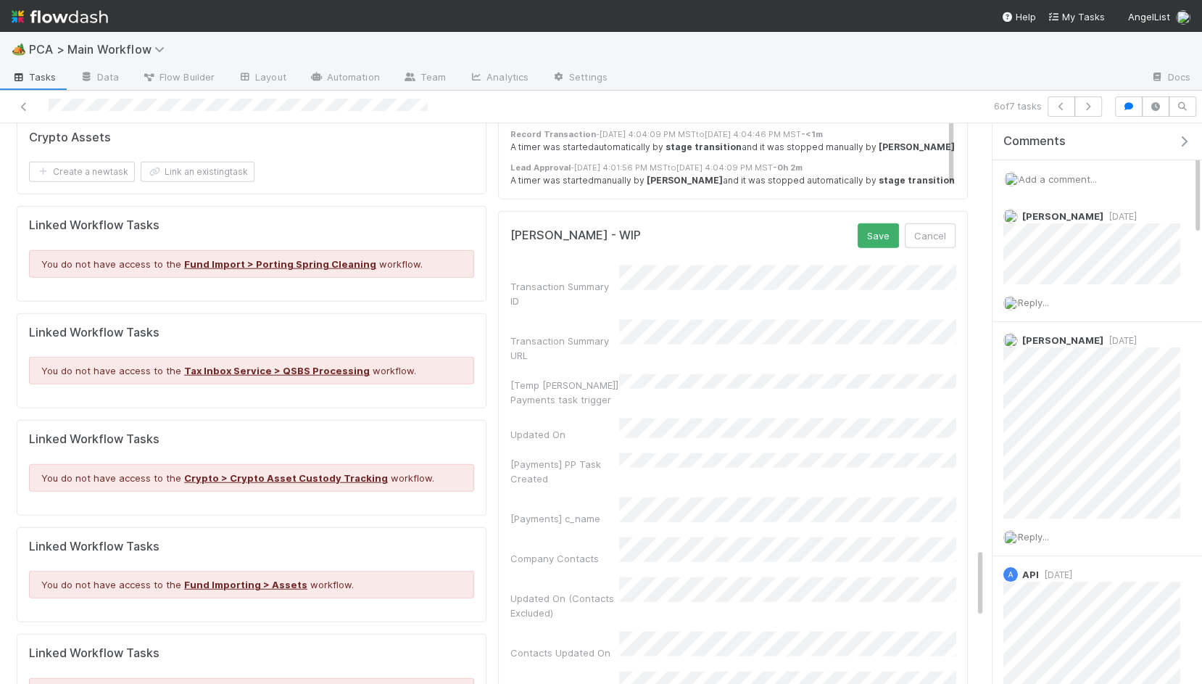
scroll to position [3393, 0]
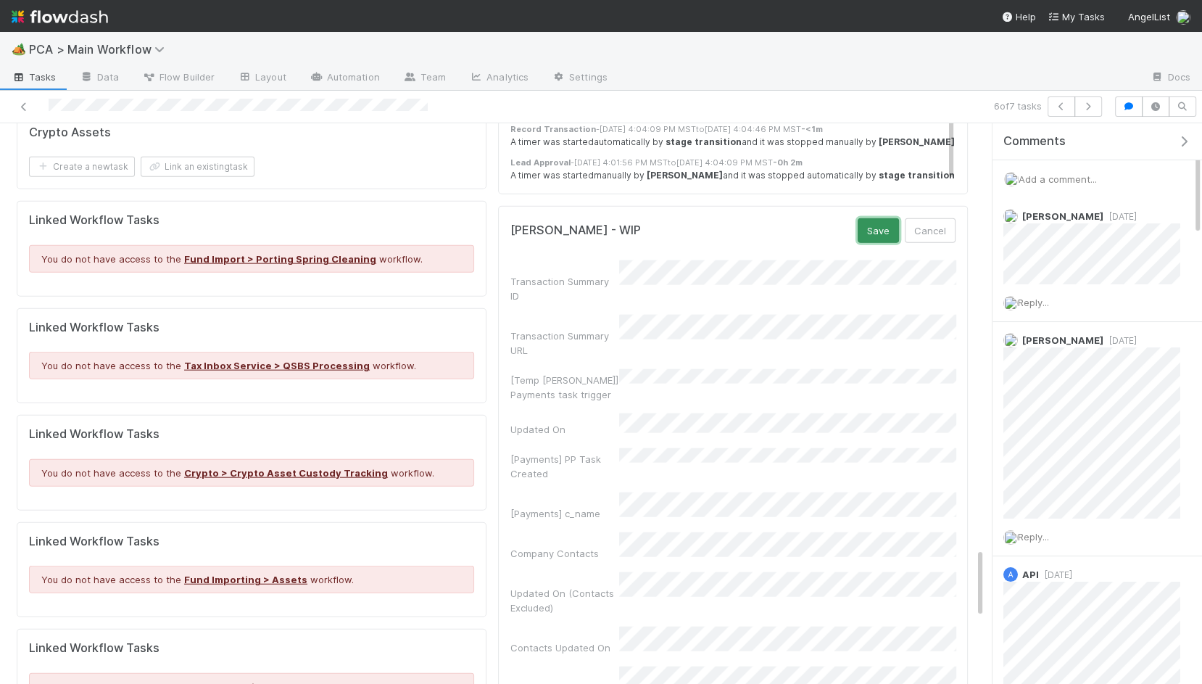
click at [881, 218] on button "Save" at bounding box center [878, 230] width 41 height 25
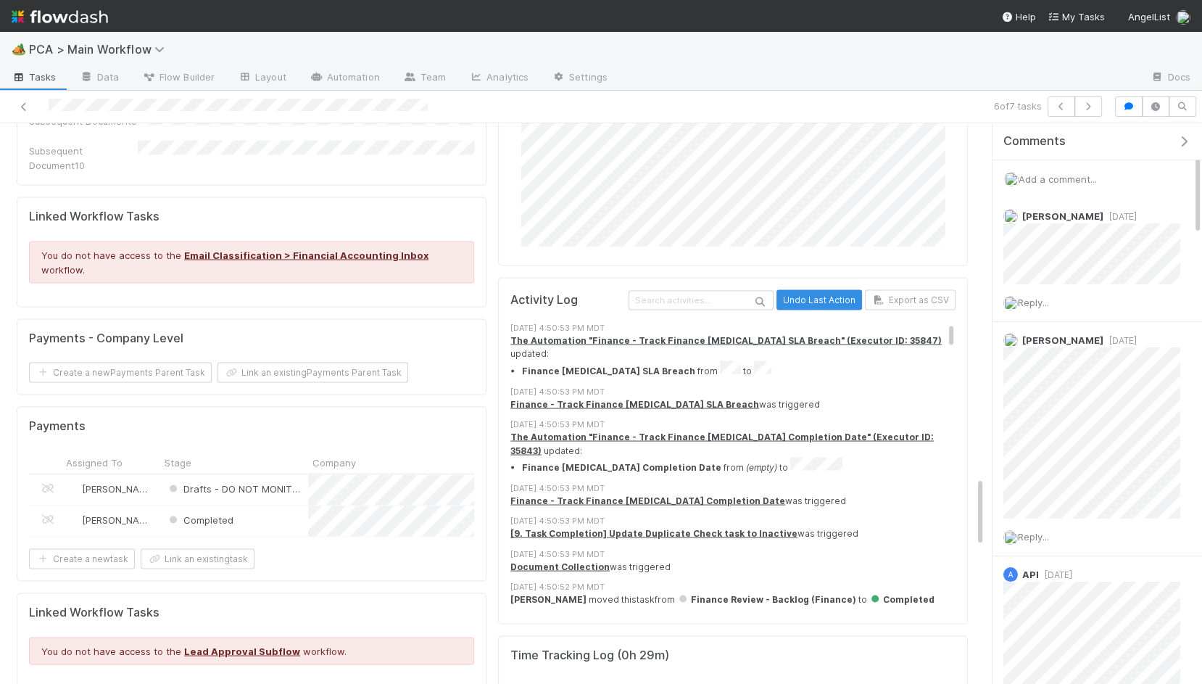
scroll to position [2332, 0]
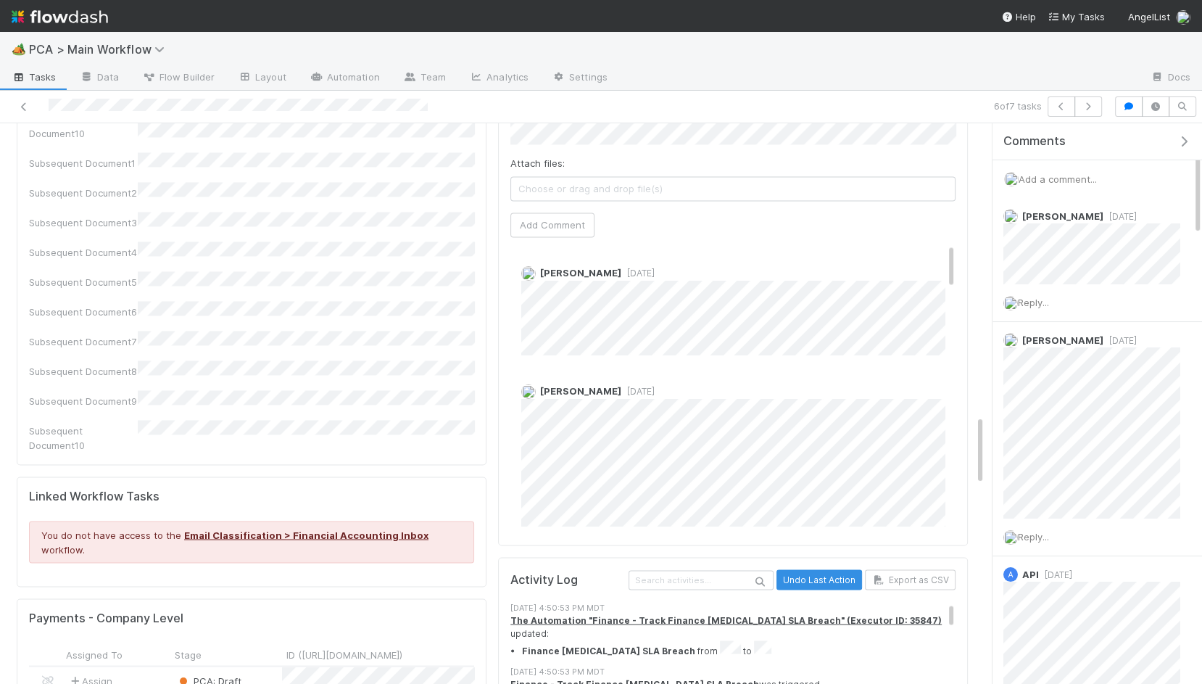
click at [265, 666] on div "PCA: Draft" at bounding box center [226, 681] width 112 height 30
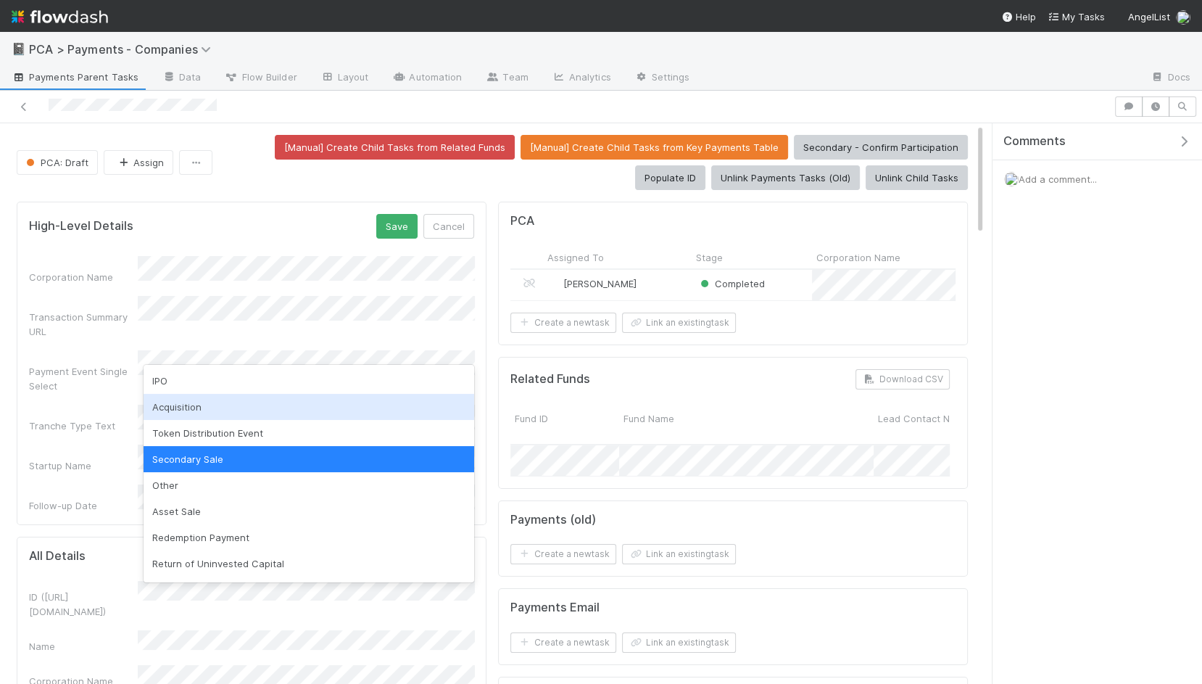
click at [225, 405] on div "Acquisition" at bounding box center [309, 407] width 331 height 26
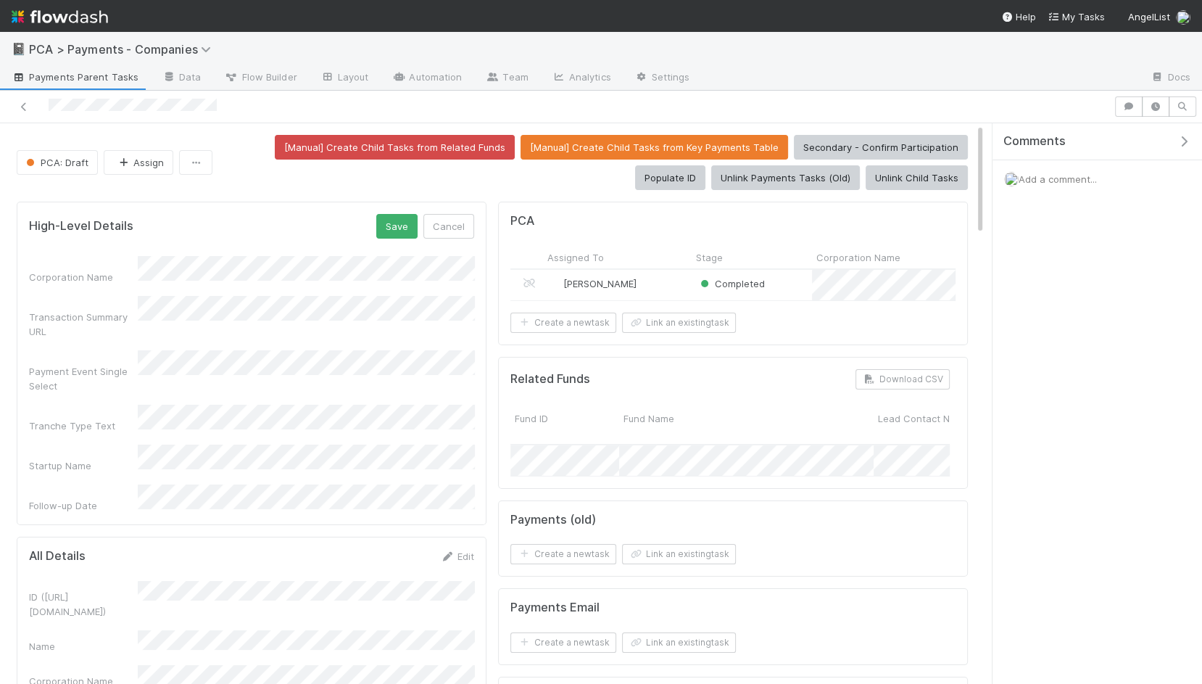
click at [399, 207] on div "High-Level Details Save Cancel Corporation Name Transaction Summary URL Payment…" at bounding box center [252, 363] width 470 height 323
click at [399, 218] on button "Save" at bounding box center [396, 226] width 41 height 25
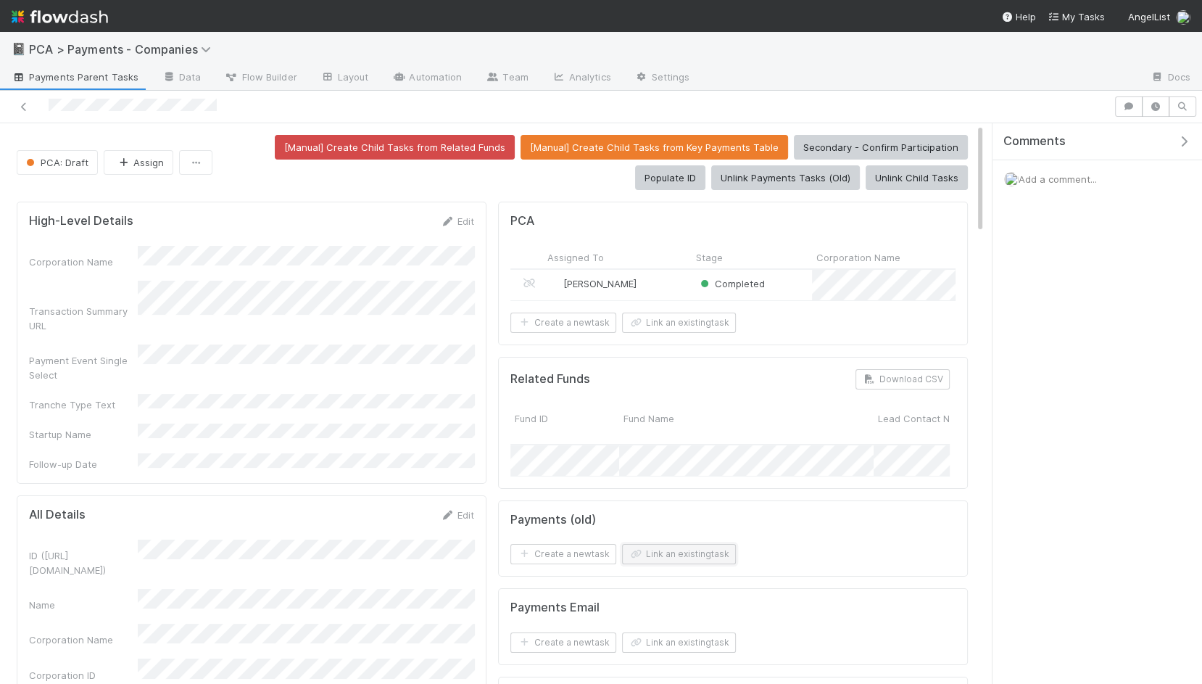
click at [676, 553] on button "Link an existing task" at bounding box center [679, 554] width 114 height 20
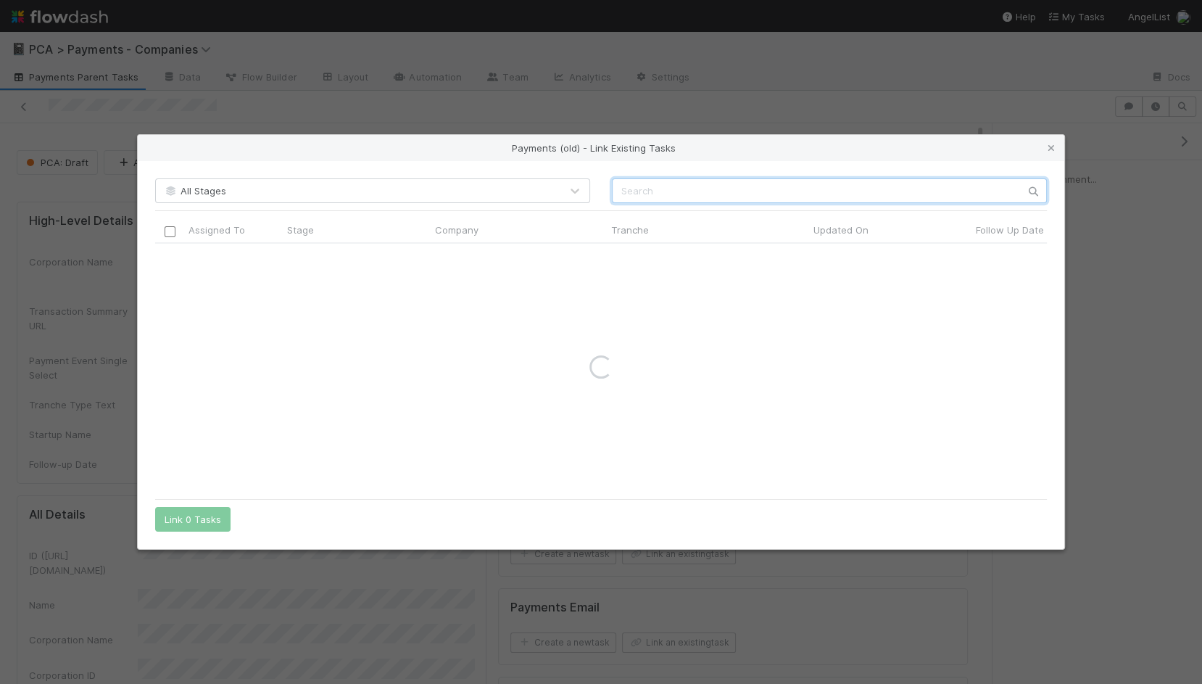
click at [698, 192] on input "text" at bounding box center [829, 190] width 435 height 25
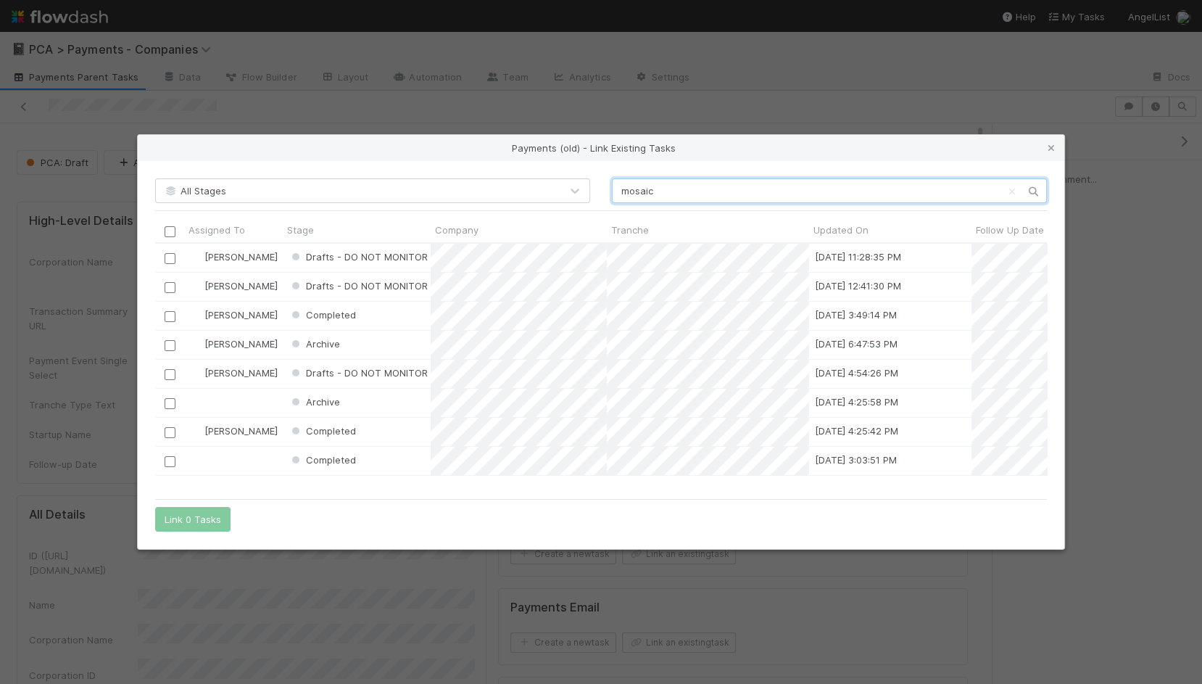
scroll to position [248, 892]
type input "mosaic"
click at [167, 283] on input "checkbox" at bounding box center [170, 287] width 11 height 11
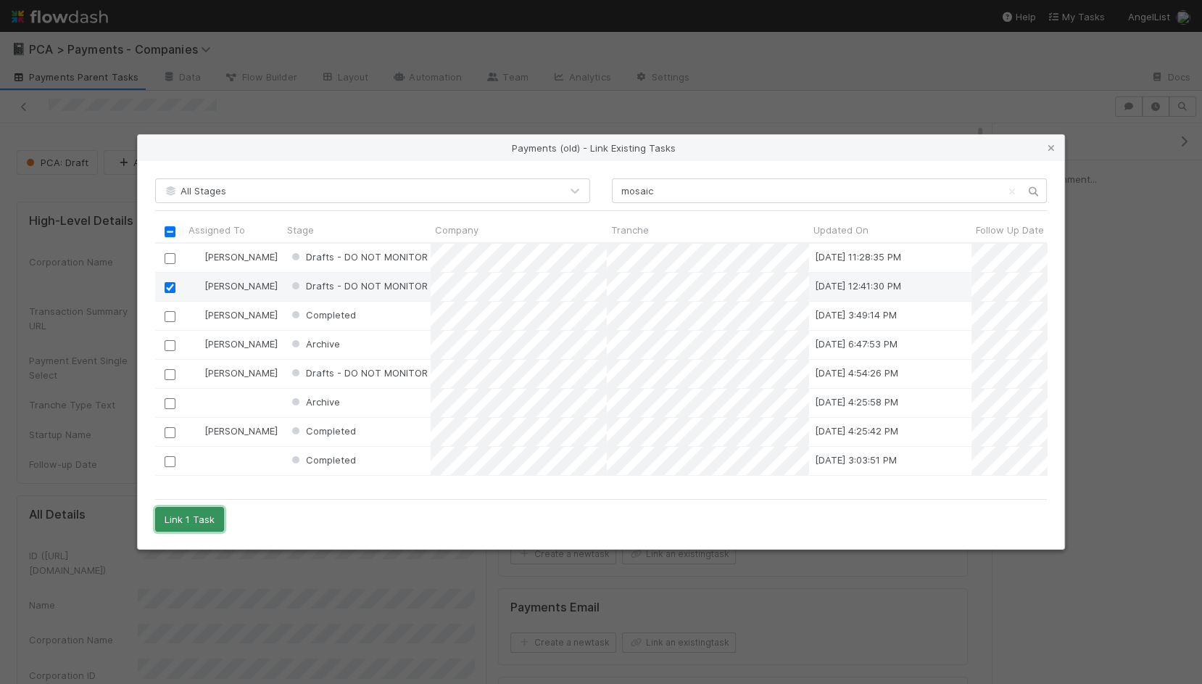
click at [195, 526] on button "Link 1 Task" at bounding box center [189, 519] width 69 height 25
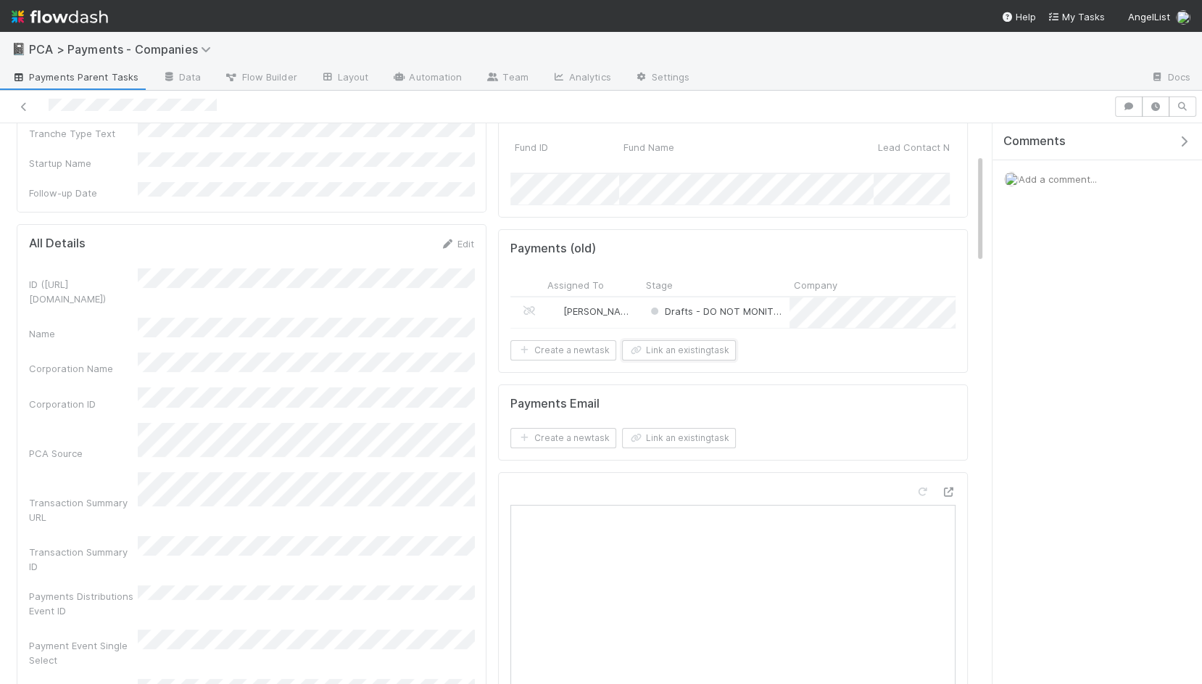
scroll to position [306, 0]
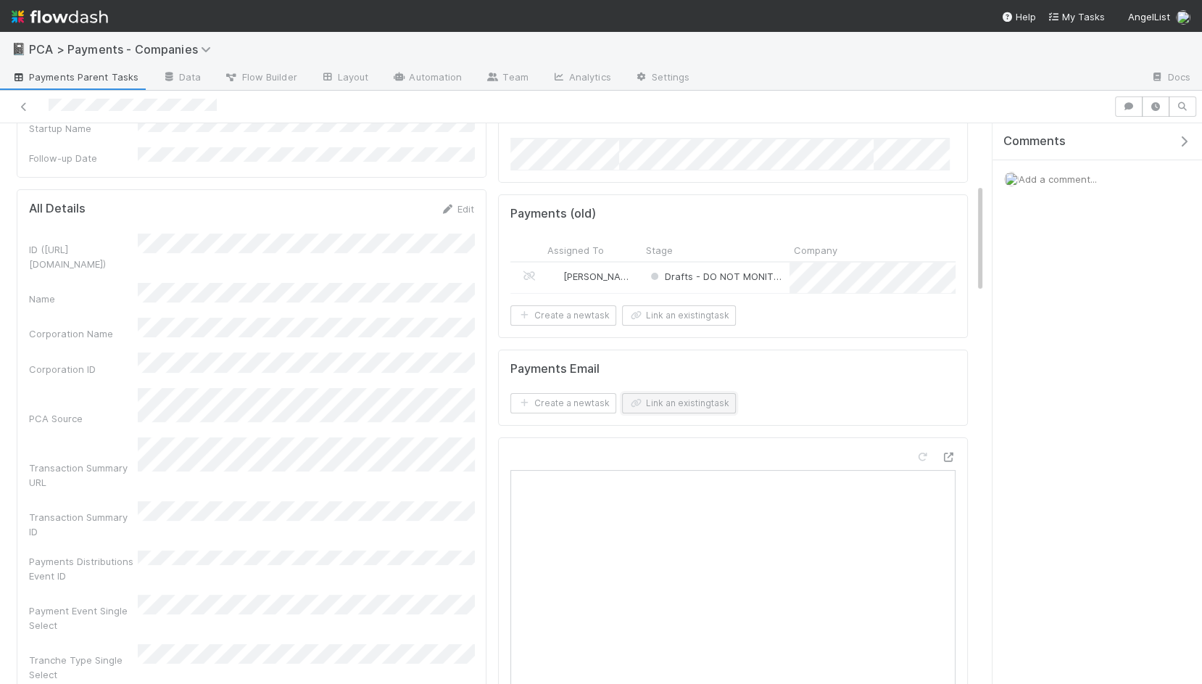
click at [674, 393] on button "Link an existing task" at bounding box center [679, 403] width 114 height 20
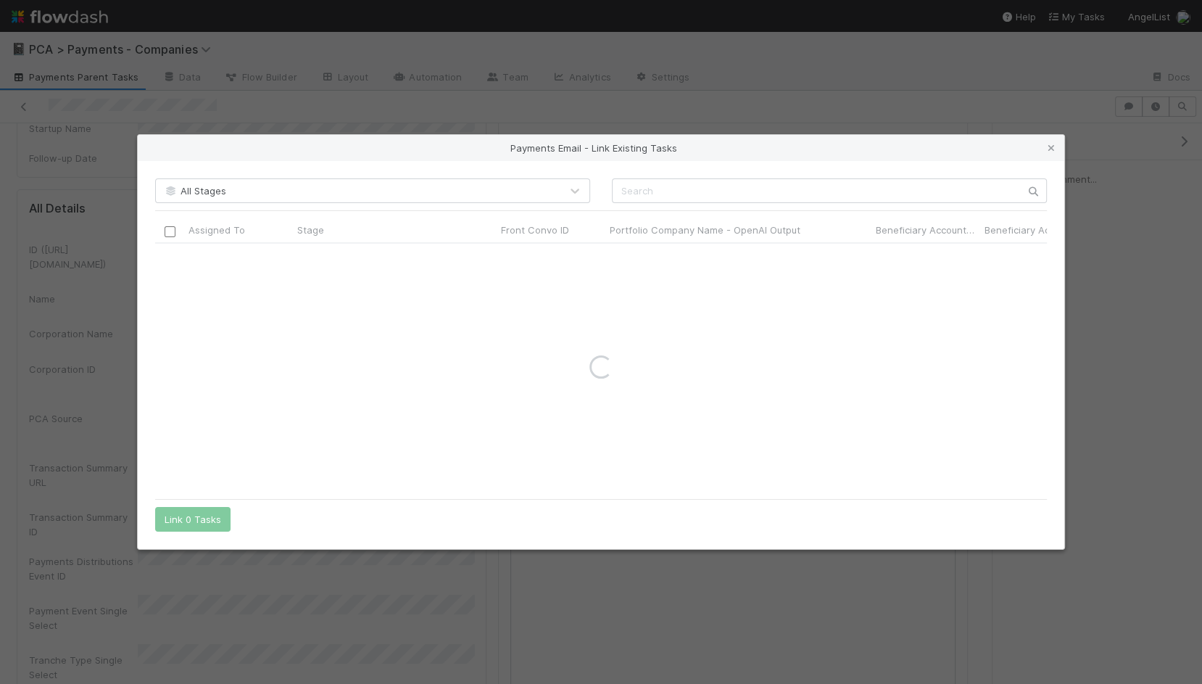
click at [766, 178] on div "All Stages Assigned To Stage Front Convo ID Portfolio Company Name - OpenAI Out…" at bounding box center [601, 355] width 927 height 388
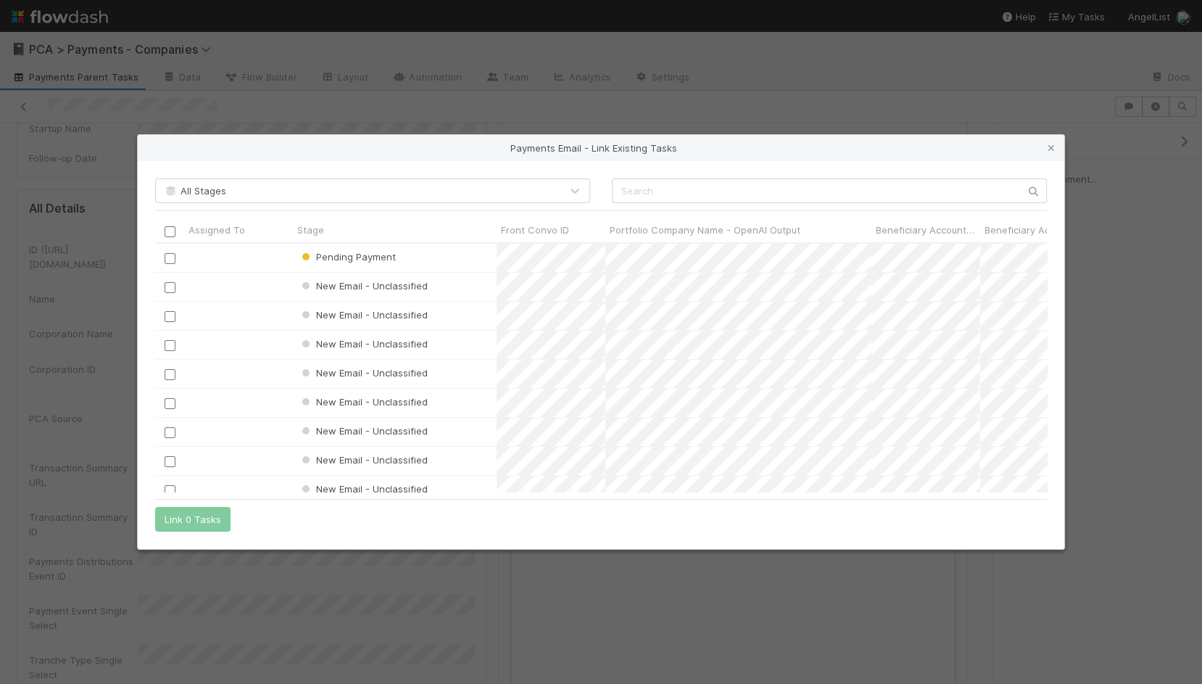
scroll to position [248, 892]
click at [767, 191] on input "text" at bounding box center [829, 190] width 435 height 25
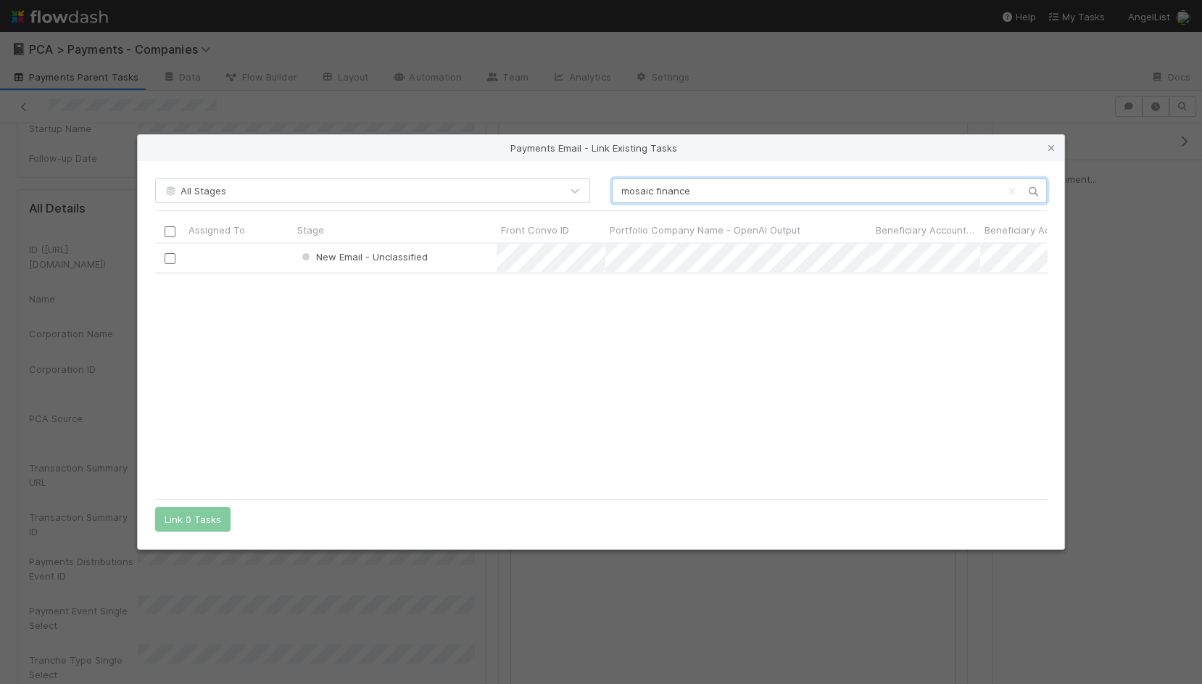
type input "mosaic finance"
click at [167, 260] on input "checkbox" at bounding box center [170, 258] width 11 height 11
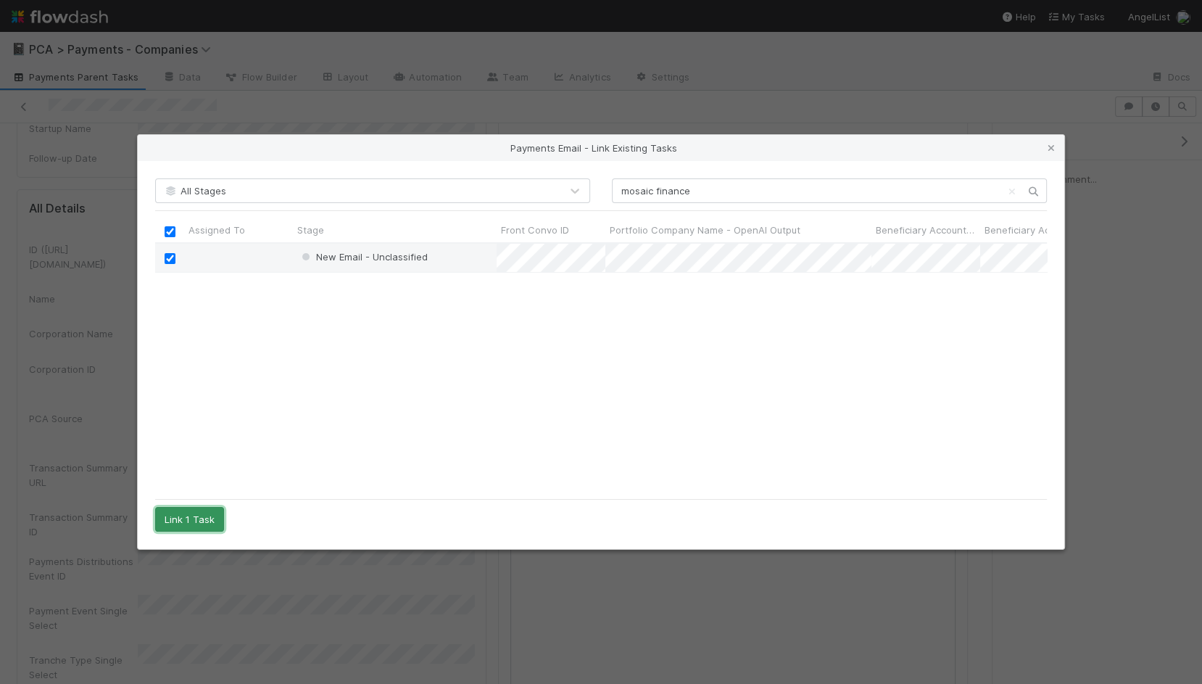
click at [199, 520] on button "Link 1 Task" at bounding box center [189, 519] width 69 height 25
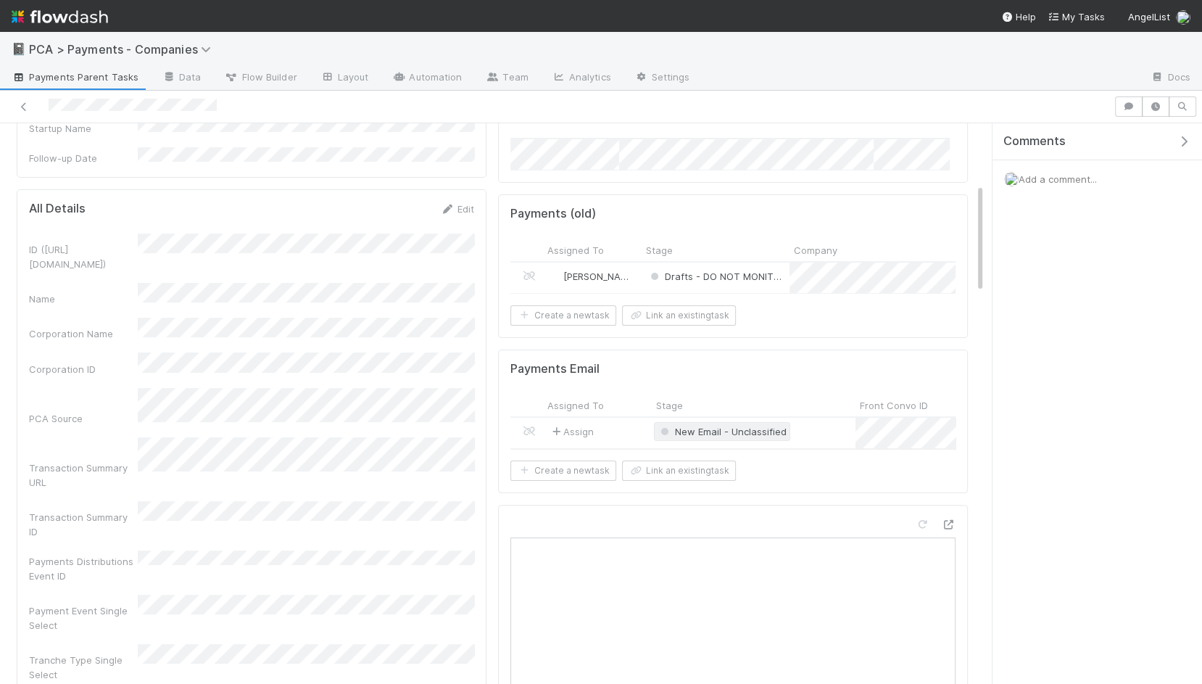
click at [716, 426] on span "New Email - Unclassified" at bounding box center [722, 432] width 129 height 12
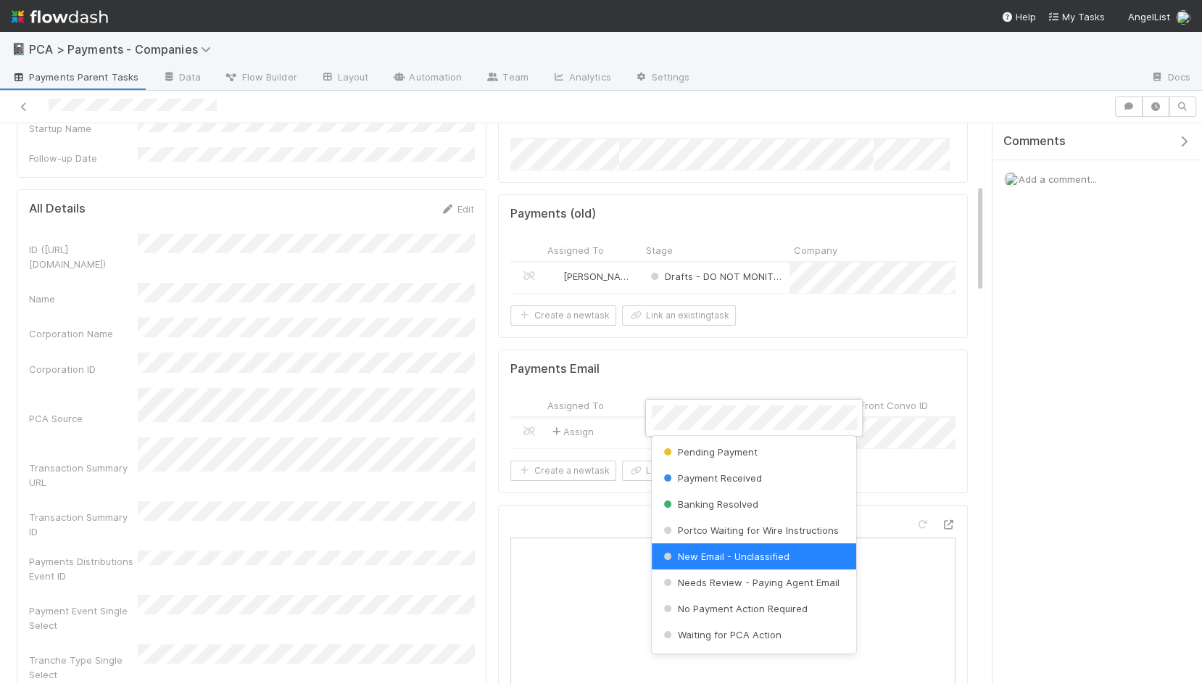
click at [727, 454] on span "Pending Payment" at bounding box center [708, 452] width 97 height 12
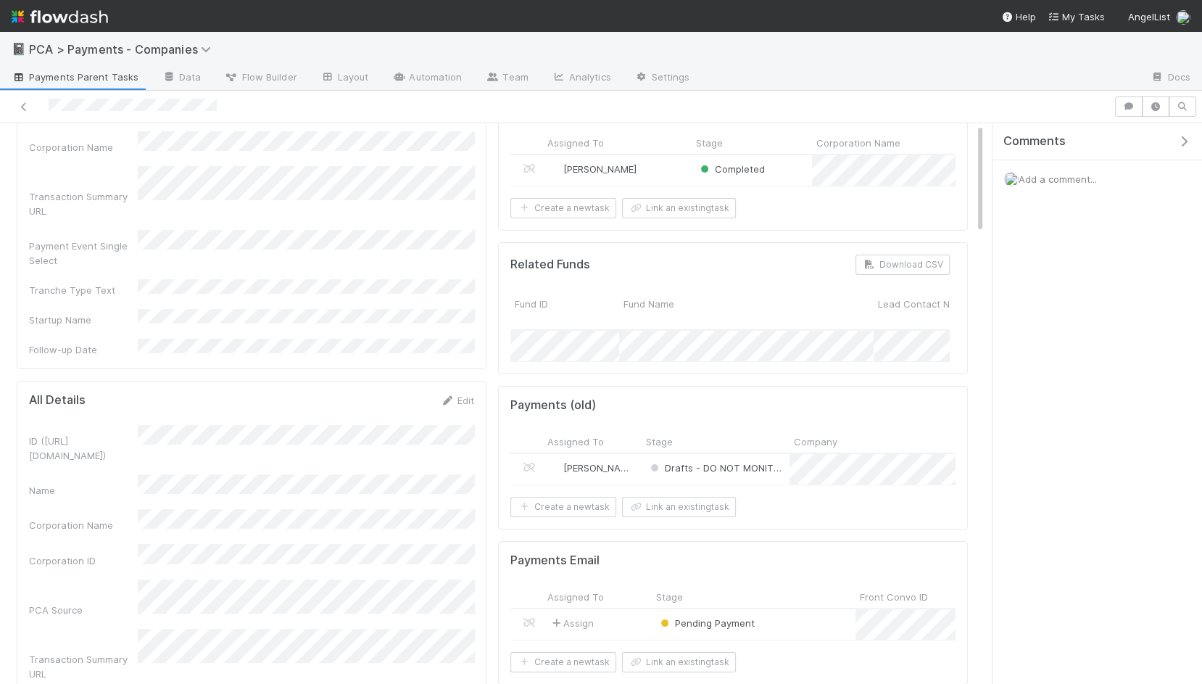
scroll to position [0, 0]
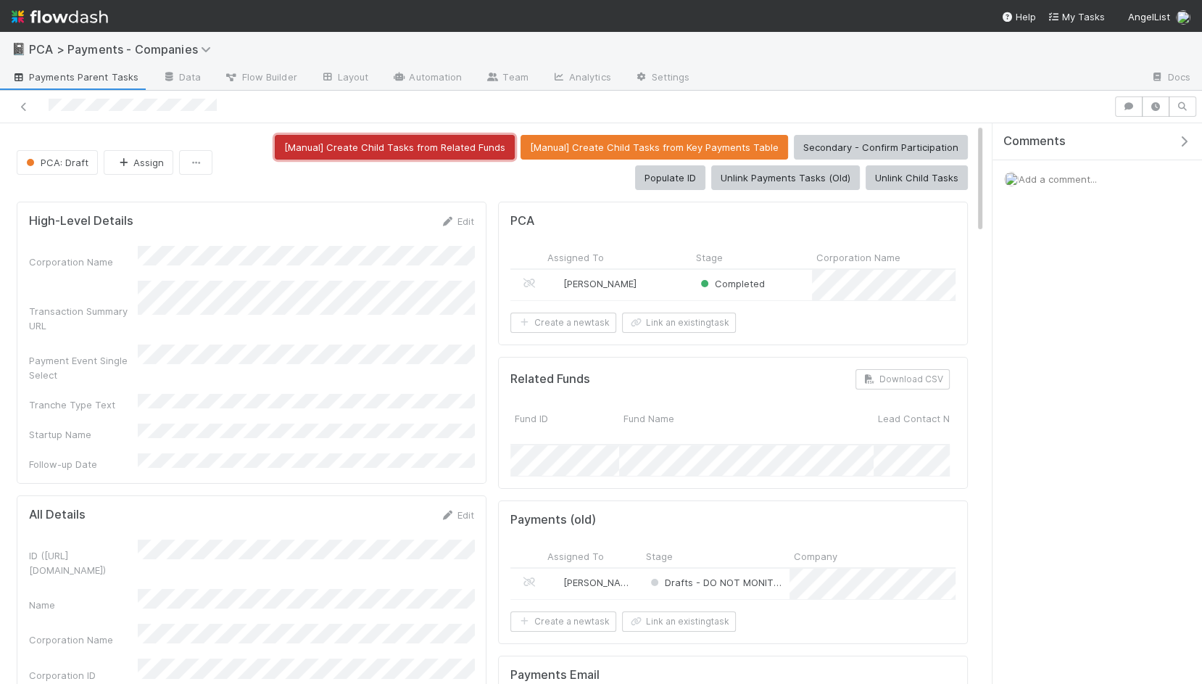
click at [408, 140] on button "[Manual] Create Child Tasks from Related Funds" at bounding box center [395, 147] width 240 height 25
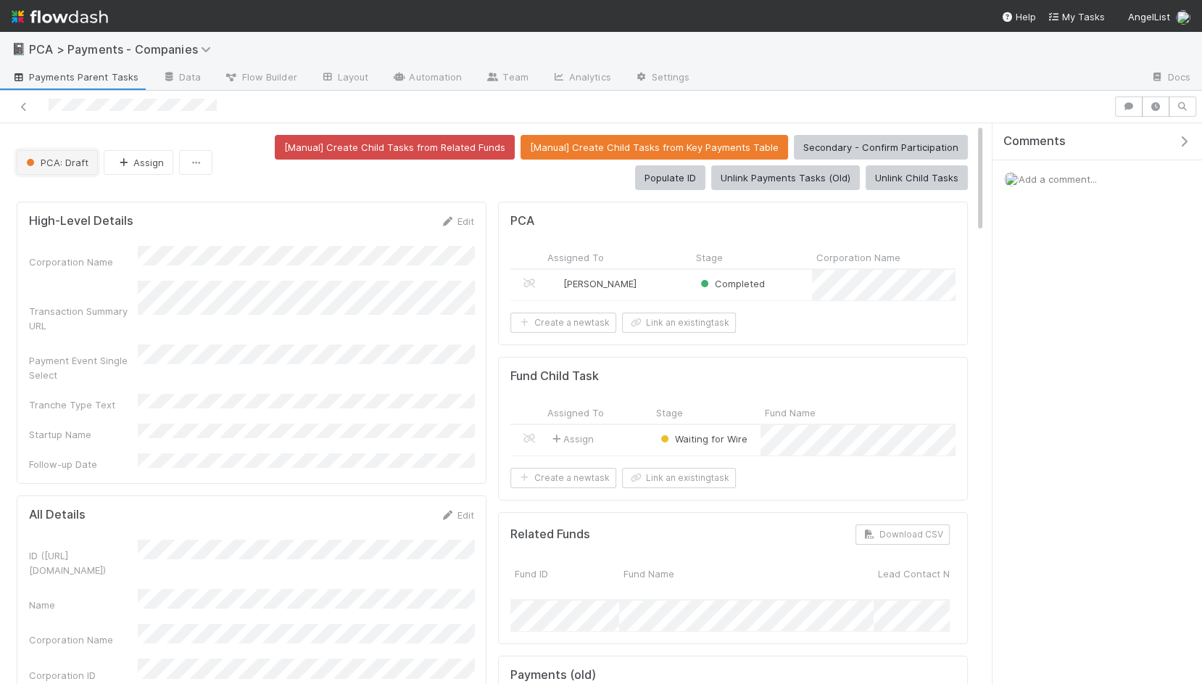
click at [44, 157] on span "PCA: Draft" at bounding box center [55, 163] width 65 height 12
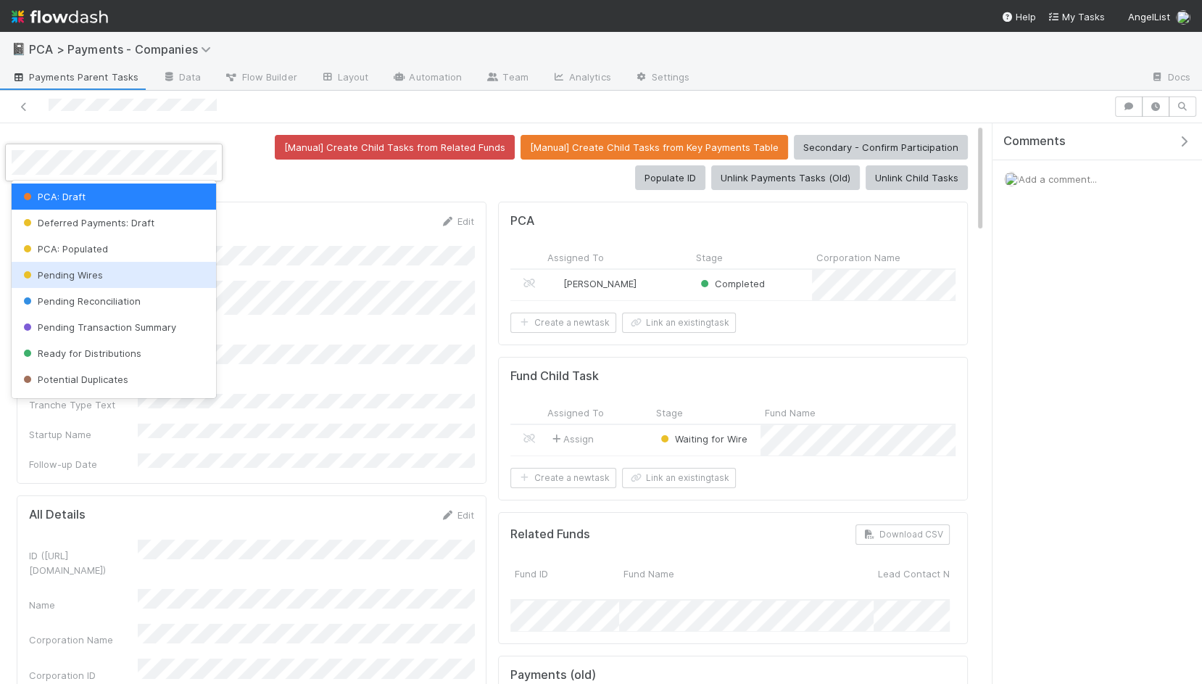
click at [144, 273] on div "Pending Wires" at bounding box center [114, 275] width 205 height 26
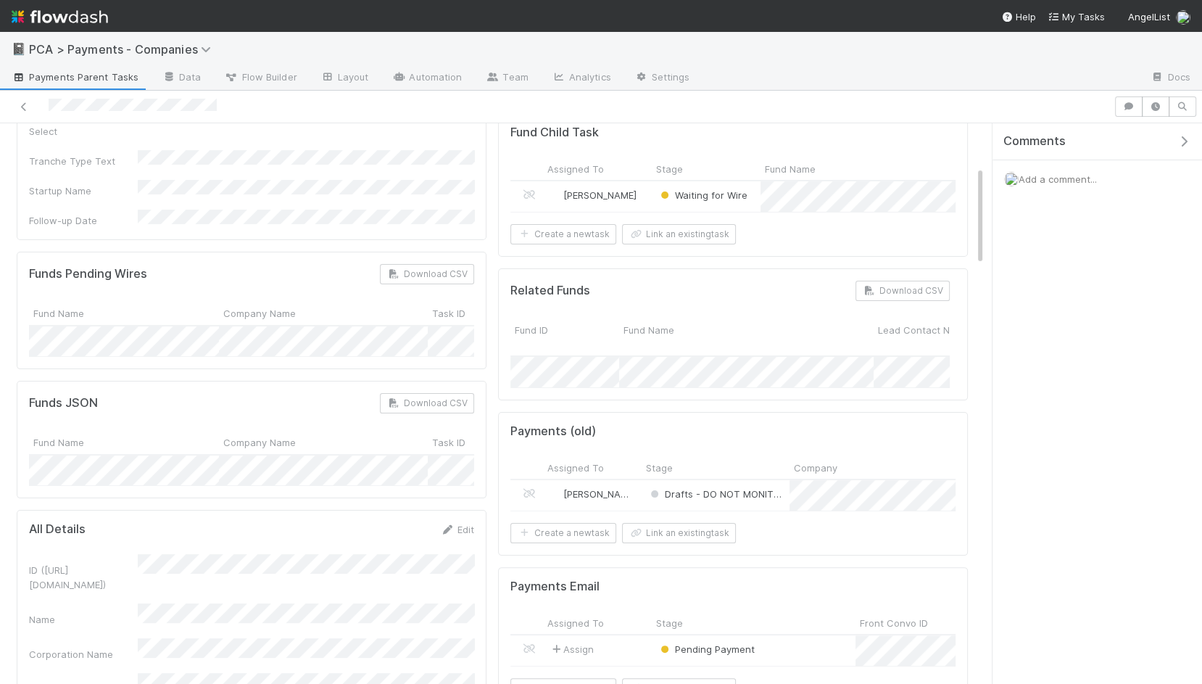
scroll to position [387, 0]
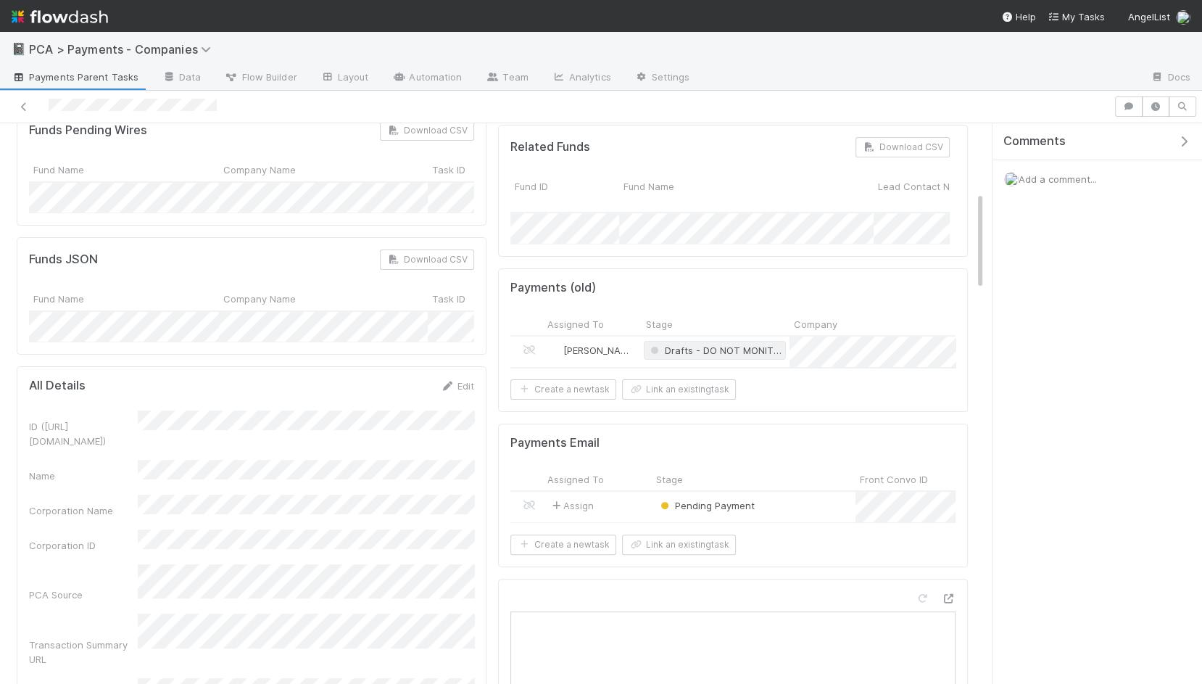
click at [729, 344] on span "Drafts - DO NOT MONITOR" at bounding box center [716, 350] width 139 height 12
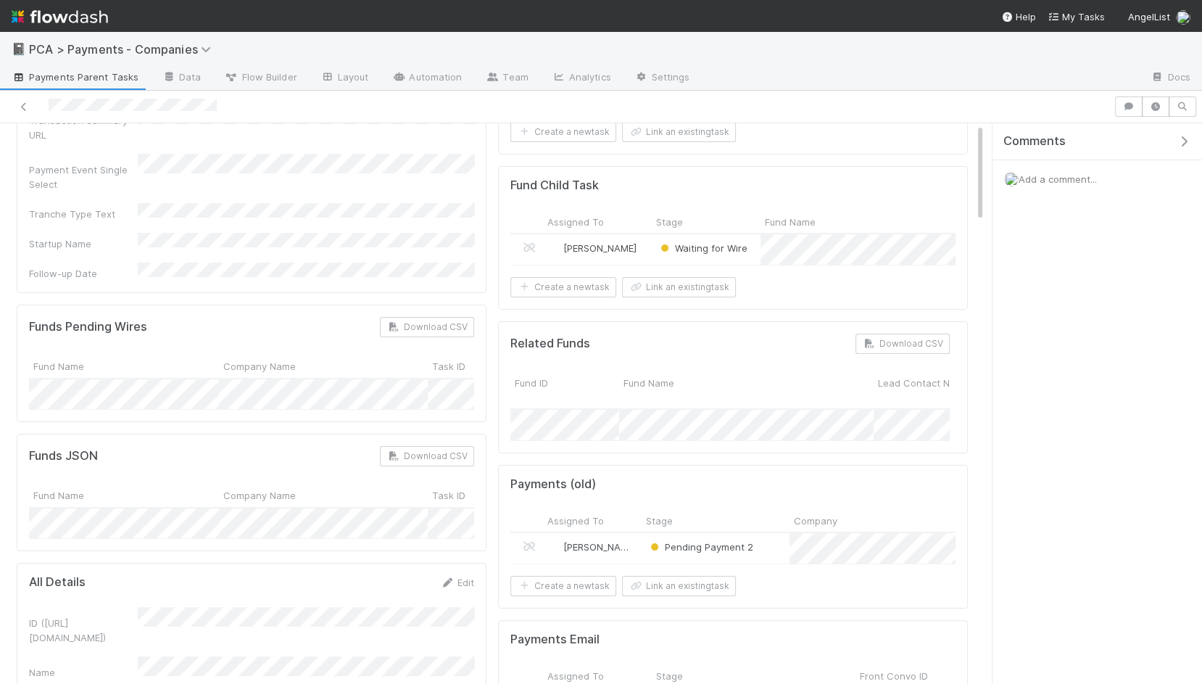
scroll to position [0, 0]
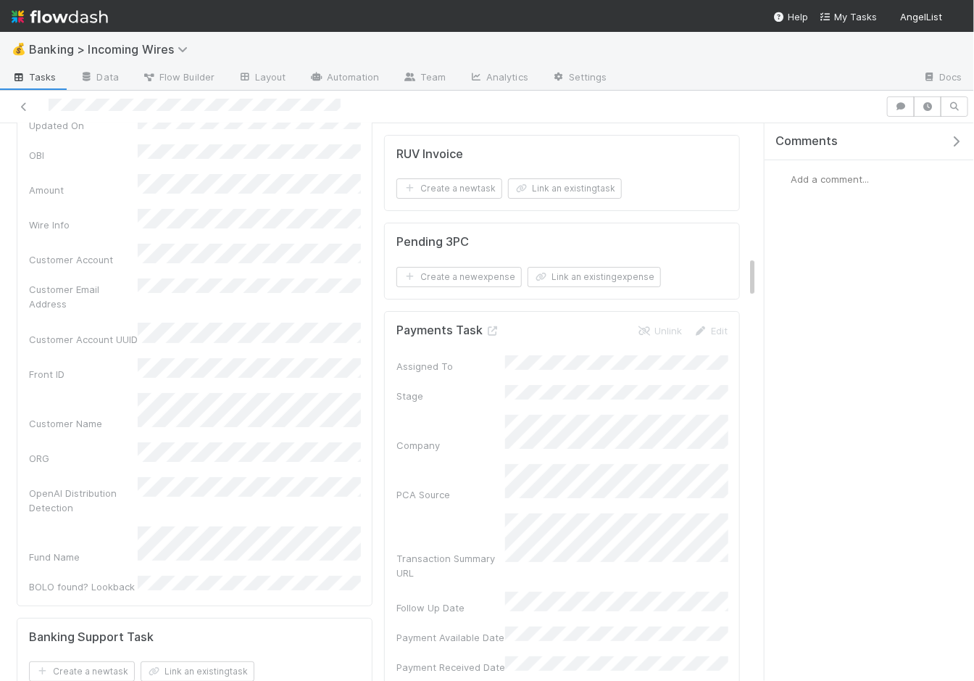
scroll to position [2177, 0]
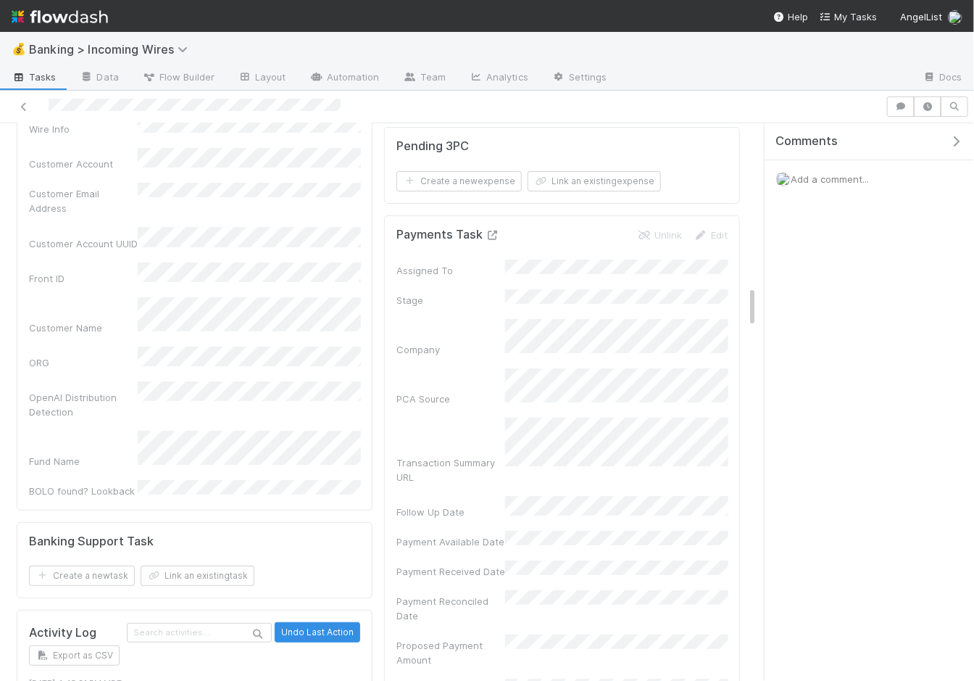
click at [492, 231] on icon at bounding box center [493, 235] width 15 height 9
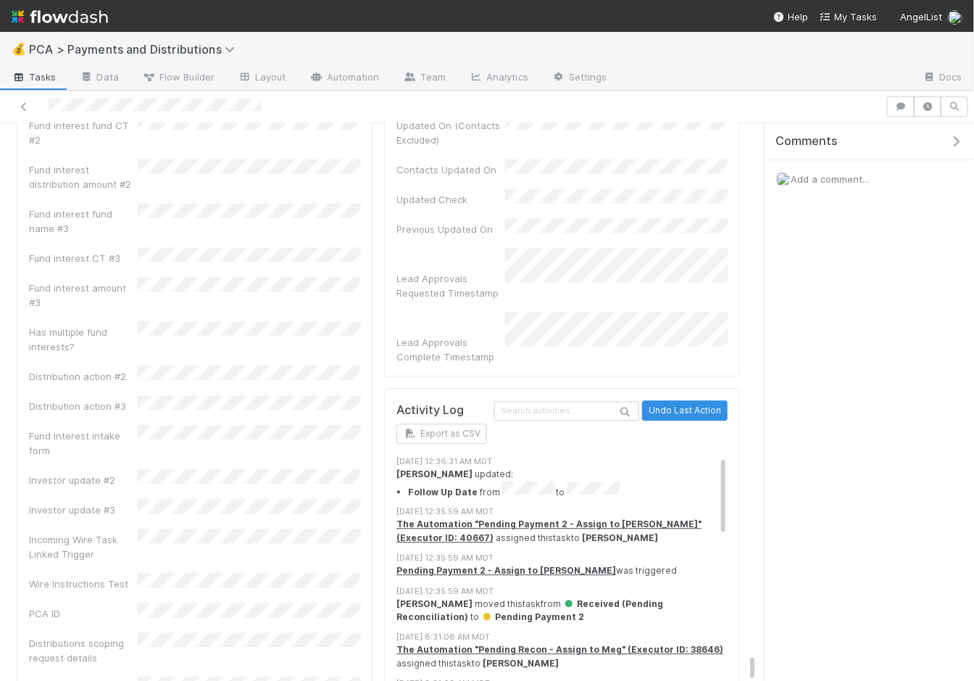
scroll to position [10129, 0]
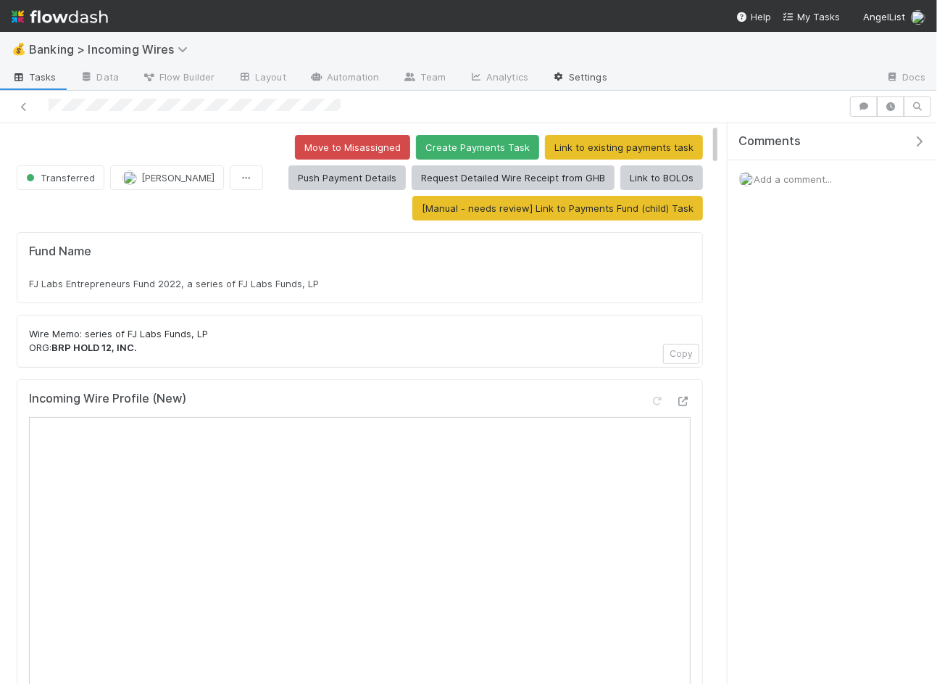
click at [584, 76] on link "Settings" at bounding box center [579, 78] width 79 height 23
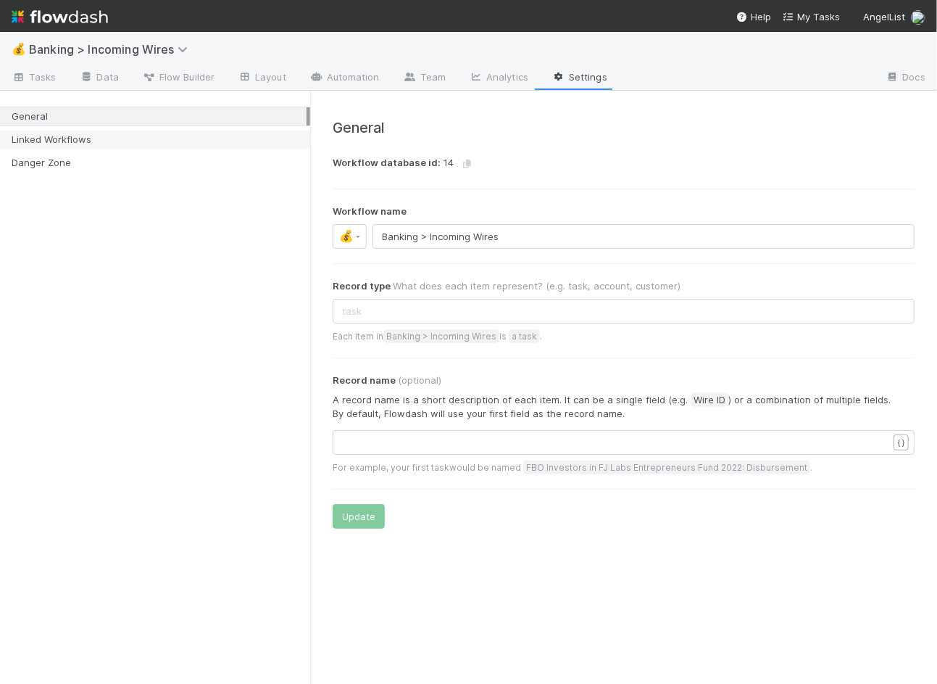
click at [144, 144] on div "Linked Workflows" at bounding box center [159, 140] width 295 height 18
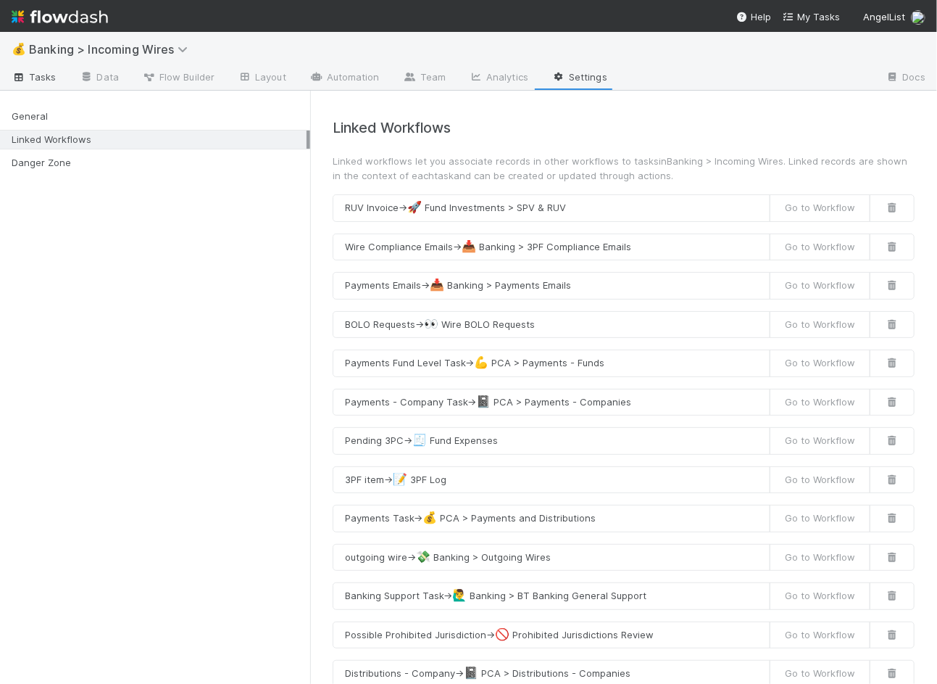
click at [35, 88] on link "Tasks" at bounding box center [34, 78] width 68 height 23
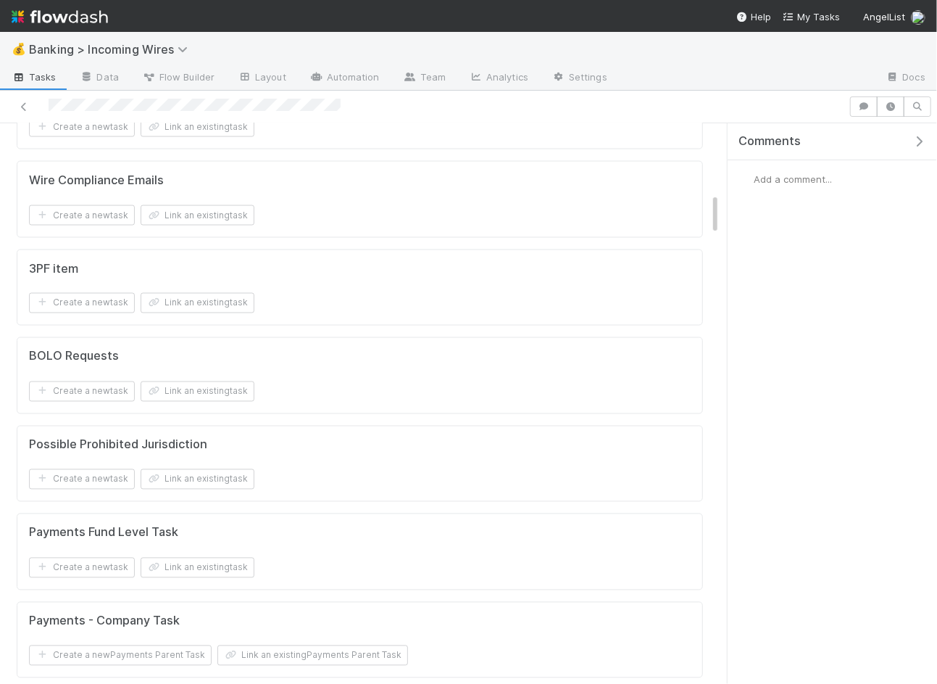
scroll to position [1321, 0]
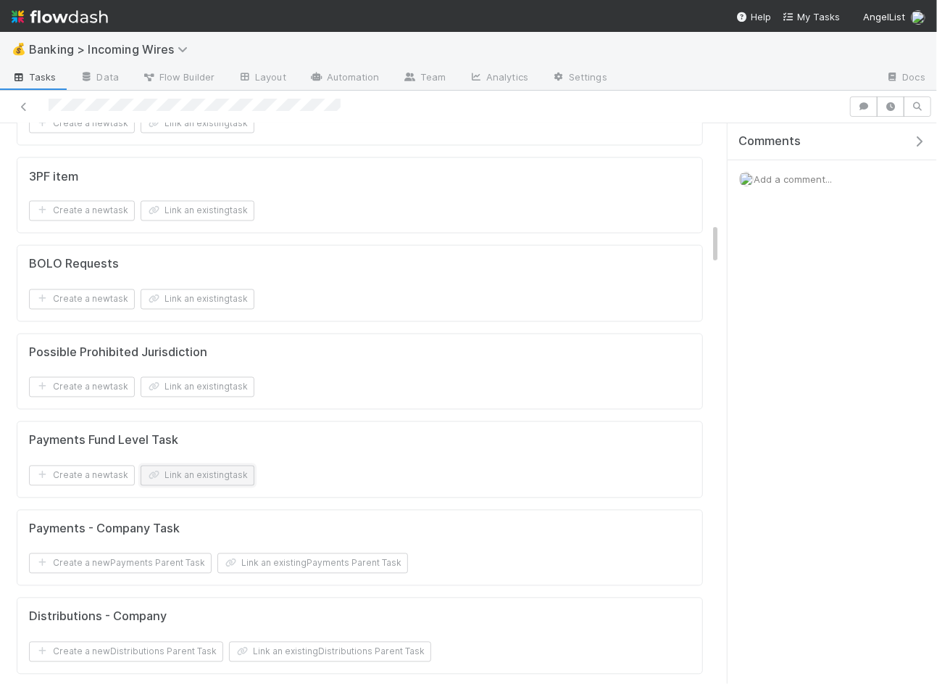
click at [220, 465] on button "Link an existing task" at bounding box center [198, 475] width 114 height 20
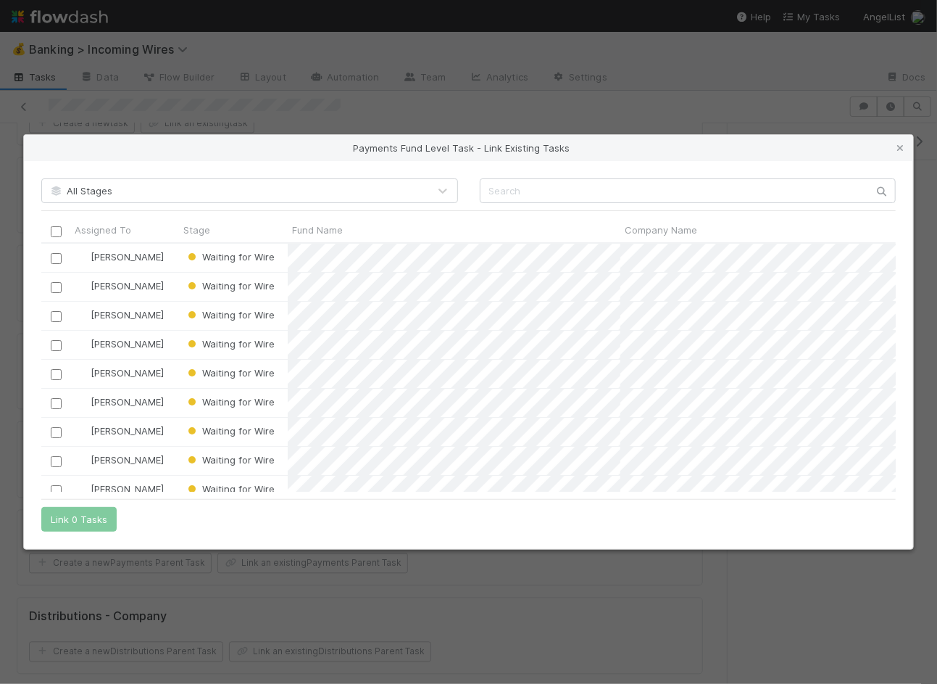
scroll to position [248, 856]
click at [641, 208] on div "All Stages Assigned To Stage Fund Name Company Name Corporation CT ID CT Fund I…" at bounding box center [469, 355] width 890 height 388
click at [647, 204] on div "All Stages Assigned To Stage Fund Name Company Name Corporation CT ID CT Fund I…" at bounding box center [469, 355] width 890 height 388
click at [653, 196] on input "text" at bounding box center [688, 190] width 417 height 25
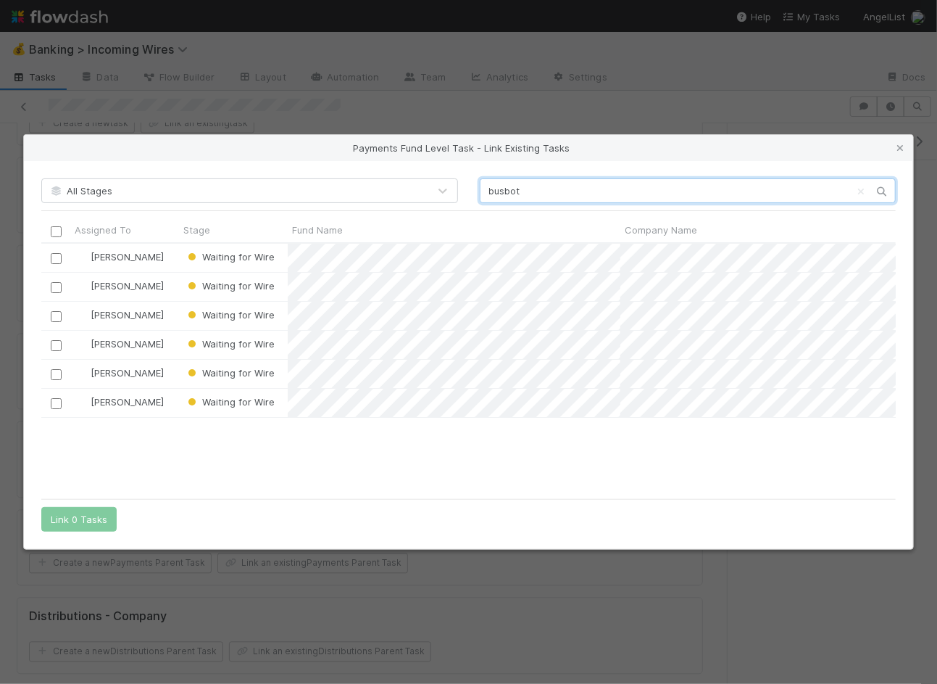
type input "busbot"
click at [755, 145] on div "Payments Fund Level Task - Link Existing Tasks" at bounding box center [469, 148] width 890 height 26
click at [755, 146] on icon at bounding box center [900, 148] width 15 height 9
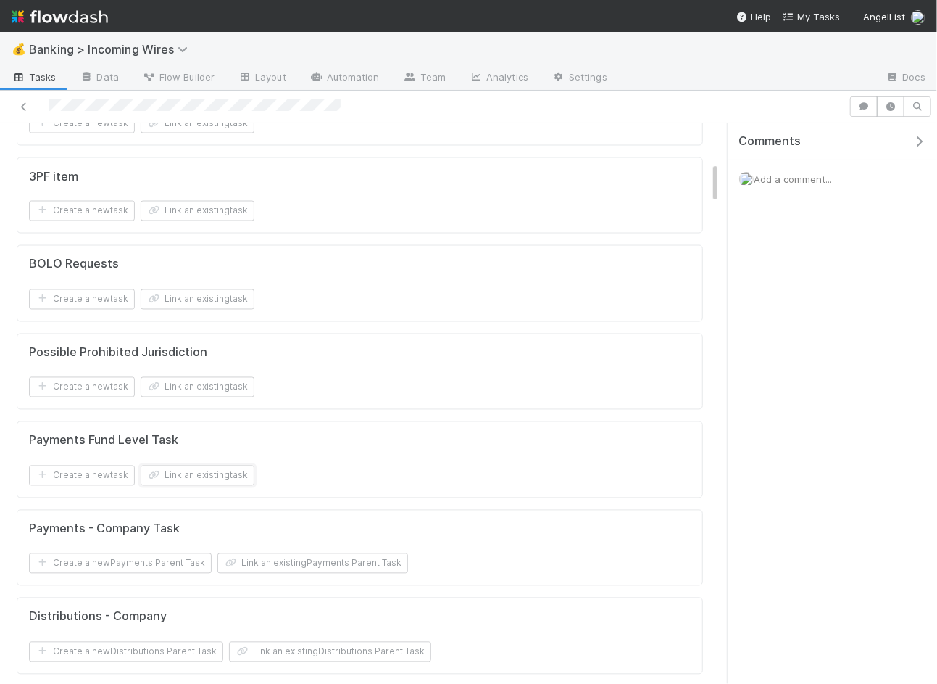
scroll to position [0, 0]
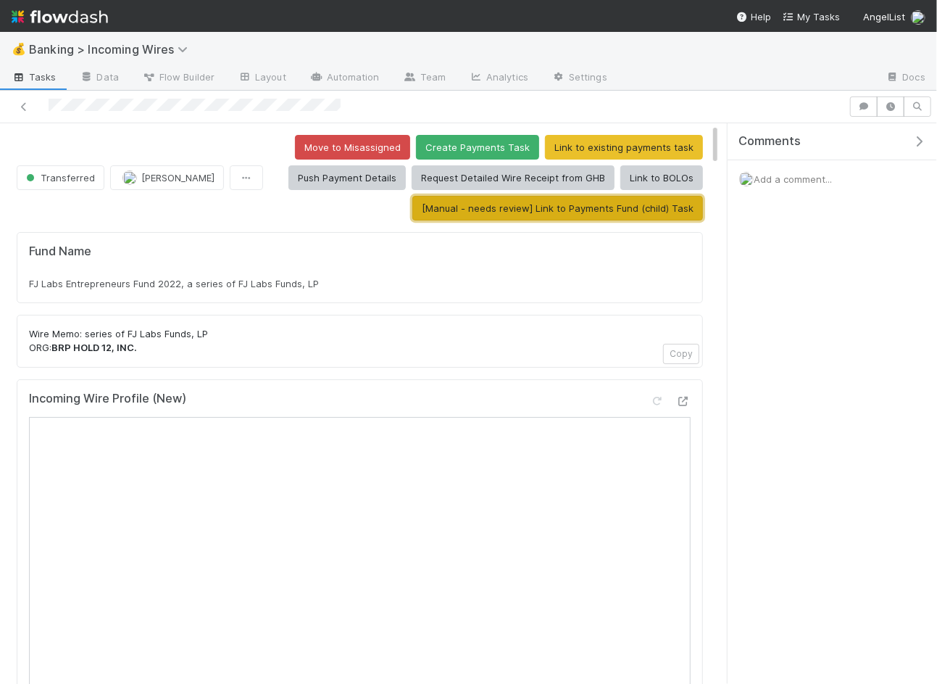
click at [571, 208] on button "[Manual - needs review] Link to Payments Fund (child) Task" at bounding box center [558, 208] width 291 height 25
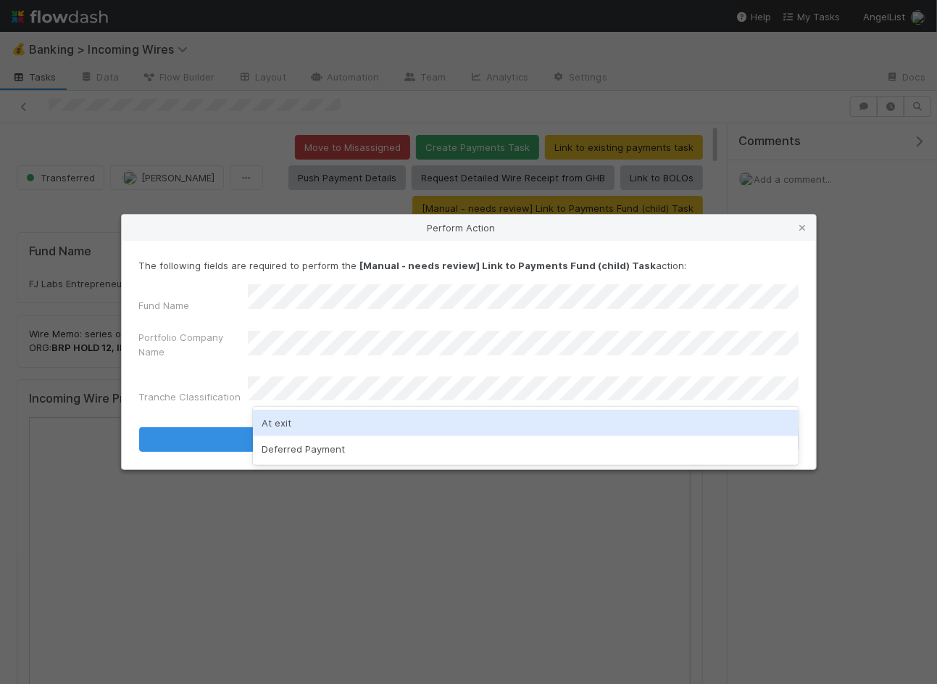
click at [394, 428] on div "At exit" at bounding box center [526, 423] width 546 height 26
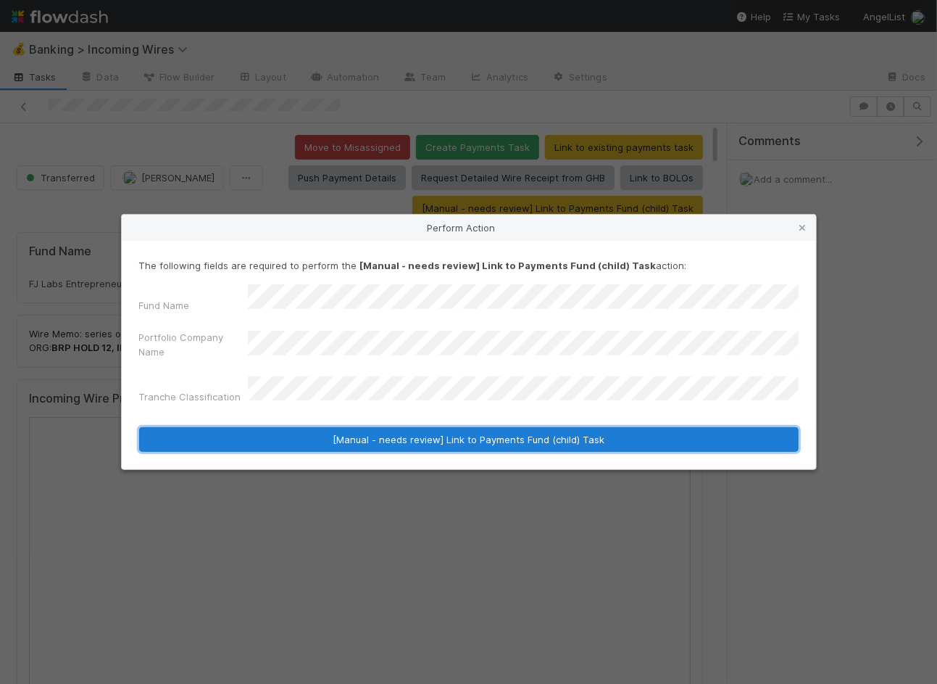
click at [413, 431] on button "[Manual - needs review] Link to Payments Fund (child) Task" at bounding box center [469, 439] width 660 height 25
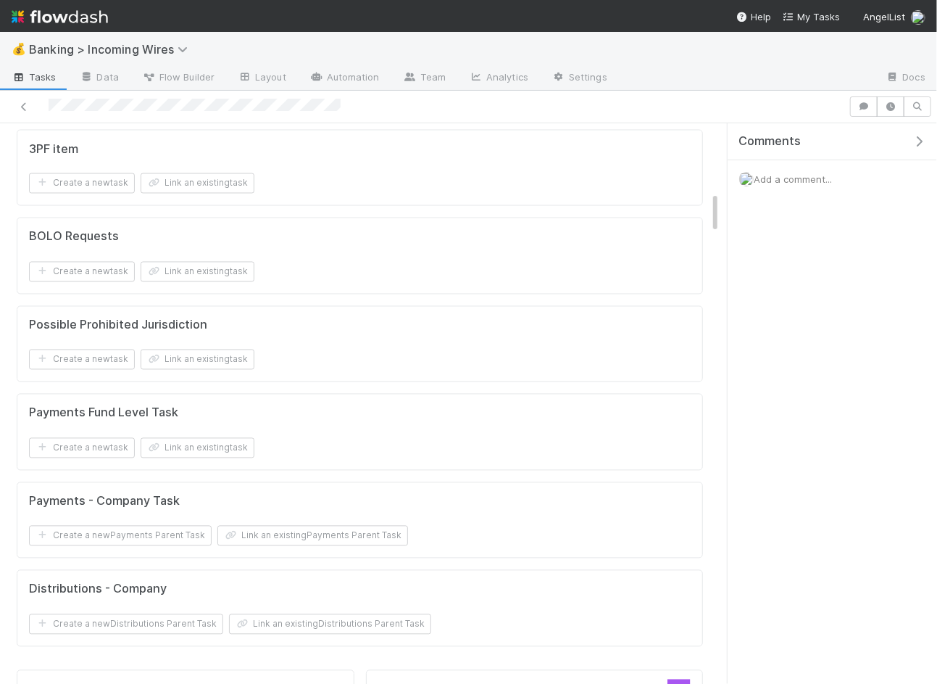
scroll to position [1446, 0]
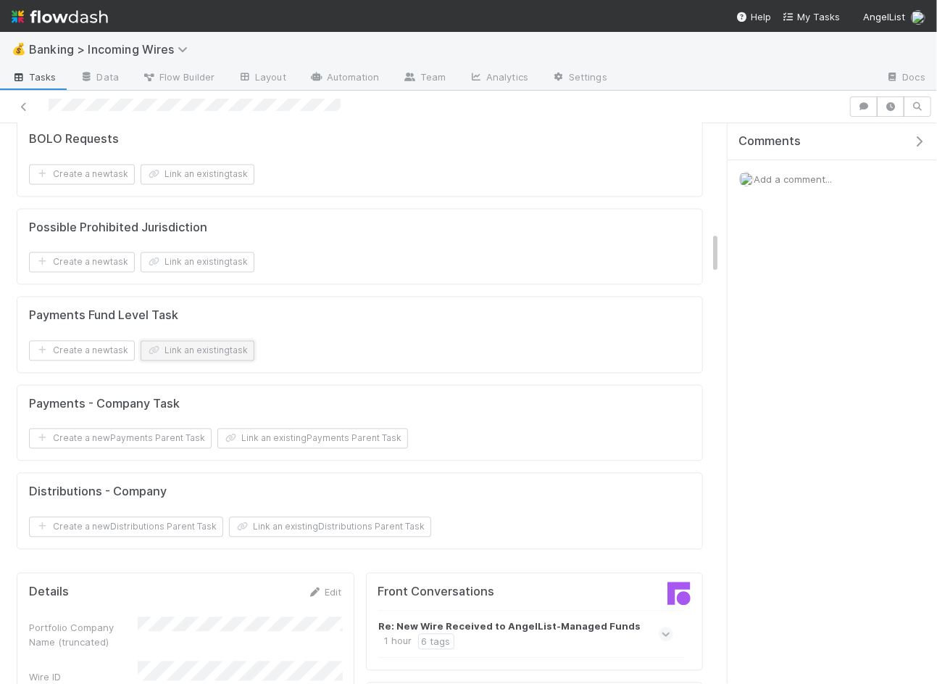
click at [233, 341] on button "Link an existing task" at bounding box center [198, 351] width 114 height 20
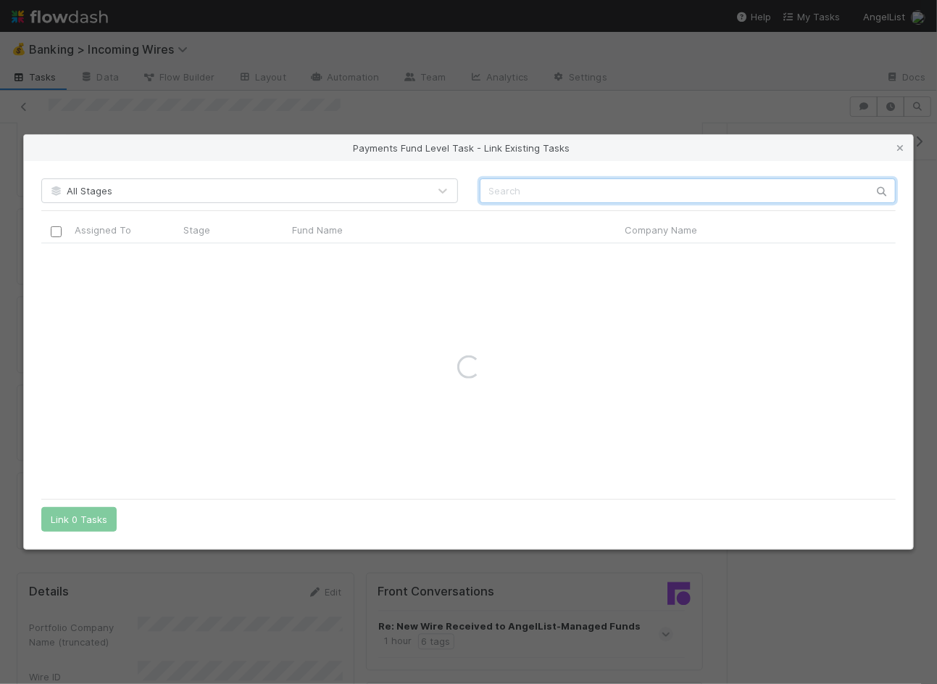
click at [525, 191] on input "text" at bounding box center [688, 190] width 417 height 25
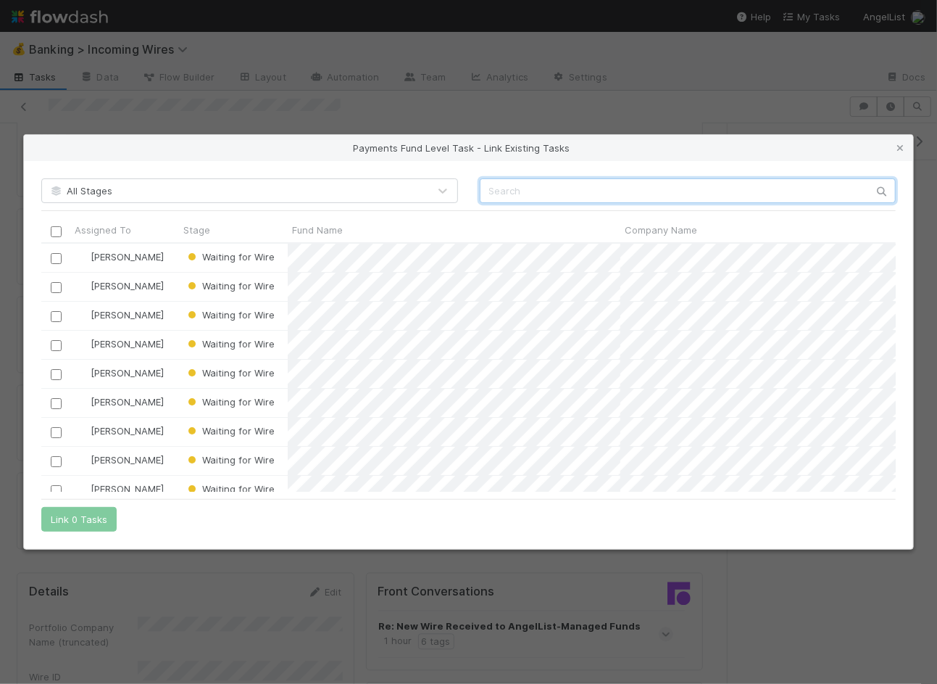
scroll to position [248, 856]
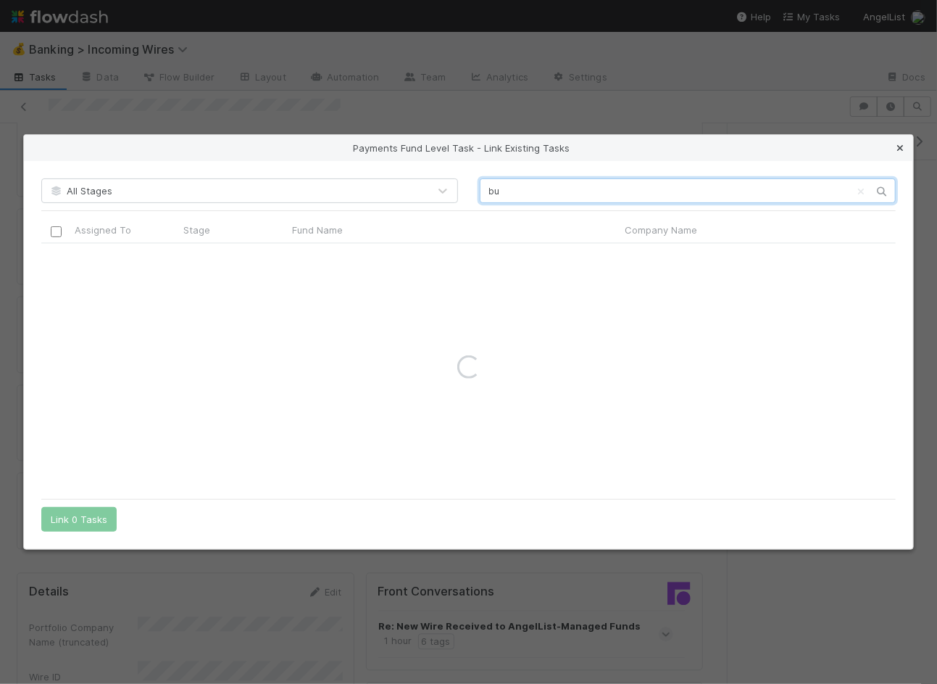
type input "bu"
click at [755, 148] on icon at bounding box center [900, 148] width 15 height 9
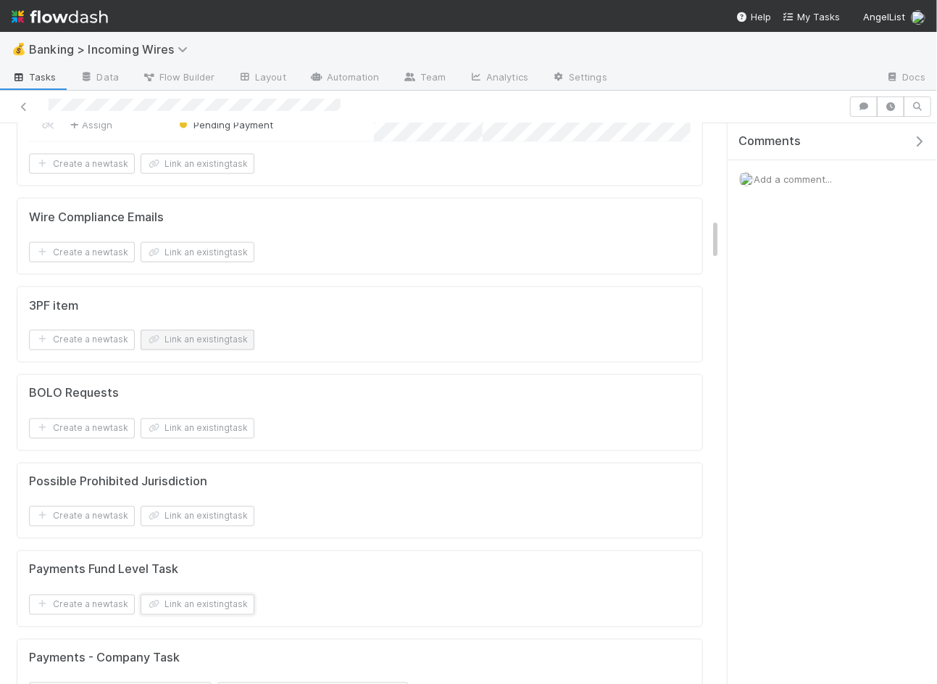
scroll to position [1400, 0]
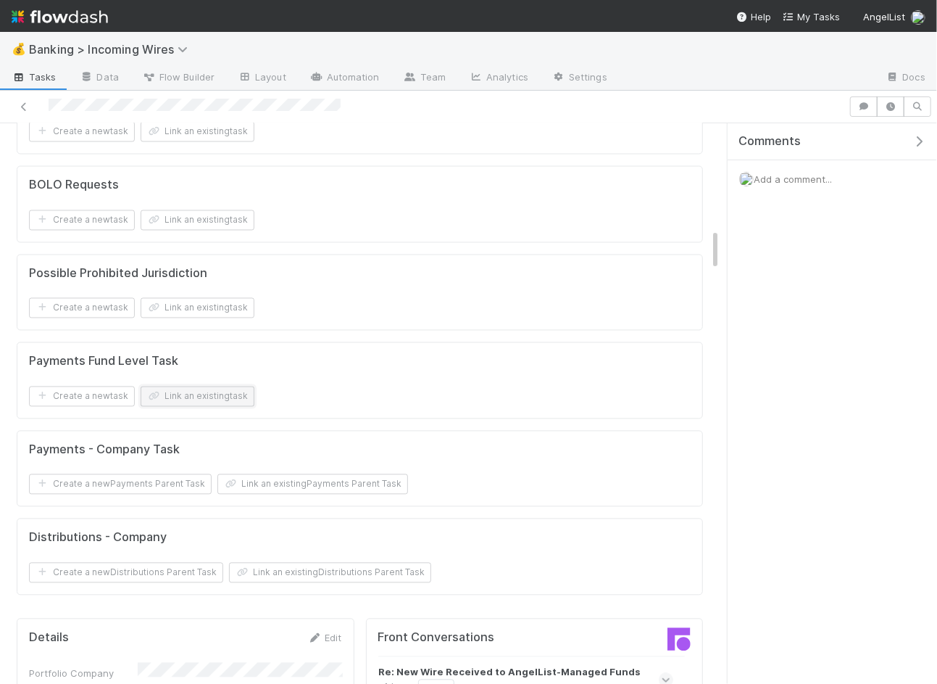
click at [208, 386] on button "Link an existing task" at bounding box center [198, 396] width 114 height 20
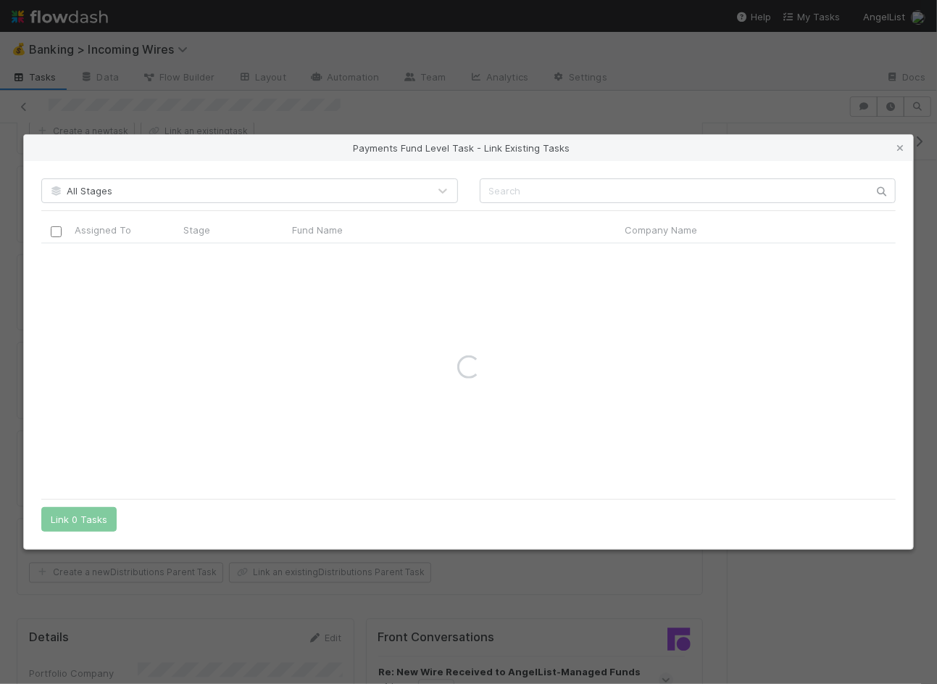
click at [554, 173] on div "All Stages Assigned To Stage Fund Name Company Name Corporation CT ID CT Fund I…" at bounding box center [469, 355] width 890 height 388
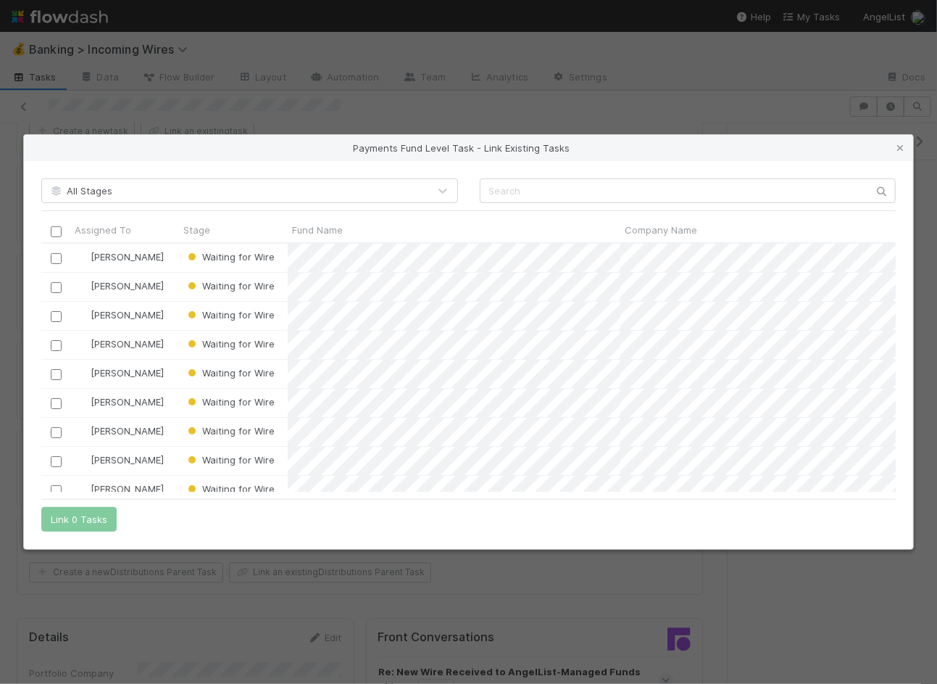
scroll to position [248, 856]
click at [553, 193] on input "text" at bounding box center [688, 190] width 417 height 25
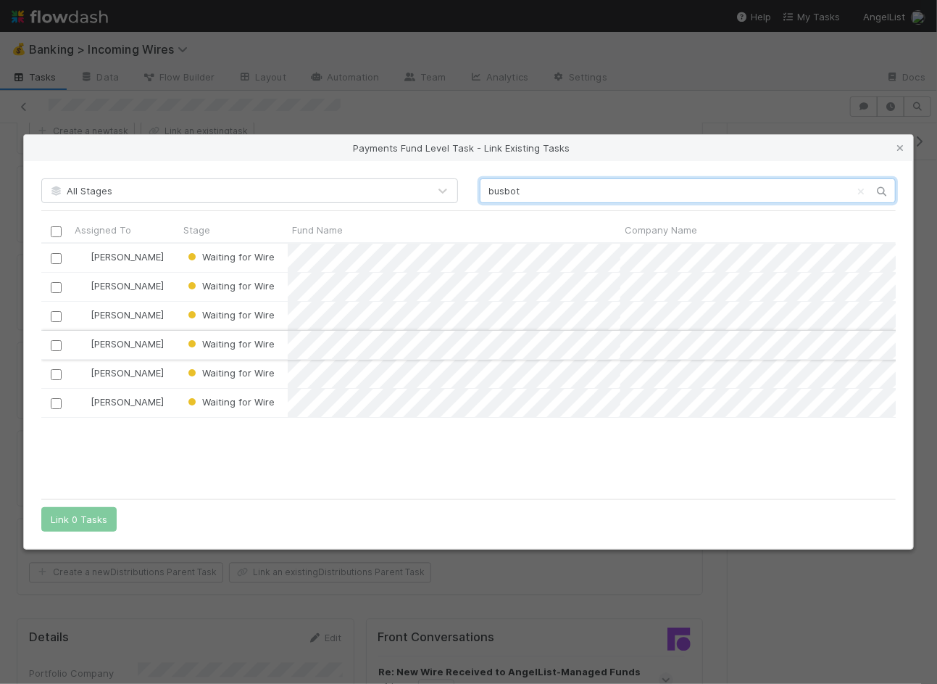
type input "busbot"
click at [60, 344] on input "checkbox" at bounding box center [56, 345] width 11 height 11
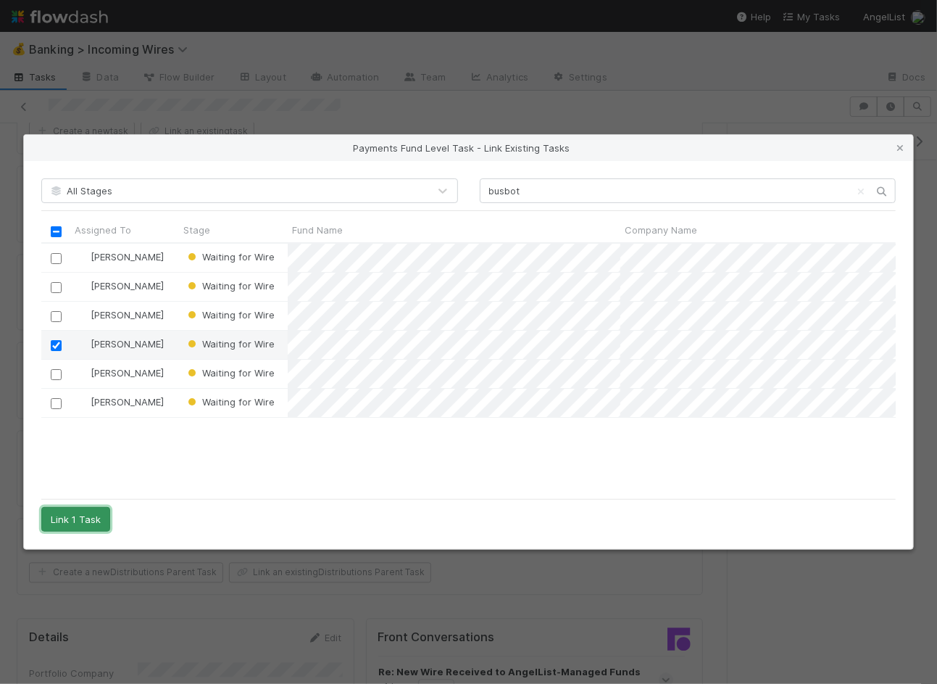
click at [78, 514] on button "Link 1 Task" at bounding box center [75, 519] width 69 height 25
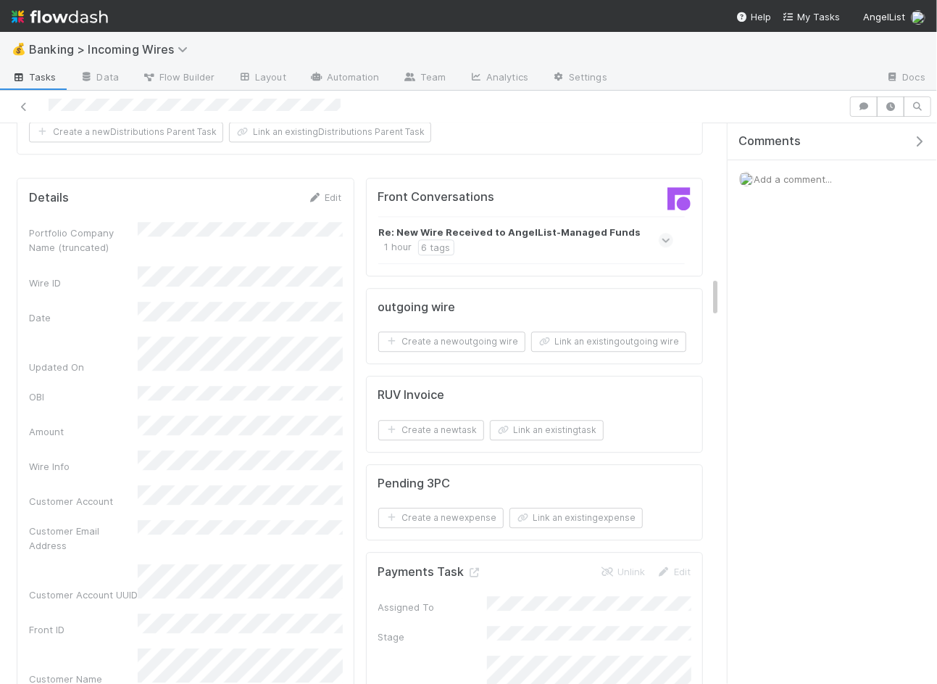
scroll to position [1591, 0]
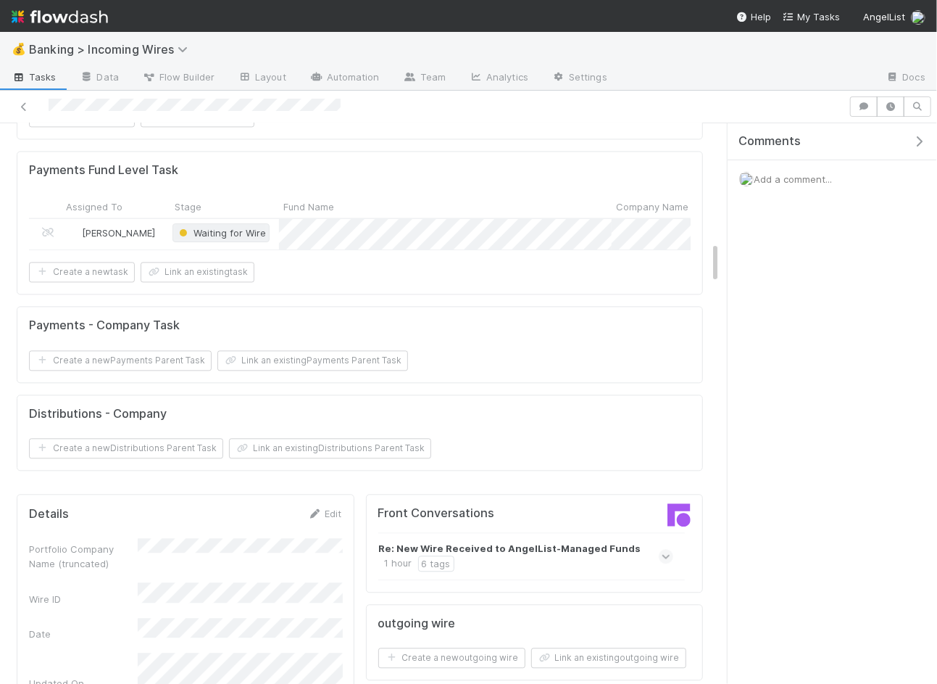
click at [228, 227] on span "Waiting for Wire" at bounding box center [221, 233] width 90 height 12
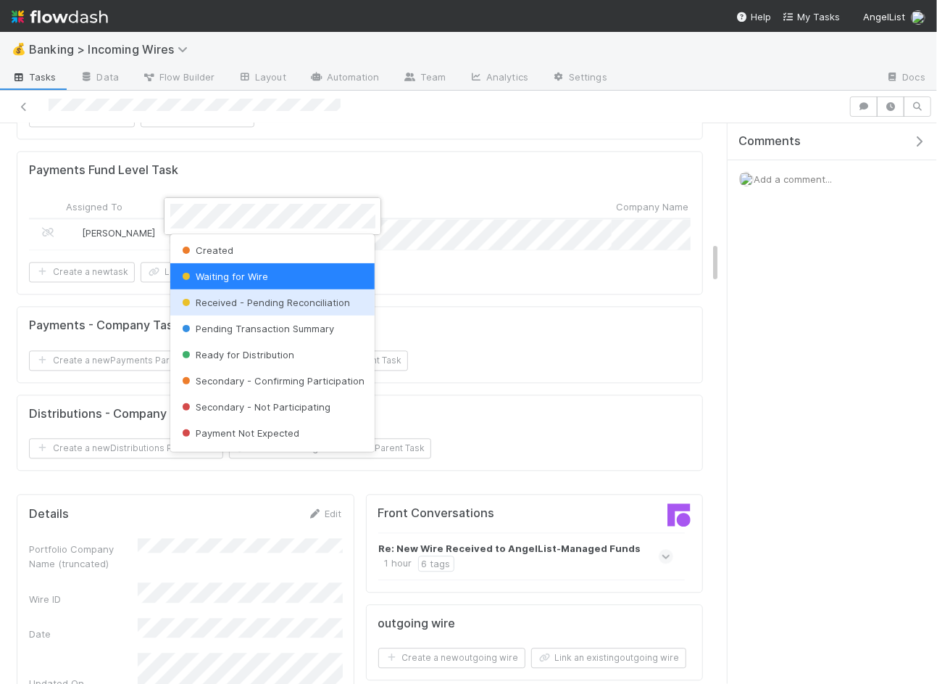
click at [269, 303] on span "Received - Pending Reconciliation" at bounding box center [265, 303] width 172 height 12
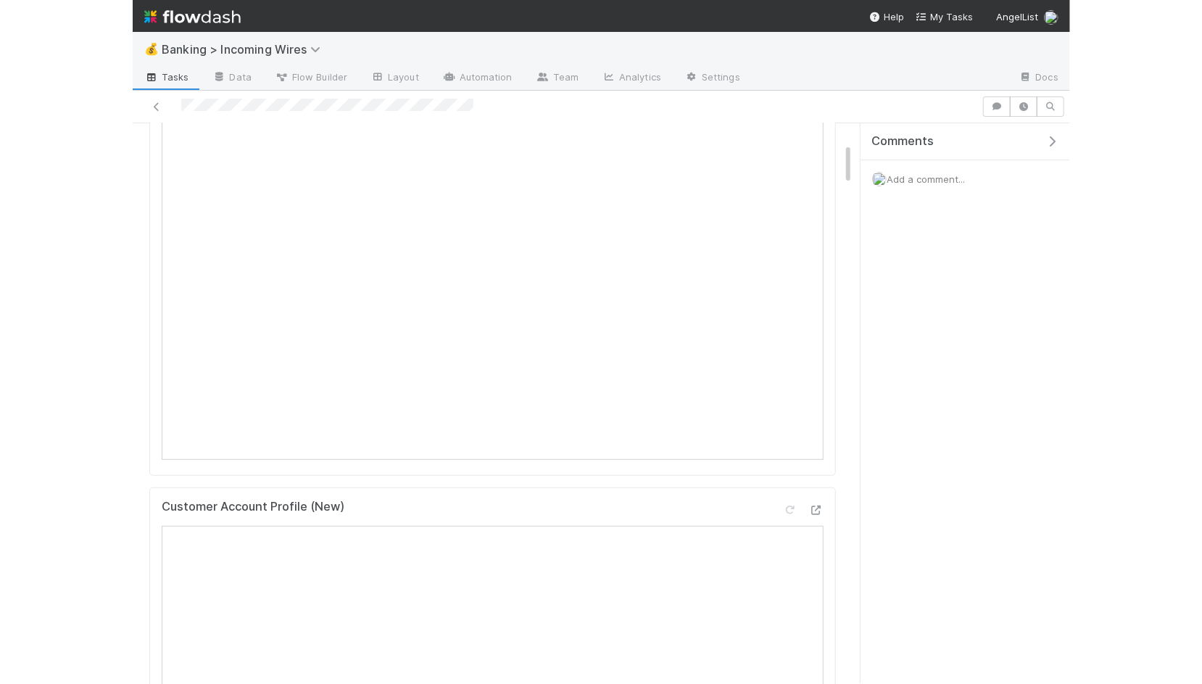
scroll to position [0, 0]
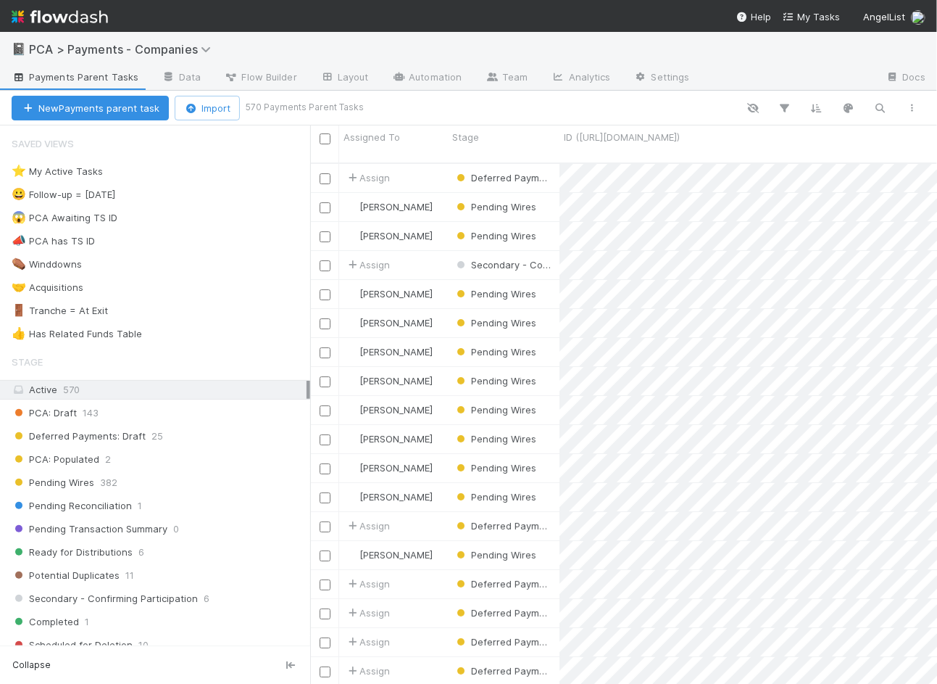
scroll to position [533, 627]
click at [874, 110] on icon "button" at bounding box center [881, 108] width 15 height 13
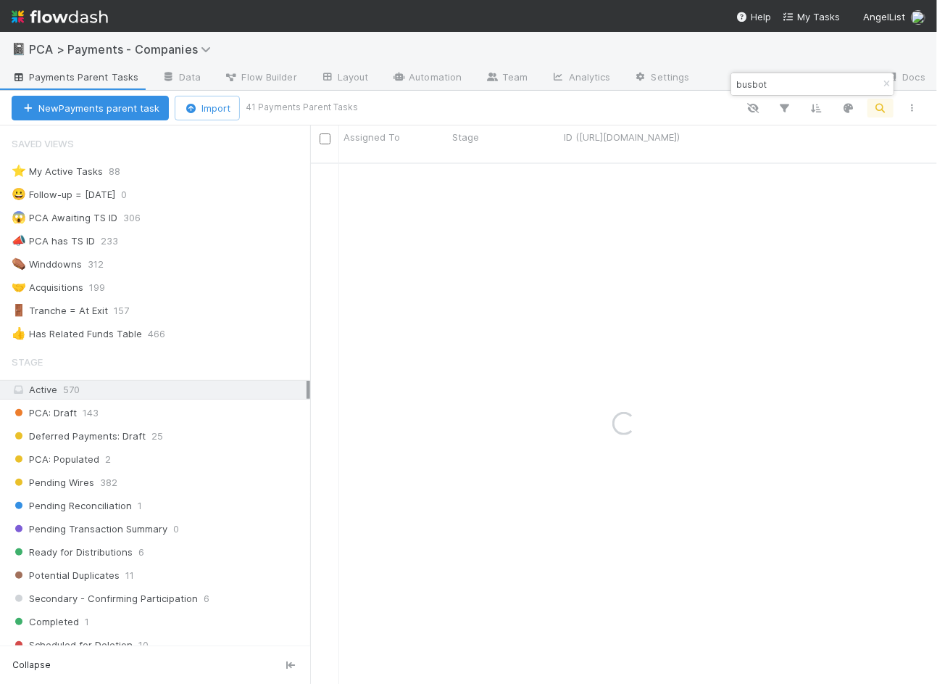
scroll to position [190, 0]
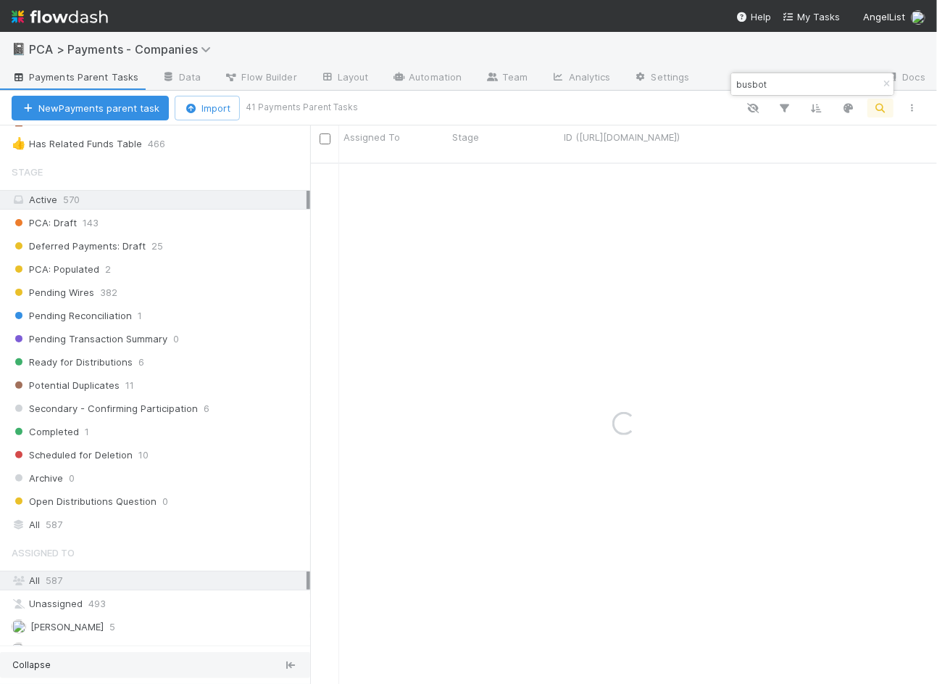
type input "busbot"
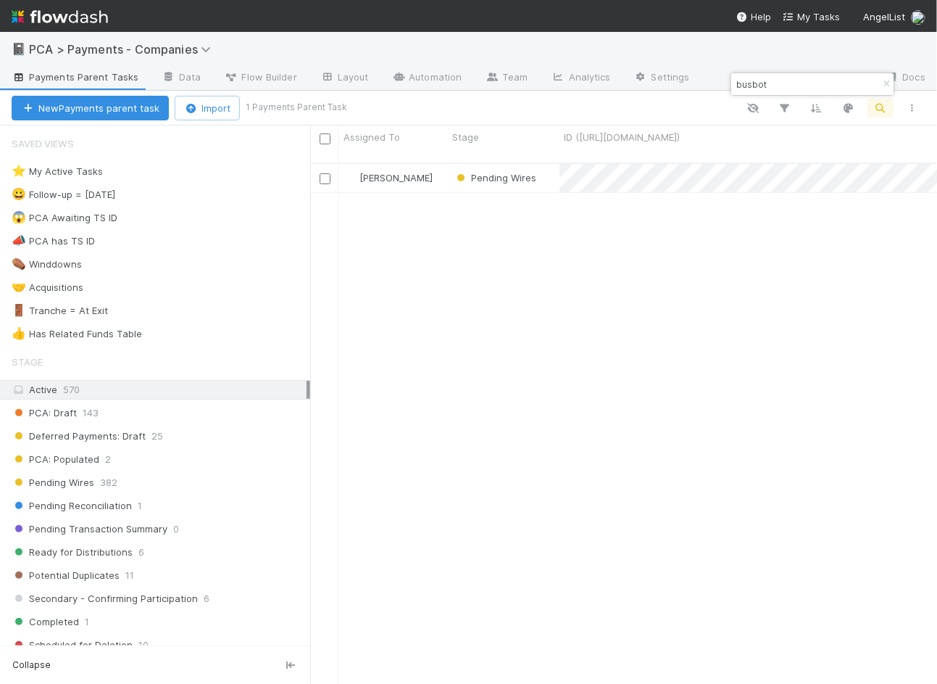
scroll to position [1, 0]
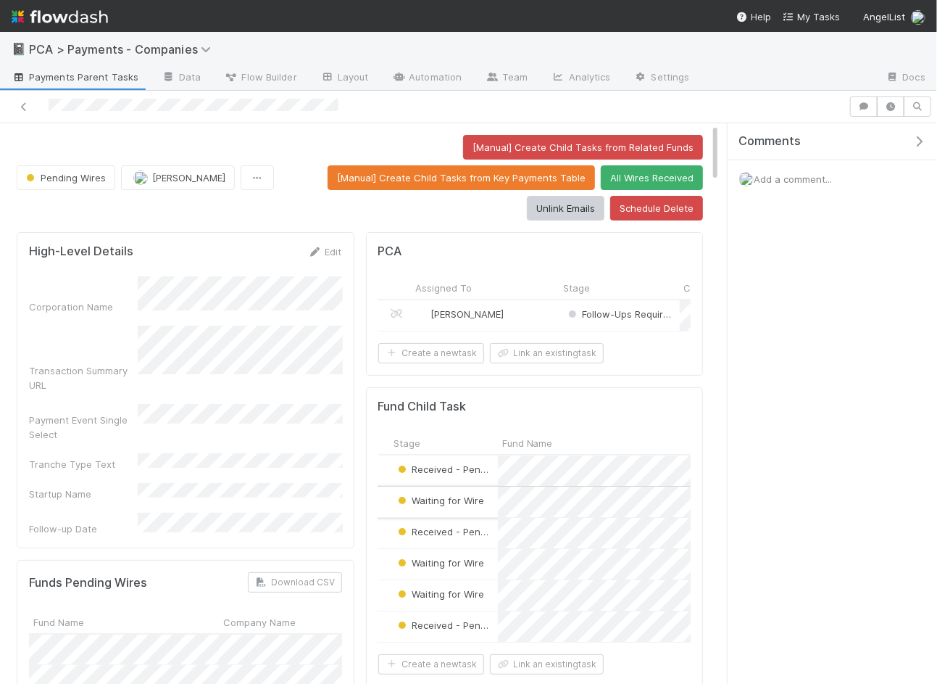
scroll to position [0, 152]
click at [449, 436] on div "Stage" at bounding box center [422, 443] width 101 height 15
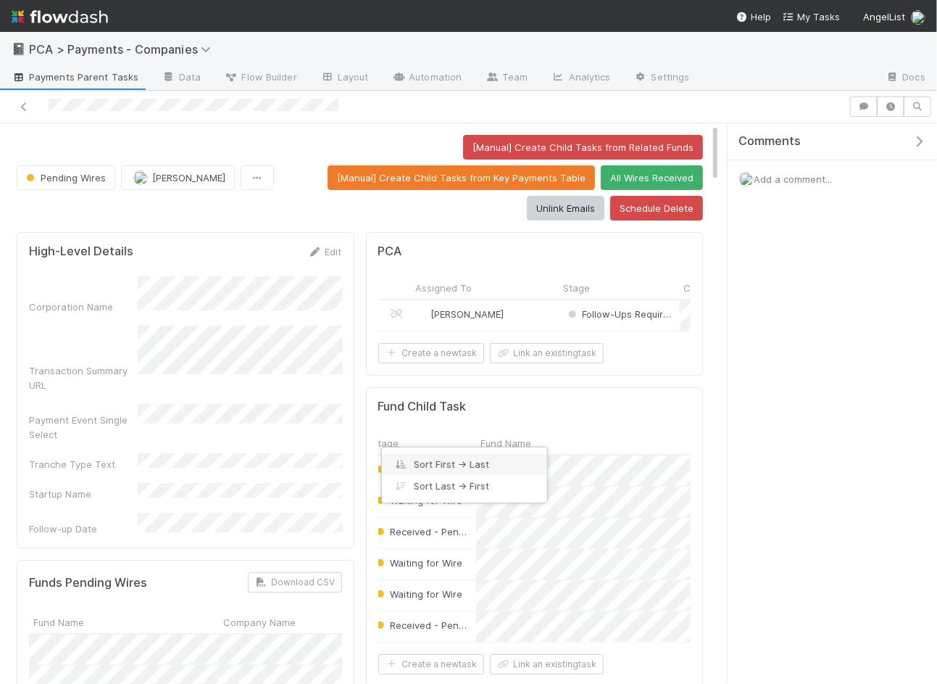
click at [446, 457] on div "Sort First → Last" at bounding box center [464, 464] width 165 height 22
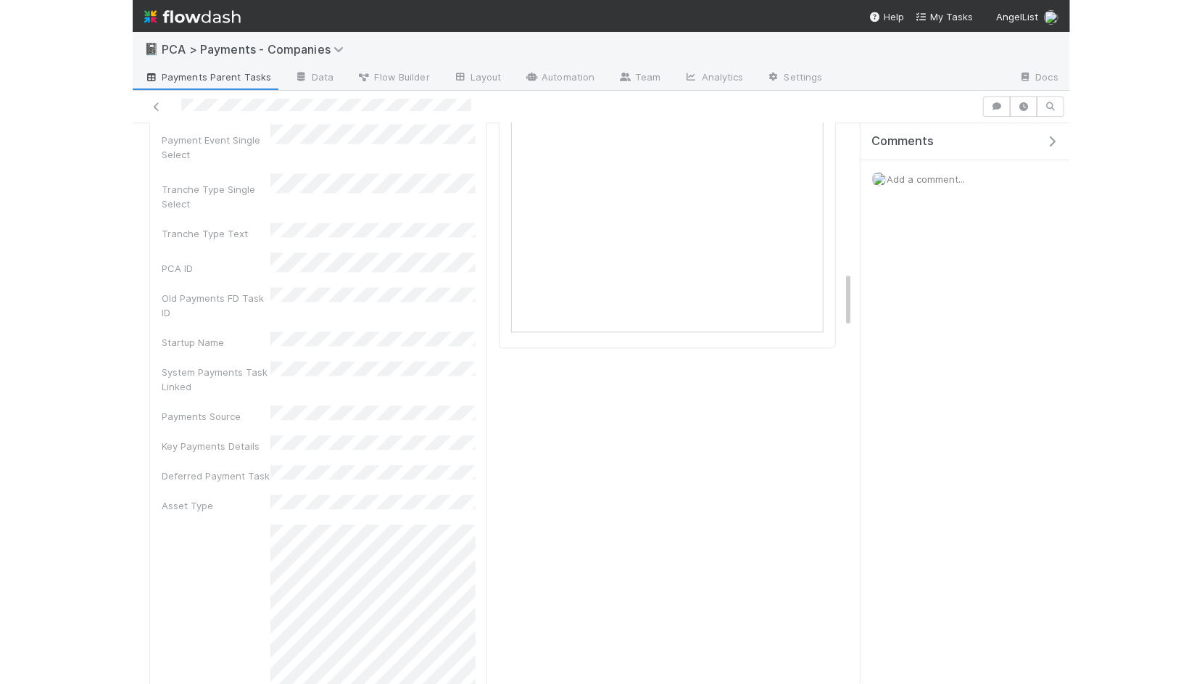
scroll to position [1178, 0]
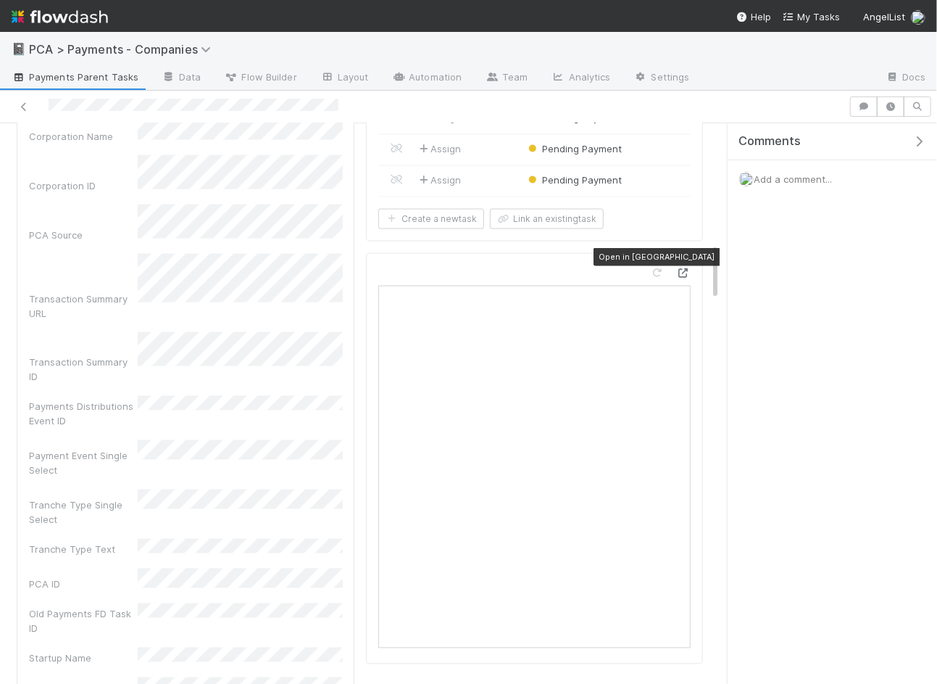
click at [684, 265] on div at bounding box center [683, 272] width 15 height 15
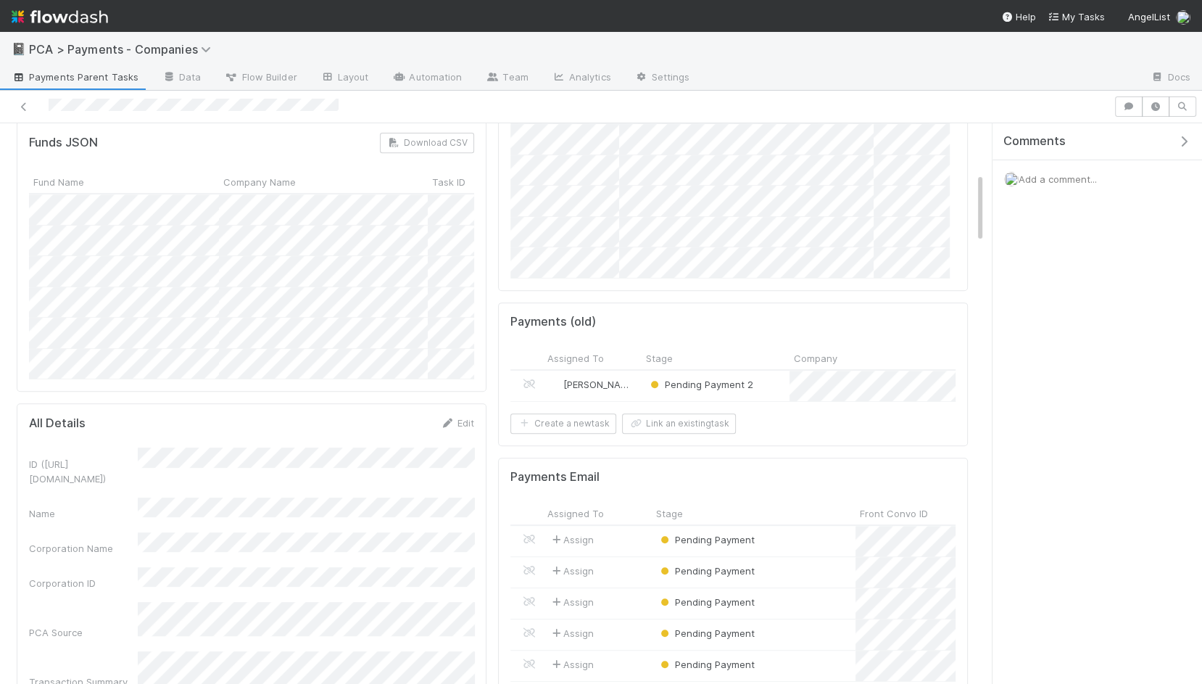
scroll to position [808, 0]
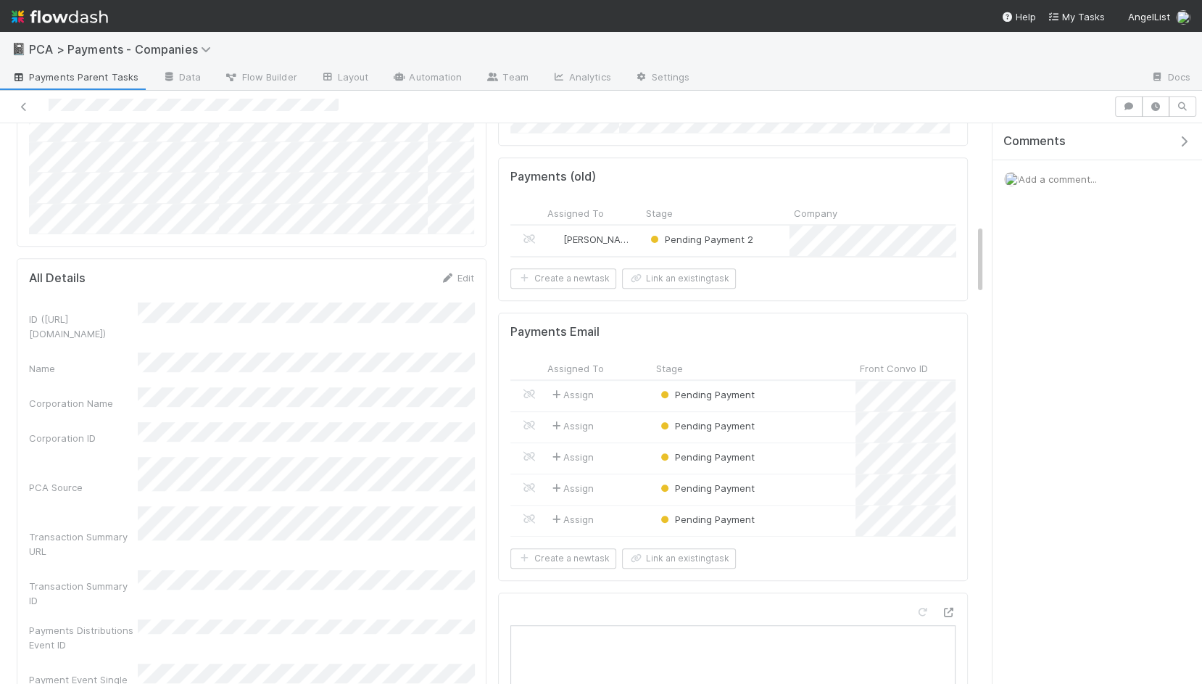
click at [767, 225] on div "Pending Payment 2" at bounding box center [716, 240] width 148 height 30
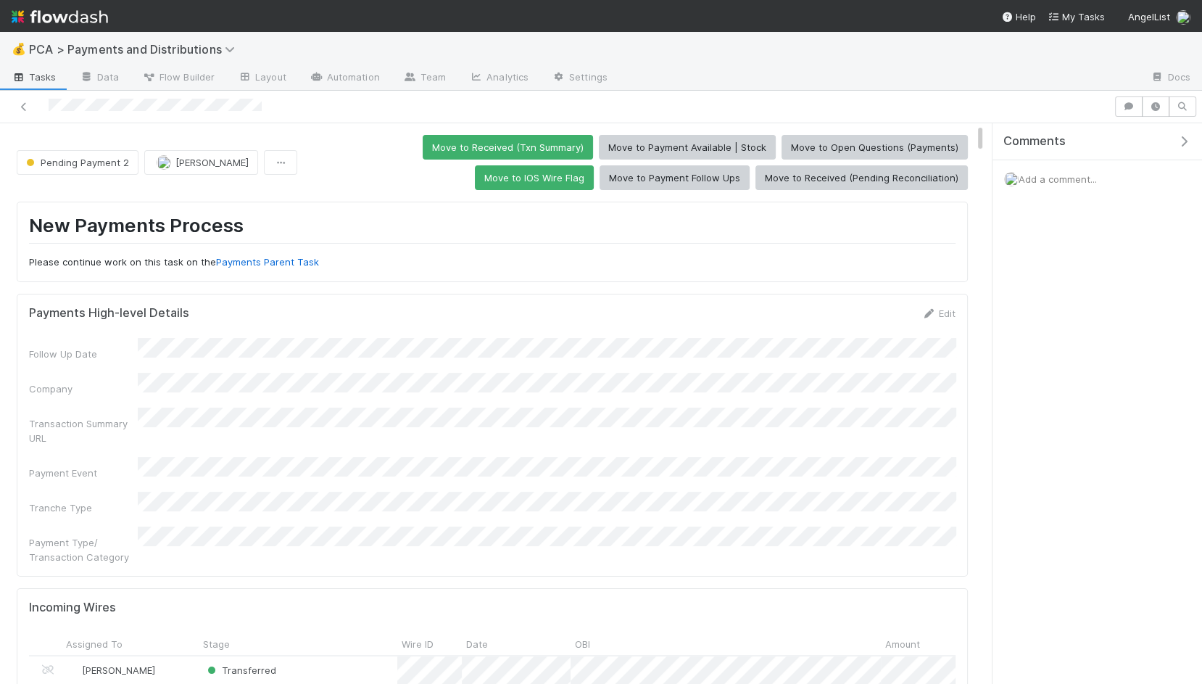
click at [937, 180] on span "Add a comment..." at bounding box center [1058, 179] width 78 height 12
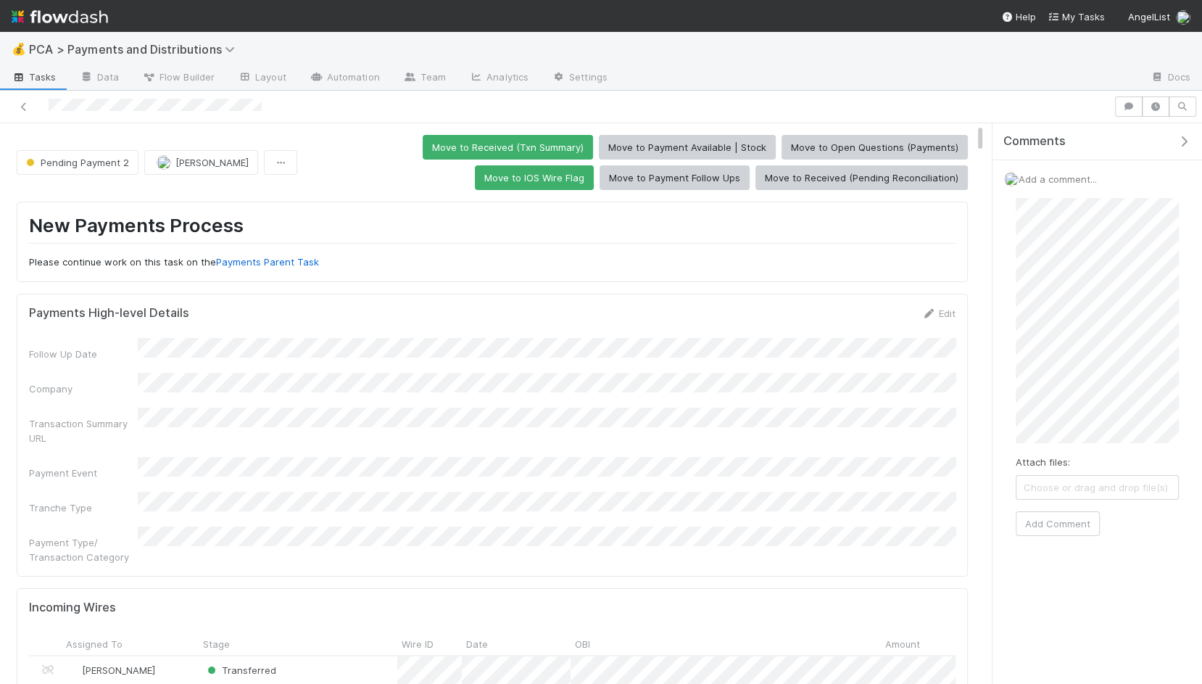
click at [937, 297] on div "Pending Payment 2 Michael Guidi Move to Received (Txn Summary) Move to Payment …" at bounding box center [601, 404] width 1202 height 562
click at [937, 482] on button "Add Comment" at bounding box center [1058, 494] width 84 height 25
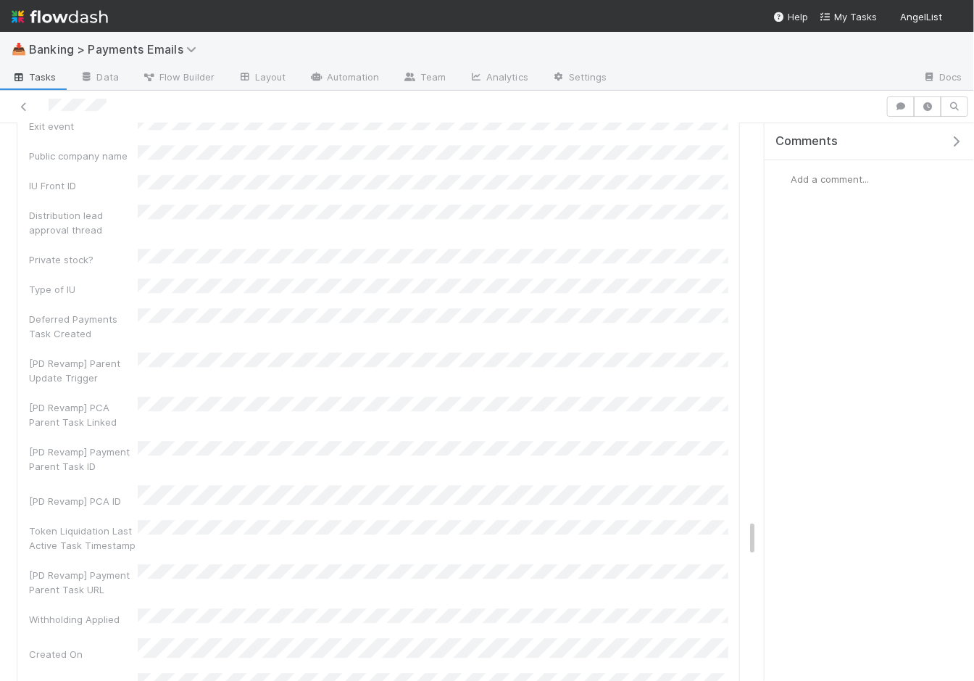
scroll to position [5637, 0]
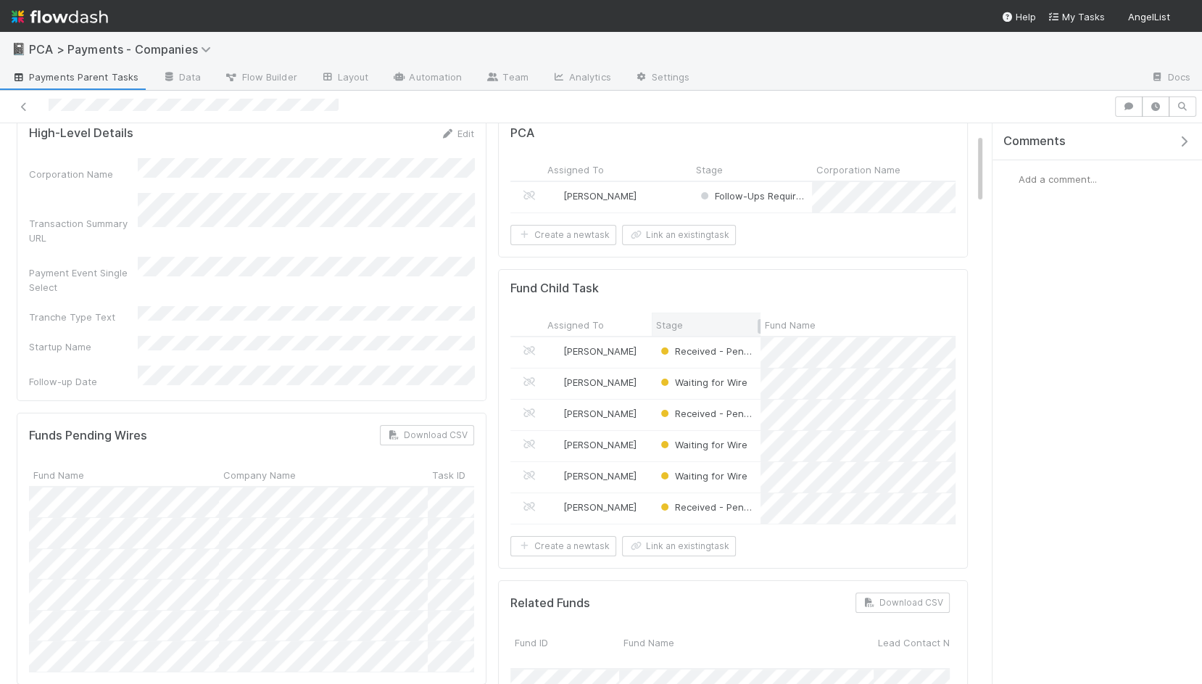
scroll to position [91, 0]
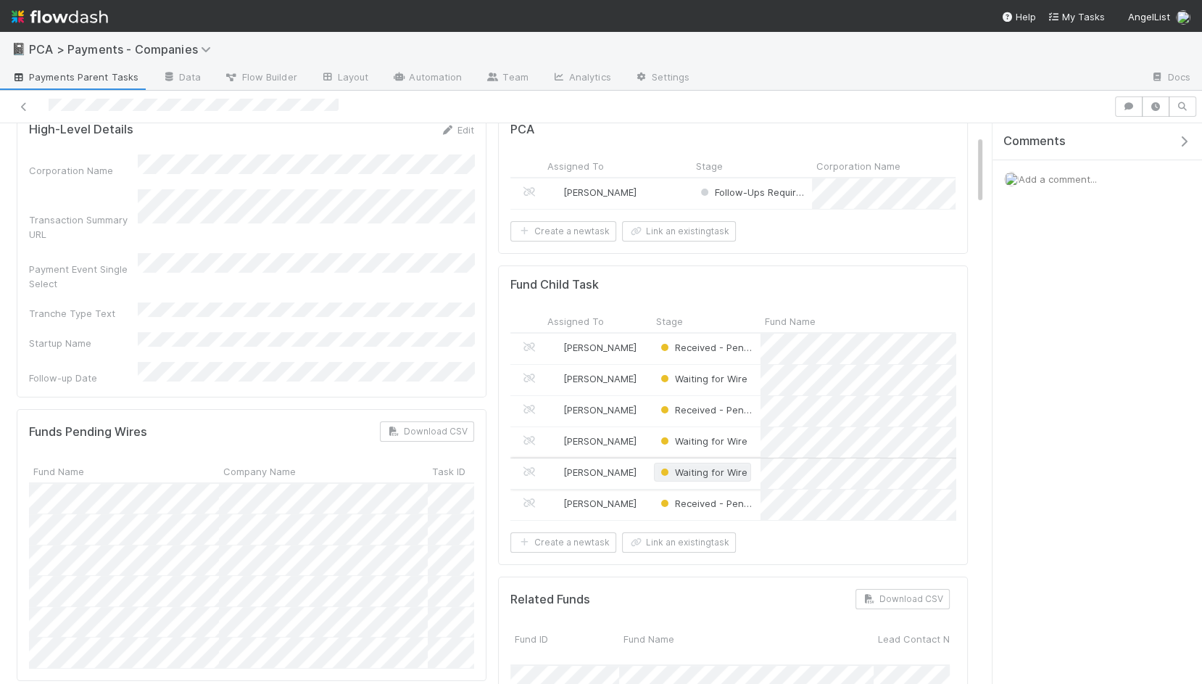
click at [692, 466] on span "Waiting for Wire" at bounding box center [703, 472] width 90 height 12
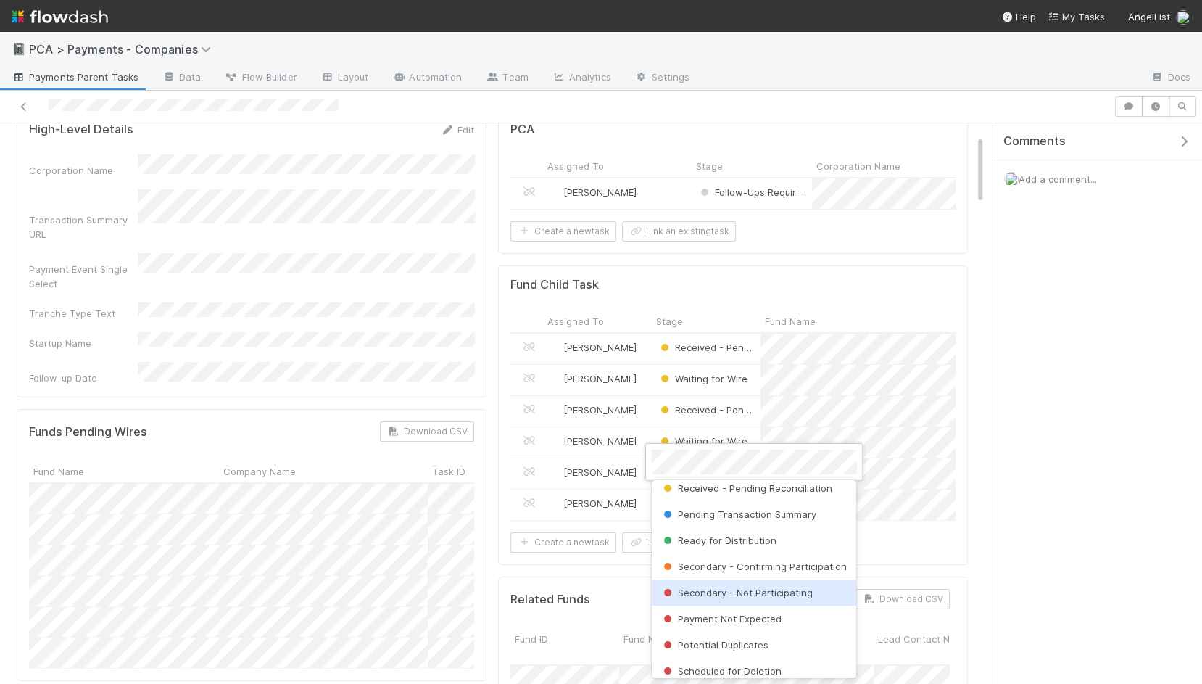
scroll to position [68, 0]
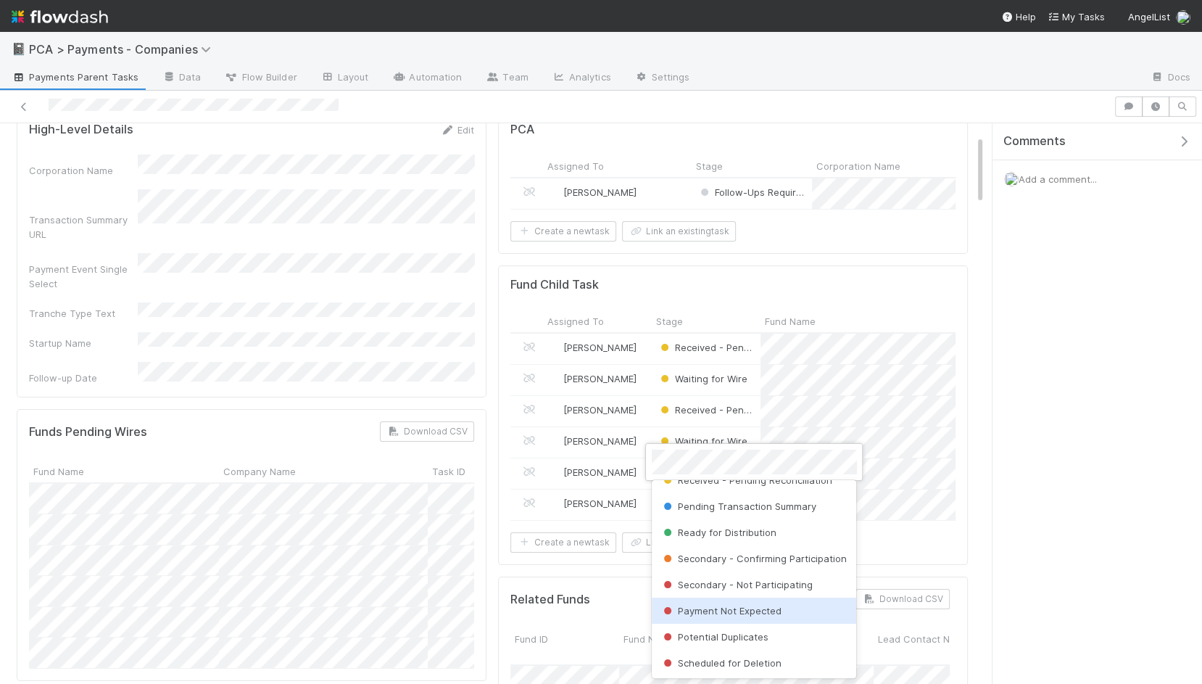
click at [747, 614] on span "Payment Not Expected" at bounding box center [720, 611] width 121 height 12
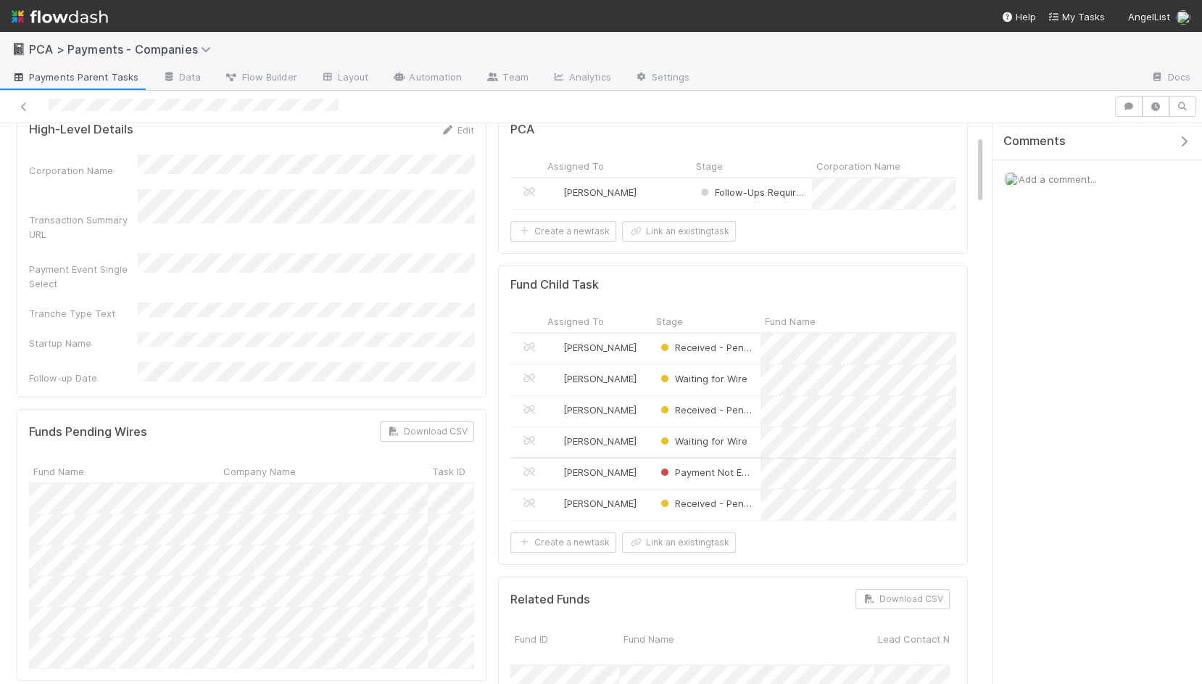
click at [758, 476] on div "Payment Not Expected" at bounding box center [706, 473] width 109 height 30
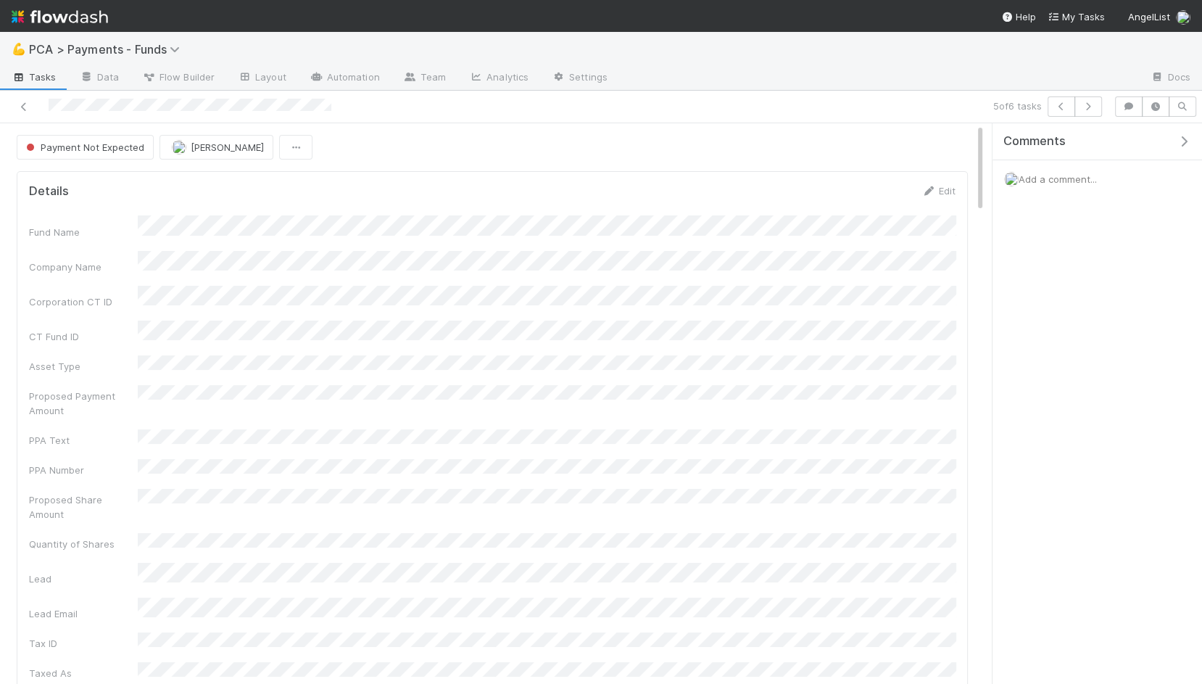
click at [974, 177] on span "Add a comment..." at bounding box center [1058, 179] width 78 height 12
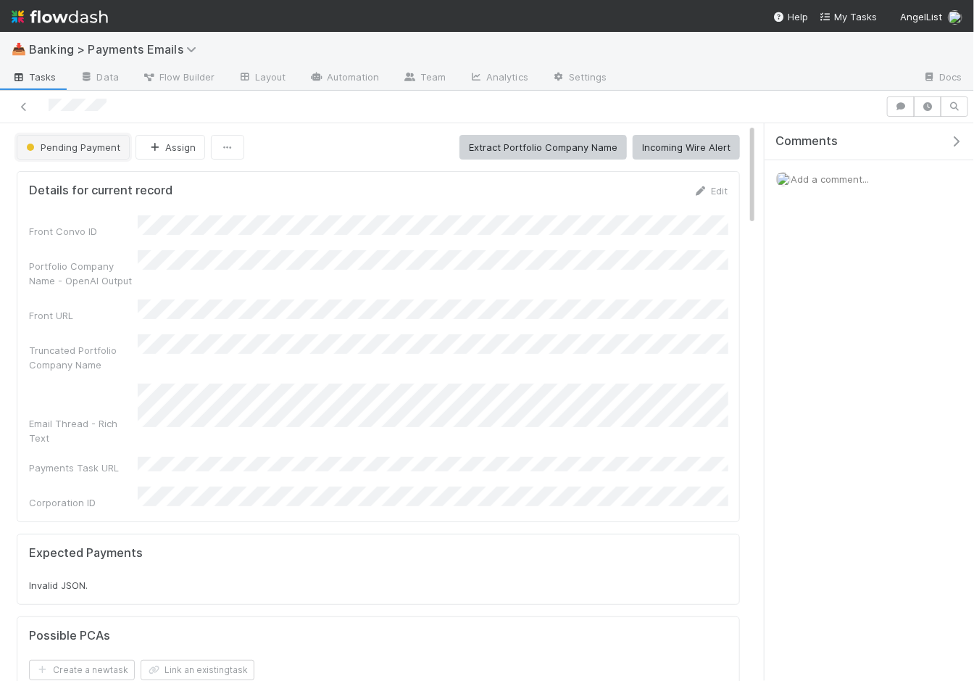
click at [83, 141] on span "Pending Payment" at bounding box center [71, 147] width 97 height 12
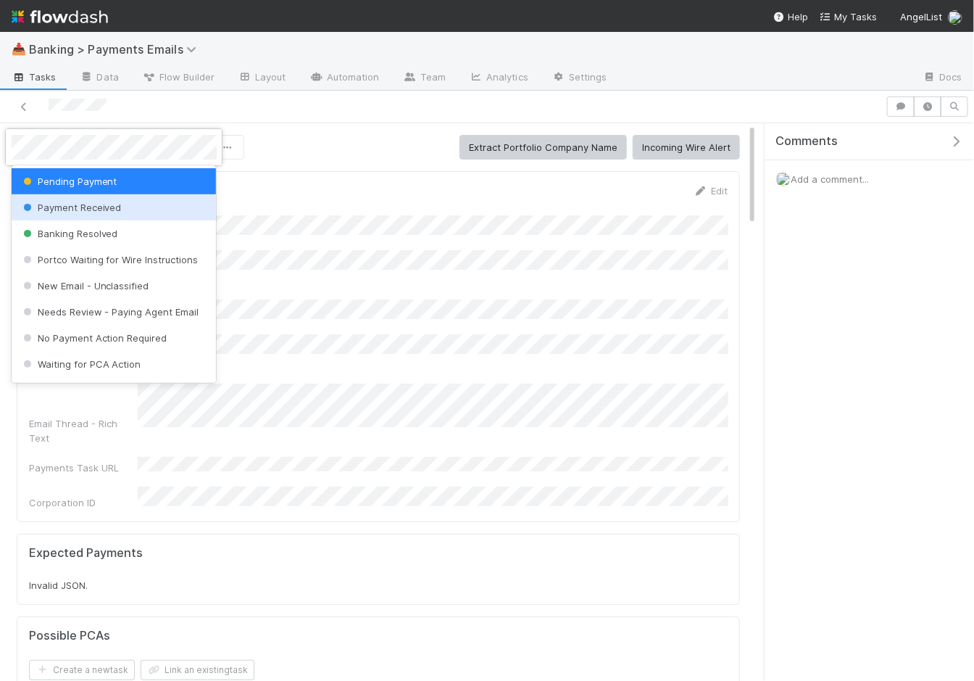
click at [136, 212] on div "Payment Received" at bounding box center [114, 207] width 205 height 26
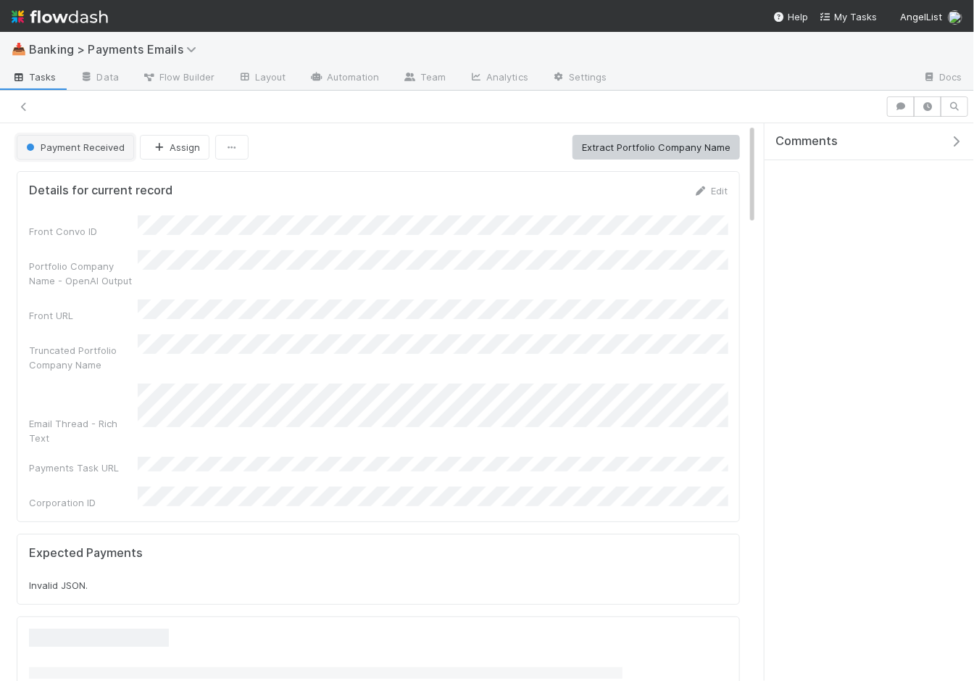
click at [70, 143] on span "Payment Received" at bounding box center [74, 147] width 102 height 12
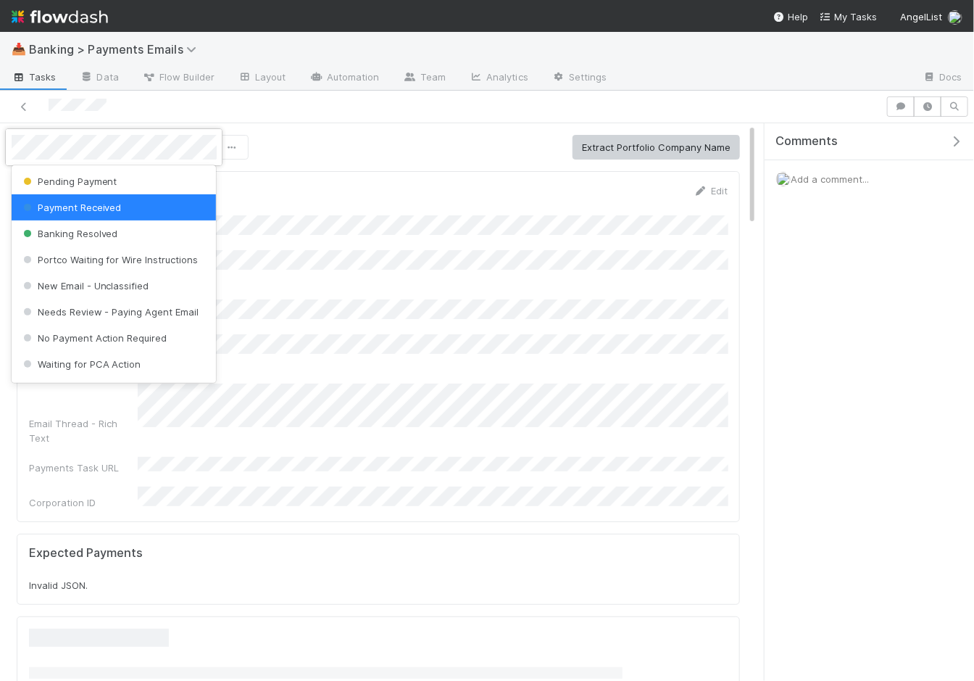
click at [69, 231] on span "Banking Resolved" at bounding box center [69, 234] width 98 height 12
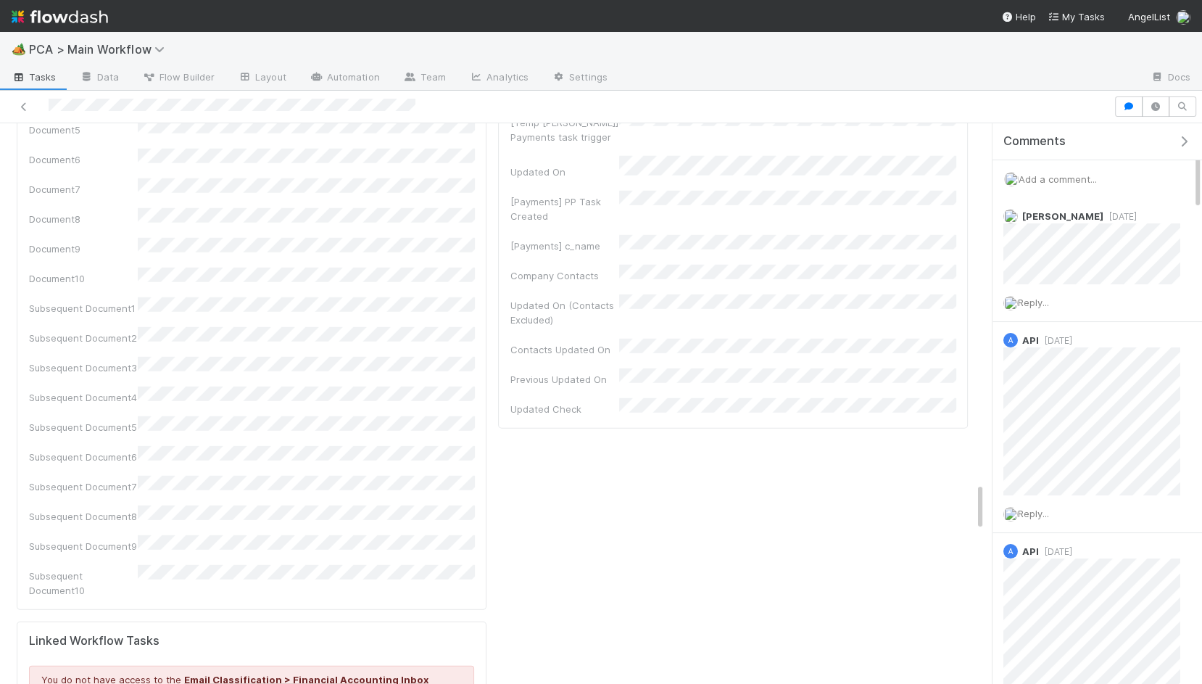
scroll to position [4116, 0]
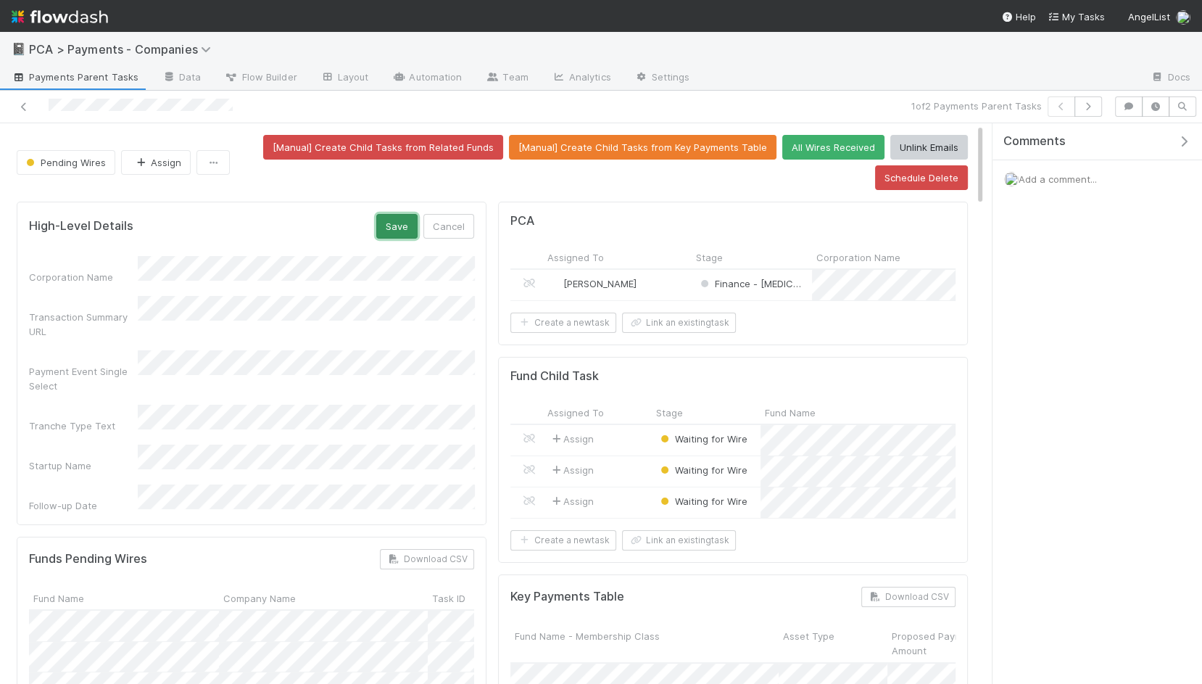
click at [404, 220] on button "Save" at bounding box center [396, 226] width 41 height 25
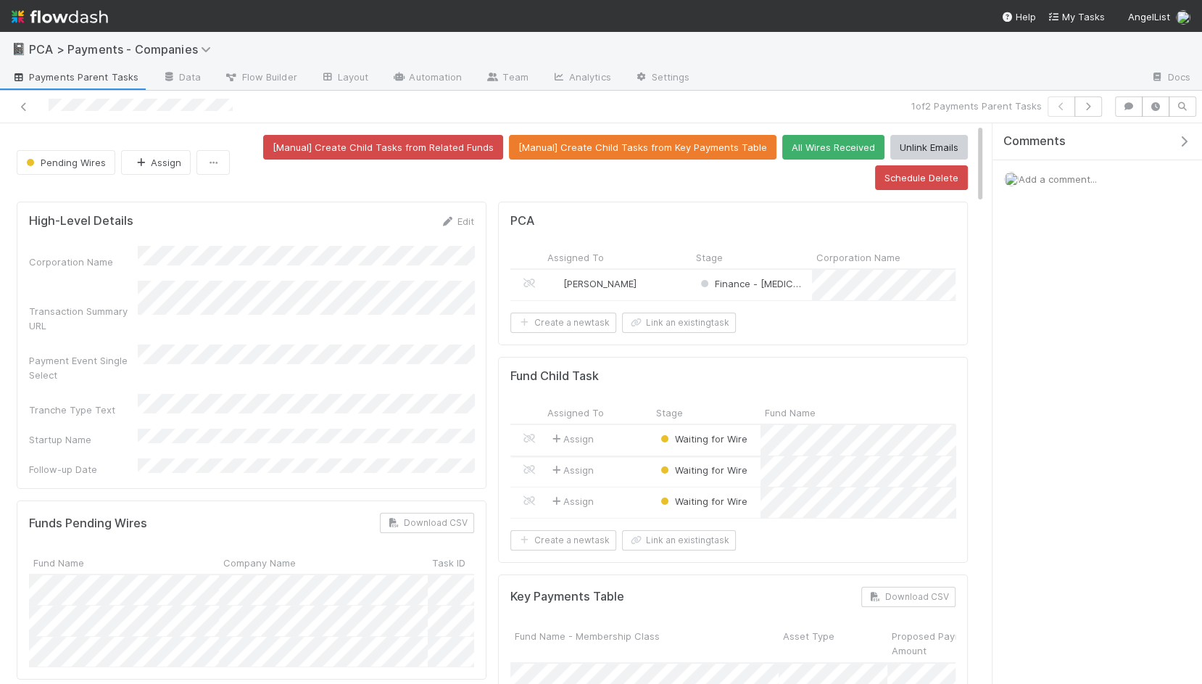
click at [628, 430] on div "Assign" at bounding box center [597, 440] width 109 height 30
click at [272, 370] on div "High-Level Details Edit Corporation Name Transaction Summary URL Payment Event …" at bounding box center [252, 345] width 470 height 287
click at [445, 231] on form "High-Level Details Edit Corporation Name Transaction Summary URL Payment Event …" at bounding box center [251, 345] width 445 height 262
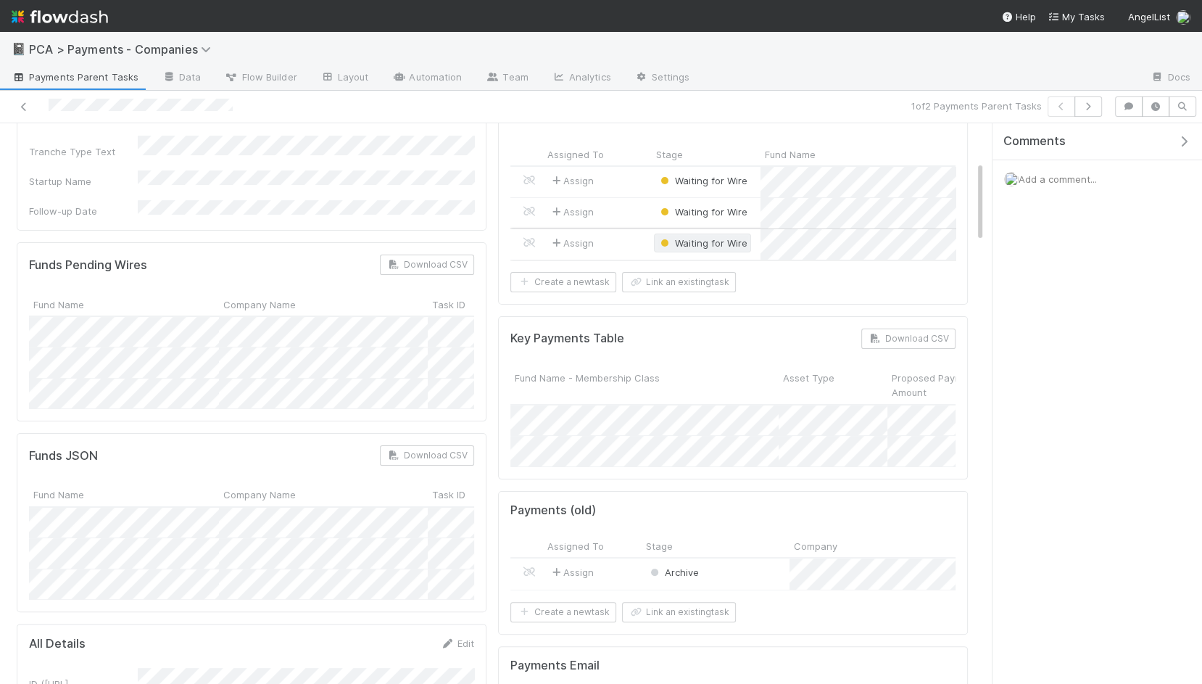
click at [700, 237] on span "Waiting for Wire" at bounding box center [703, 243] width 90 height 12
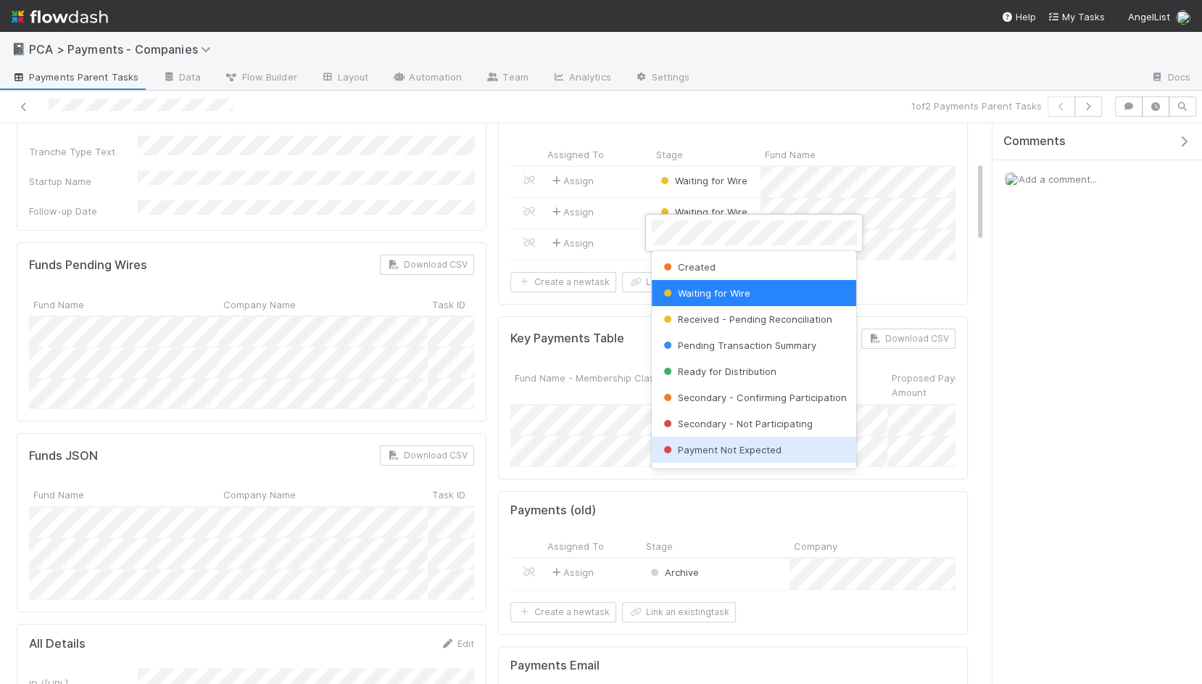
click at [734, 445] on span "Payment Not Expected" at bounding box center [720, 450] width 121 height 12
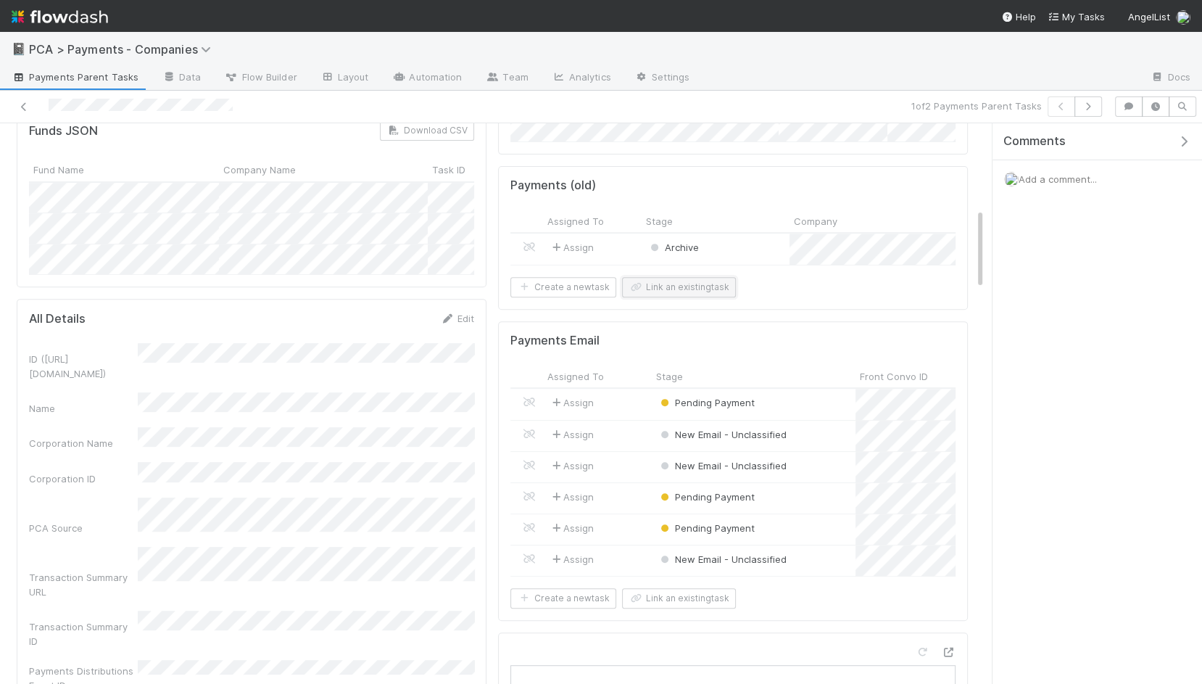
click at [702, 280] on button "Link an existing task" at bounding box center [679, 287] width 114 height 20
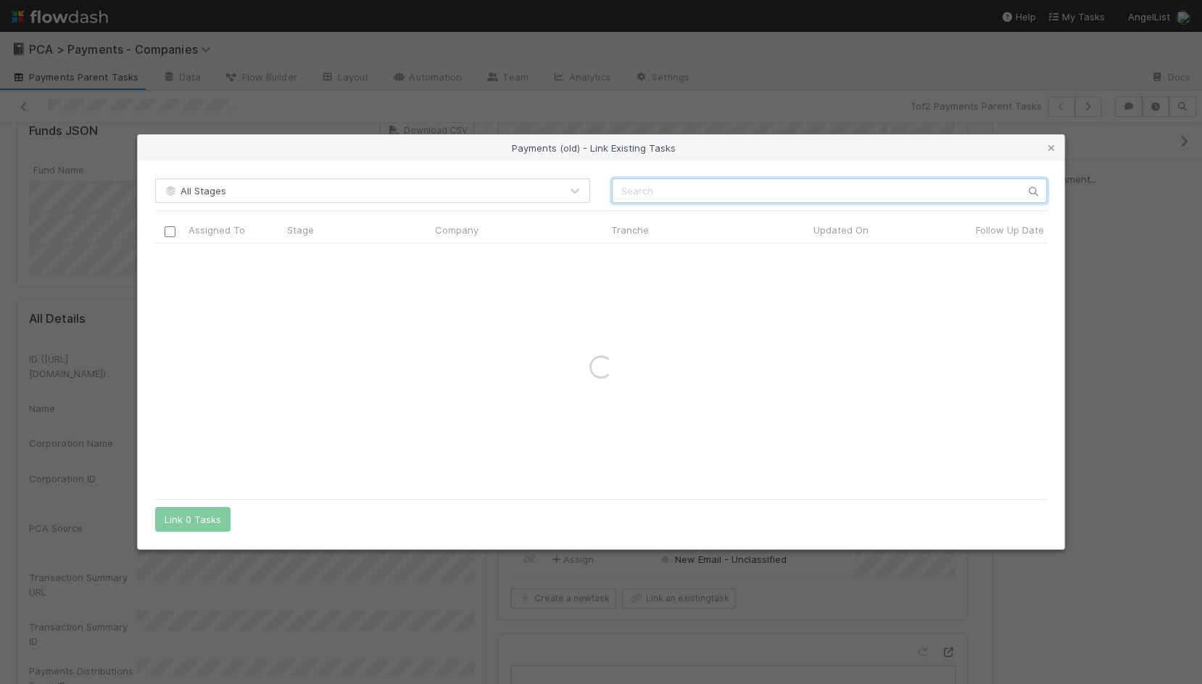
click at [792, 203] on input "text" at bounding box center [829, 190] width 435 height 25
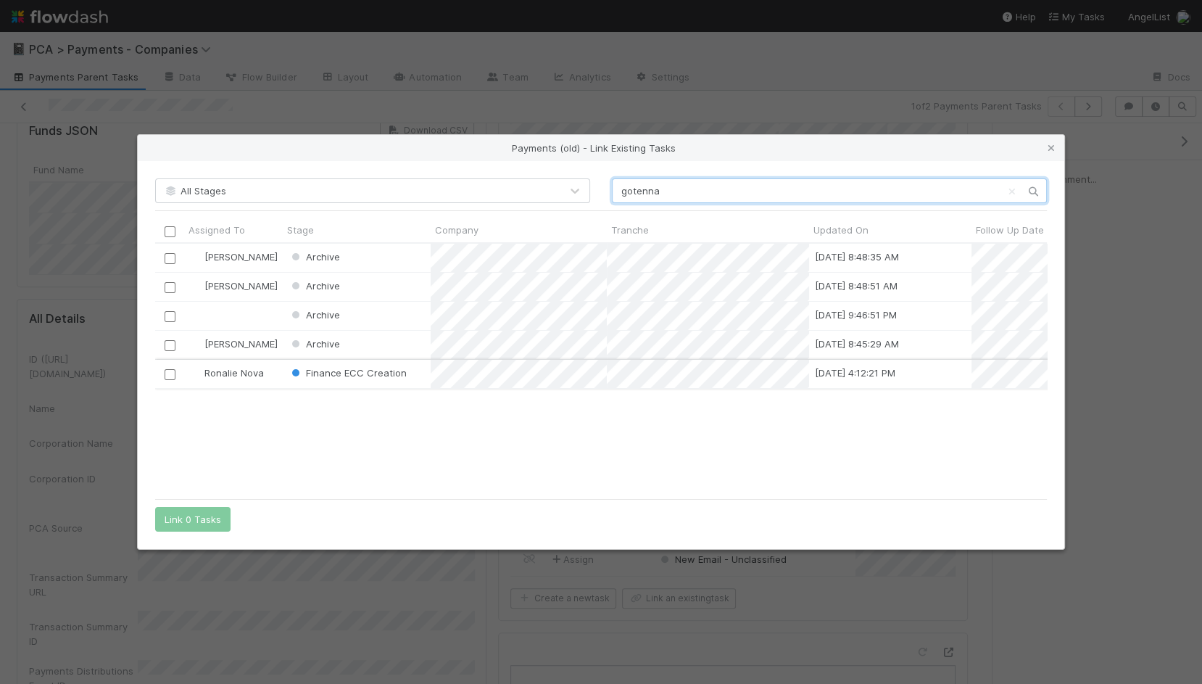
type input "gotenna"
click at [167, 377] on input "checkbox" at bounding box center [170, 374] width 11 height 11
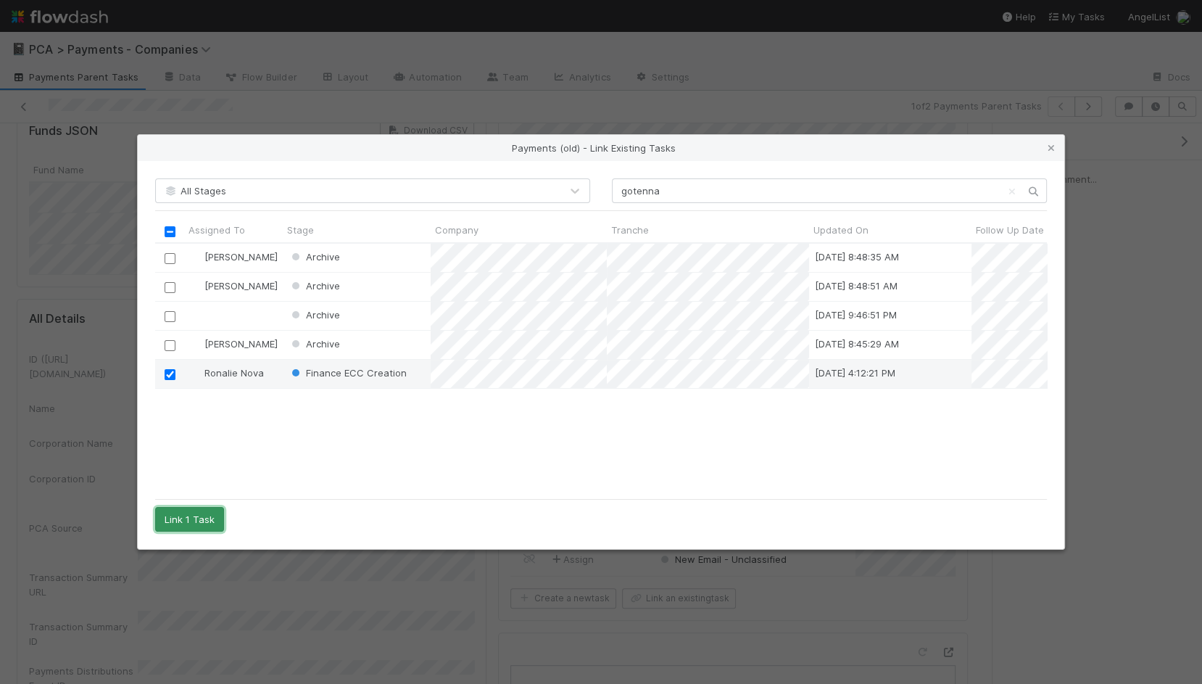
click at [183, 526] on button "Link 1 Task" at bounding box center [189, 519] width 69 height 25
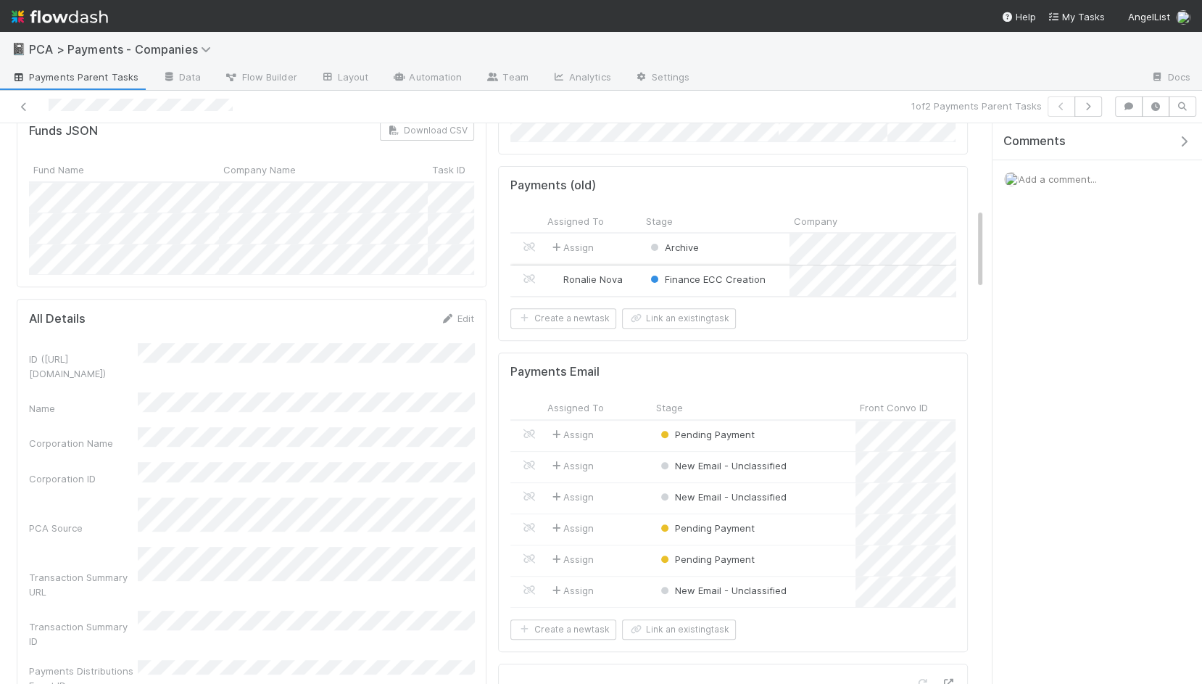
click at [782, 276] on div "Finance ECC Creation" at bounding box center [716, 280] width 148 height 30
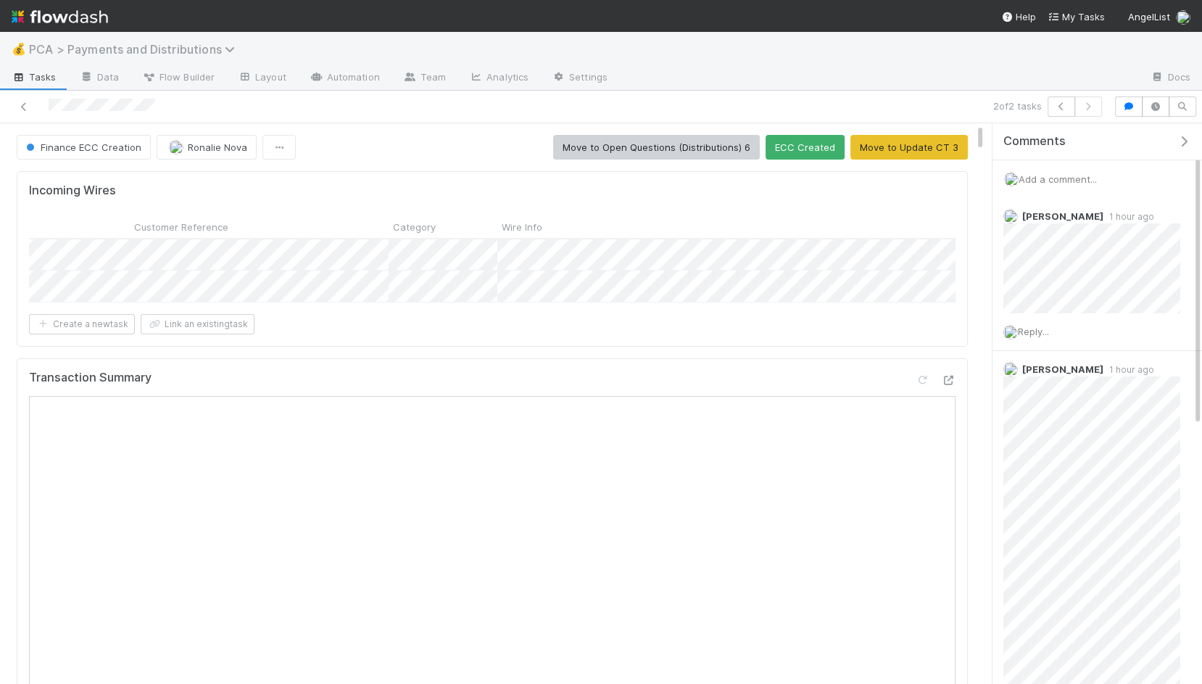
click at [197, 53] on span "PCA > Payments and Distributions" at bounding box center [135, 49] width 213 height 15
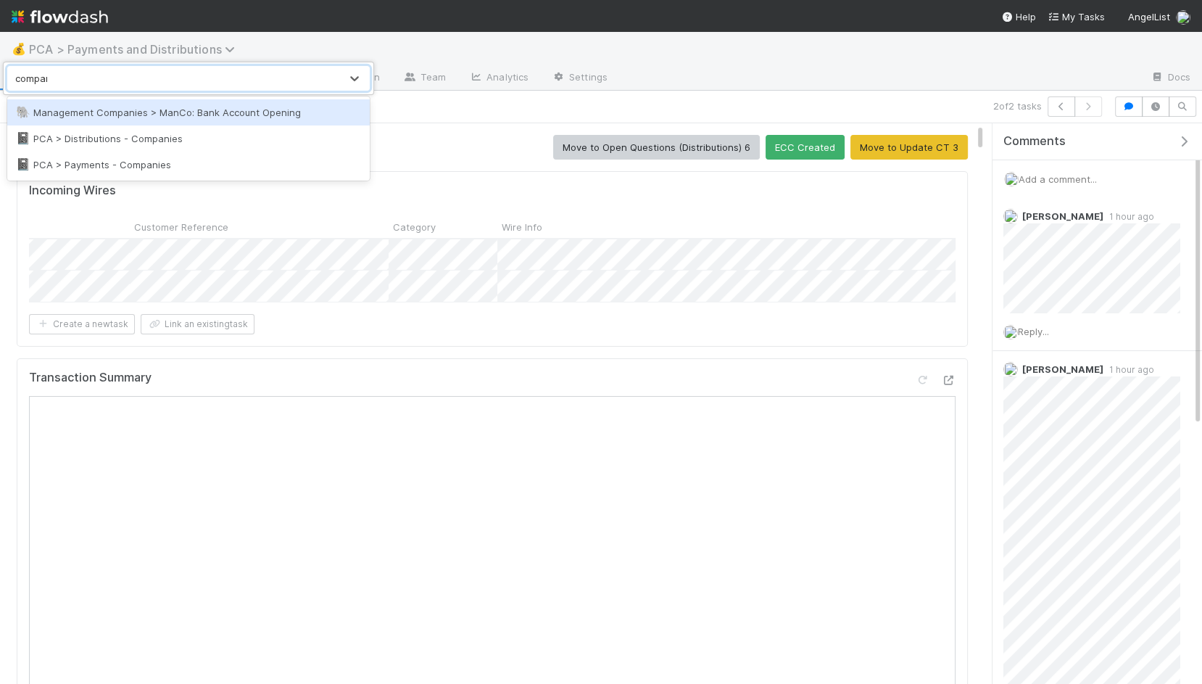
type input "compani"
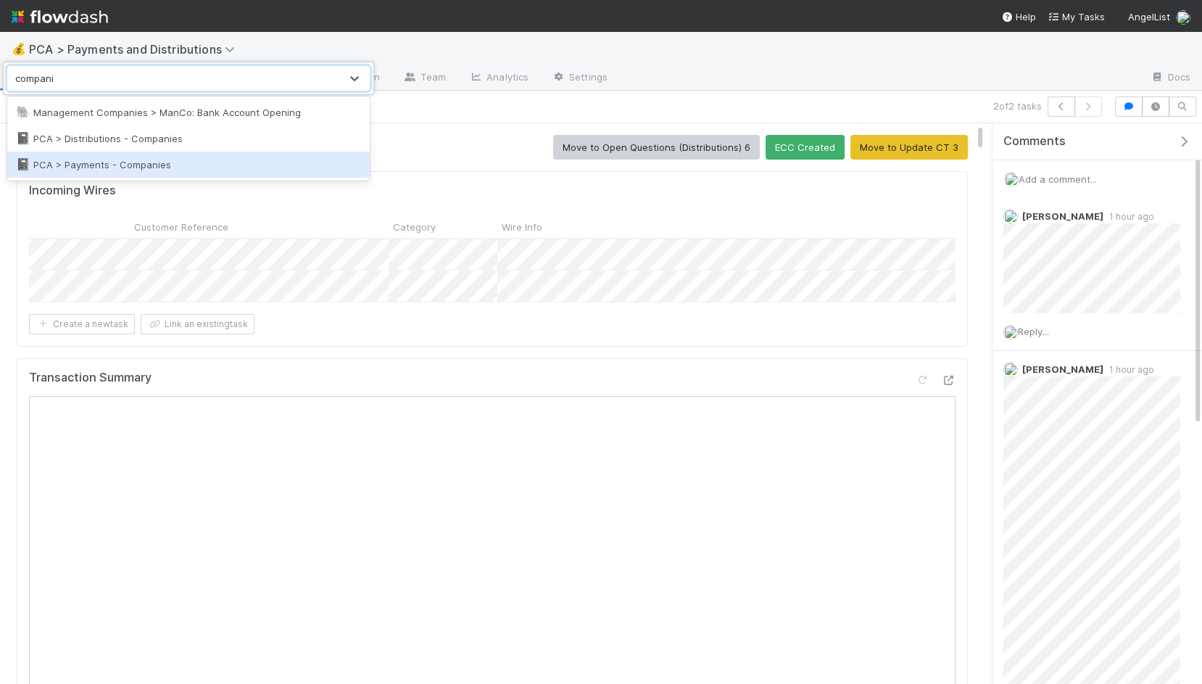
click at [197, 163] on div "📓 PCA > Payments - Companies" at bounding box center [188, 164] width 345 height 15
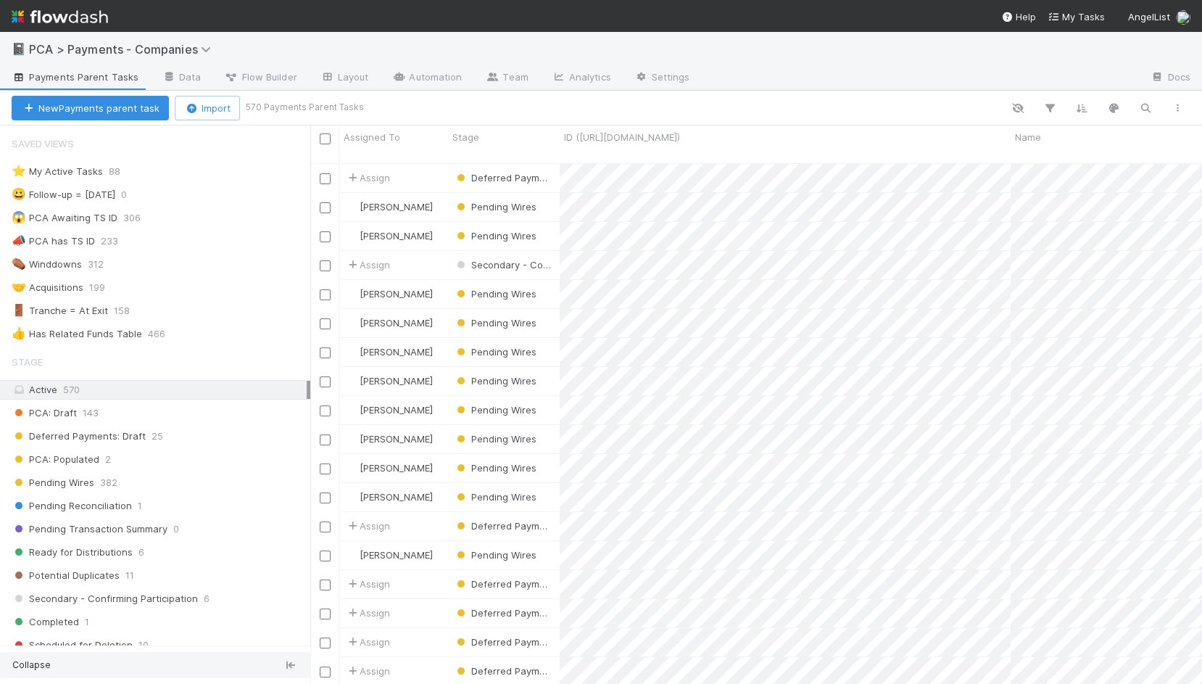
scroll to position [533, 891]
click at [1145, 115] on button "button" at bounding box center [1145, 108] width 26 height 19
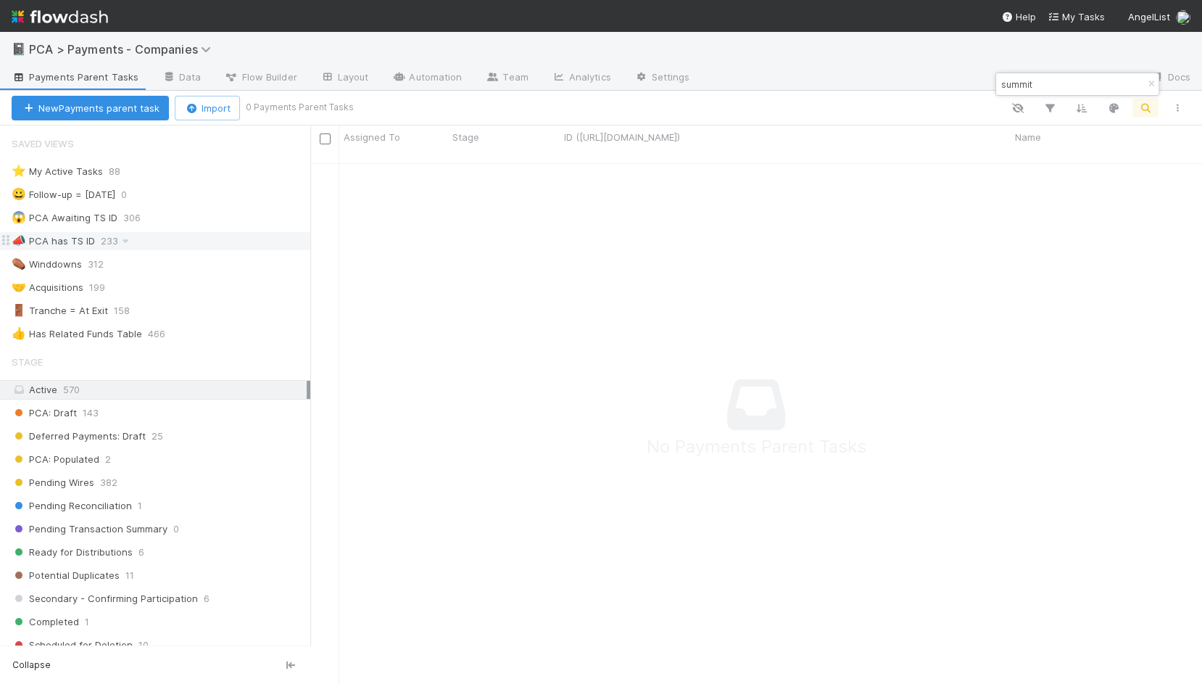
type input "summit"
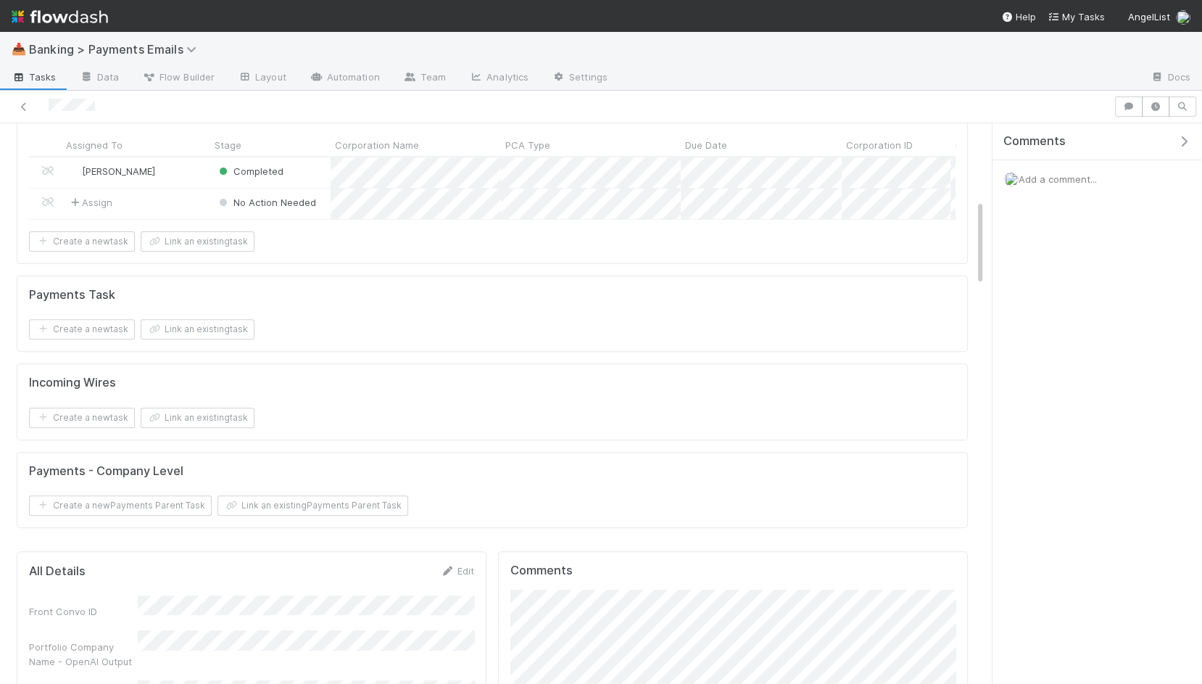
scroll to position [661, 0]
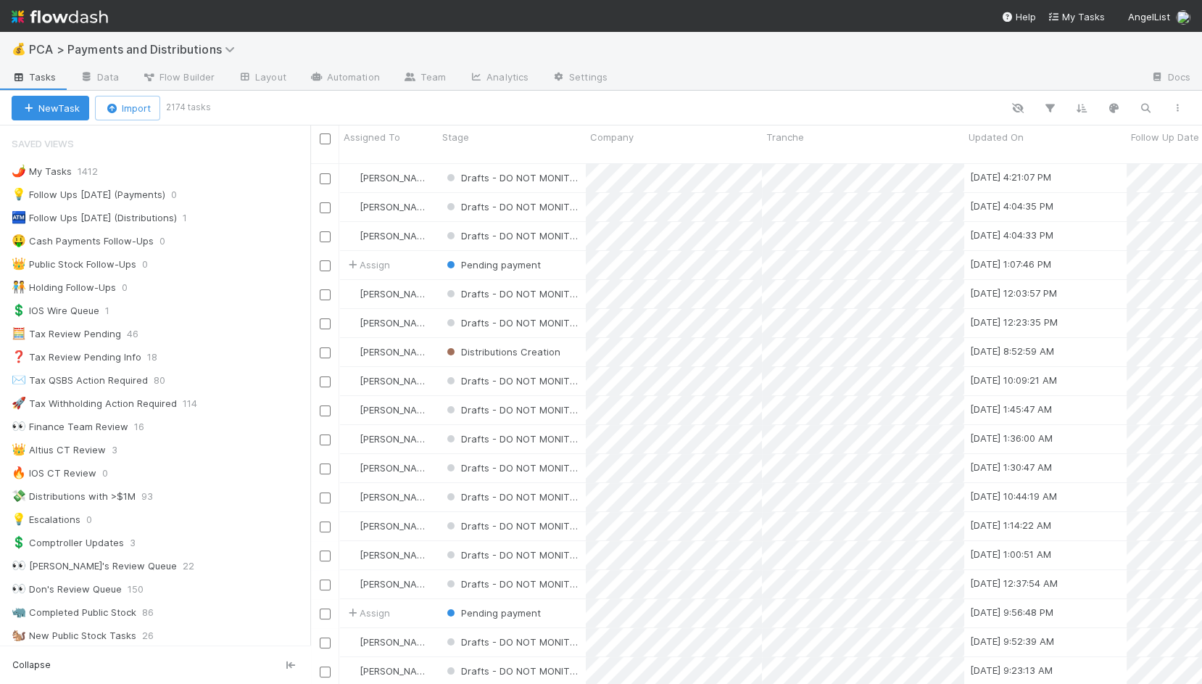
scroll to position [1, 1]
click at [1148, 109] on icon "button" at bounding box center [1145, 108] width 15 height 13
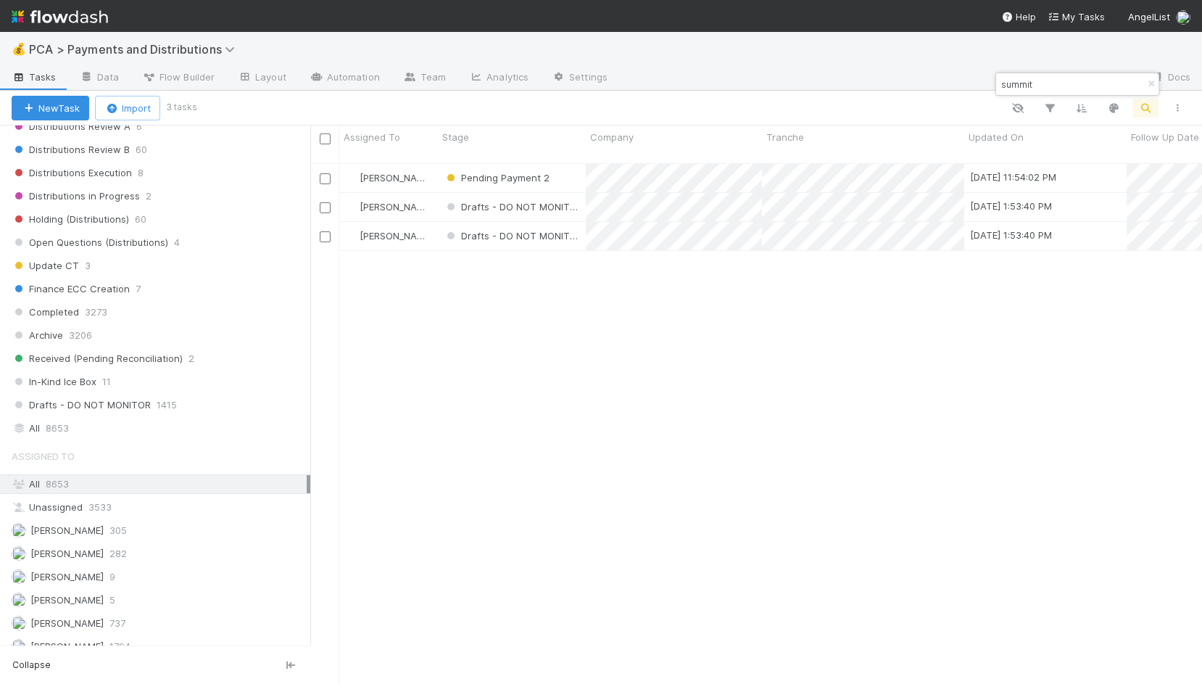
scroll to position [1084, 0]
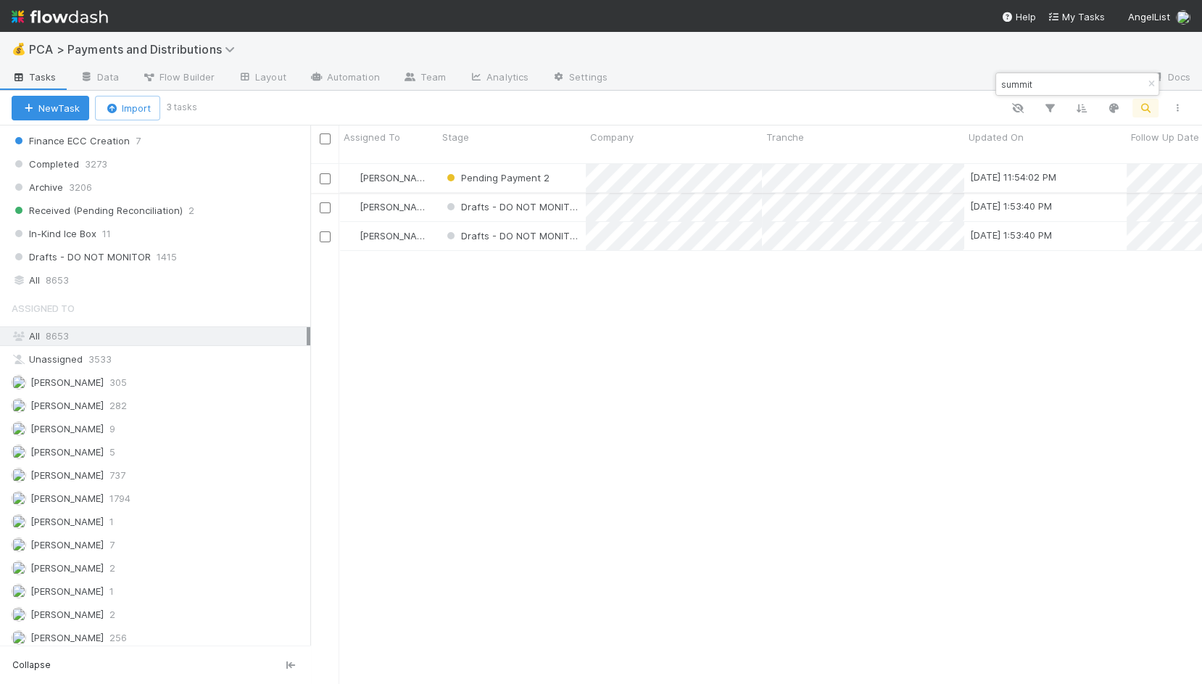
type input "summit"
click at [576, 170] on div "Pending Payment 2" at bounding box center [512, 178] width 148 height 28
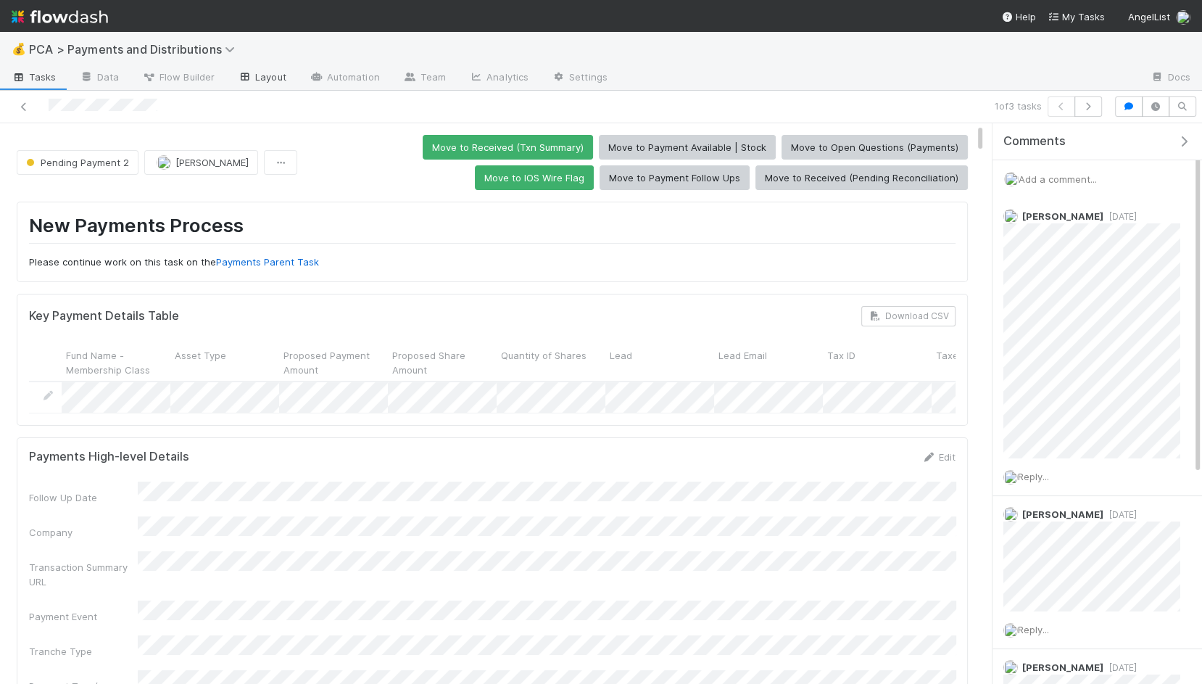
click at [261, 76] on link "Layout" at bounding box center [262, 78] width 72 height 23
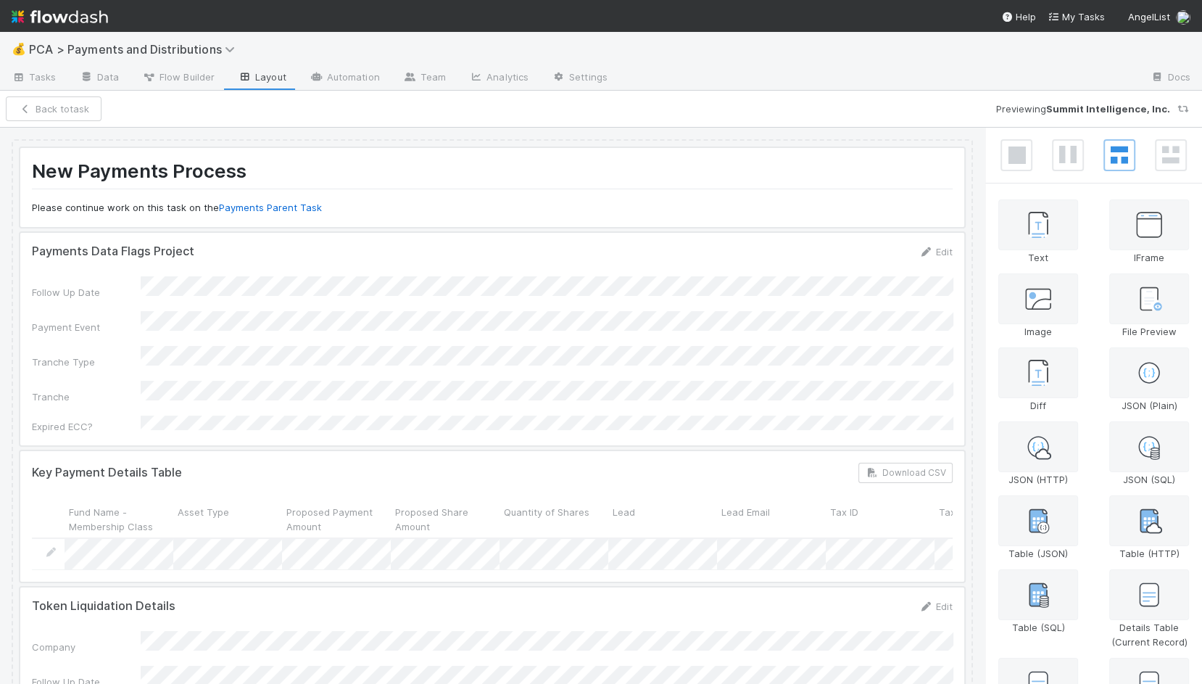
click at [489, 215] on div at bounding box center [492, 187] width 944 height 79
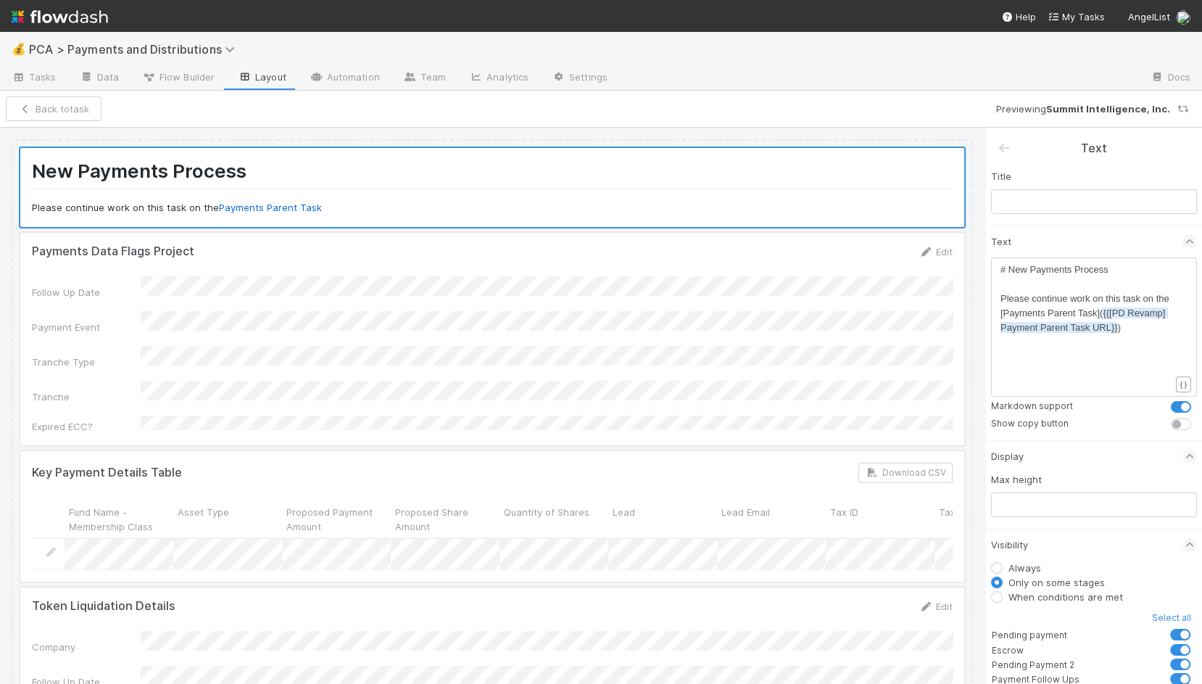
click at [1008, 595] on label "When conditions are met" at bounding box center [1065, 596] width 115 height 15
click at [998, 595] on input "When conditions are met" at bounding box center [997, 595] width 12 height 13
radio input "true"
radio input "false"
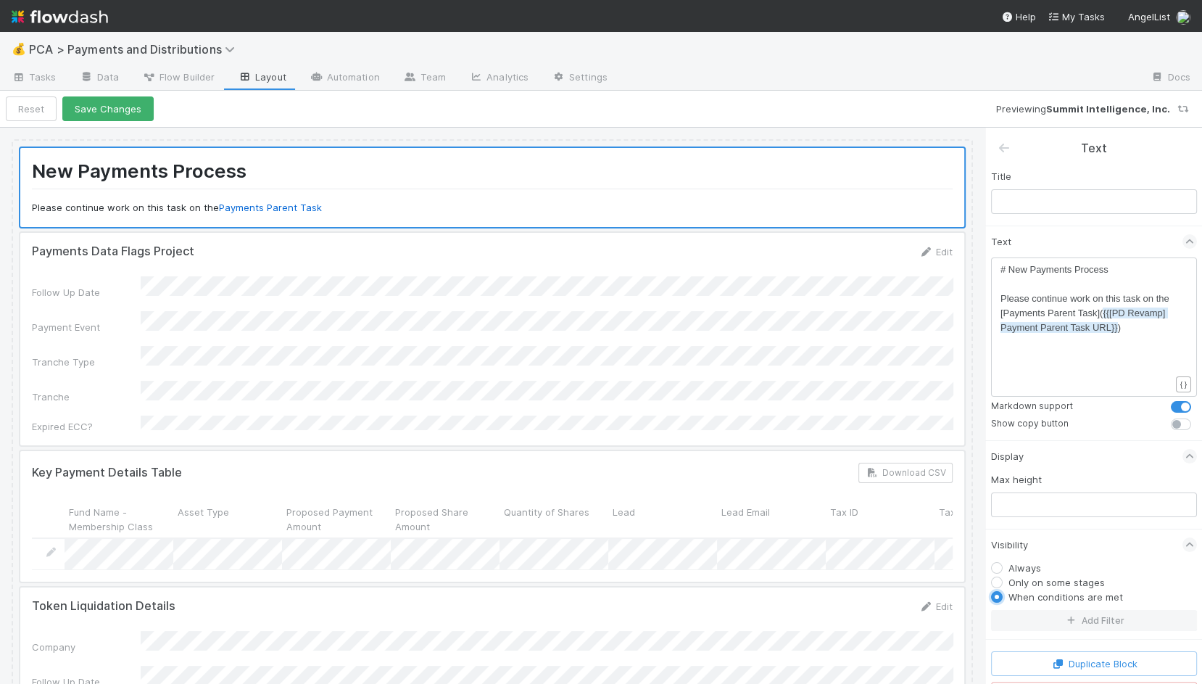
scroll to position [24, 0]
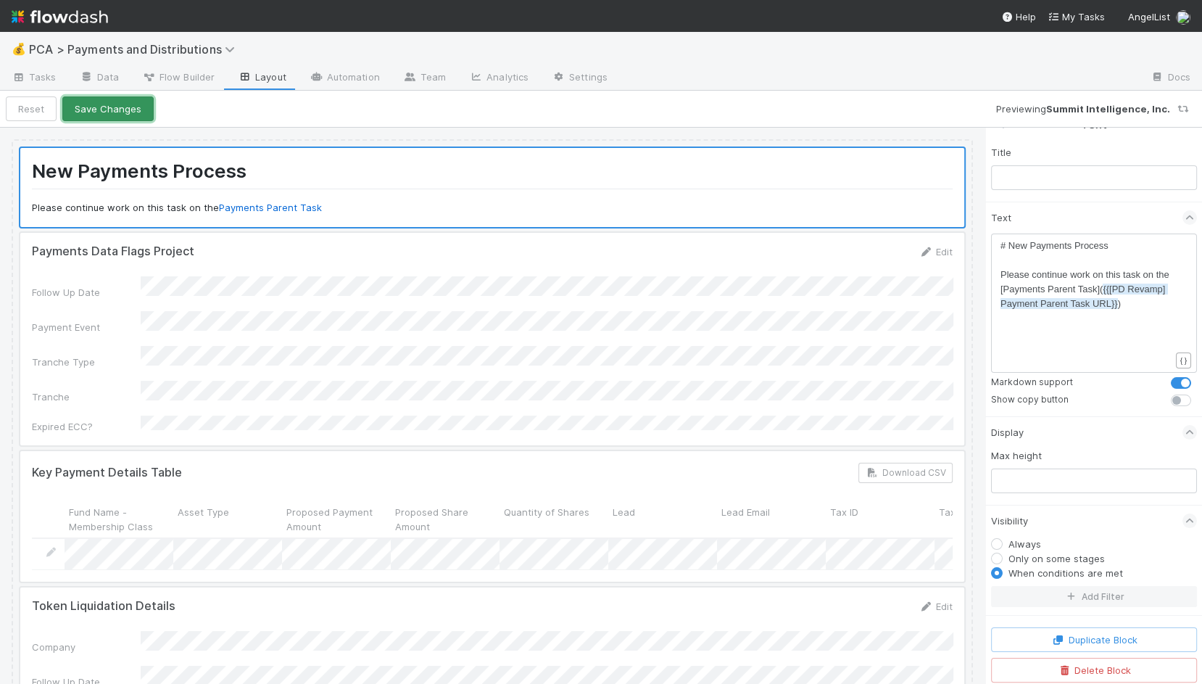
click at [109, 115] on button "Save Changes" at bounding box center [107, 108] width 91 height 25
